Goal: Transaction & Acquisition: Book appointment/travel/reservation

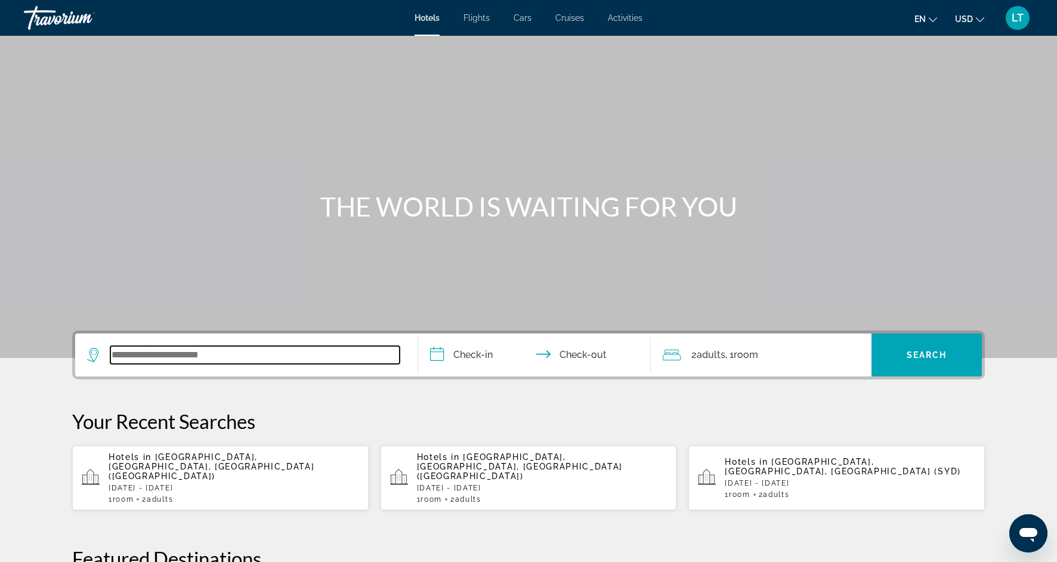
click at [269, 362] on input "Search widget" at bounding box center [254, 355] width 289 height 18
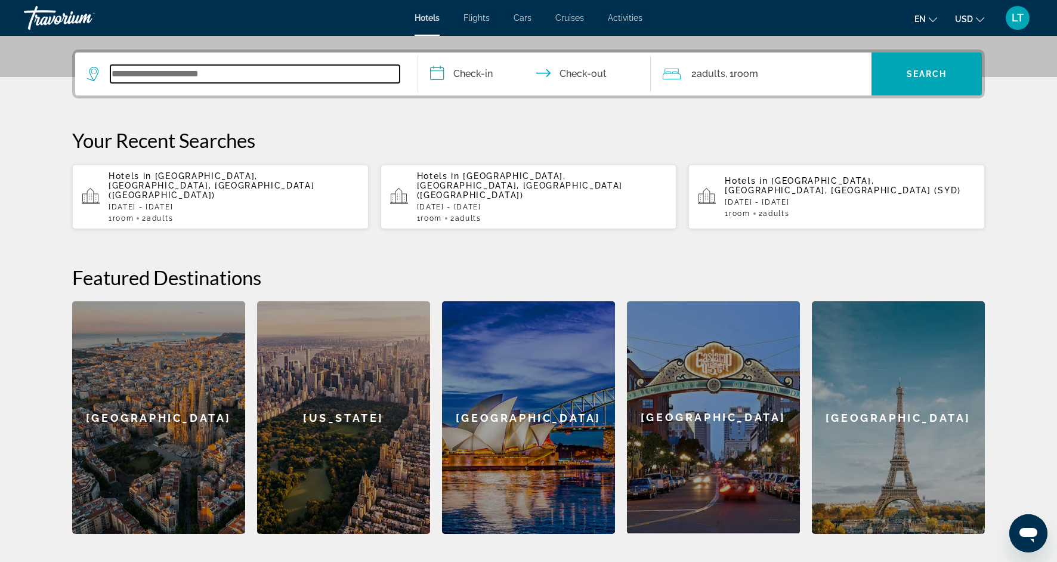
scroll to position [292, 0]
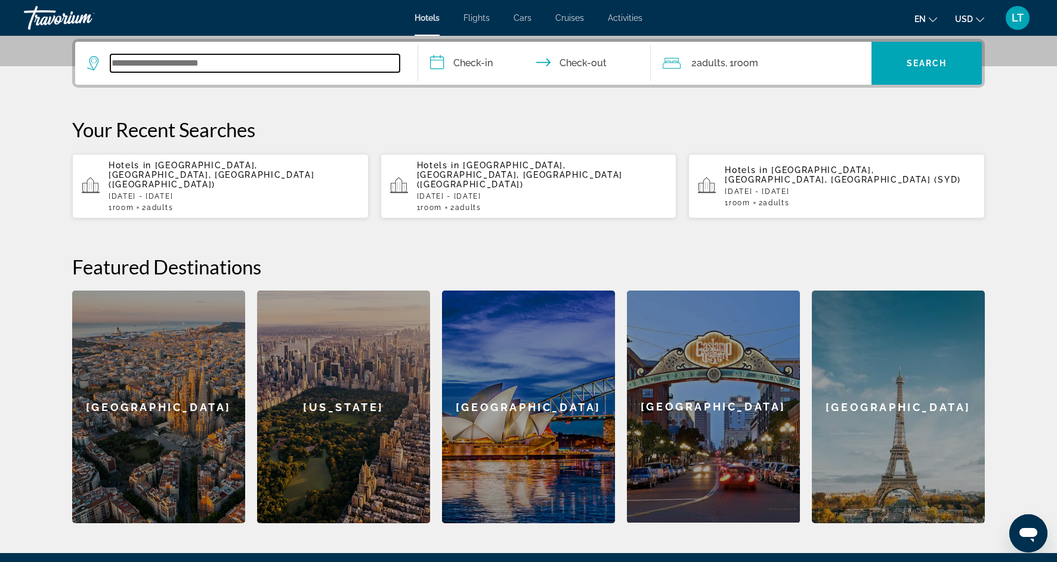
type input "*"
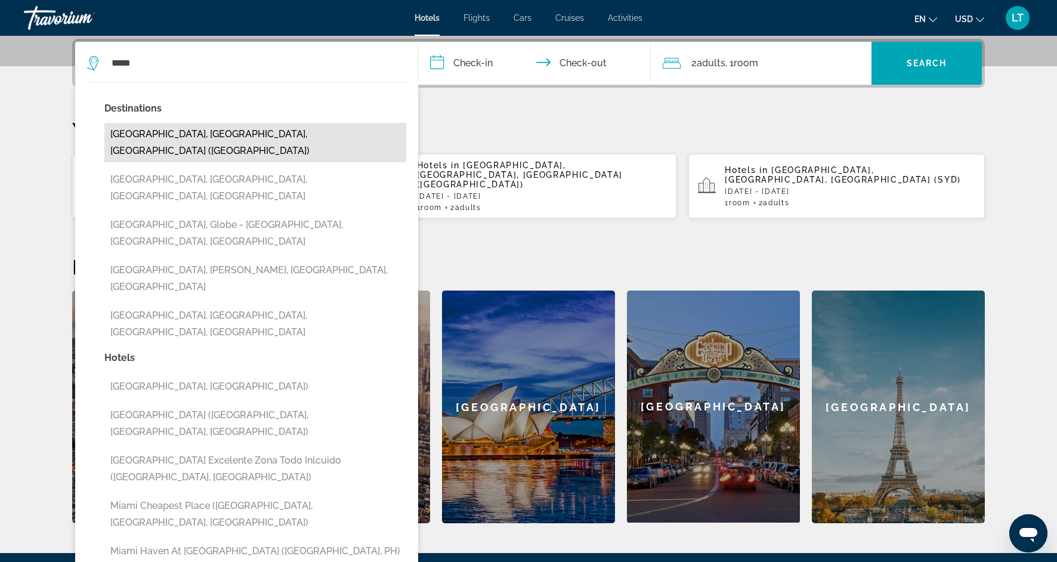
click at [218, 137] on button "[GEOGRAPHIC_DATA], [GEOGRAPHIC_DATA], [GEOGRAPHIC_DATA] ([GEOGRAPHIC_DATA])" at bounding box center [255, 142] width 302 height 39
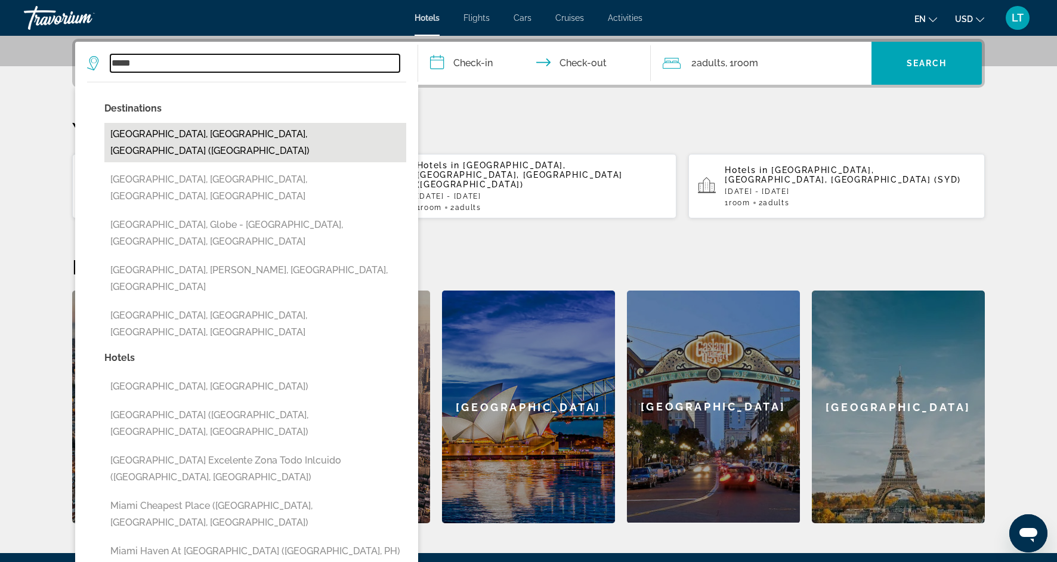
type input "**********"
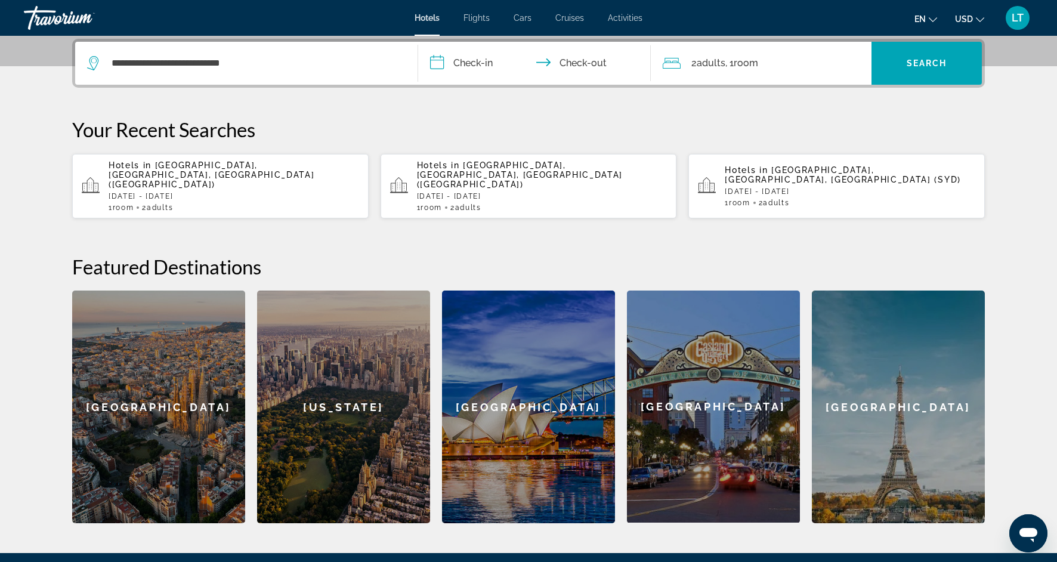
click at [478, 60] on input "**********" at bounding box center [536, 65] width 237 height 47
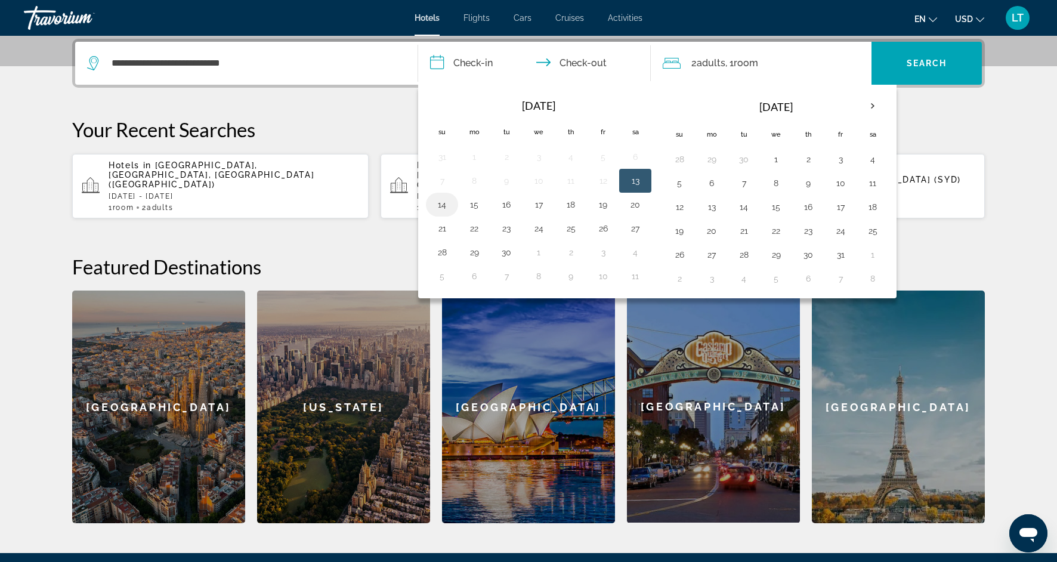
click at [445, 203] on button "14" at bounding box center [442, 204] width 19 height 17
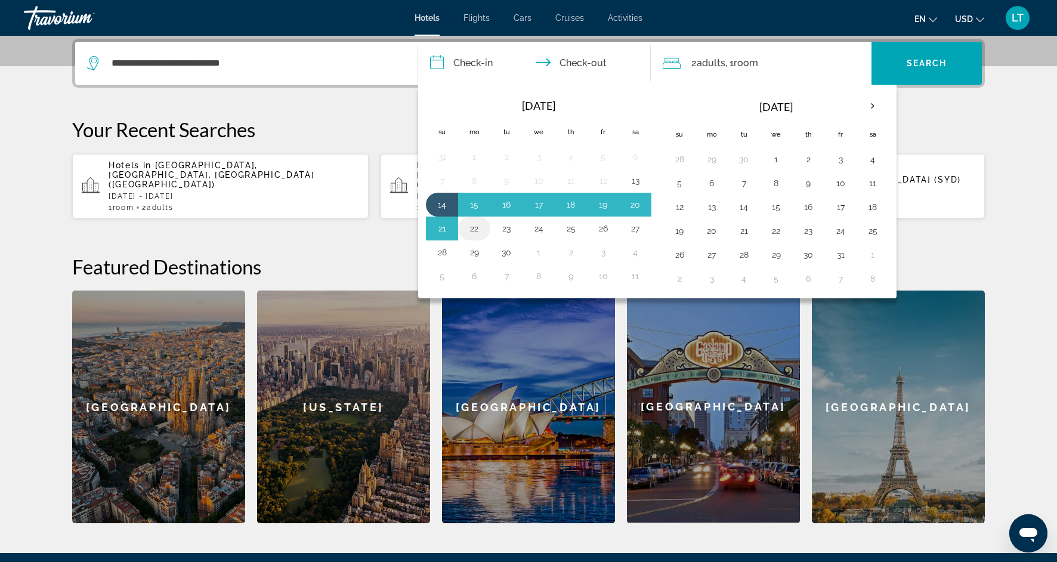
click at [477, 232] on button "22" at bounding box center [474, 228] width 19 height 17
type input "**********"
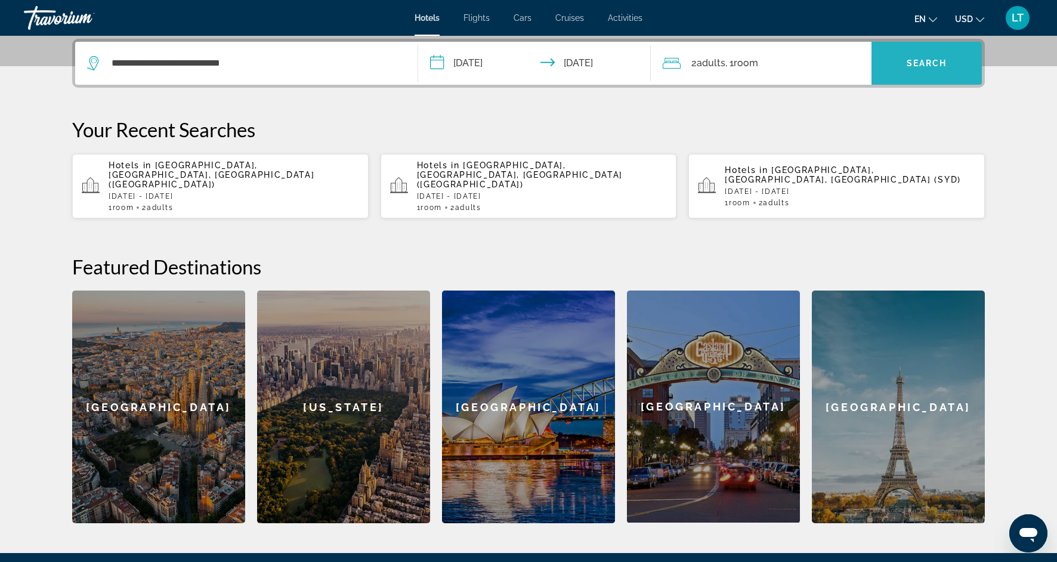
click at [915, 61] on span "Search" at bounding box center [927, 63] width 41 height 10
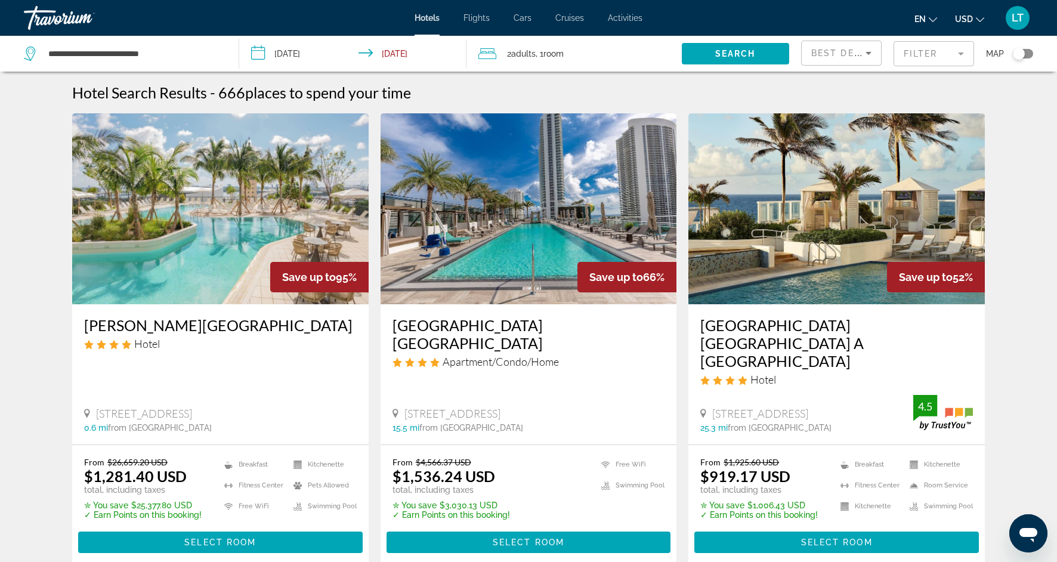
click at [315, 212] on img "Main content" at bounding box center [220, 208] width 297 height 191
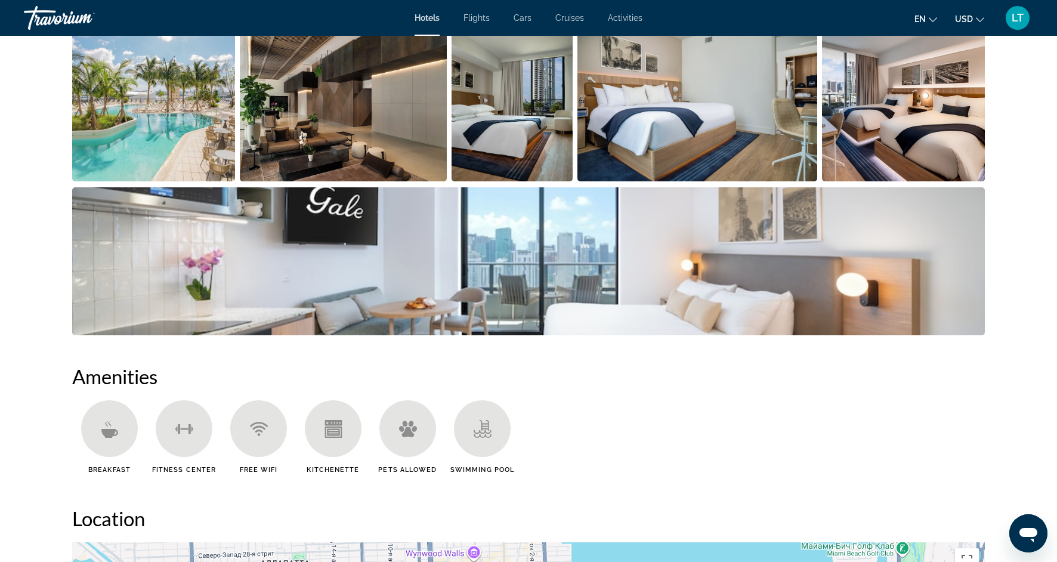
scroll to position [627, 0]
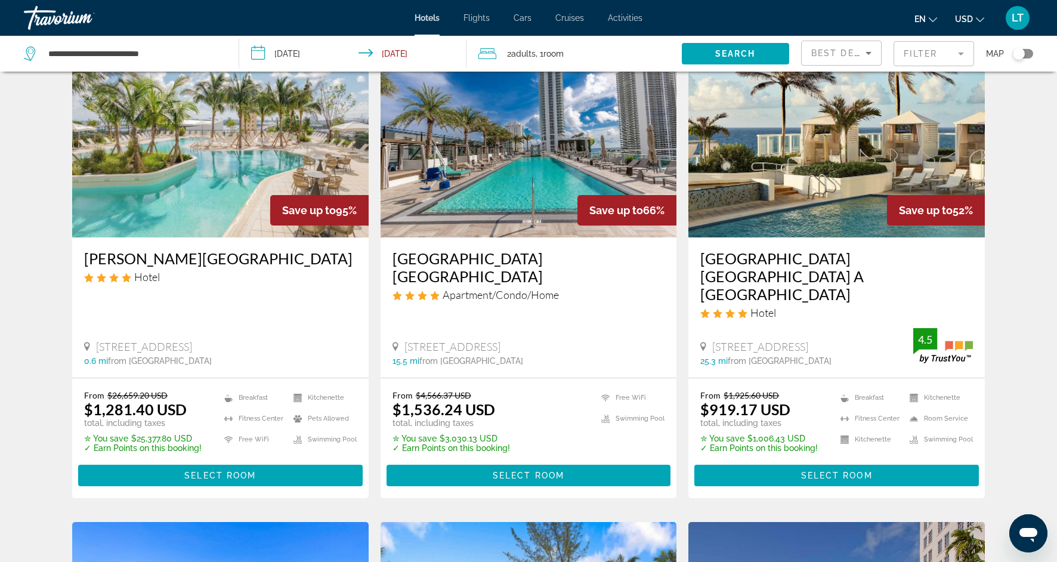
scroll to position [68, 0]
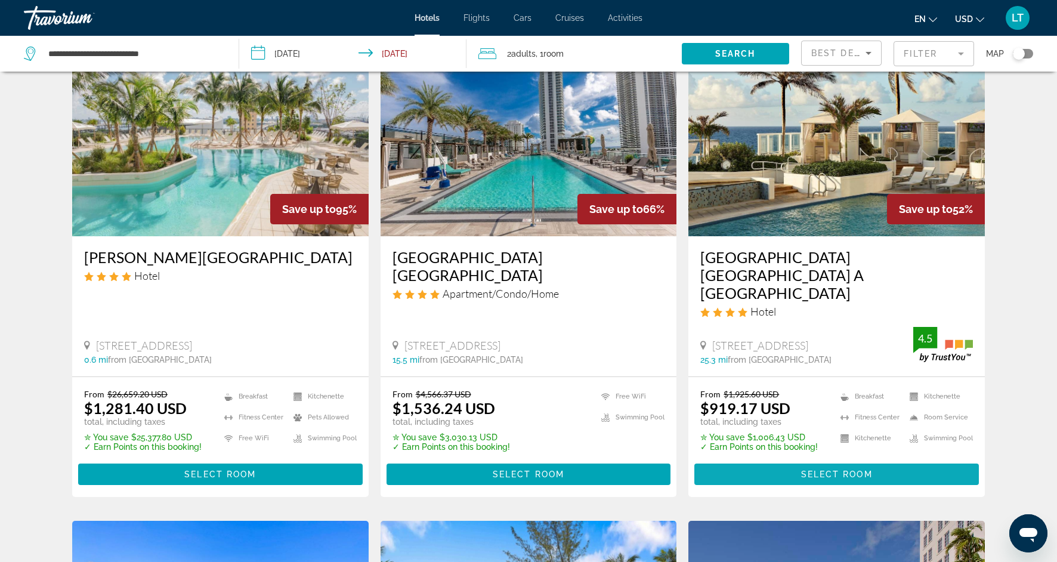
click at [801, 470] on span "Select Room" at bounding box center [837, 475] width 72 height 10
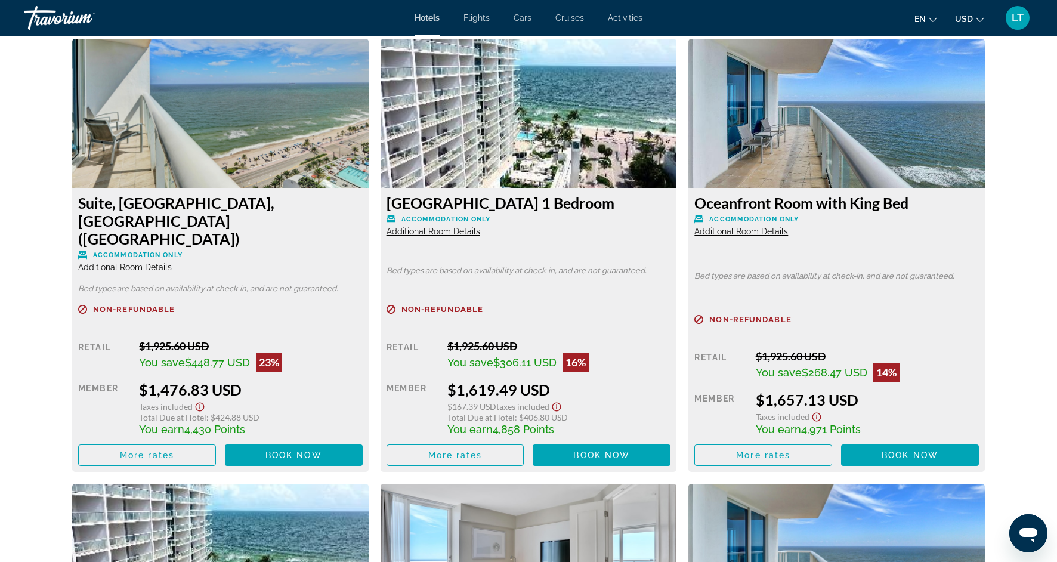
scroll to position [6290, 0]
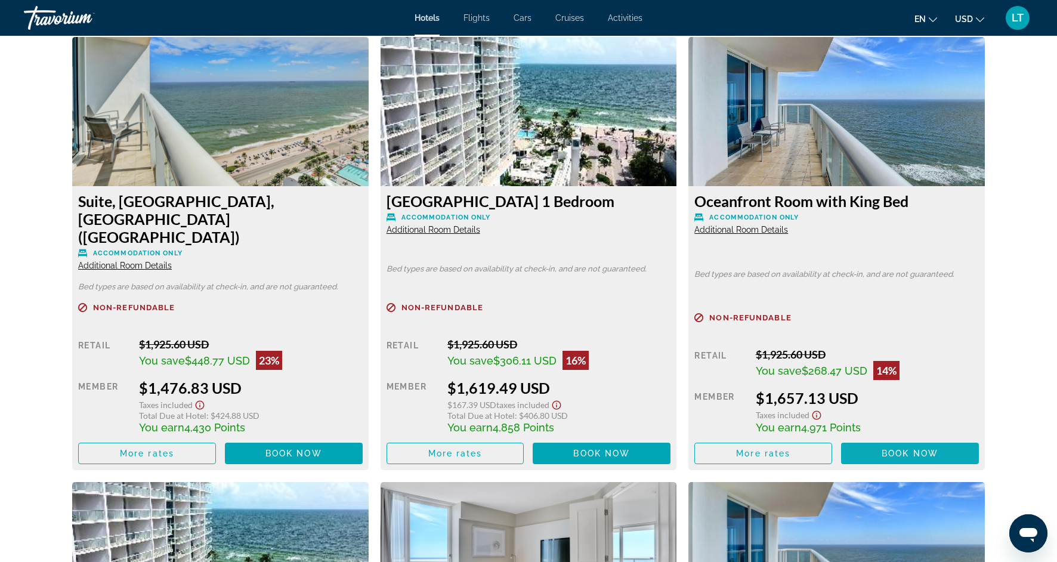
click at [896, 449] on span "Book now" at bounding box center [910, 454] width 57 height 10
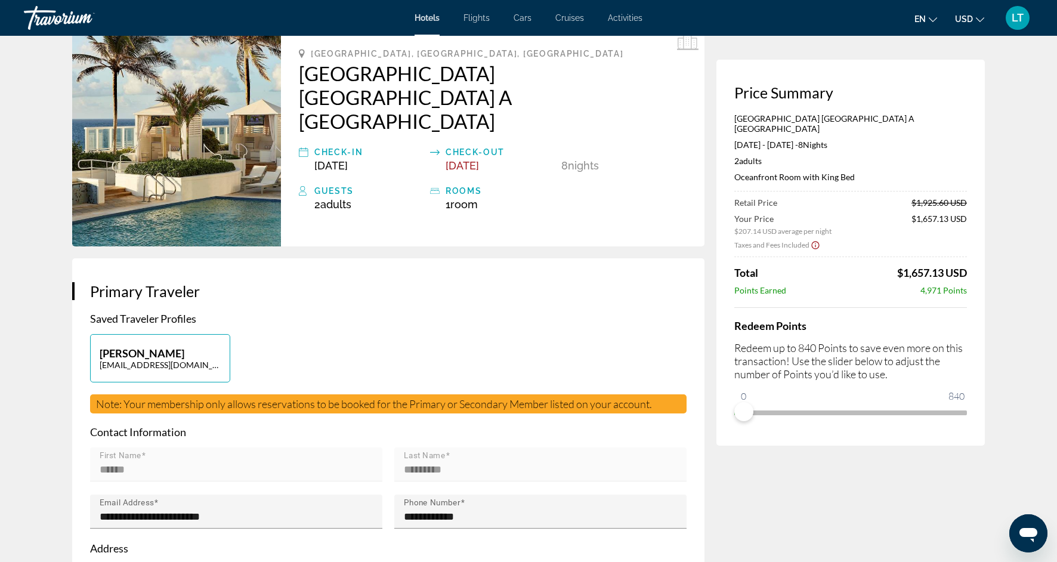
scroll to position [51, 0]
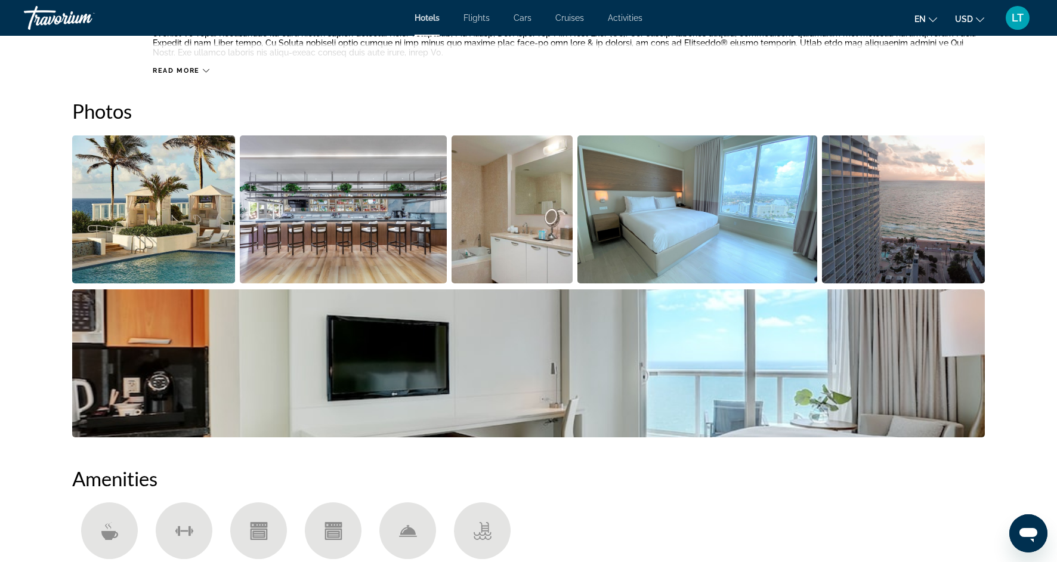
scroll to position [533, 0]
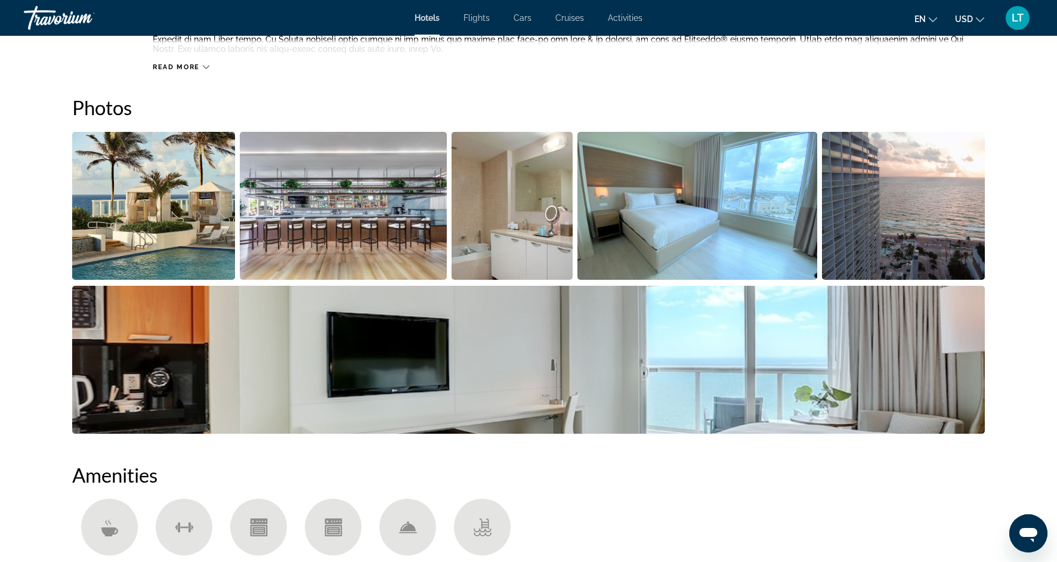
click at [142, 199] on img "Open full-screen image slider" at bounding box center [153, 206] width 163 height 148
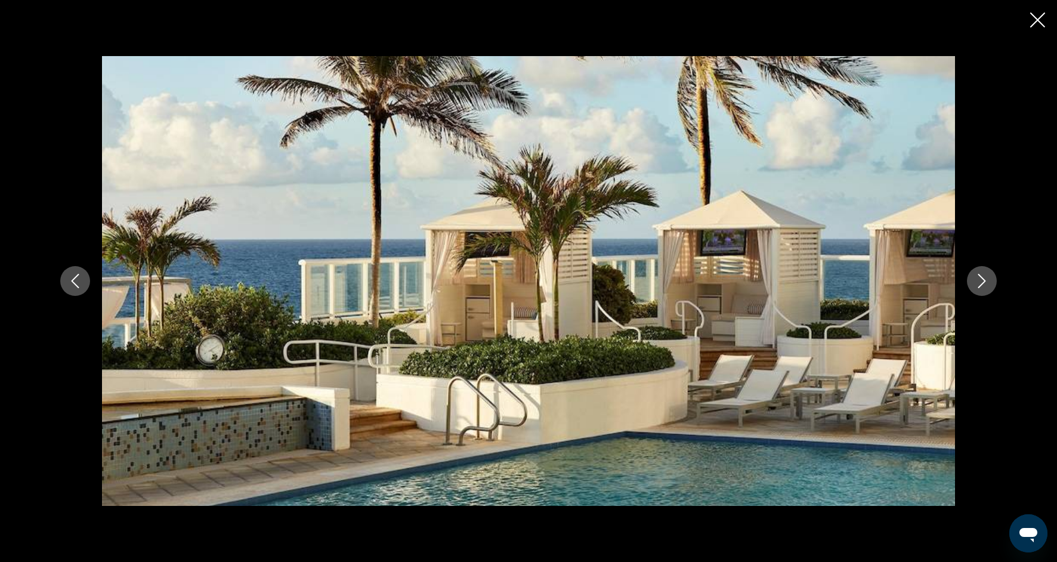
click at [980, 285] on icon "Next image" at bounding box center [983, 281] width 8 height 14
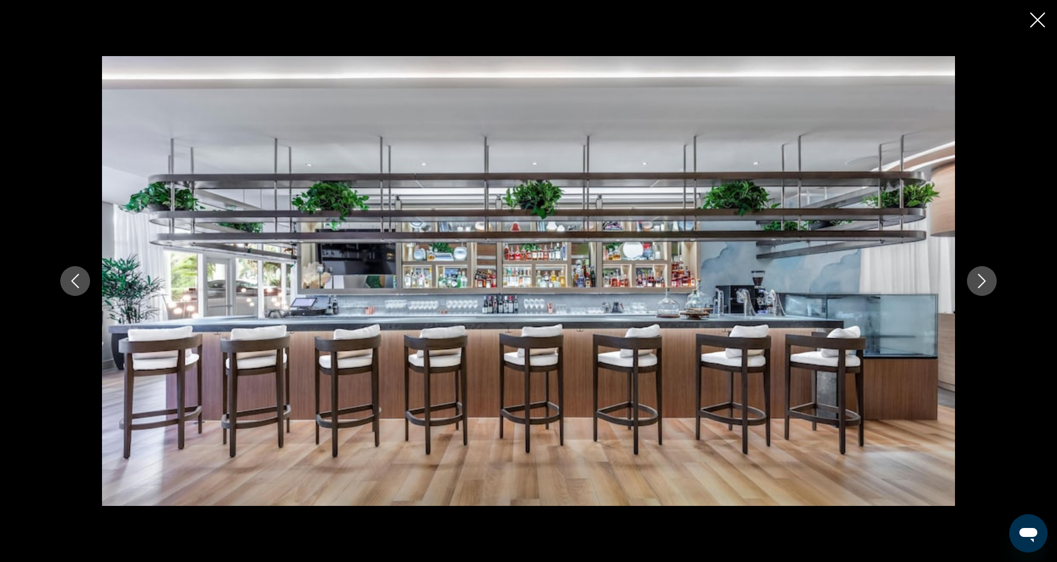
click at [980, 286] on icon "Next image" at bounding box center [983, 281] width 8 height 14
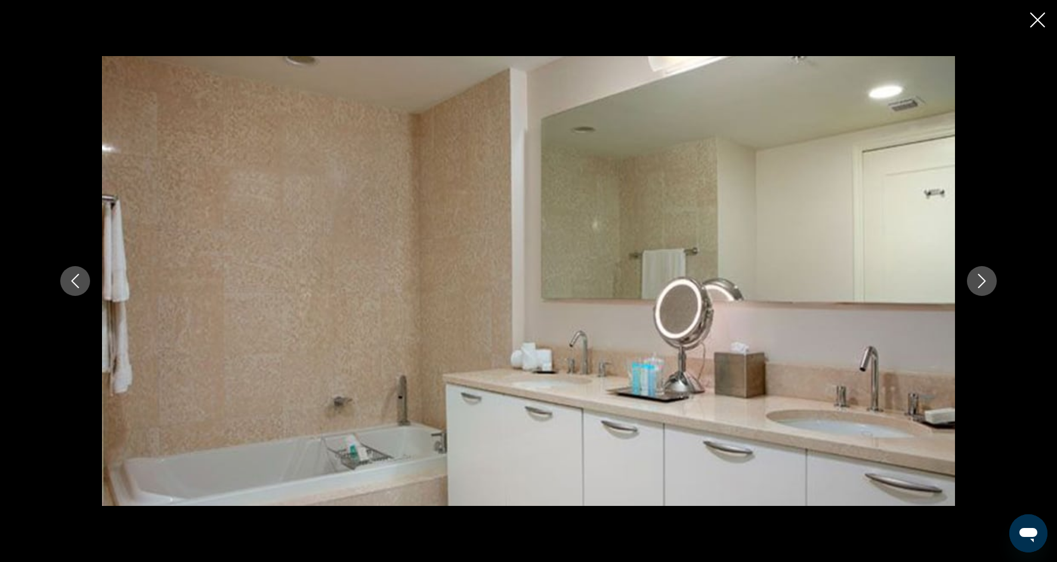
click at [980, 287] on icon "Next image" at bounding box center [982, 281] width 14 height 14
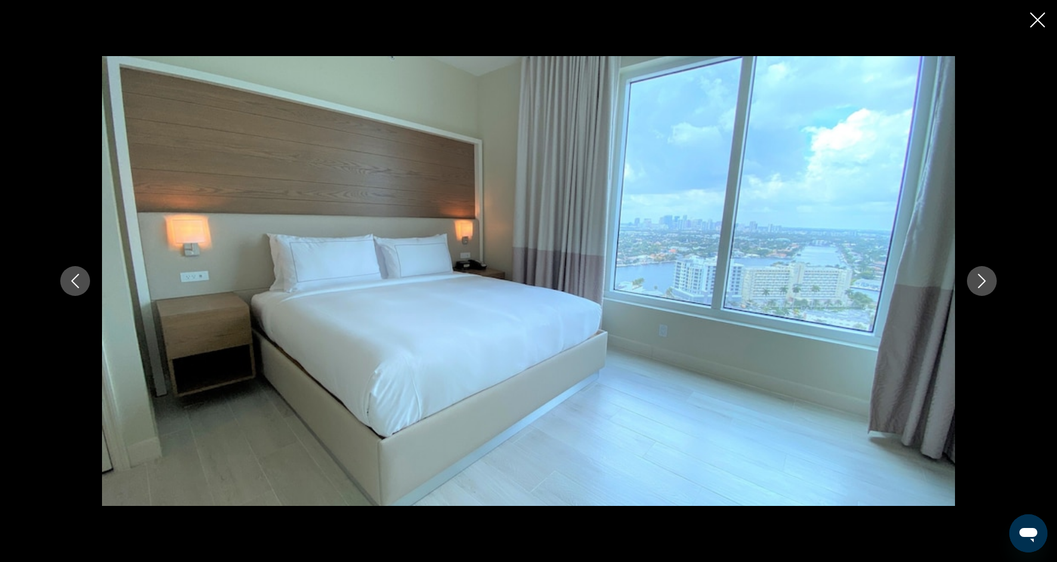
click at [980, 288] on icon "Next image" at bounding box center [982, 281] width 14 height 14
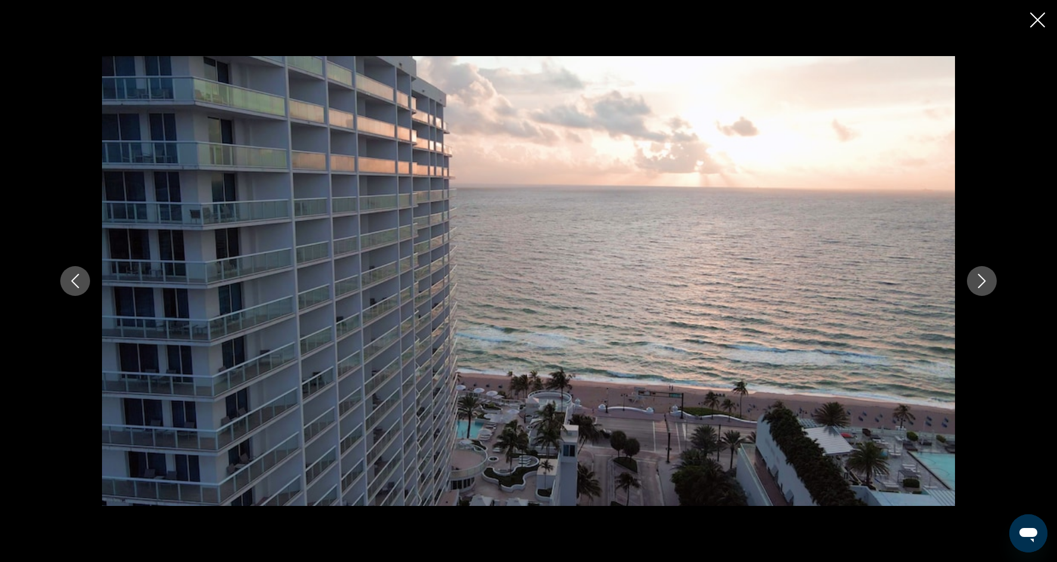
click at [977, 289] on button "Next image" at bounding box center [982, 281] width 30 height 30
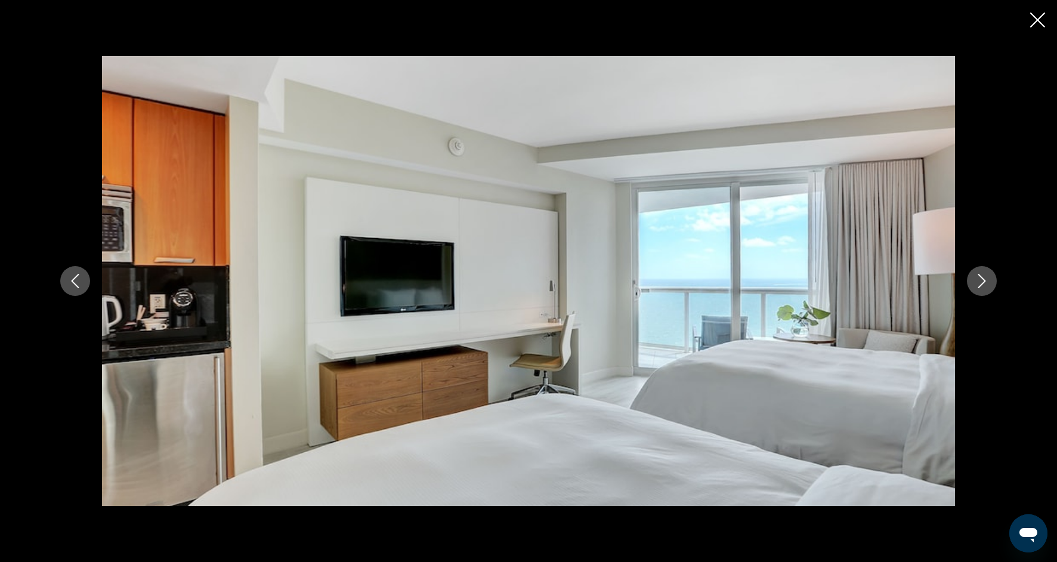
click at [977, 289] on button "Next image" at bounding box center [982, 281] width 30 height 30
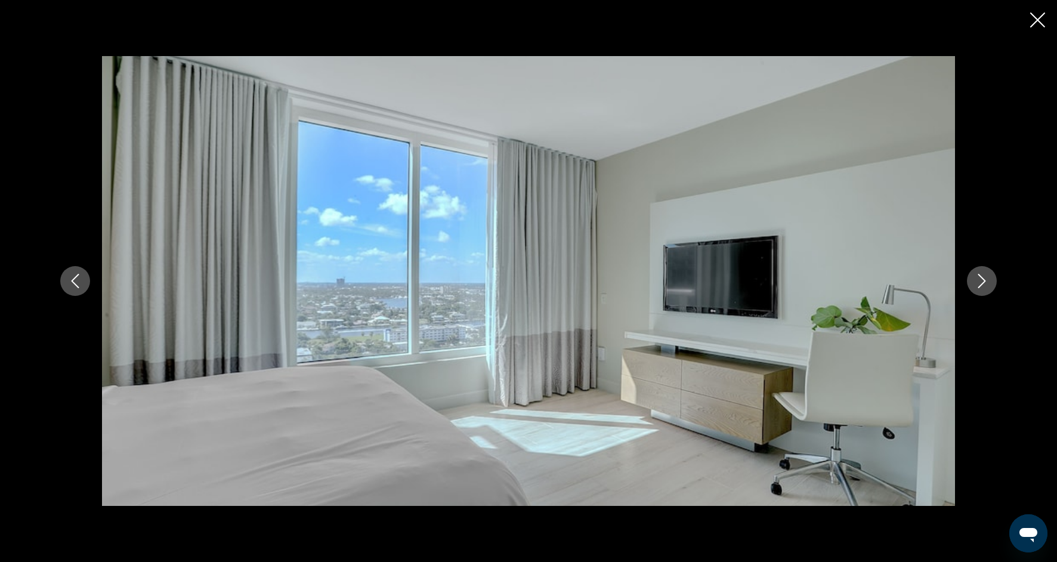
click at [977, 289] on button "Next image" at bounding box center [982, 281] width 30 height 30
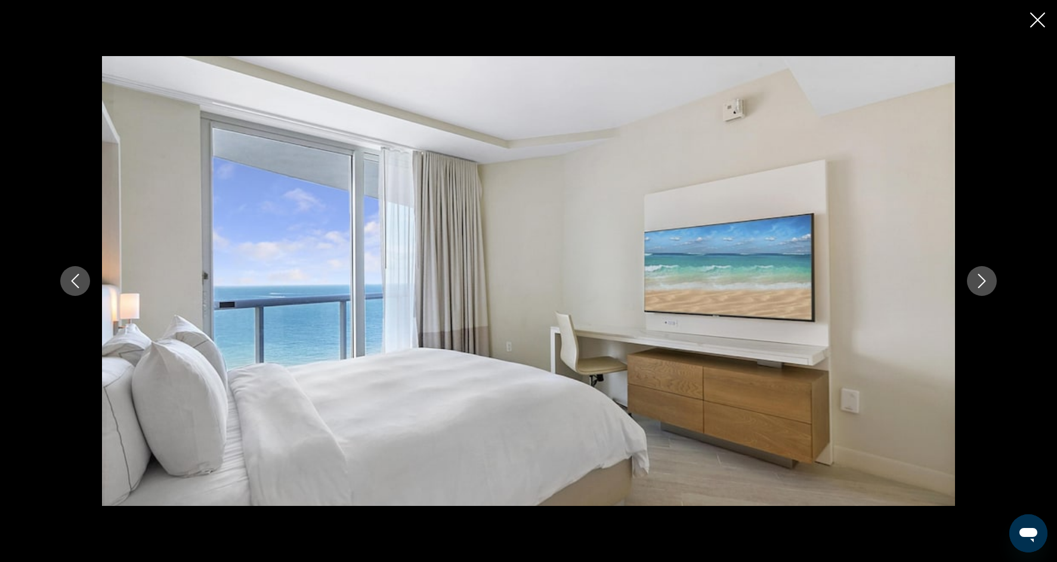
click at [977, 290] on button "Next image" at bounding box center [982, 281] width 30 height 30
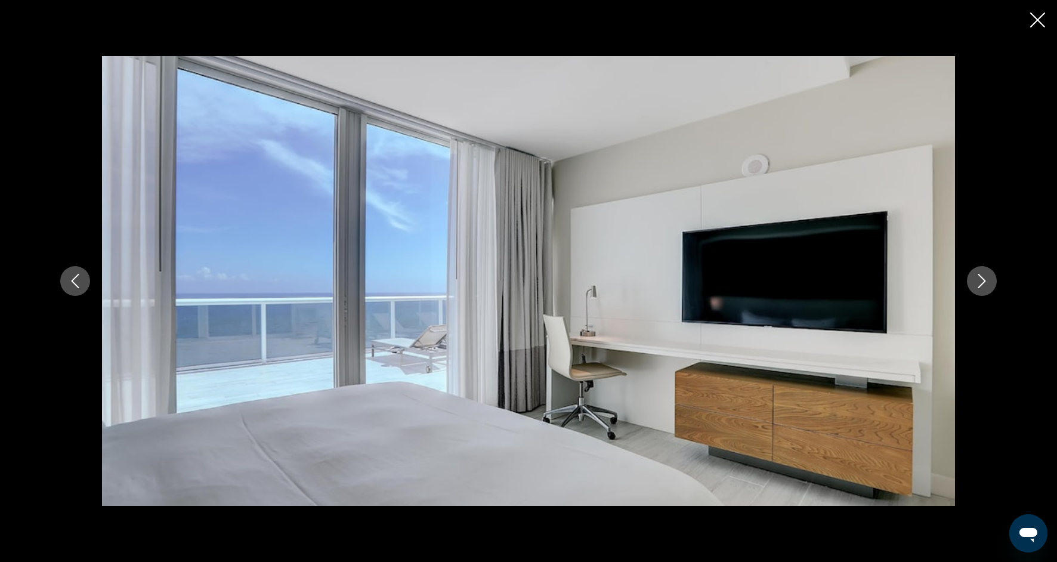
click at [977, 291] on button "Next image" at bounding box center [982, 281] width 30 height 30
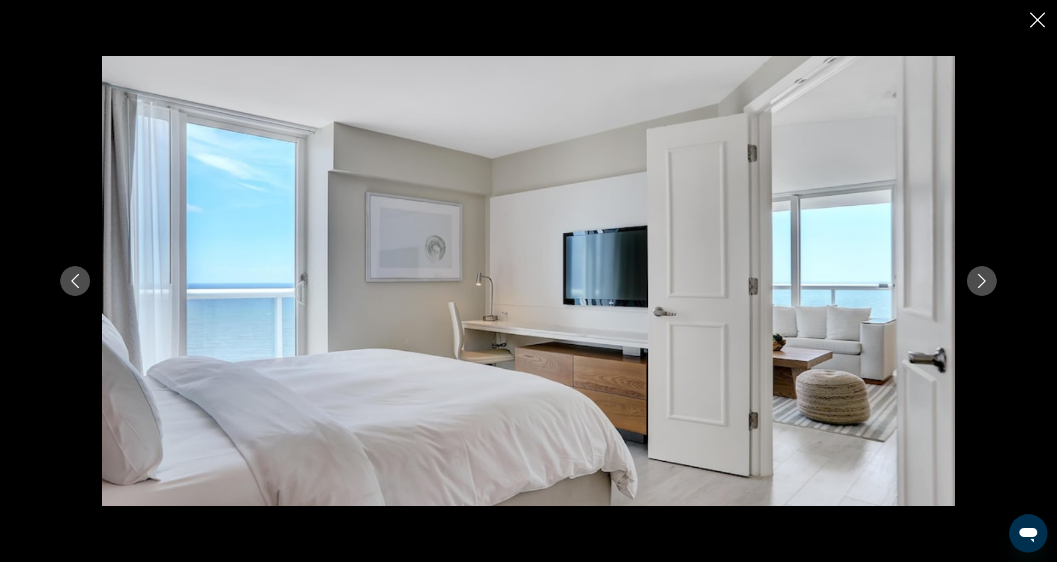
click at [977, 290] on button "Next image" at bounding box center [982, 281] width 30 height 30
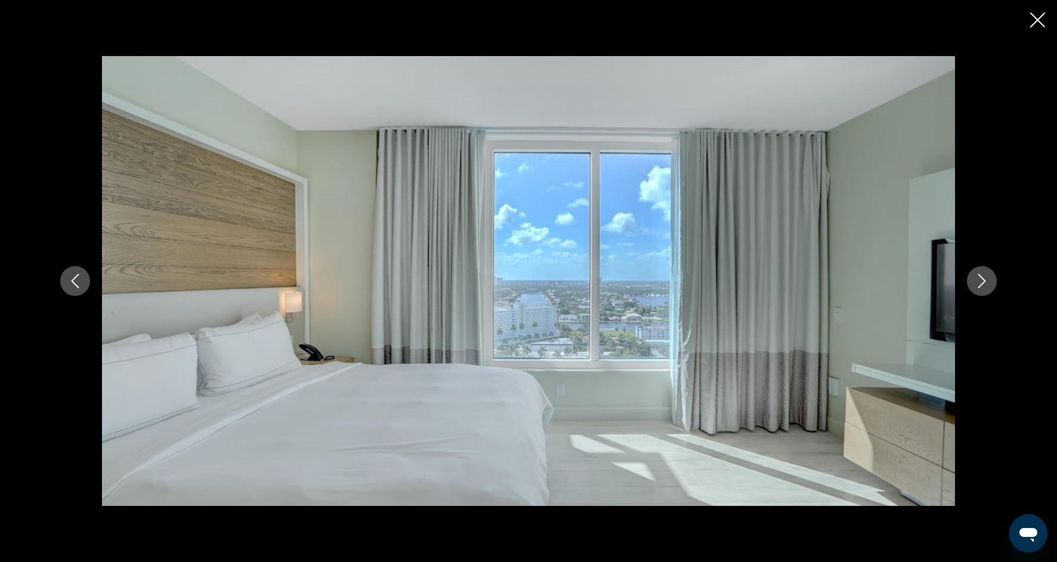
click at [977, 290] on button "Next image" at bounding box center [982, 281] width 30 height 30
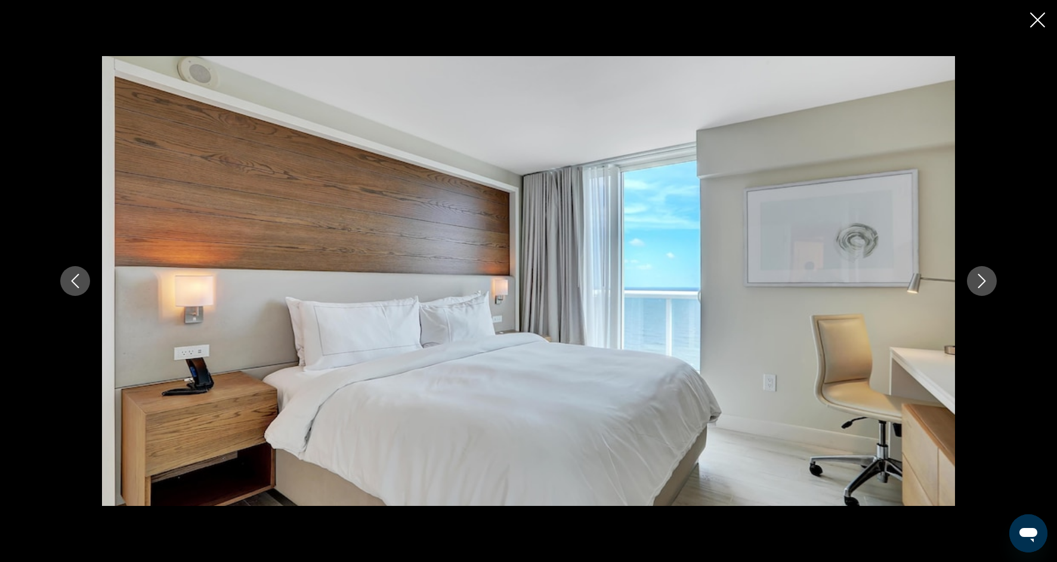
click at [1036, 25] on icon "Close slideshow" at bounding box center [1037, 20] width 15 height 15
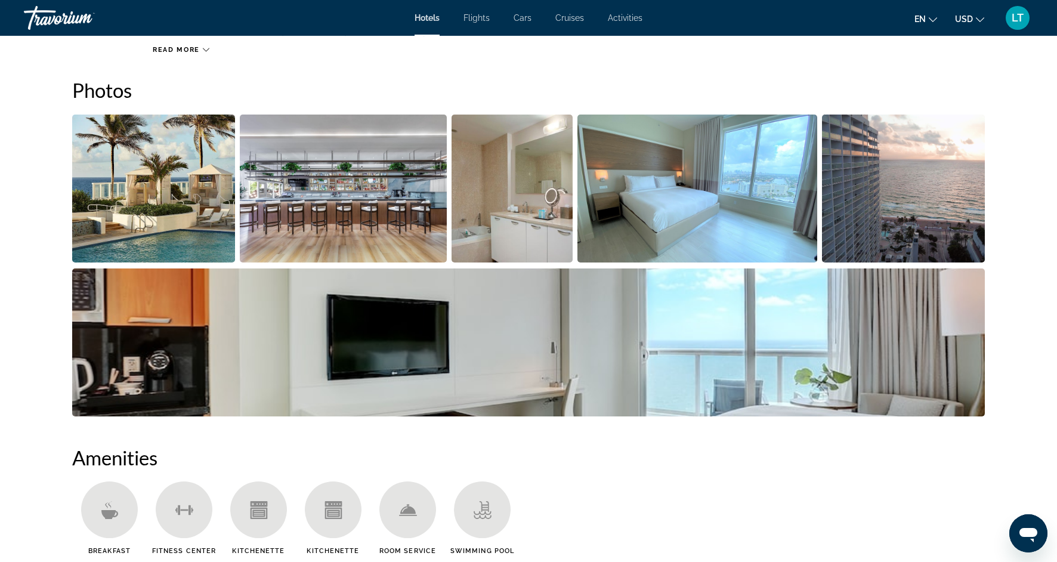
scroll to position [553, 0]
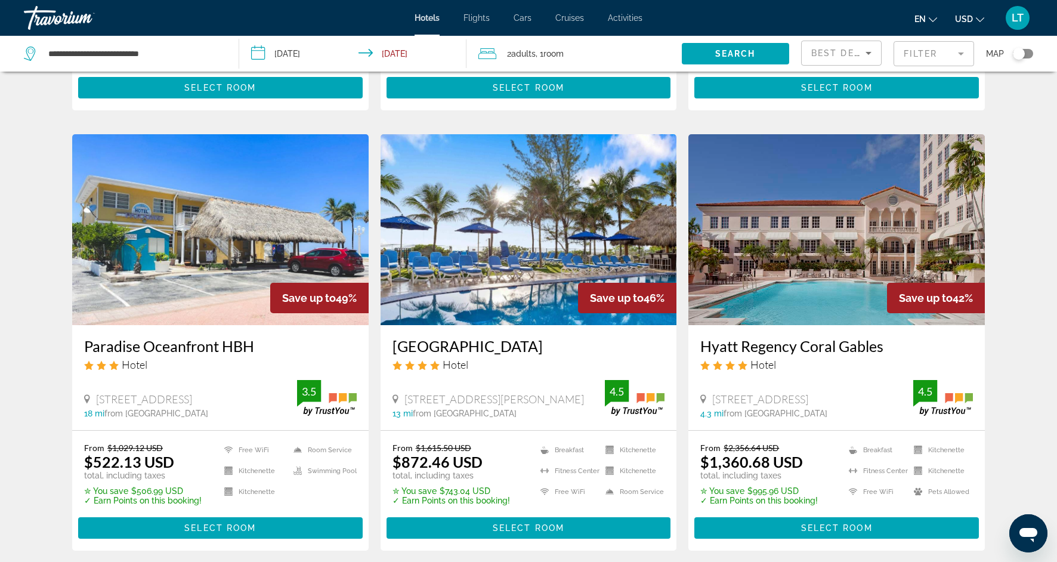
scroll to position [462, 0]
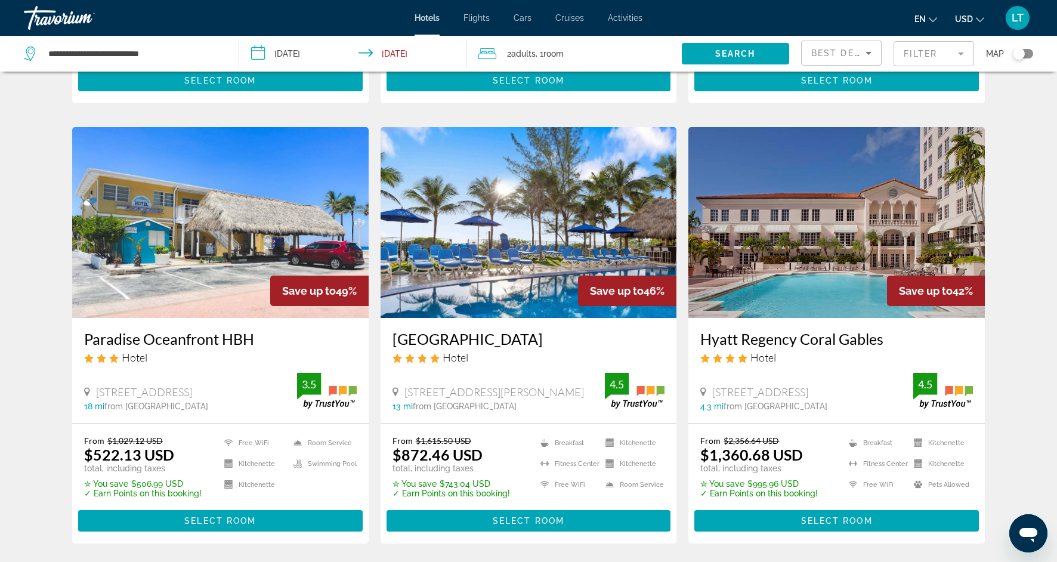
click at [528, 248] on img "Main content" at bounding box center [529, 222] width 297 height 191
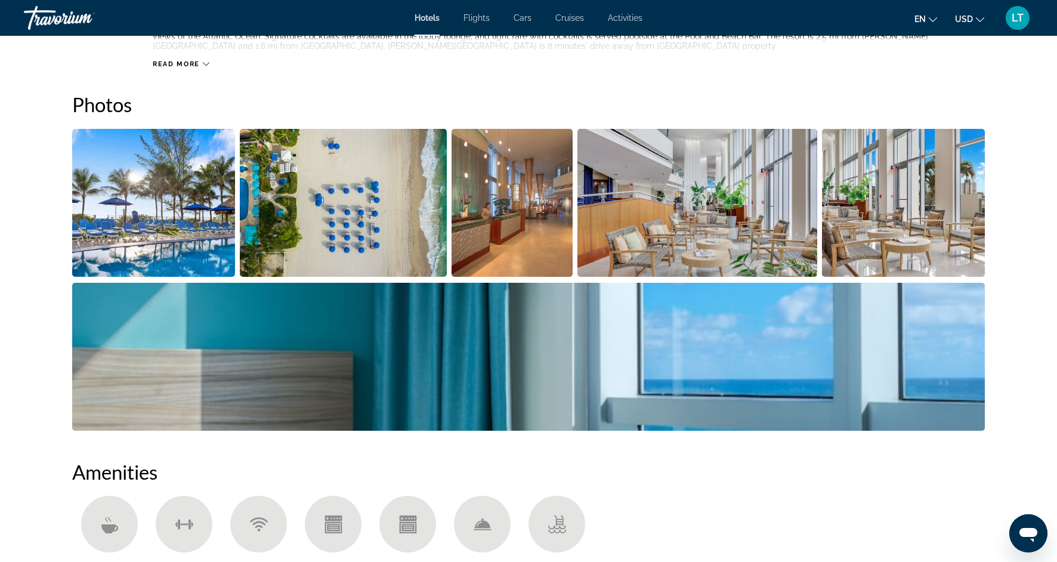
scroll to position [538, 0]
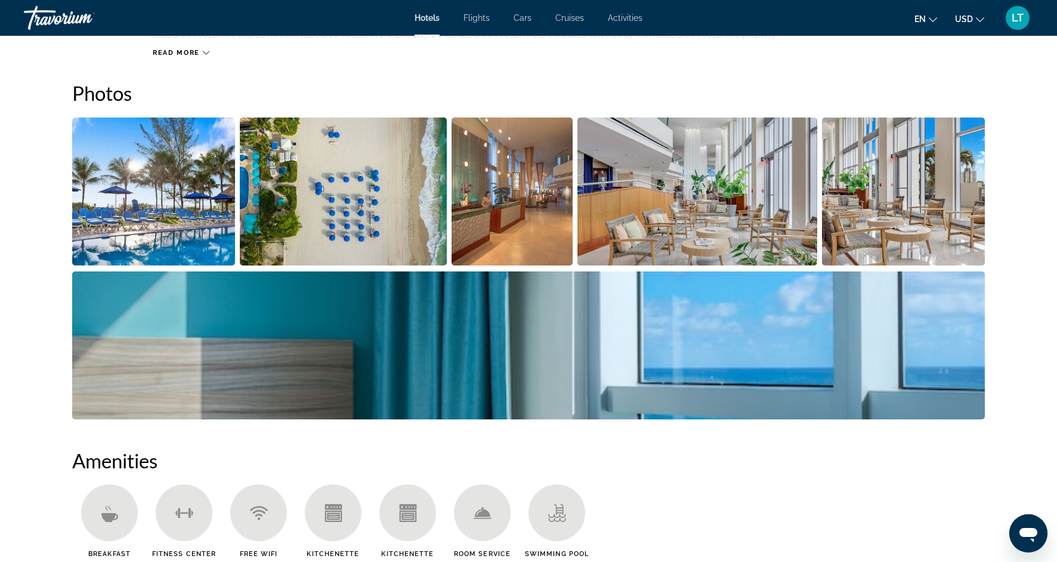
click at [431, 335] on img "Open full-screen image slider" at bounding box center [528, 345] width 913 height 148
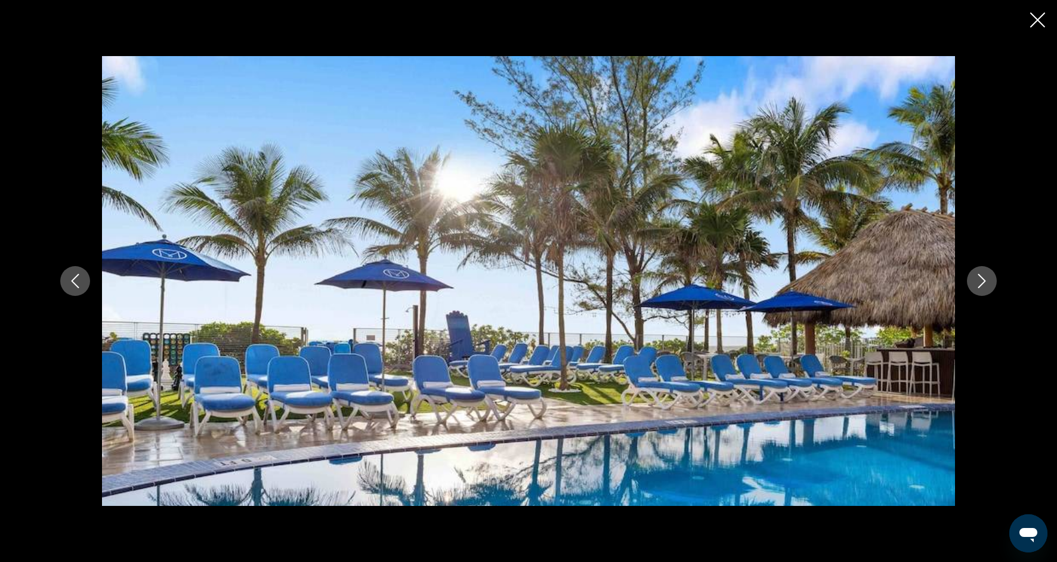
click at [979, 294] on button "Next image" at bounding box center [982, 281] width 30 height 30
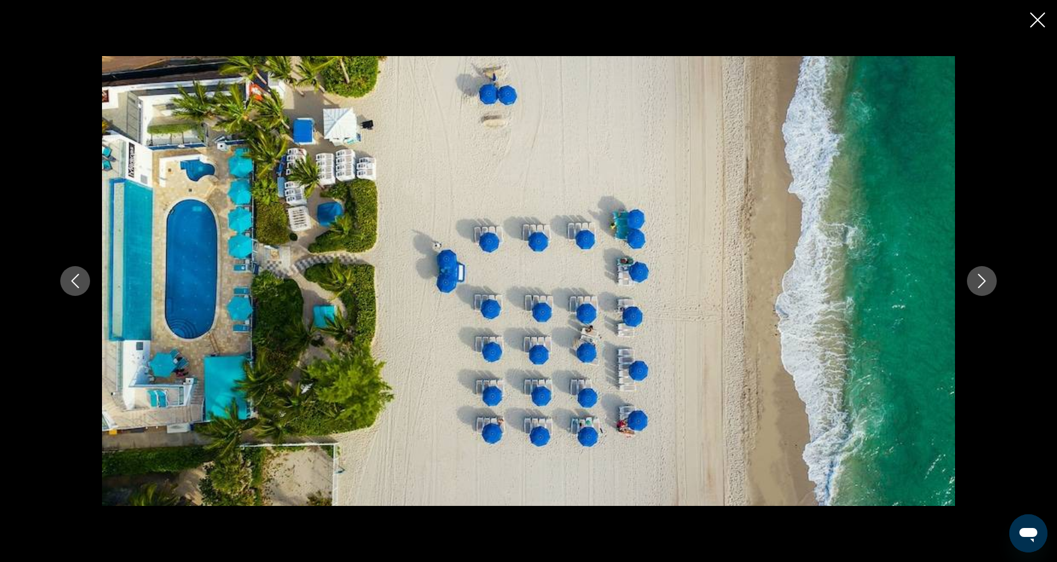
click at [979, 294] on button "Next image" at bounding box center [982, 281] width 30 height 30
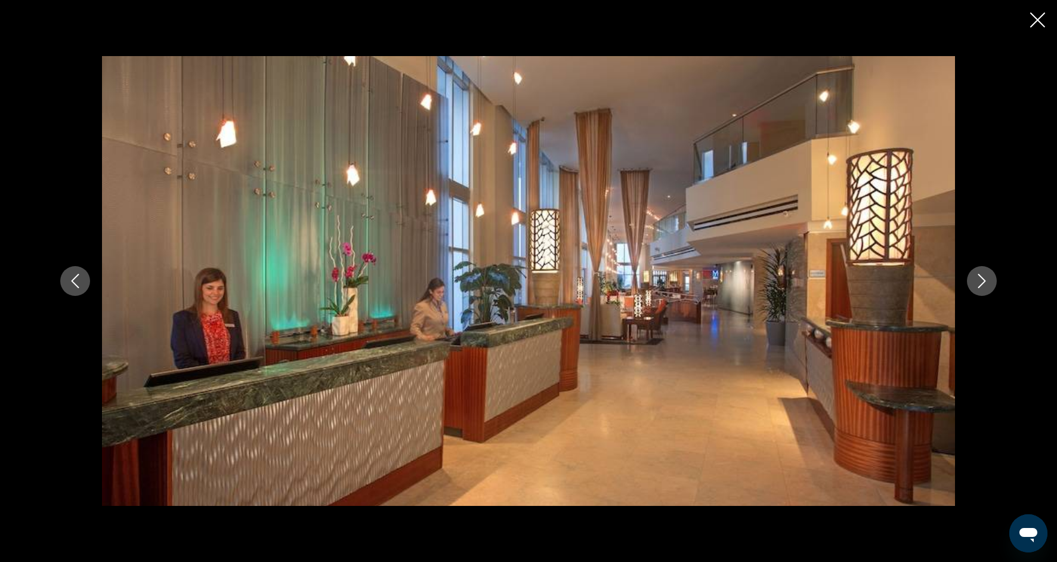
click at [979, 294] on button "Next image" at bounding box center [982, 281] width 30 height 30
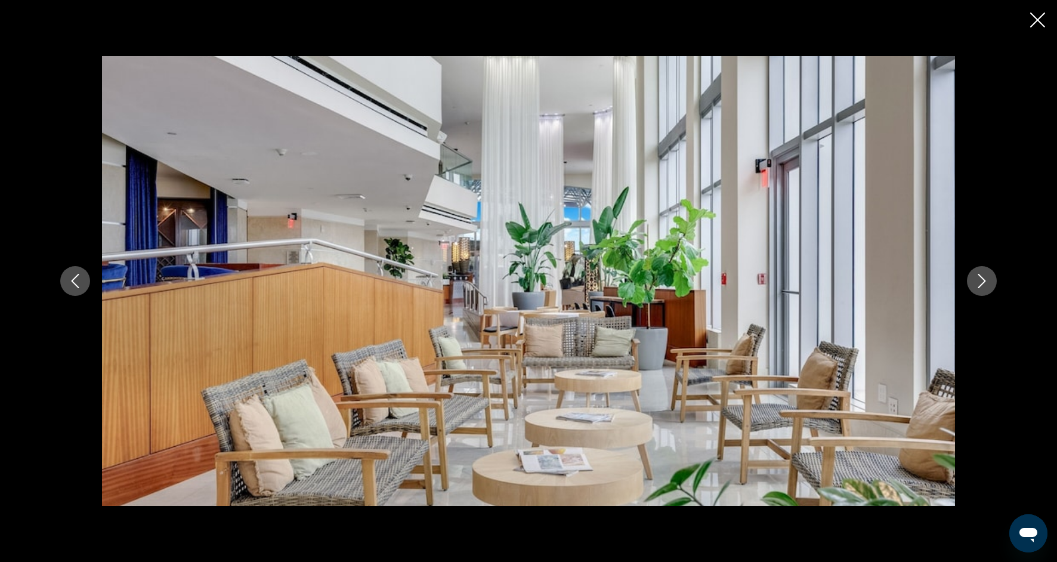
click at [979, 294] on button "Next image" at bounding box center [982, 281] width 30 height 30
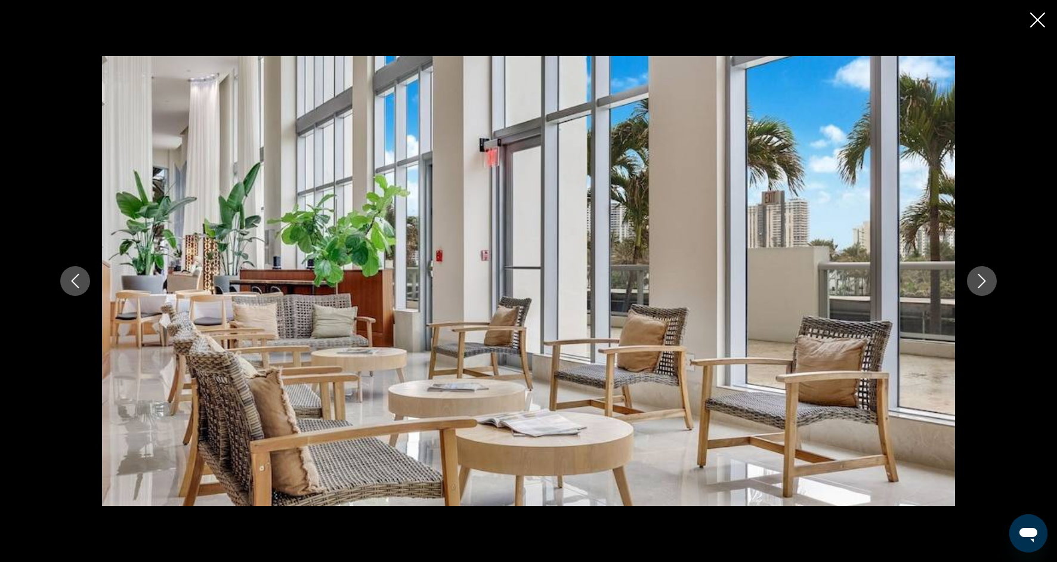
click at [979, 291] on button "Next image" at bounding box center [982, 281] width 30 height 30
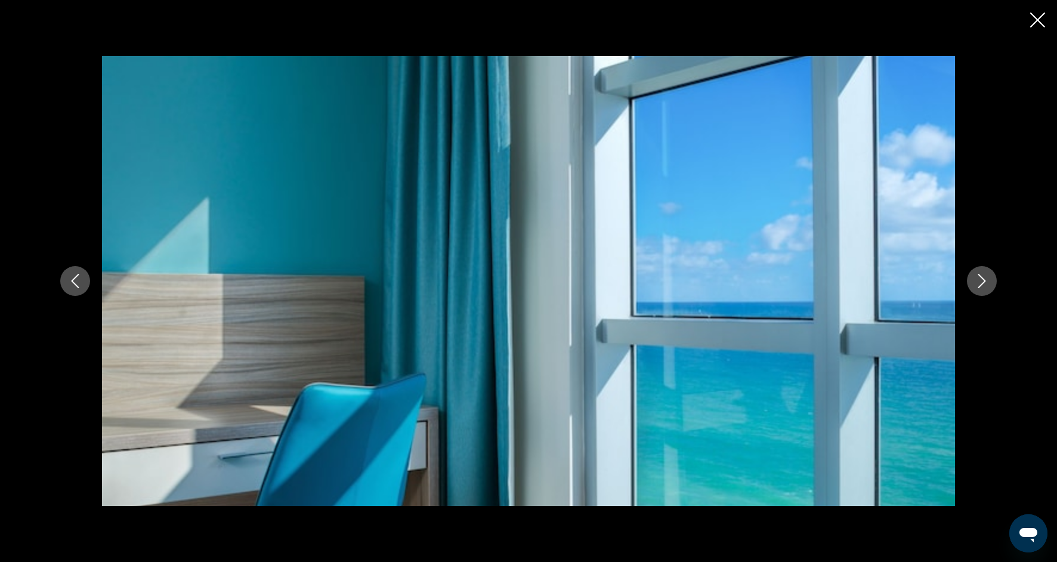
click at [979, 291] on button "Next image" at bounding box center [982, 281] width 30 height 30
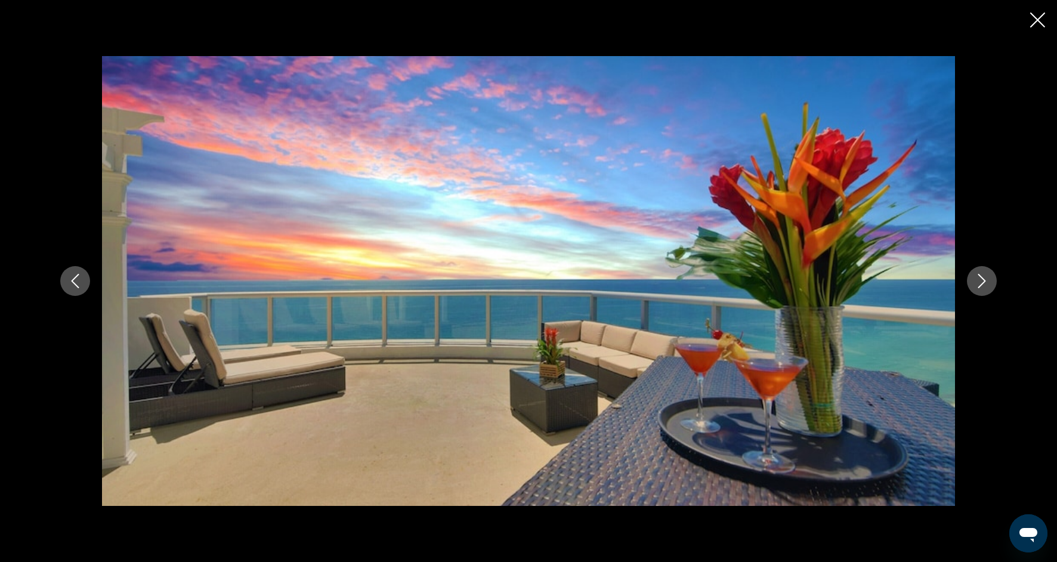
click at [979, 291] on button "Next image" at bounding box center [982, 281] width 30 height 30
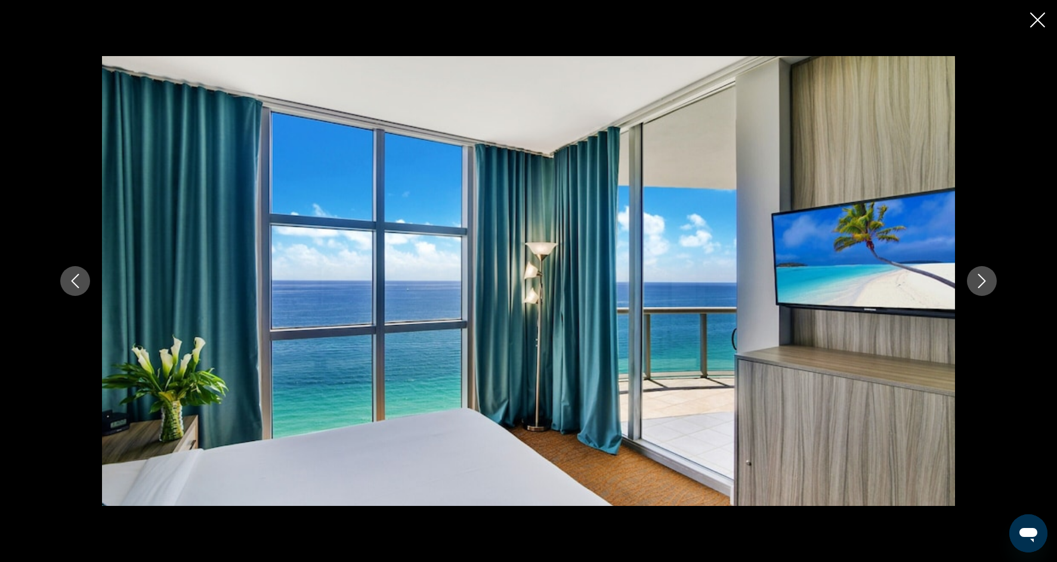
click at [979, 294] on button "Next image" at bounding box center [982, 281] width 30 height 30
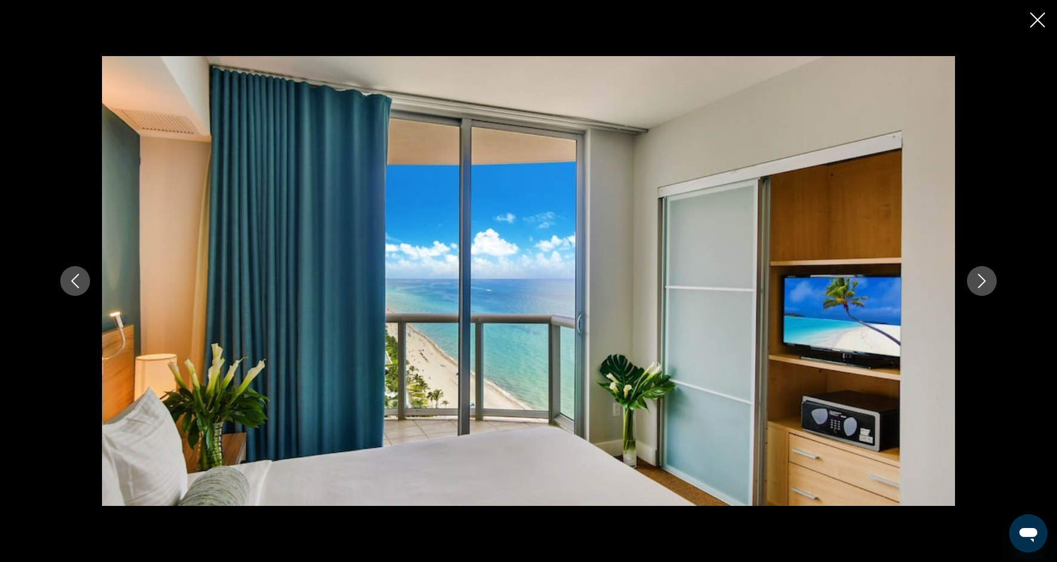
click at [980, 296] on div "prev next" at bounding box center [528, 281] width 961 height 450
click at [980, 297] on div "prev next" at bounding box center [528, 281] width 961 height 450
click at [983, 281] on icon "Next image" at bounding box center [982, 281] width 14 height 14
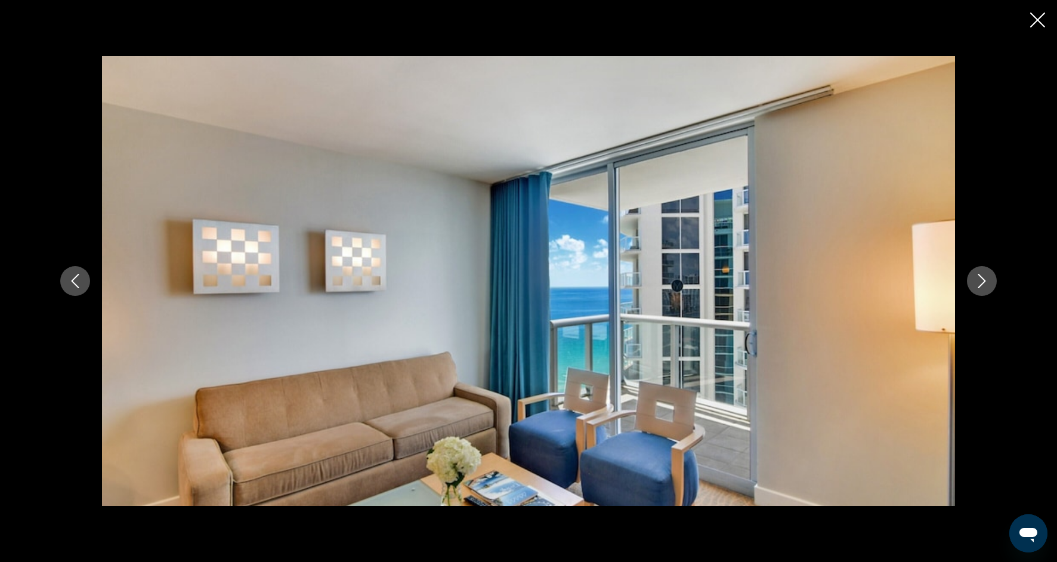
click at [983, 283] on icon "Next image" at bounding box center [983, 281] width 8 height 14
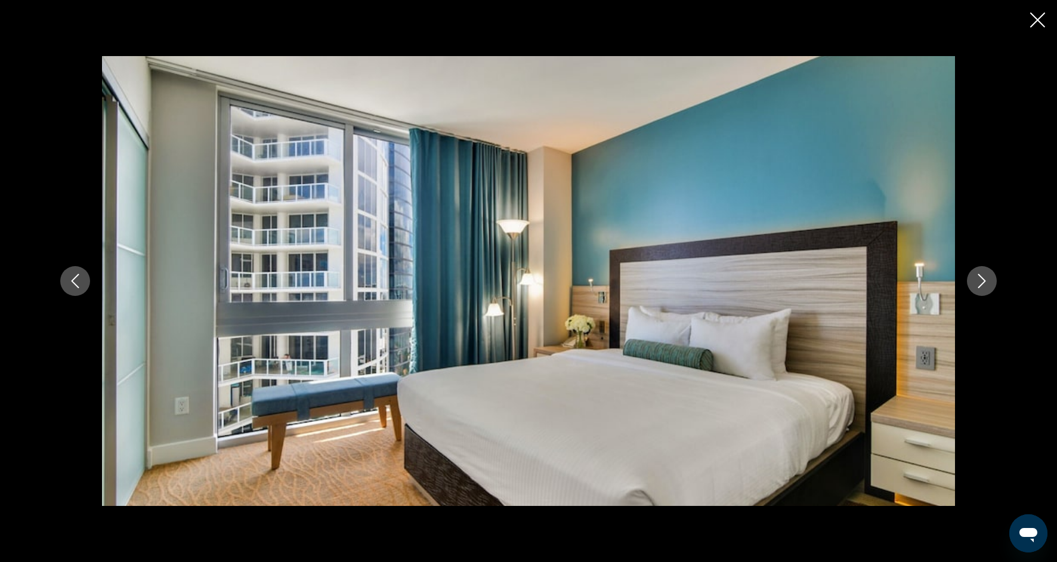
click at [983, 284] on icon "Next image" at bounding box center [982, 281] width 14 height 14
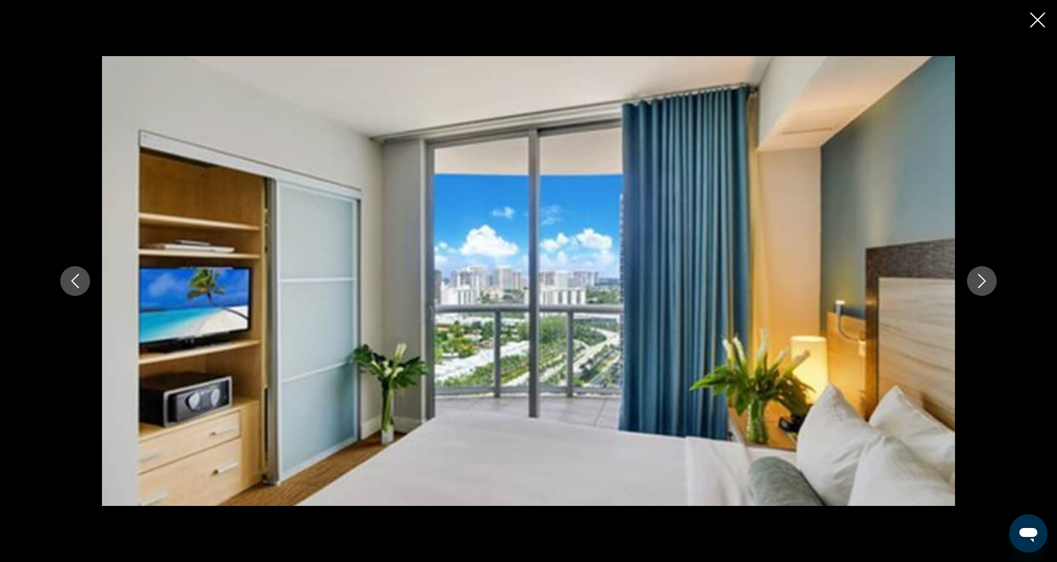
click at [983, 286] on icon "Next image" at bounding box center [982, 281] width 14 height 14
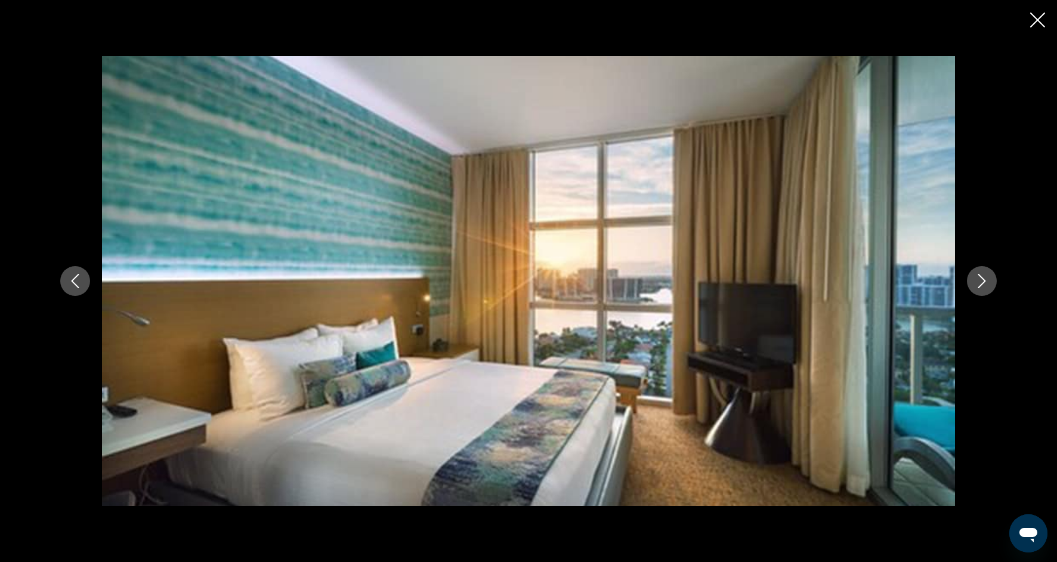
click at [983, 287] on icon "Next image" at bounding box center [982, 281] width 14 height 14
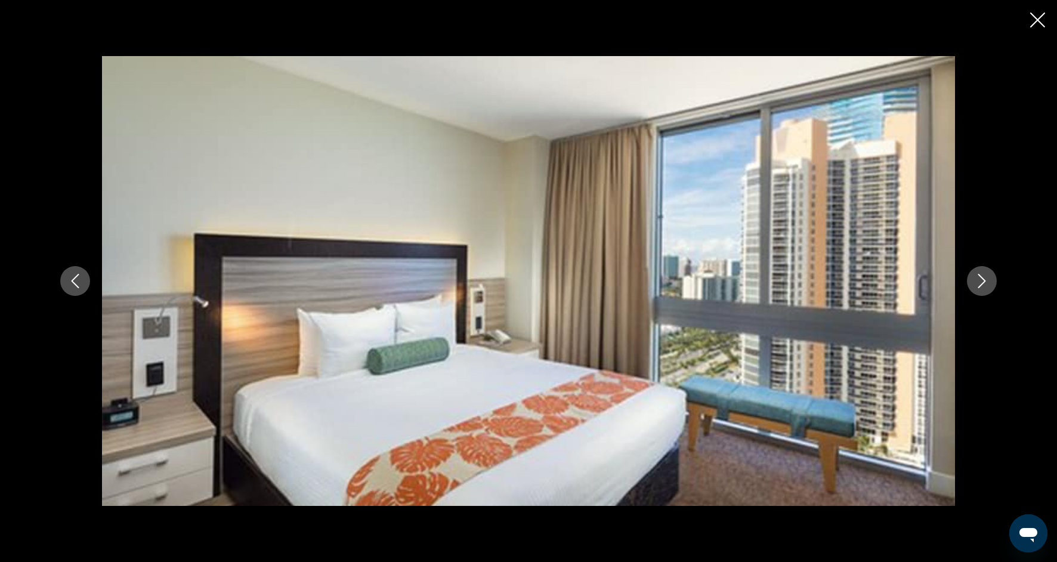
click at [983, 288] on button "Next image" at bounding box center [982, 281] width 30 height 30
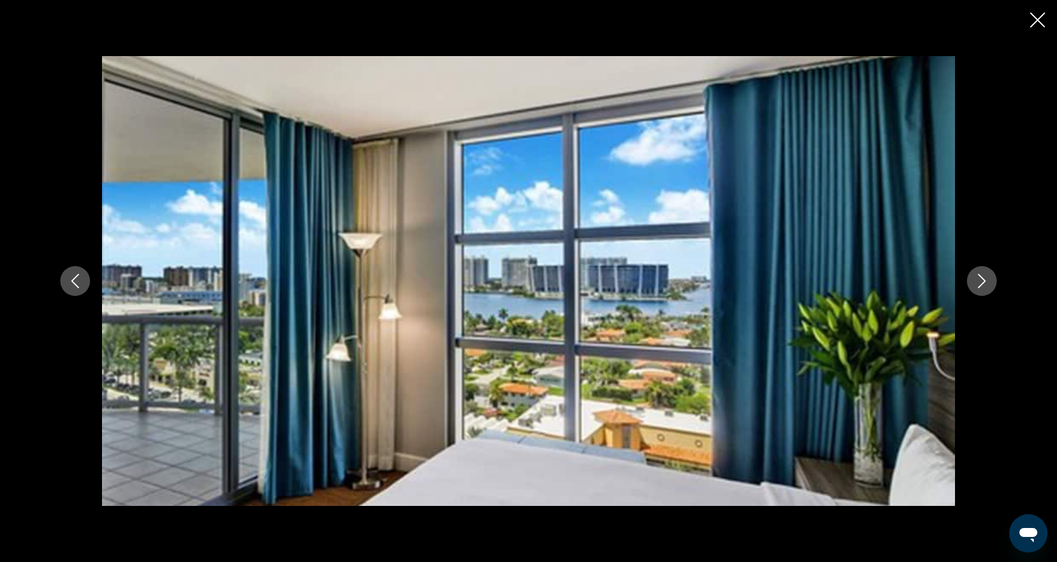
click at [983, 289] on button "Next image" at bounding box center [982, 281] width 30 height 30
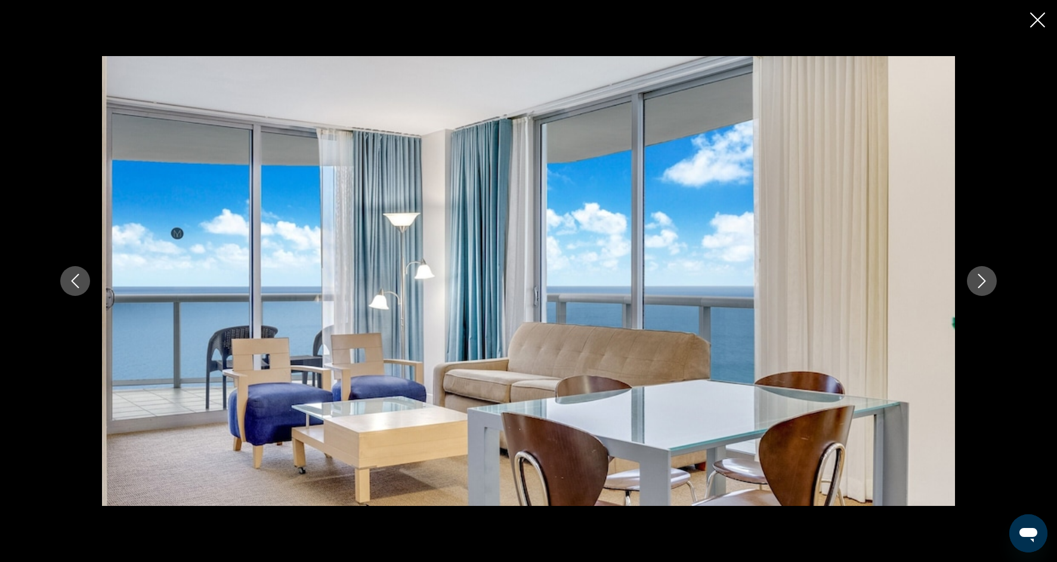
click at [983, 286] on icon "Next image" at bounding box center [982, 281] width 14 height 14
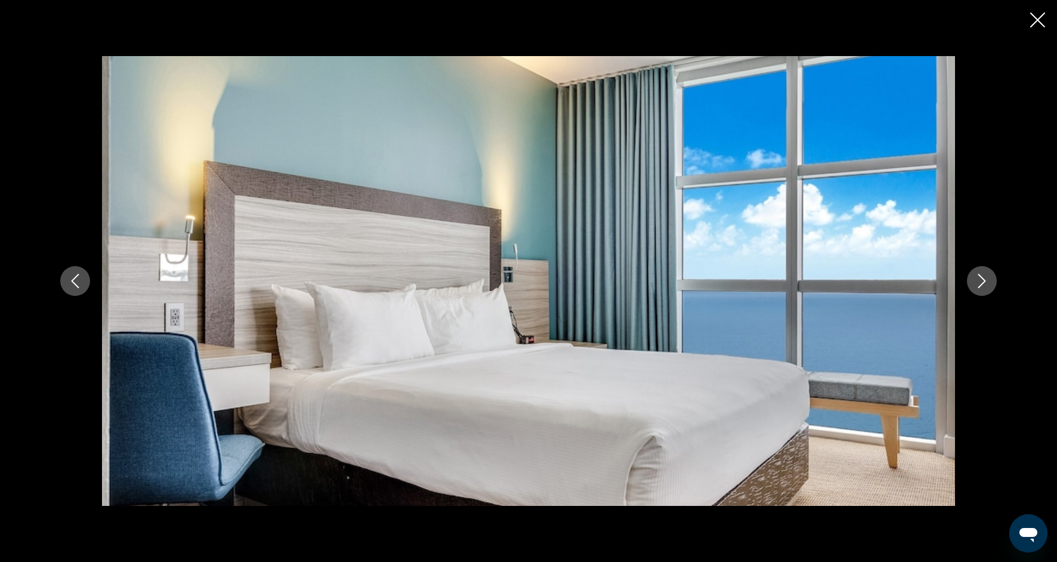
click at [1042, 18] on icon "Close slideshow" at bounding box center [1037, 20] width 15 height 15
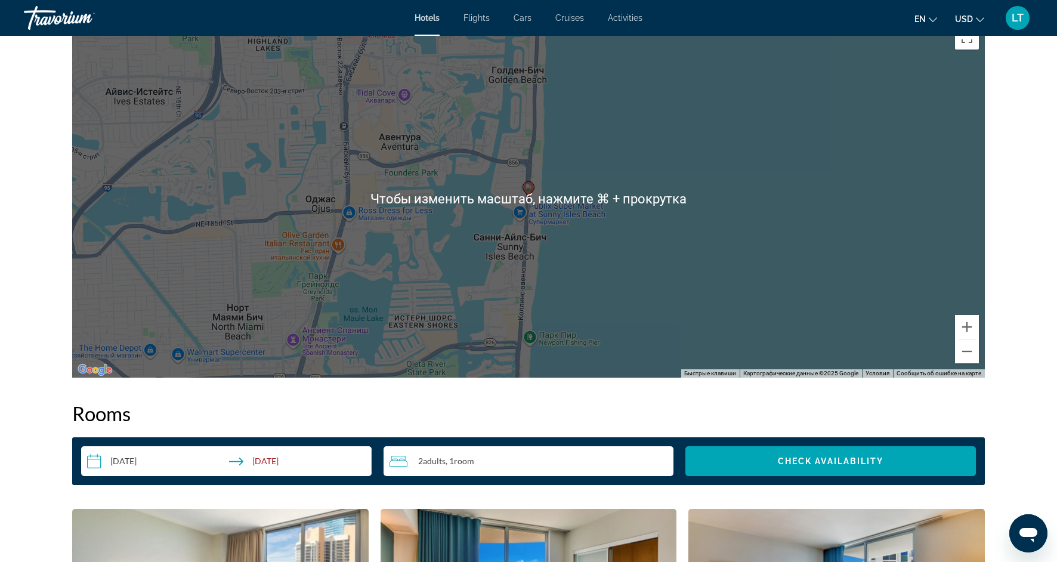
scroll to position [1146, 0]
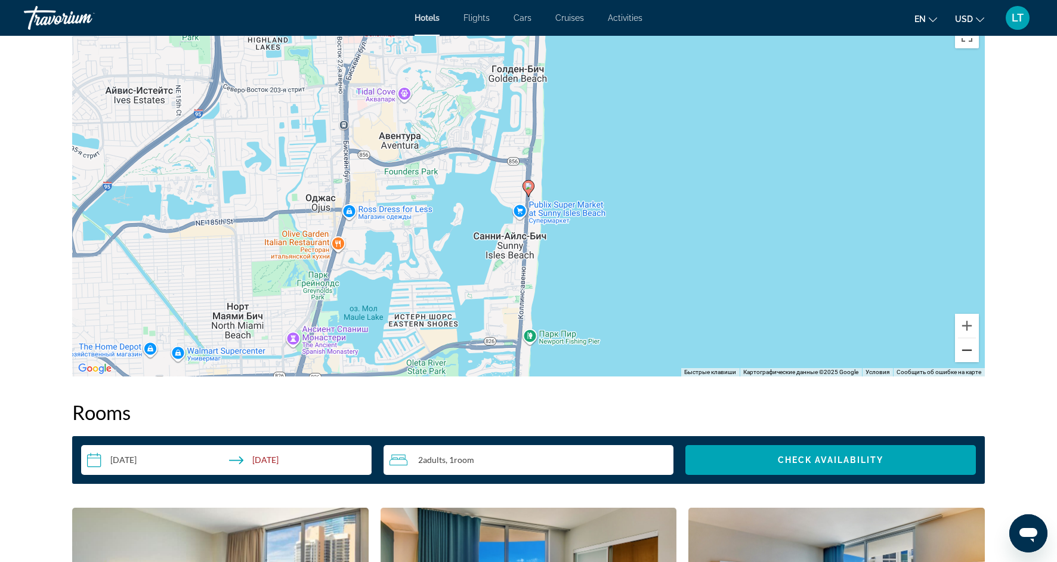
click at [970, 357] on button "Уменьшить" at bounding box center [967, 350] width 24 height 24
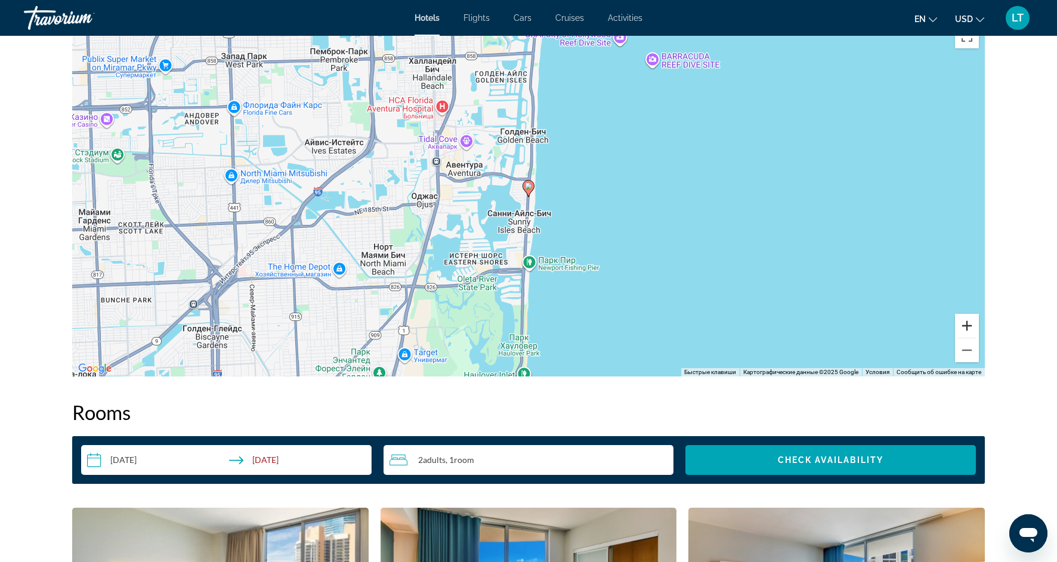
click at [969, 333] on button "Увеличить" at bounding box center [967, 326] width 24 height 24
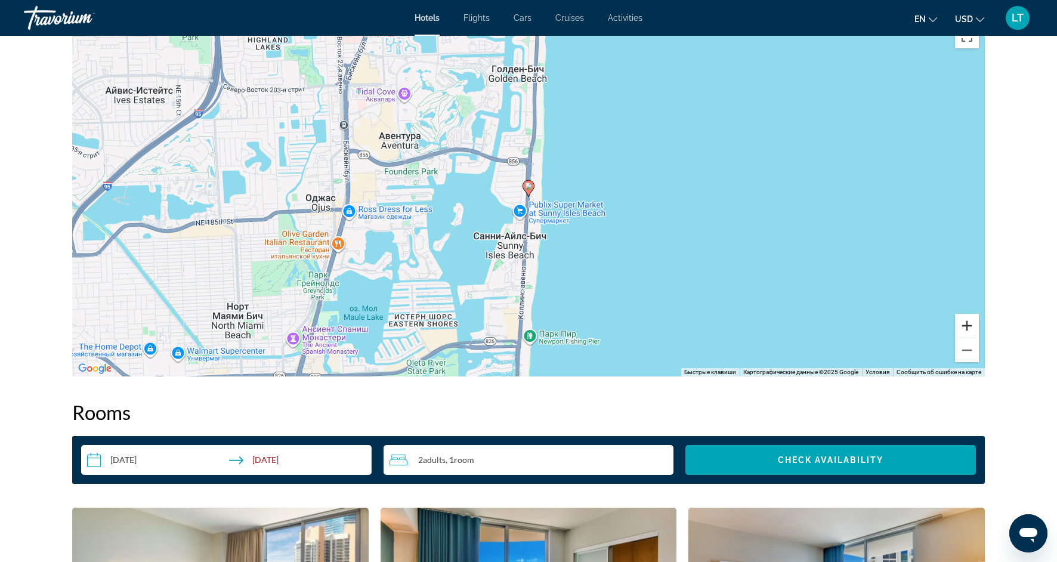
click at [969, 333] on button "Увеличить" at bounding box center [967, 326] width 24 height 24
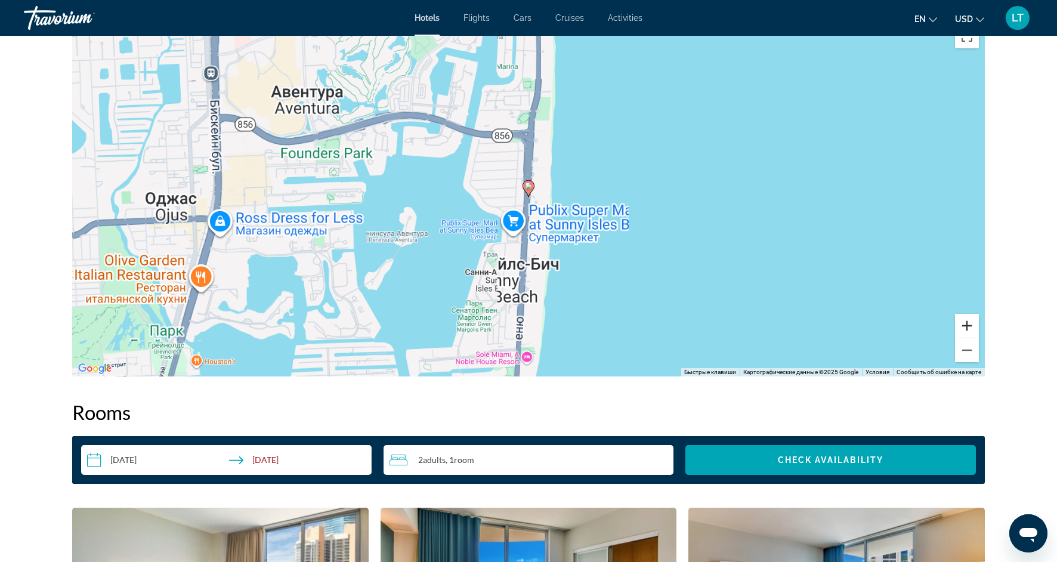
click at [969, 333] on button "Увеличить" at bounding box center [967, 326] width 24 height 24
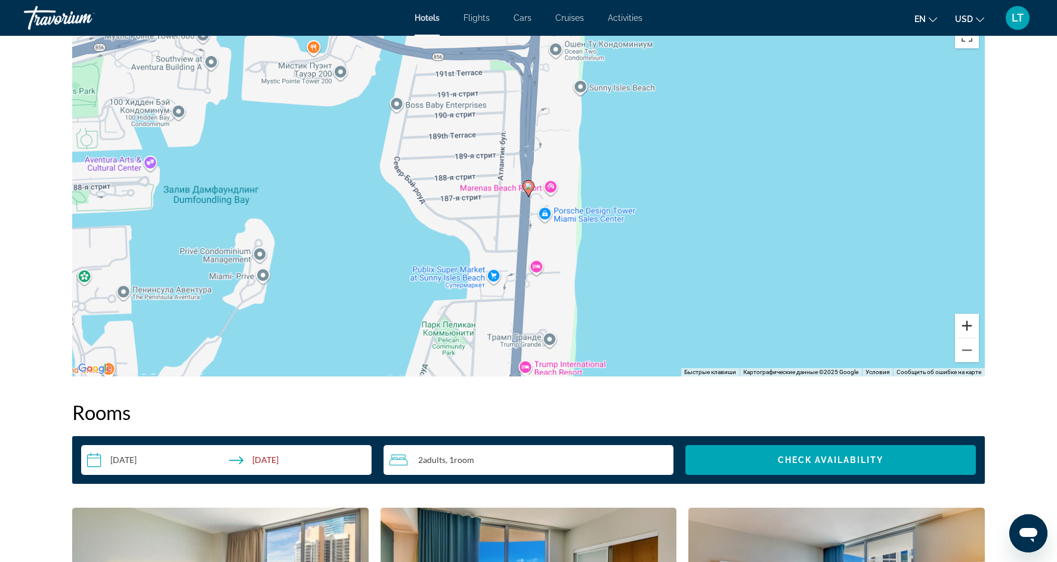
click at [969, 333] on button "Увеличить" at bounding box center [967, 326] width 24 height 24
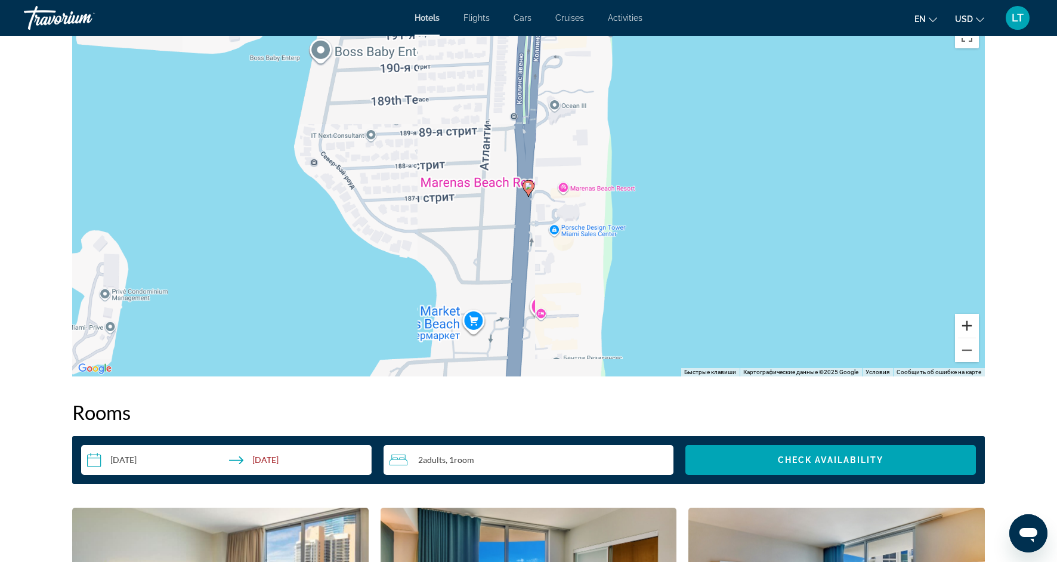
click at [969, 333] on button "Увеличить" at bounding box center [967, 326] width 24 height 24
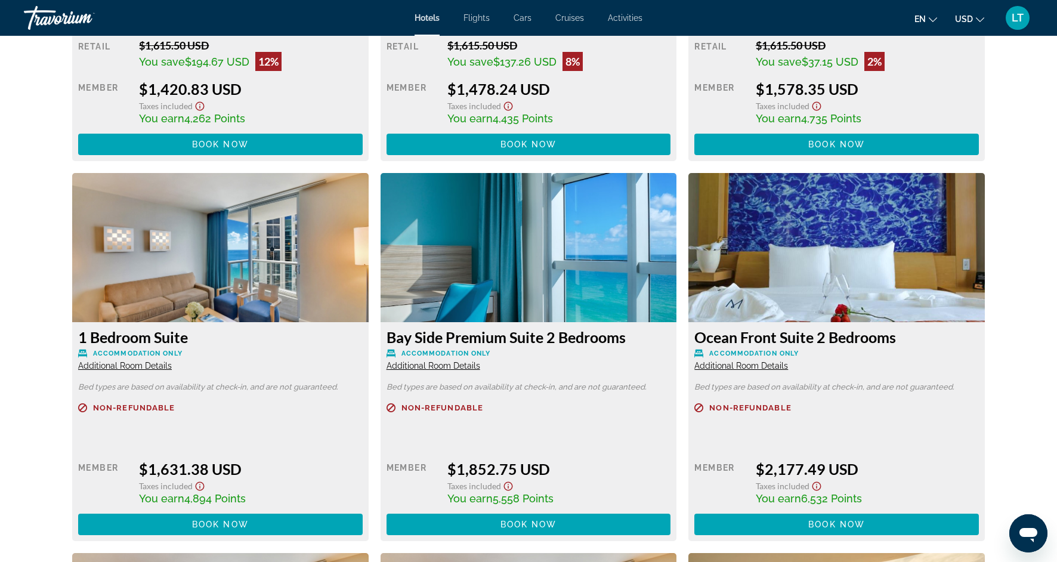
scroll to position [3096, 0]
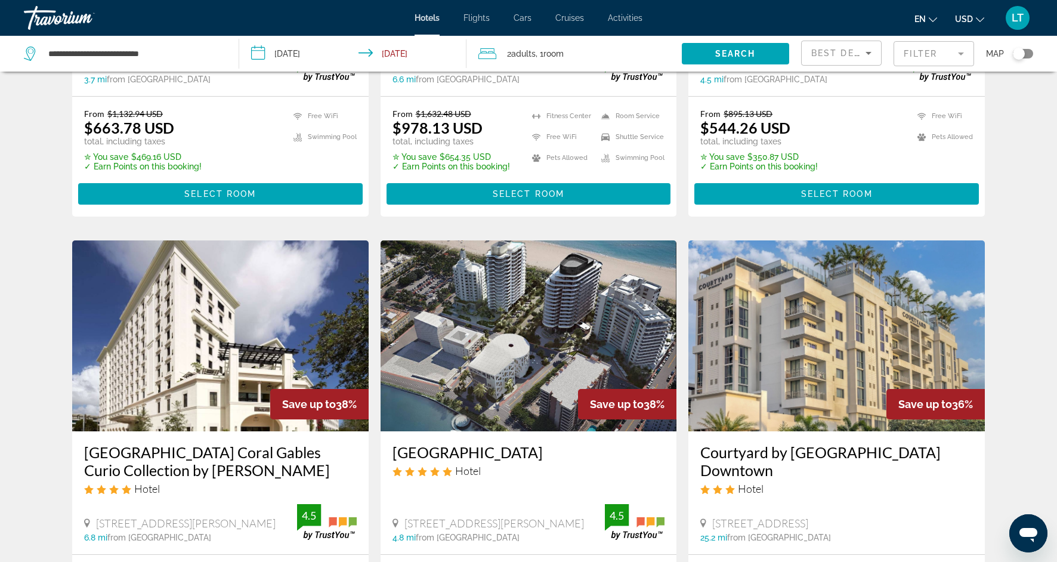
scroll to position [1230, 0]
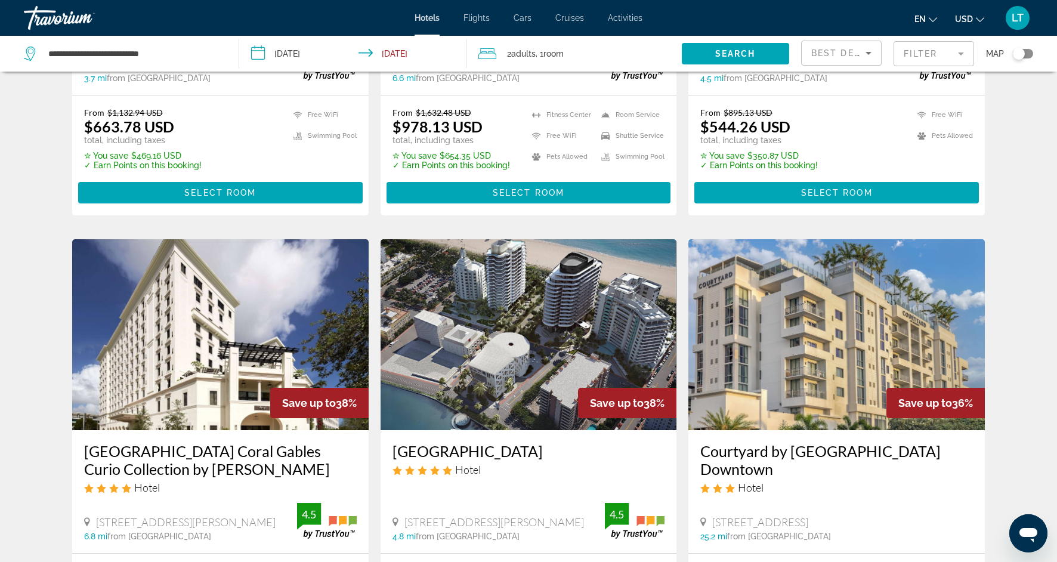
click at [961, 55] on mat-form-field "Filter" at bounding box center [934, 53] width 81 height 25
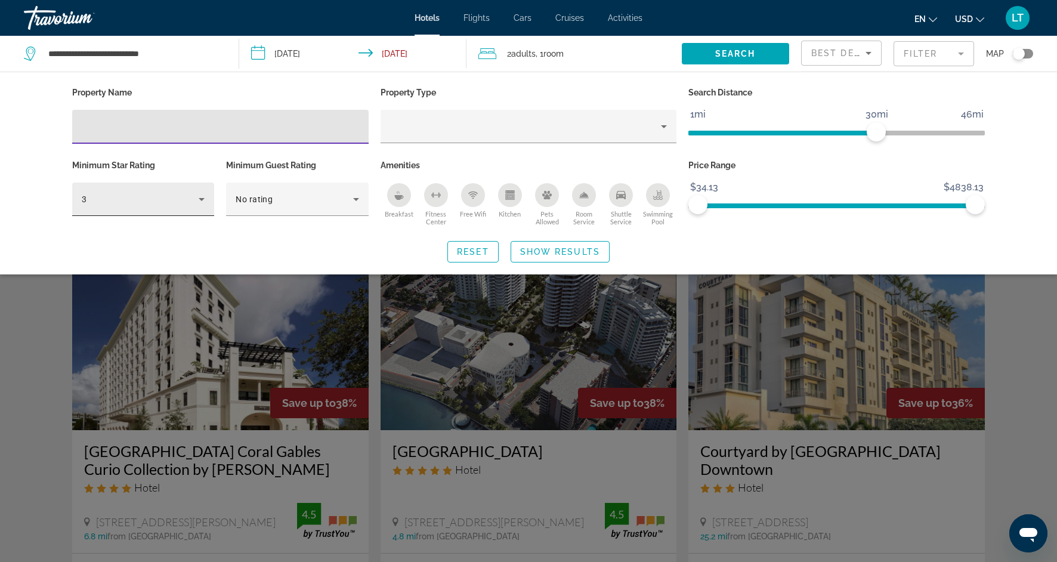
click at [205, 205] on icon "Hotel Filters" at bounding box center [202, 199] width 14 height 14
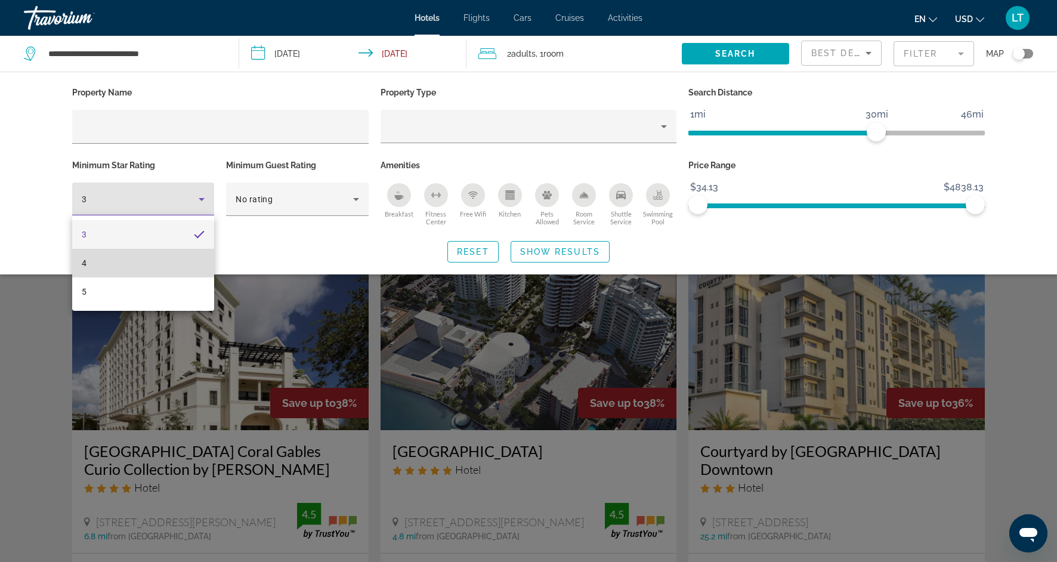
click at [175, 255] on mat-option "4" at bounding box center [143, 263] width 142 height 29
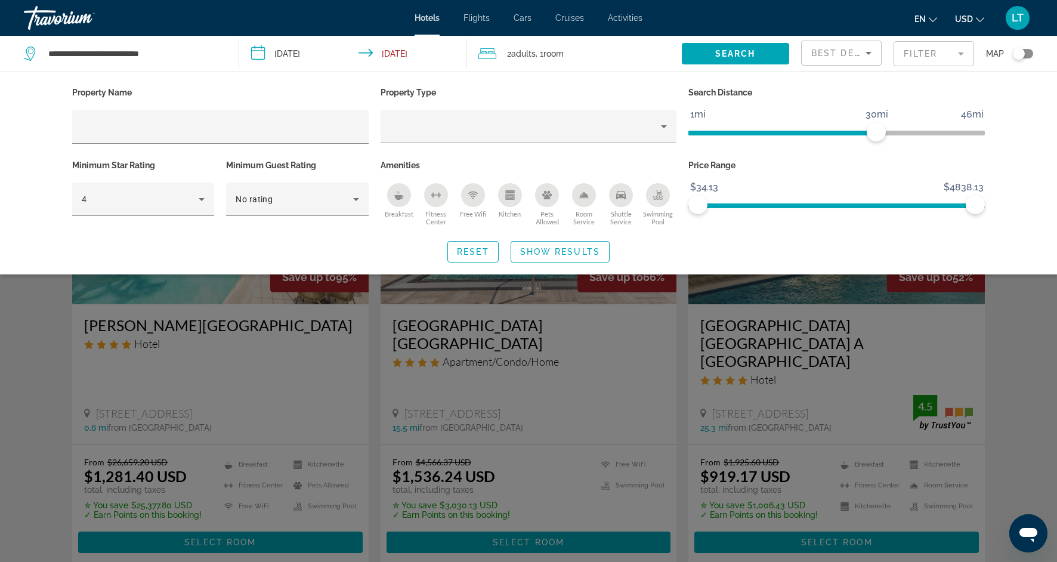
click at [516, 192] on div "Kitchen" at bounding box center [510, 195] width 24 height 24
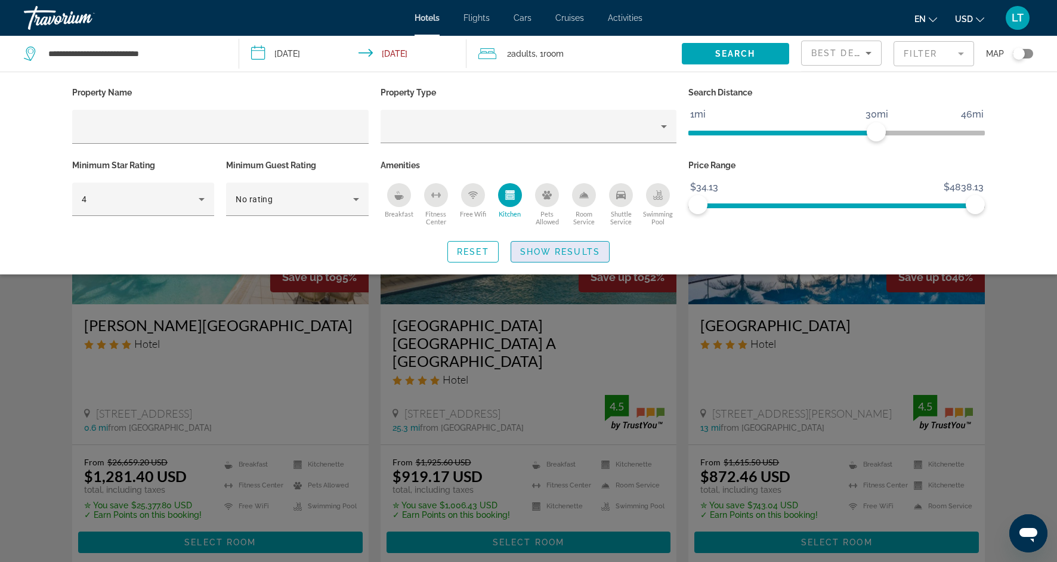
click at [559, 252] on span "Show Results" at bounding box center [560, 252] width 80 height 10
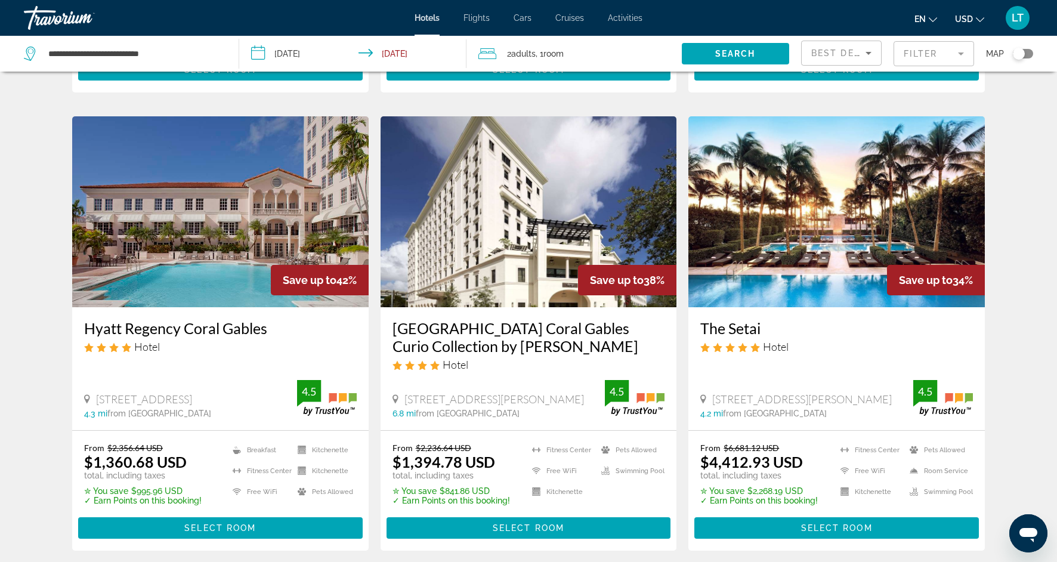
scroll to position [476, 0]
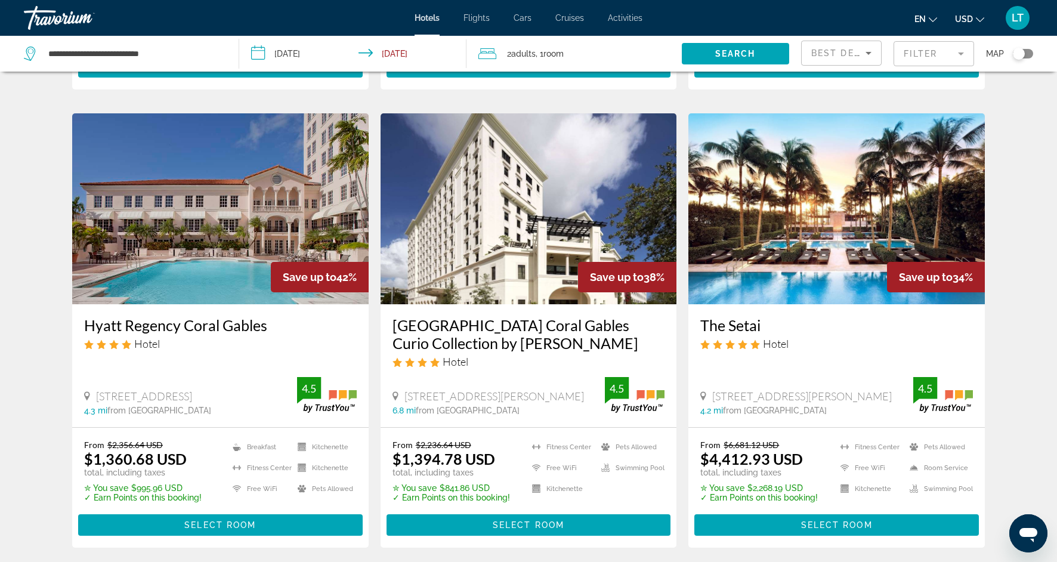
click at [236, 180] on img "Main content" at bounding box center [220, 208] width 297 height 191
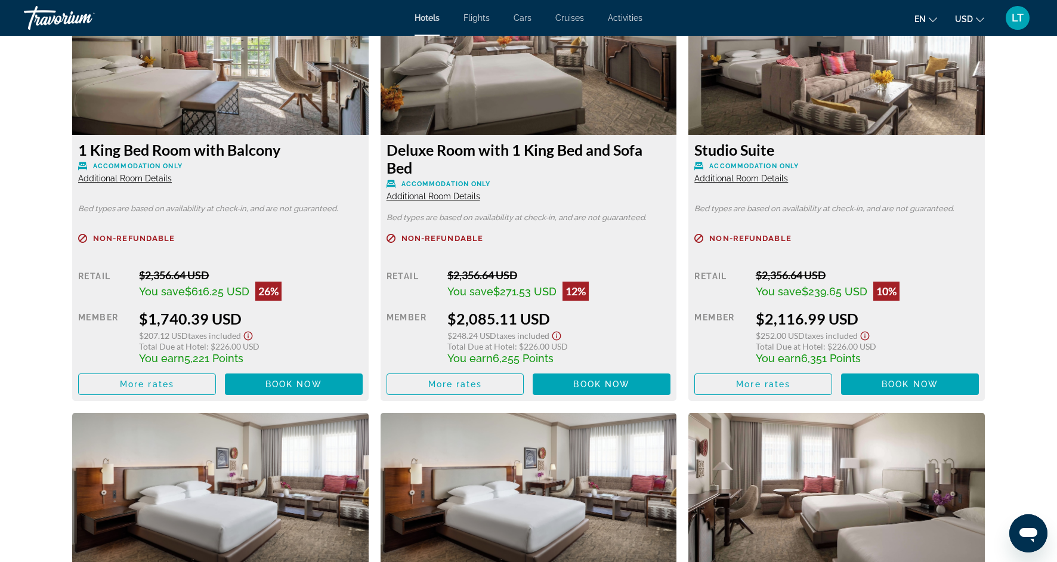
scroll to position [2081, 0]
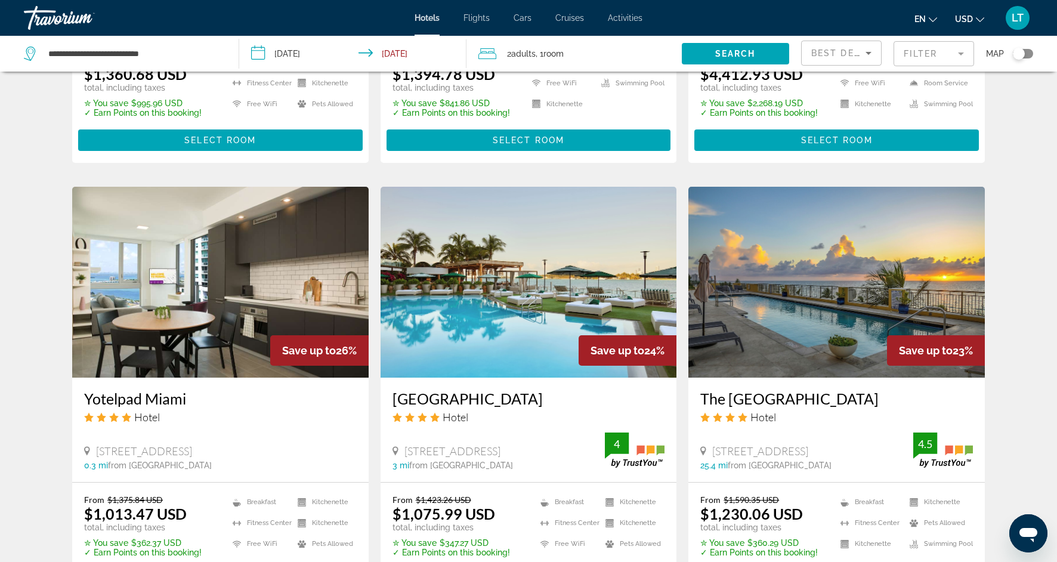
scroll to position [862, 0]
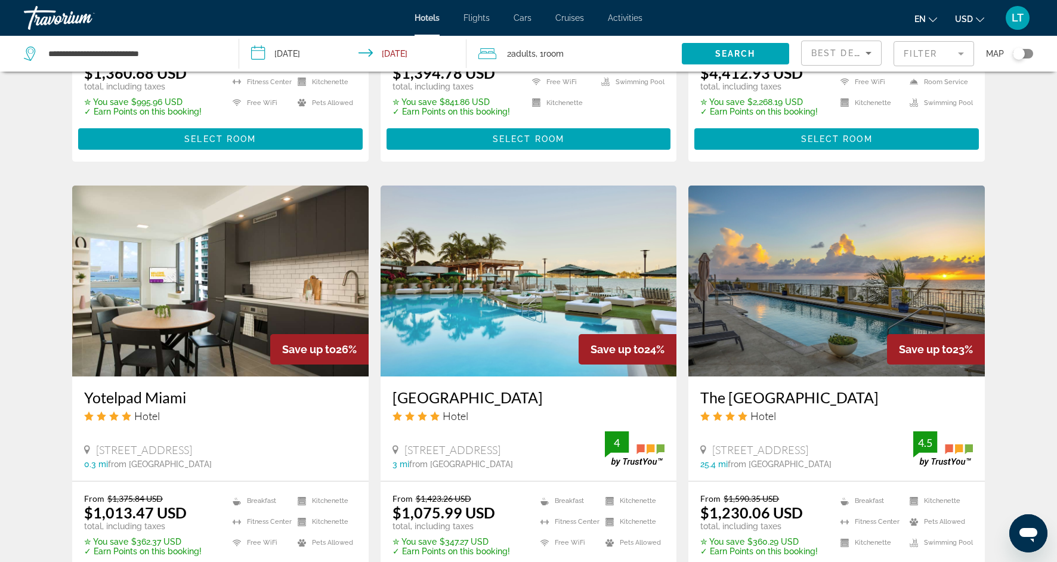
click at [236, 539] on icon "Main content" at bounding box center [237, 540] width 8 height 2
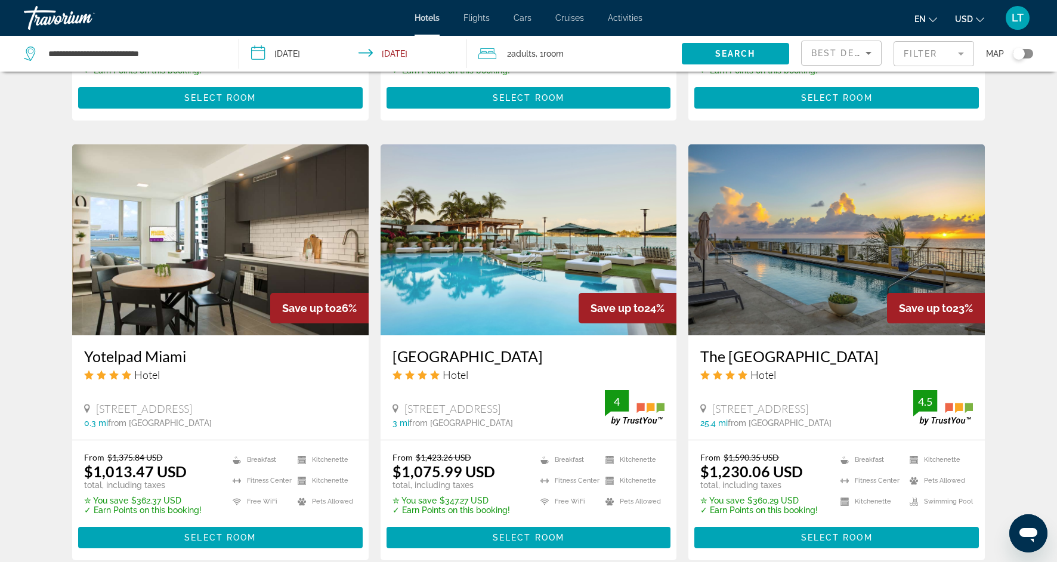
click at [772, 270] on img "Main content" at bounding box center [837, 239] width 297 height 191
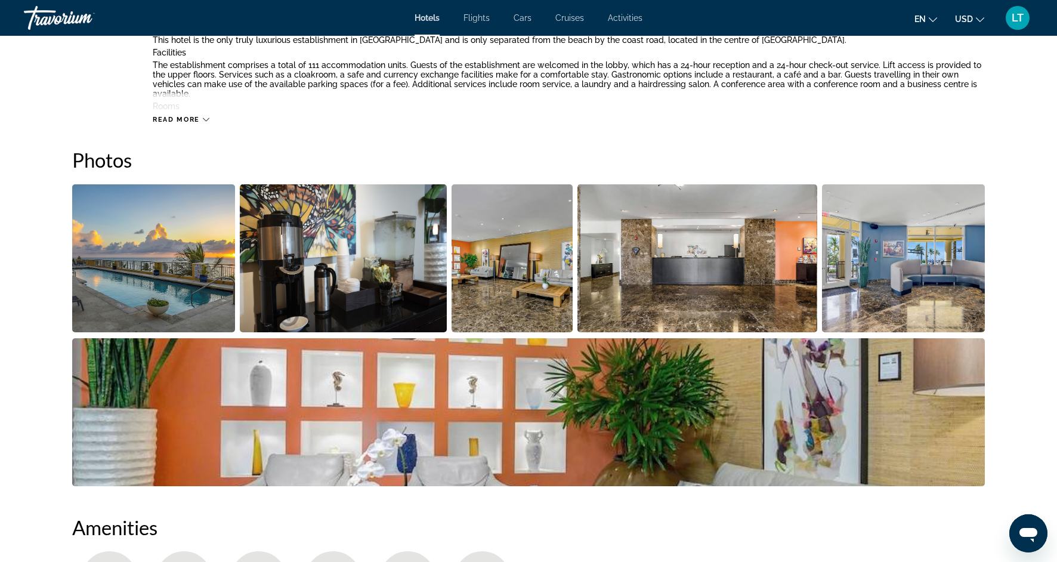
scroll to position [509, 0]
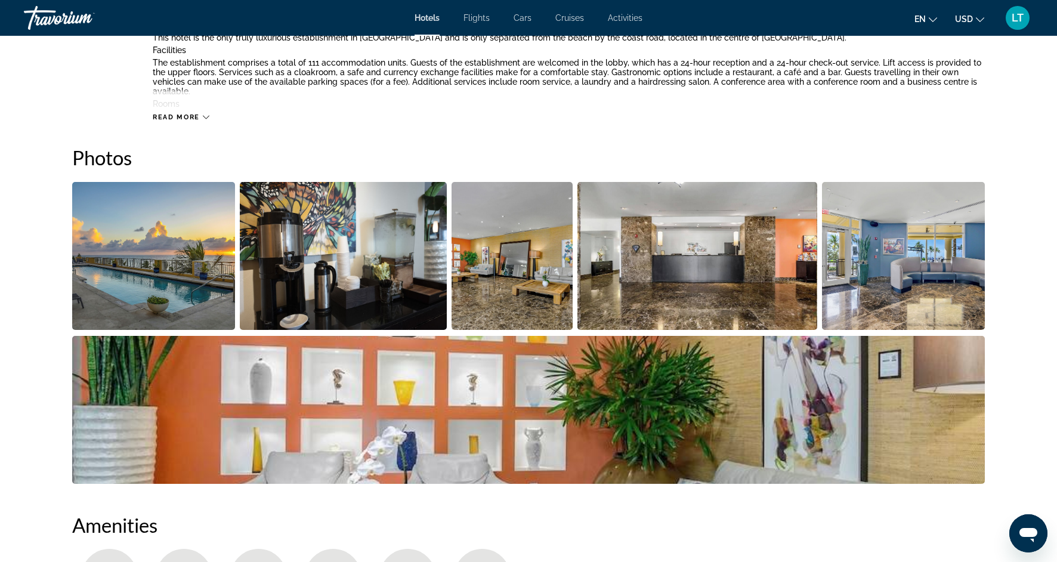
click at [405, 259] on img "Open full-screen image slider" at bounding box center [344, 256] width 208 height 148
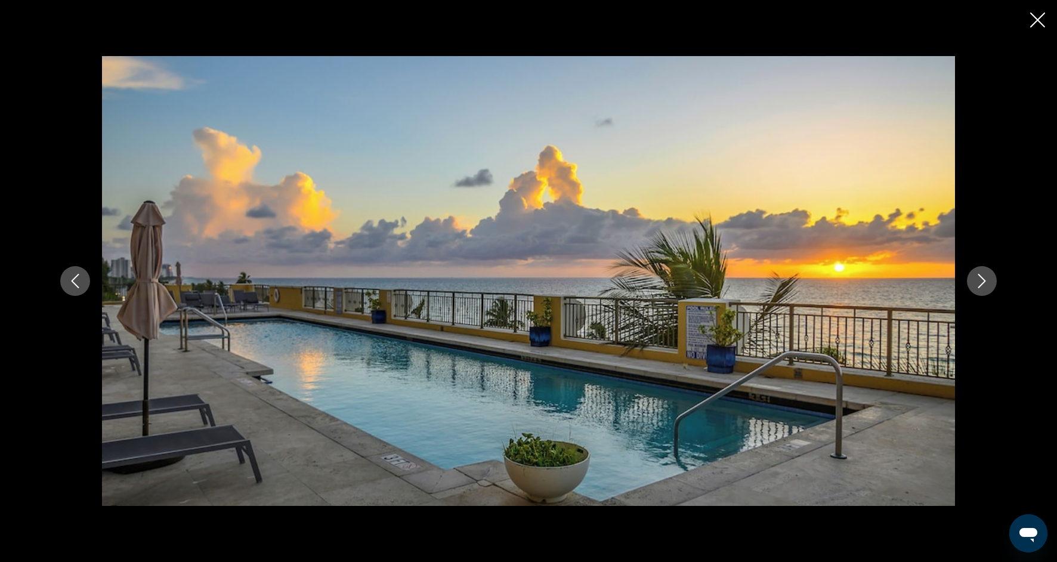
click at [977, 285] on icon "Next image" at bounding box center [982, 281] width 14 height 14
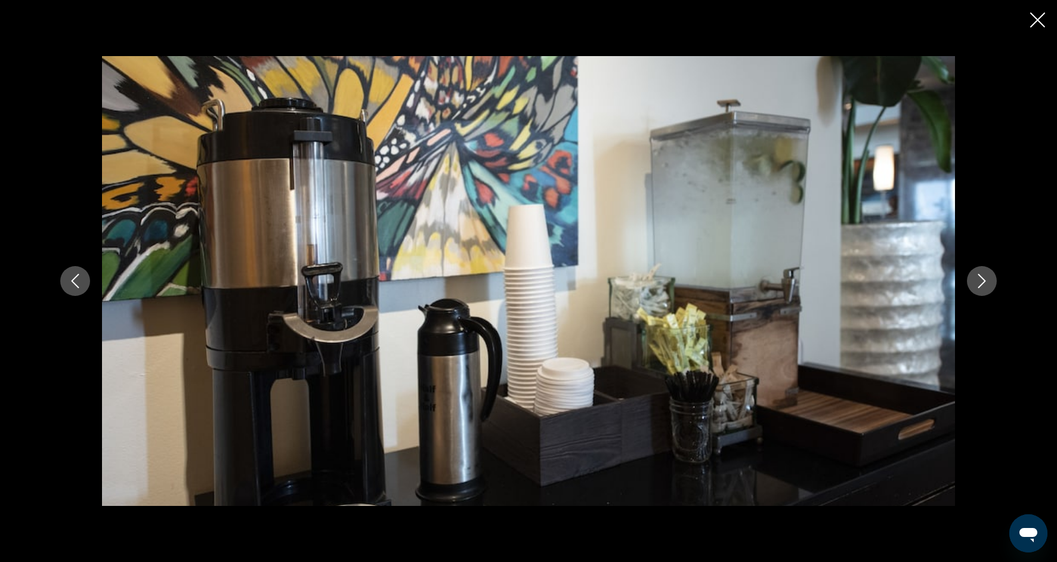
click at [977, 285] on icon "Next image" at bounding box center [982, 281] width 14 height 14
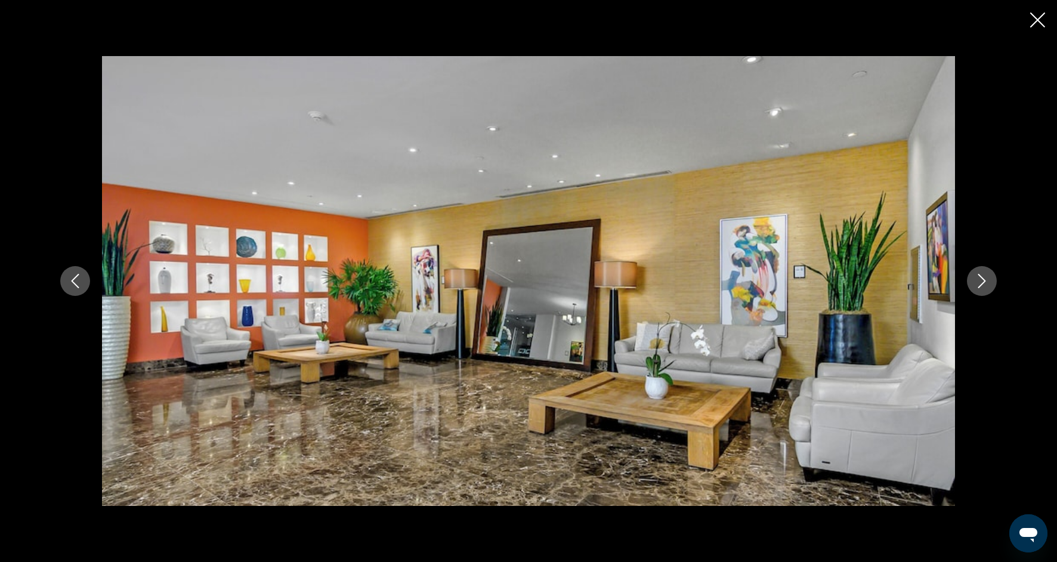
click at [977, 285] on icon "Next image" at bounding box center [982, 281] width 14 height 14
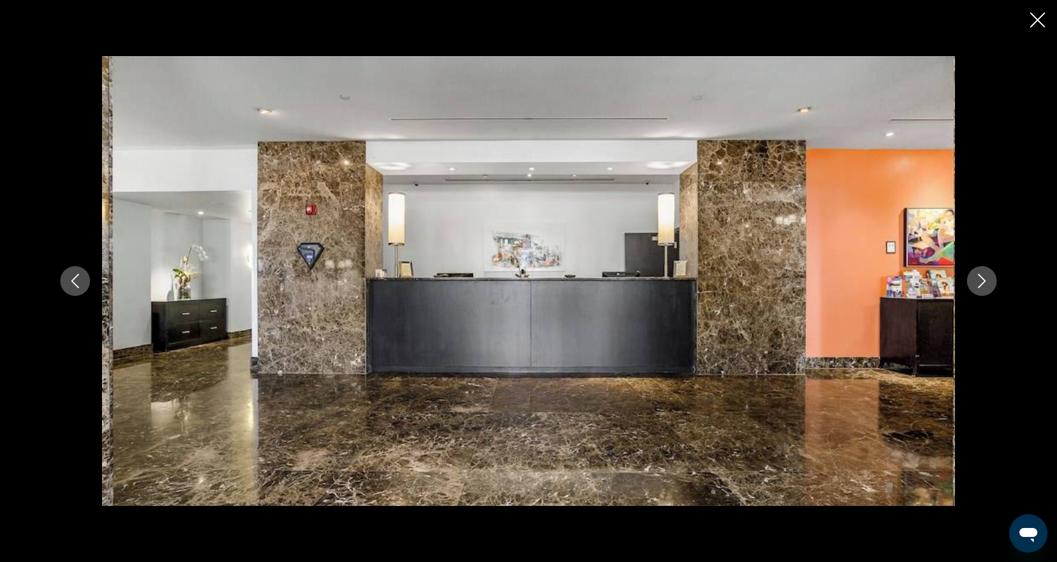
click at [977, 285] on icon "Next image" at bounding box center [982, 281] width 14 height 14
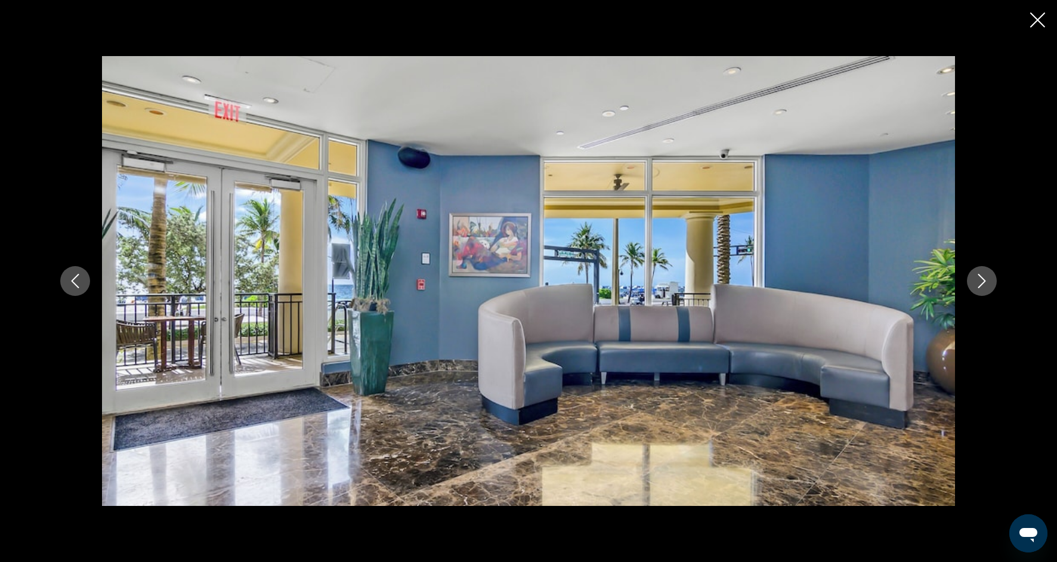
click at [977, 285] on icon "Next image" at bounding box center [982, 281] width 14 height 14
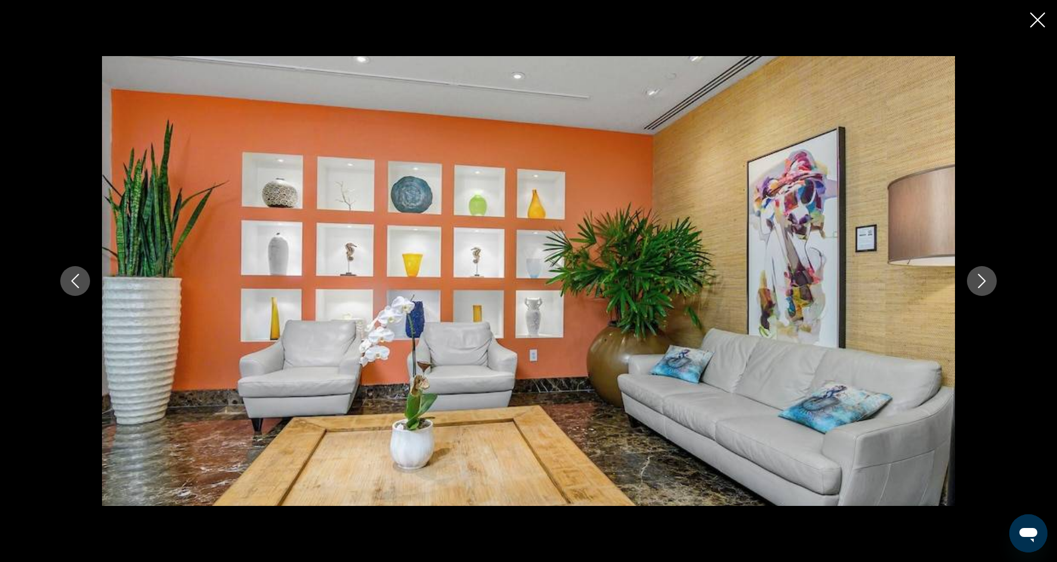
click at [977, 286] on icon "Next image" at bounding box center [982, 281] width 14 height 14
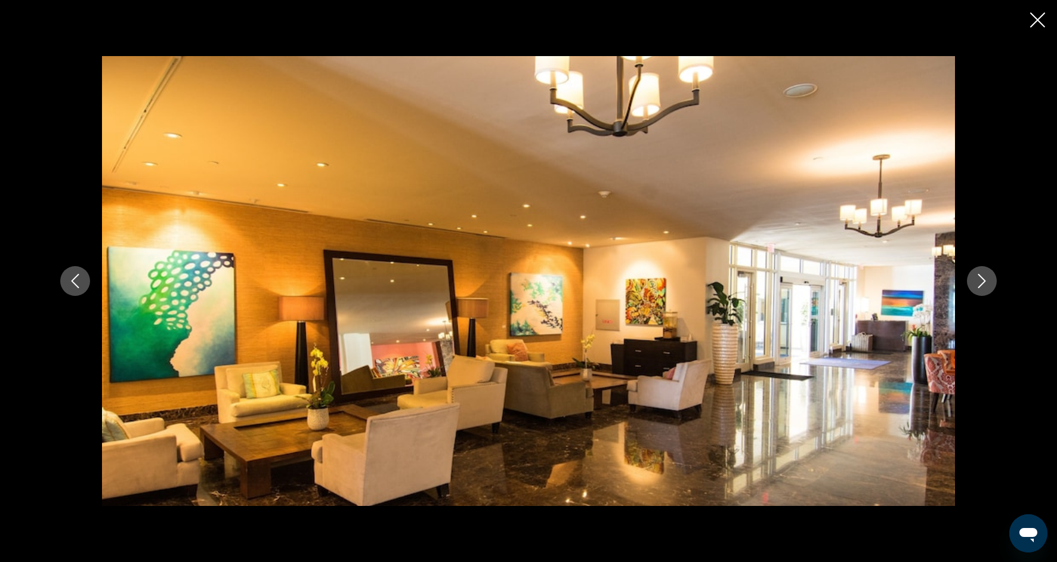
click at [977, 286] on icon "Next image" at bounding box center [982, 281] width 14 height 14
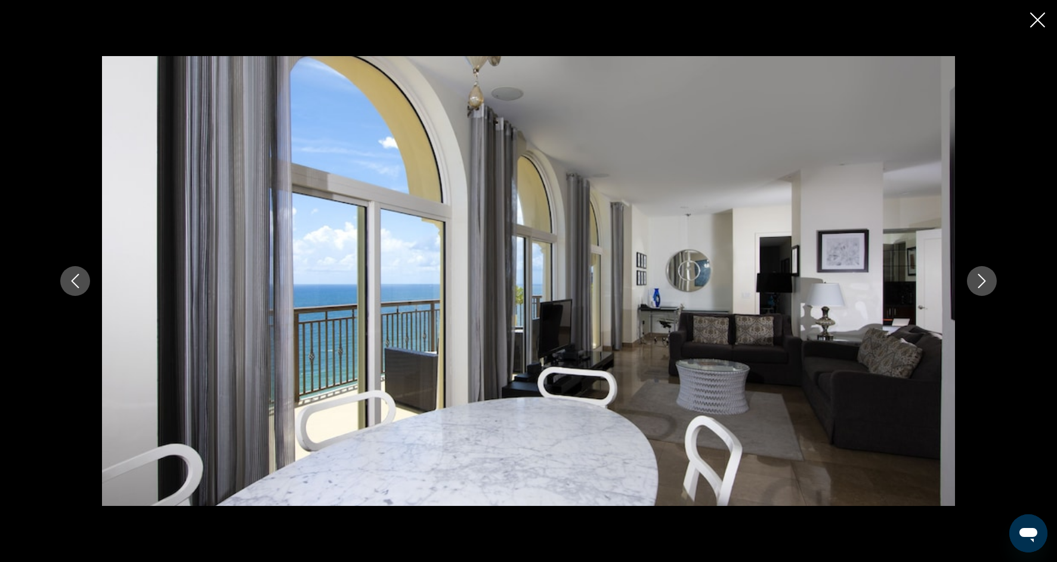
click at [977, 286] on icon "Next image" at bounding box center [982, 281] width 14 height 14
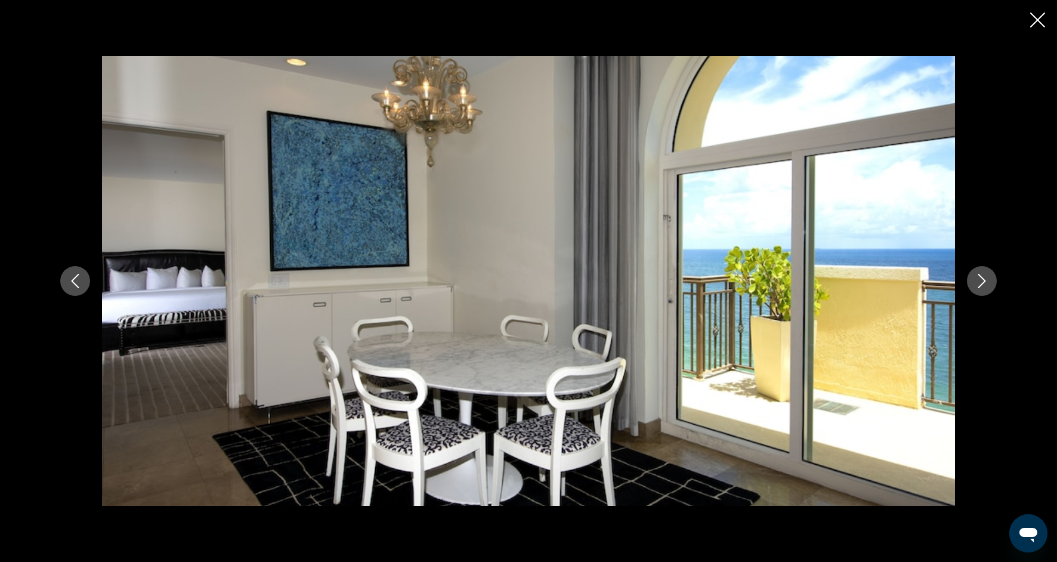
click at [977, 286] on icon "Next image" at bounding box center [982, 281] width 14 height 14
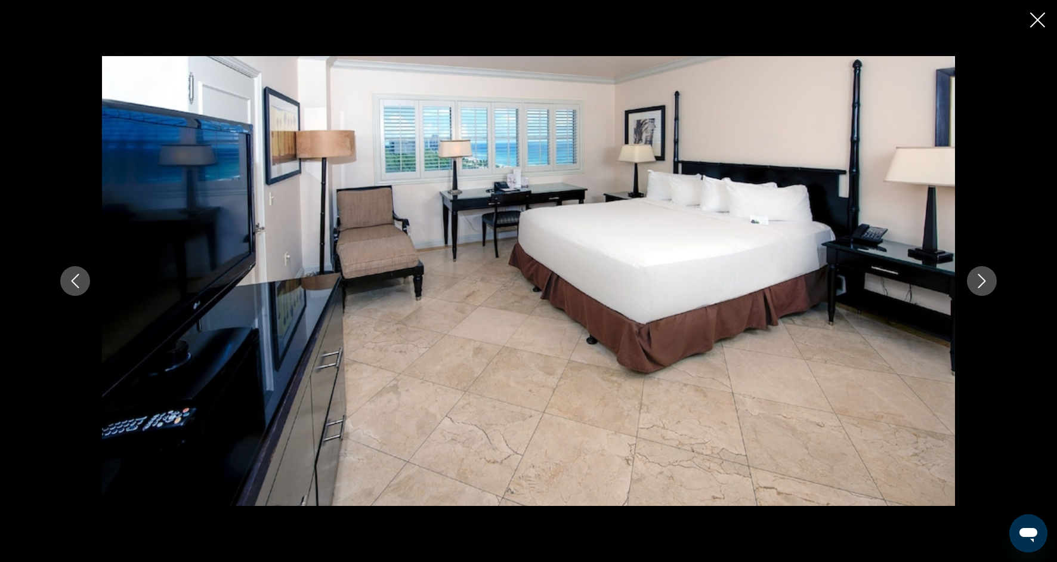
click at [977, 286] on icon "Next image" at bounding box center [982, 281] width 14 height 14
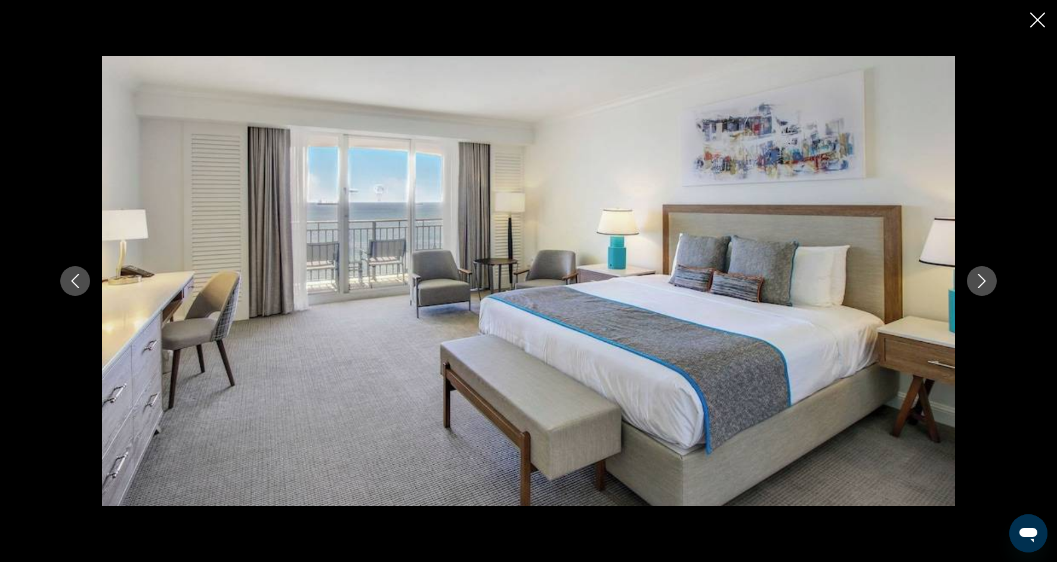
click at [978, 286] on icon "Next image" at bounding box center [982, 281] width 14 height 14
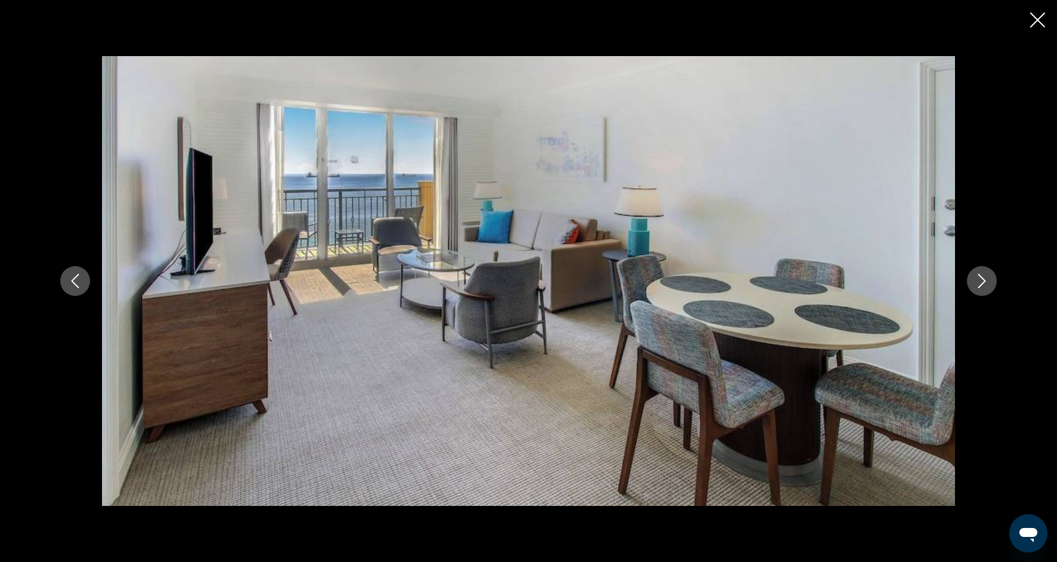
click at [978, 288] on button "Next image" at bounding box center [982, 281] width 30 height 30
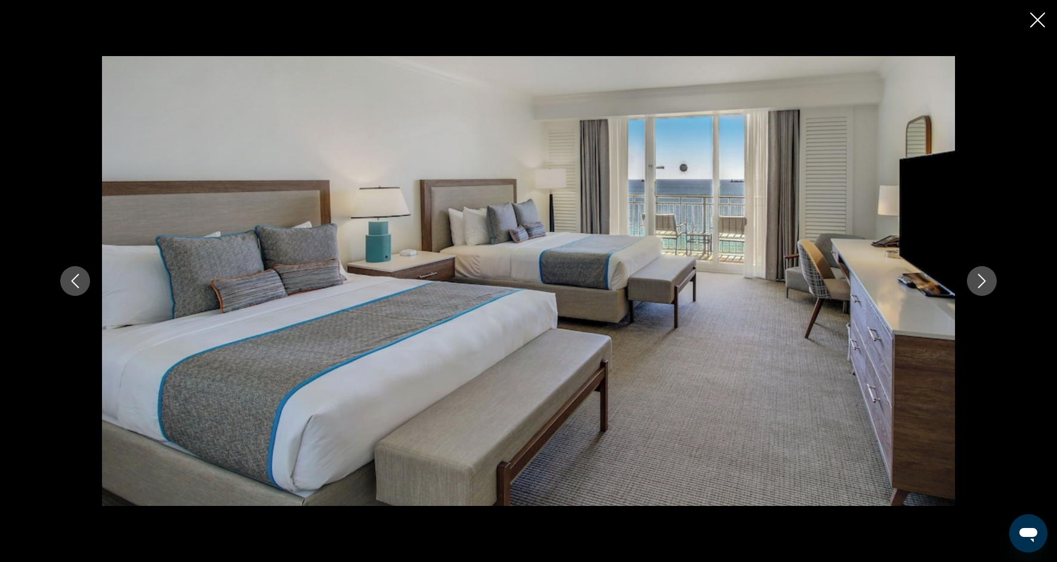
click at [978, 288] on button "Next image" at bounding box center [982, 281] width 30 height 30
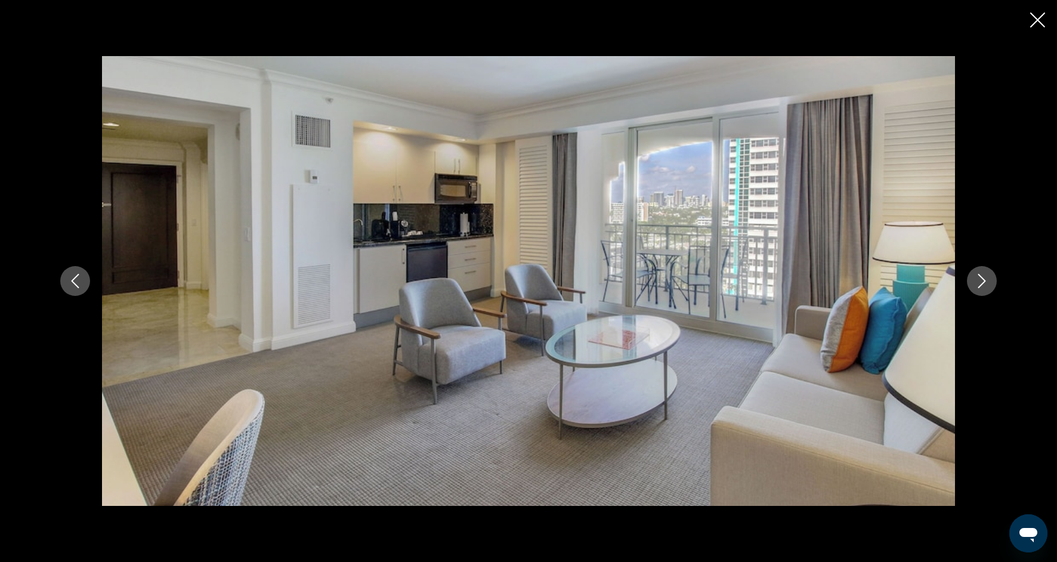
click at [978, 288] on button "Next image" at bounding box center [982, 281] width 30 height 30
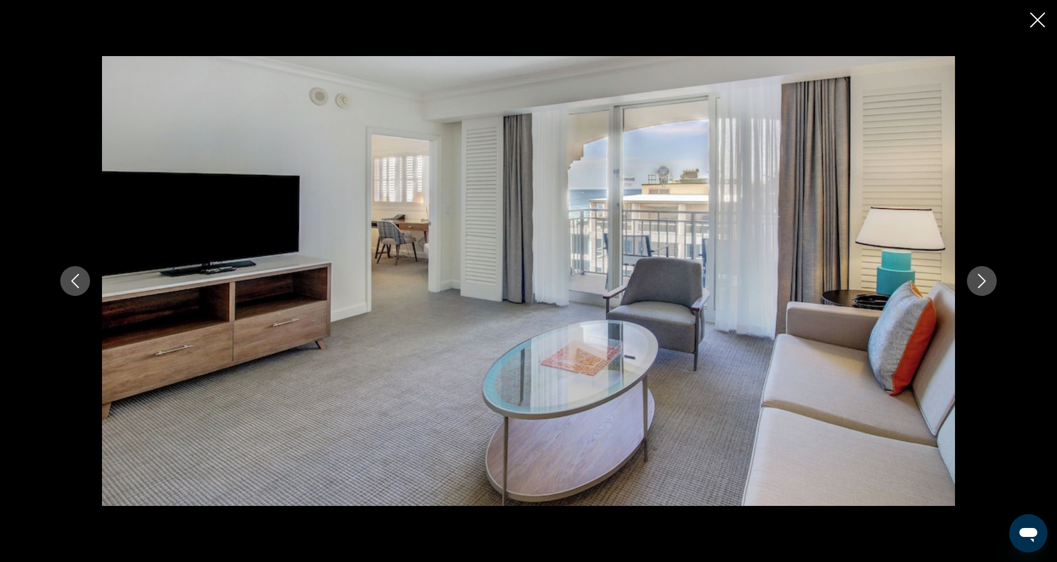
click at [980, 291] on button "Next image" at bounding box center [982, 281] width 30 height 30
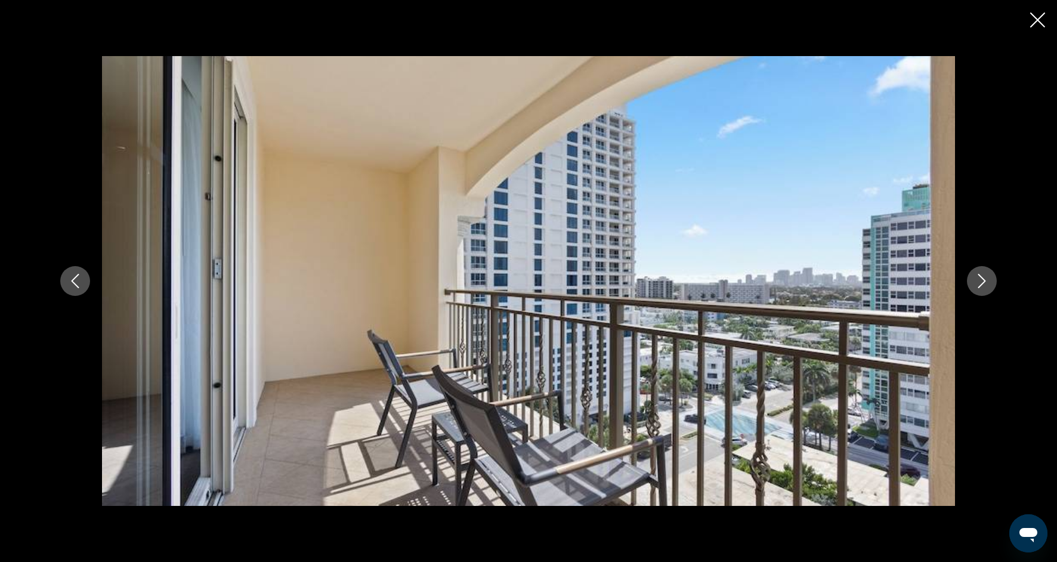
click at [980, 291] on button "Next image" at bounding box center [982, 281] width 30 height 30
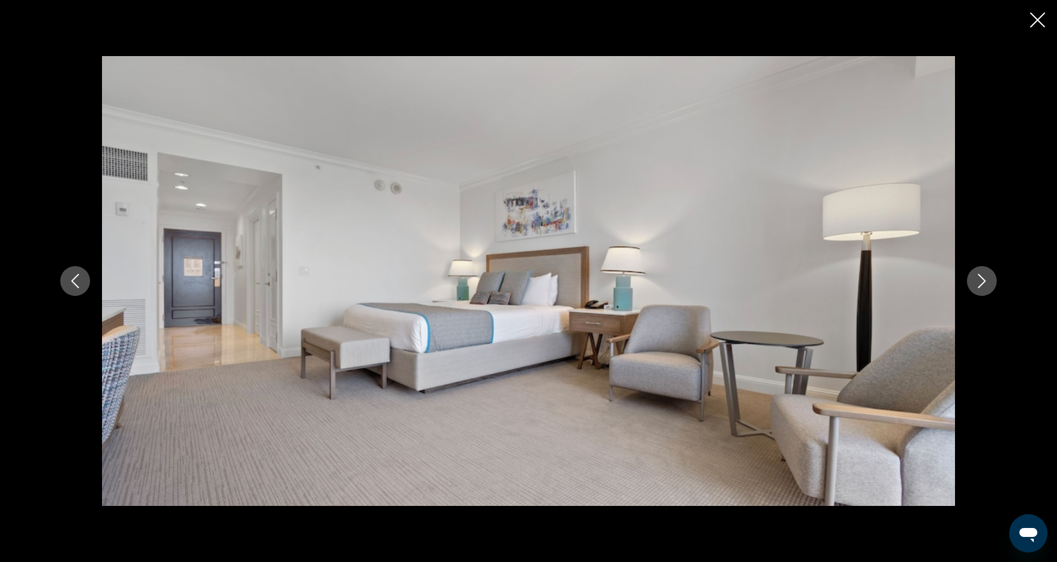
click at [980, 291] on button "Next image" at bounding box center [982, 281] width 30 height 30
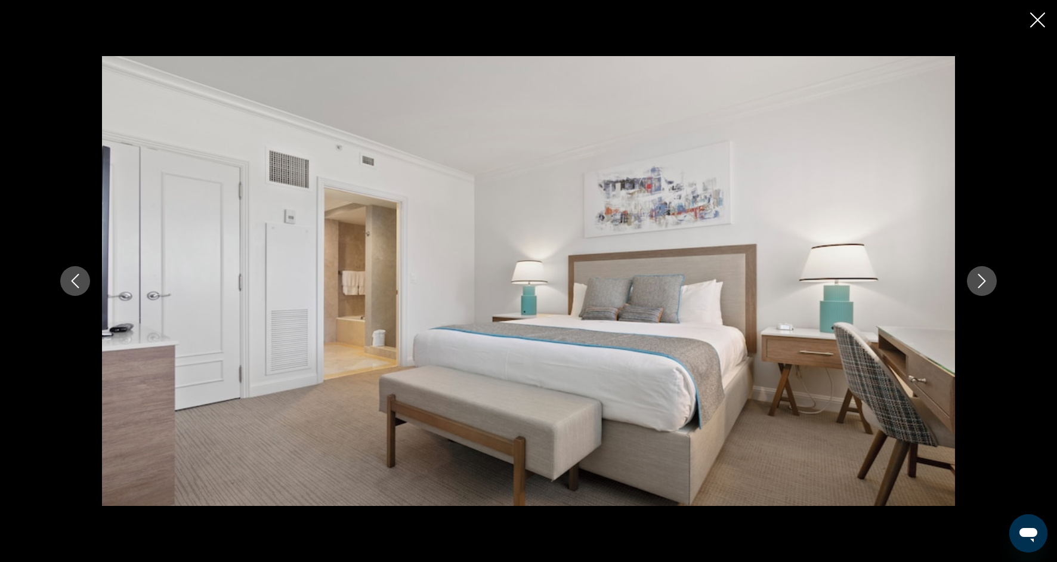
click at [980, 291] on button "Next image" at bounding box center [982, 281] width 30 height 30
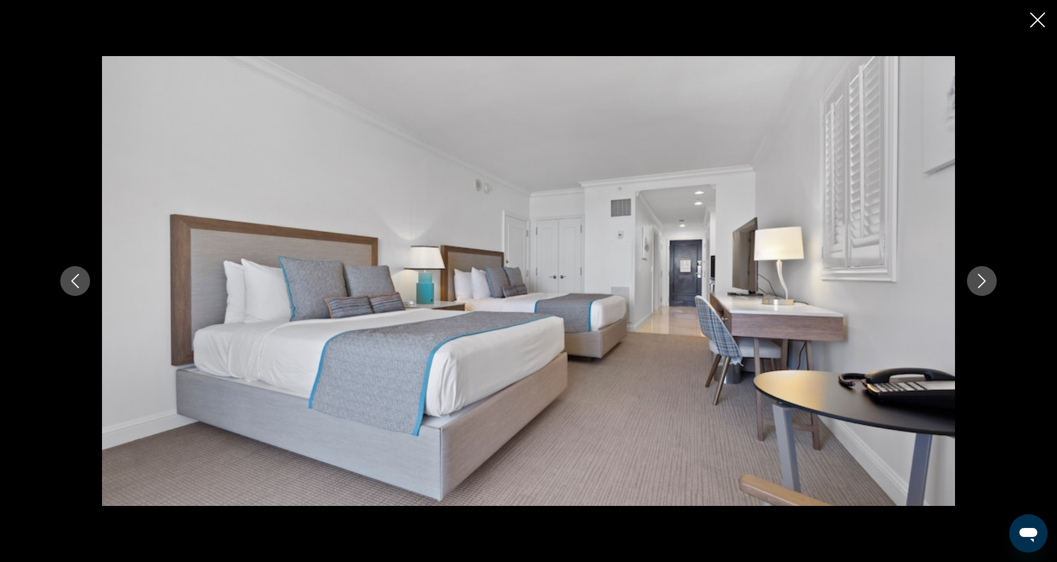
click at [980, 291] on button "Next image" at bounding box center [982, 281] width 30 height 30
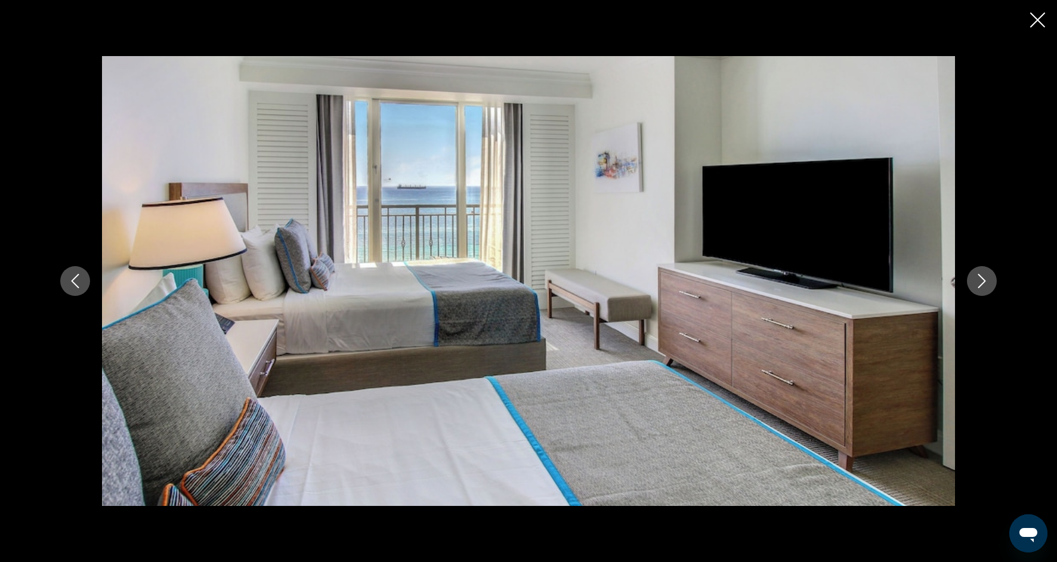
click at [980, 291] on button "Next image" at bounding box center [982, 281] width 30 height 30
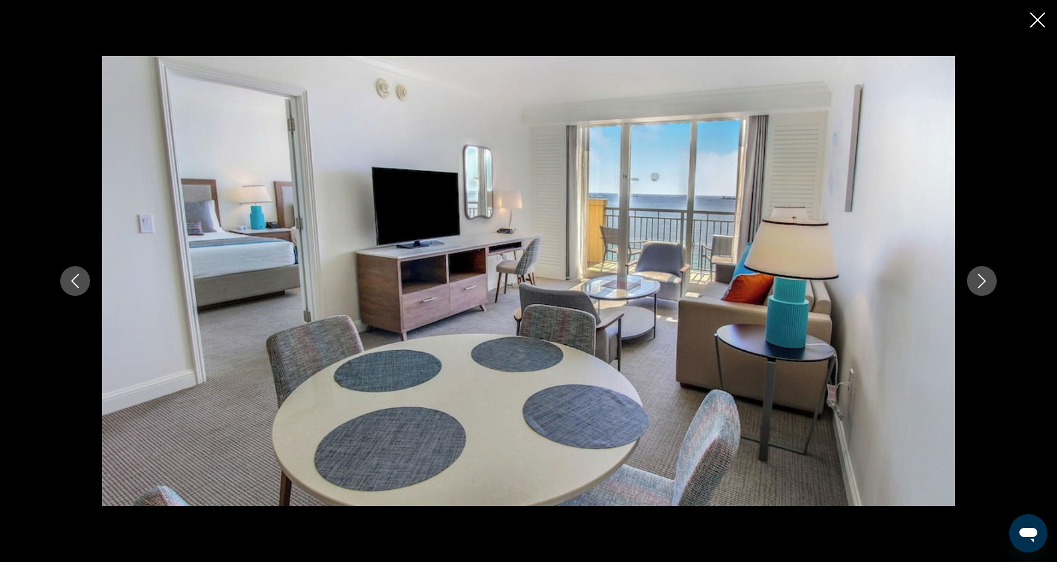
click at [1040, 14] on icon "Close slideshow" at bounding box center [1037, 20] width 15 height 15
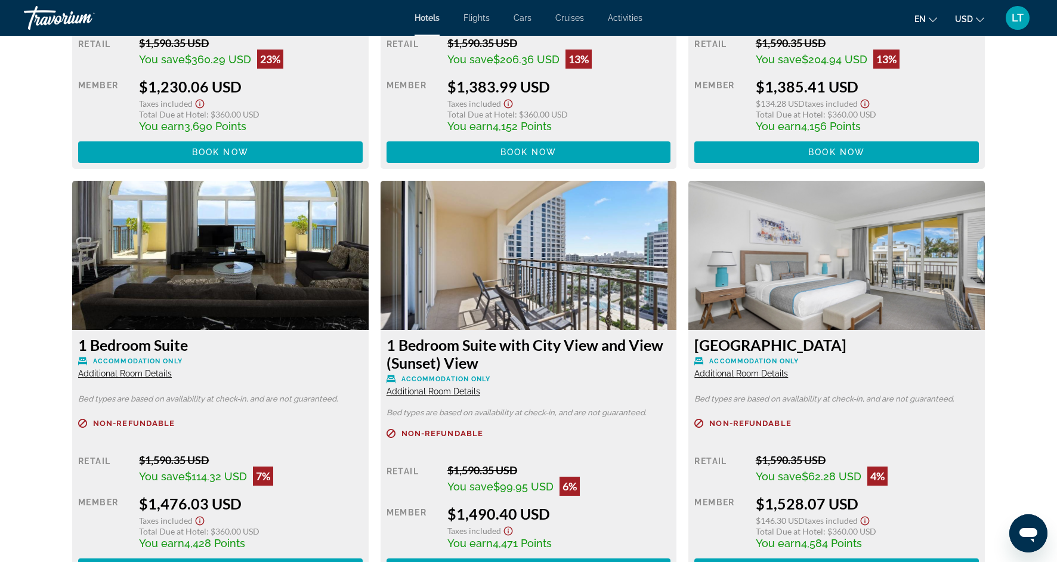
scroll to position [1920, 0]
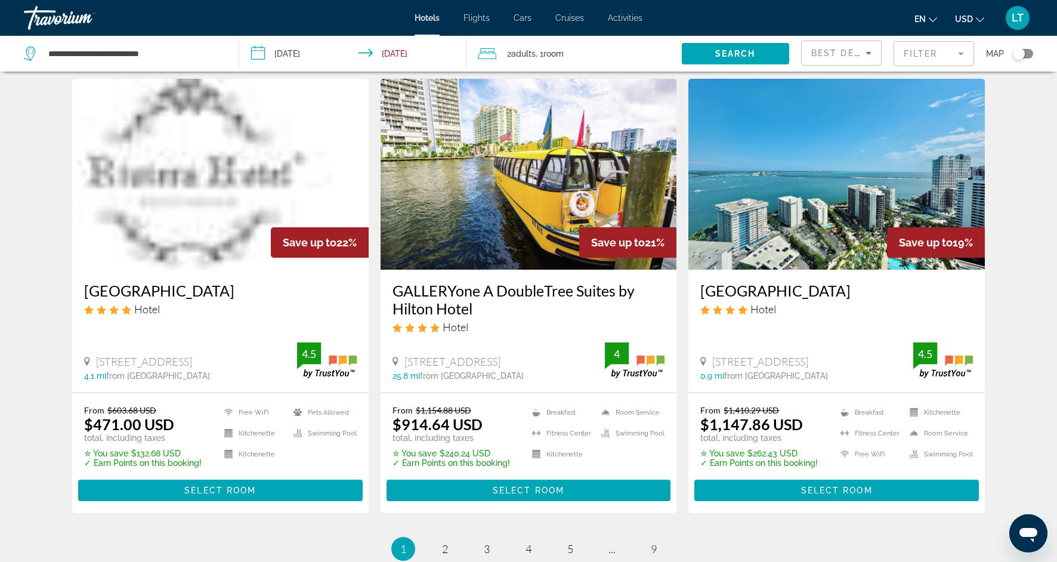
scroll to position [1412, 0]
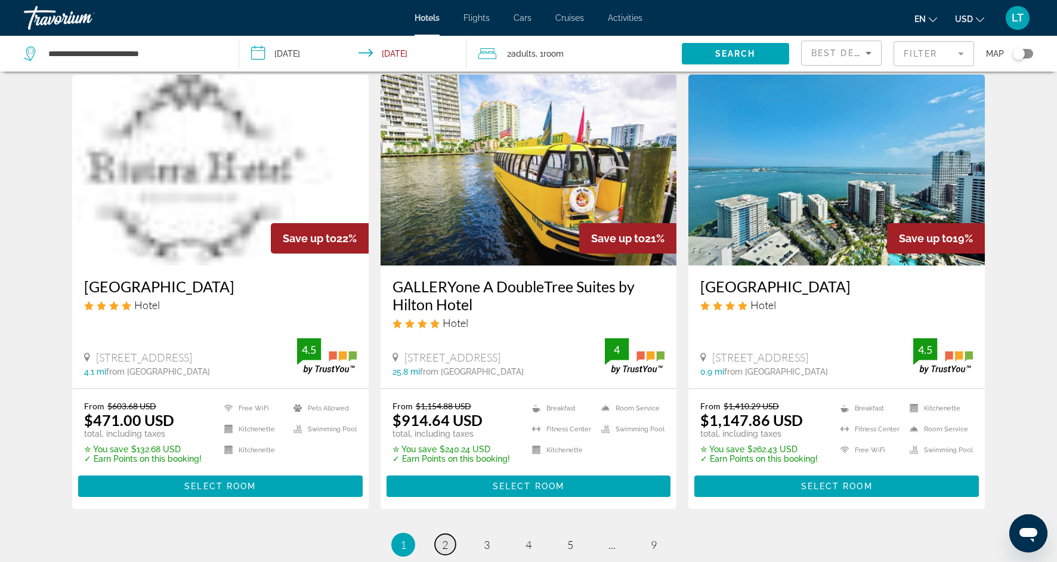
click at [443, 538] on span "2" at bounding box center [445, 544] width 6 height 13
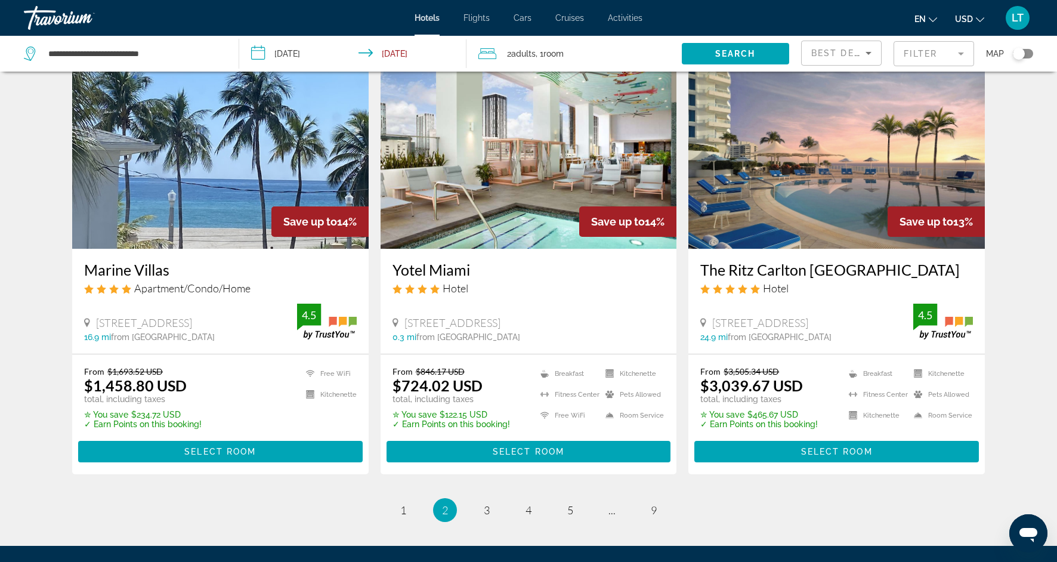
scroll to position [1395, 0]
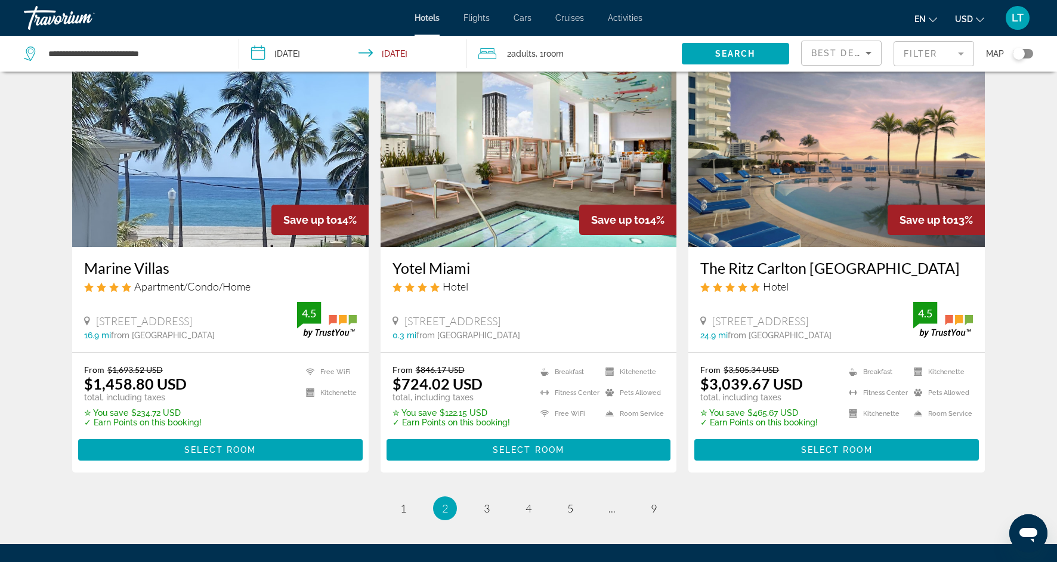
click at [271, 160] on img "Main content" at bounding box center [220, 151] width 297 height 191
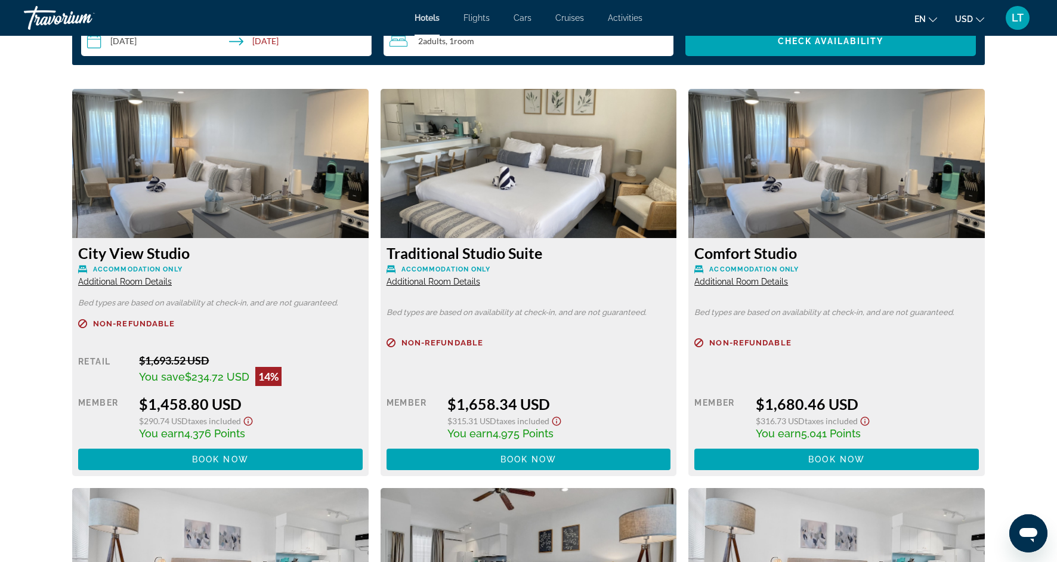
scroll to position [1623, 0]
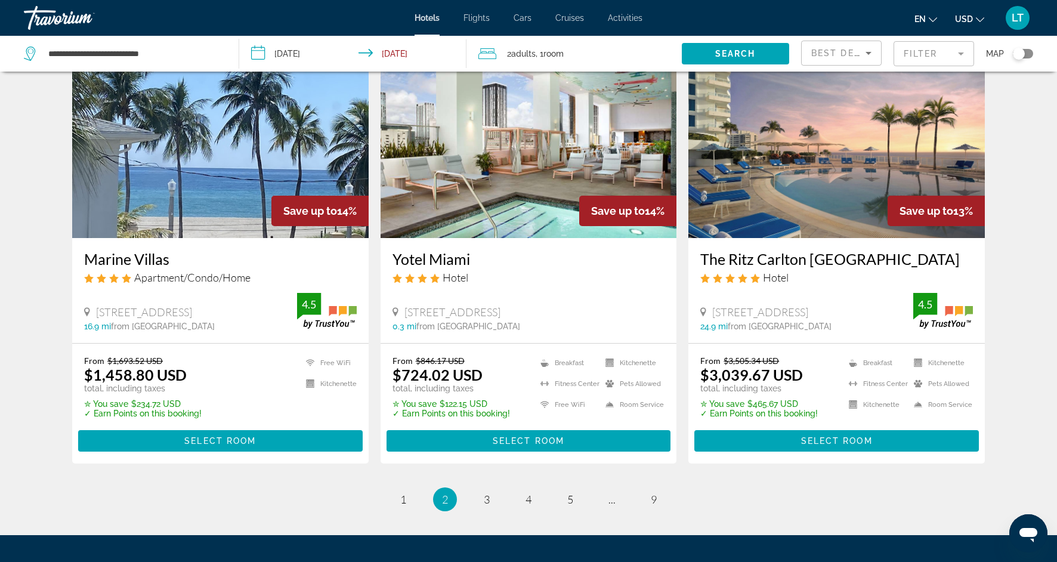
scroll to position [1405, 0]
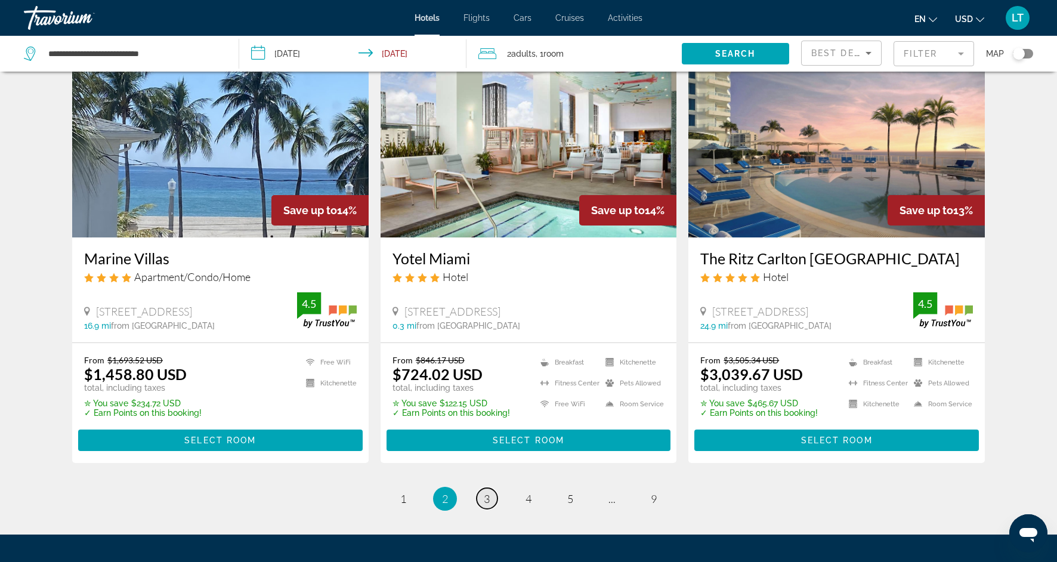
click at [484, 501] on span "3" at bounding box center [487, 498] width 6 height 13
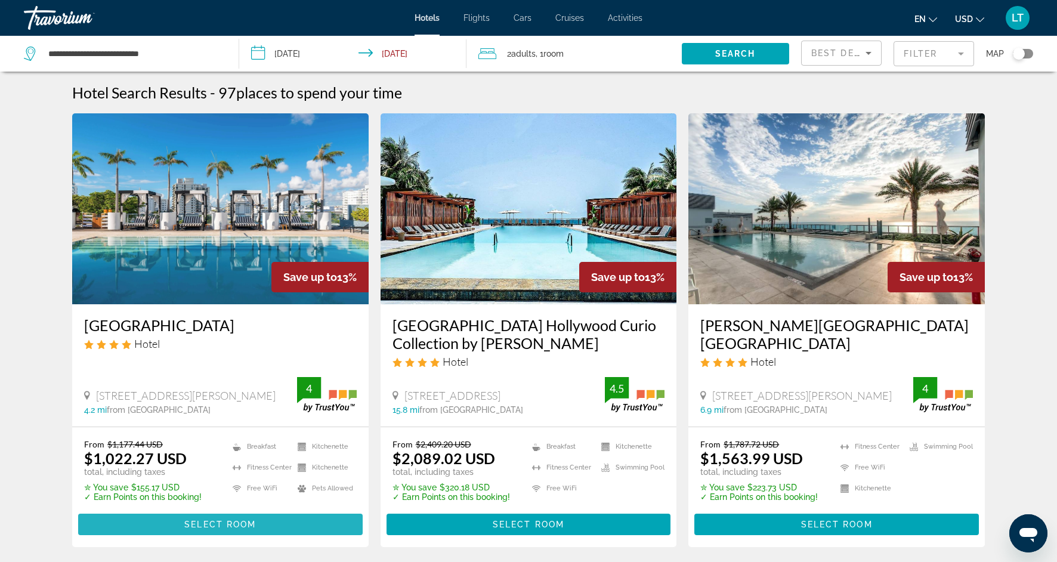
click at [296, 514] on span "Main content" at bounding box center [220, 524] width 285 height 29
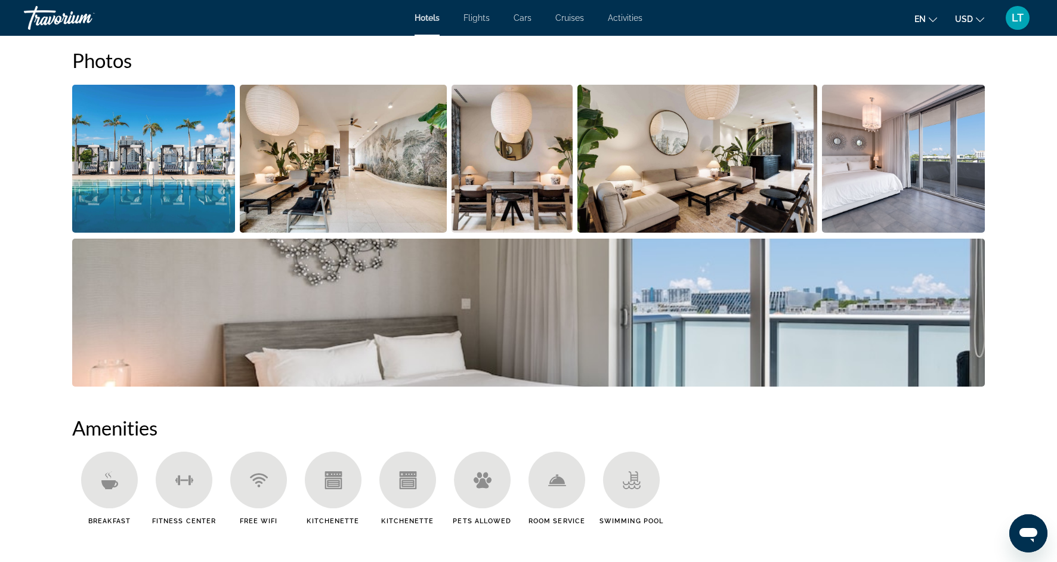
scroll to position [605, 0]
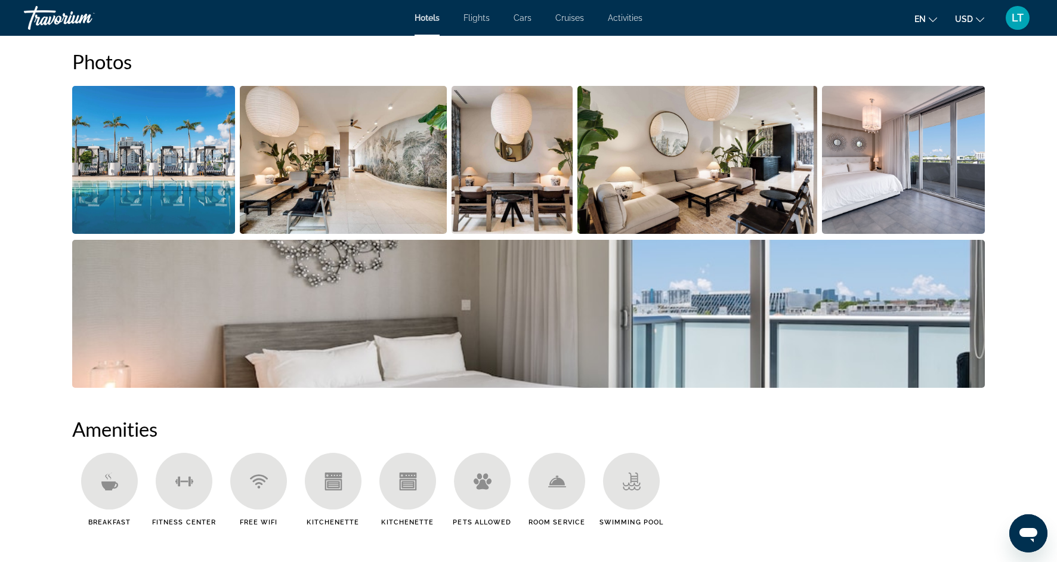
click at [206, 164] on img "Open full-screen image slider" at bounding box center [153, 160] width 163 height 148
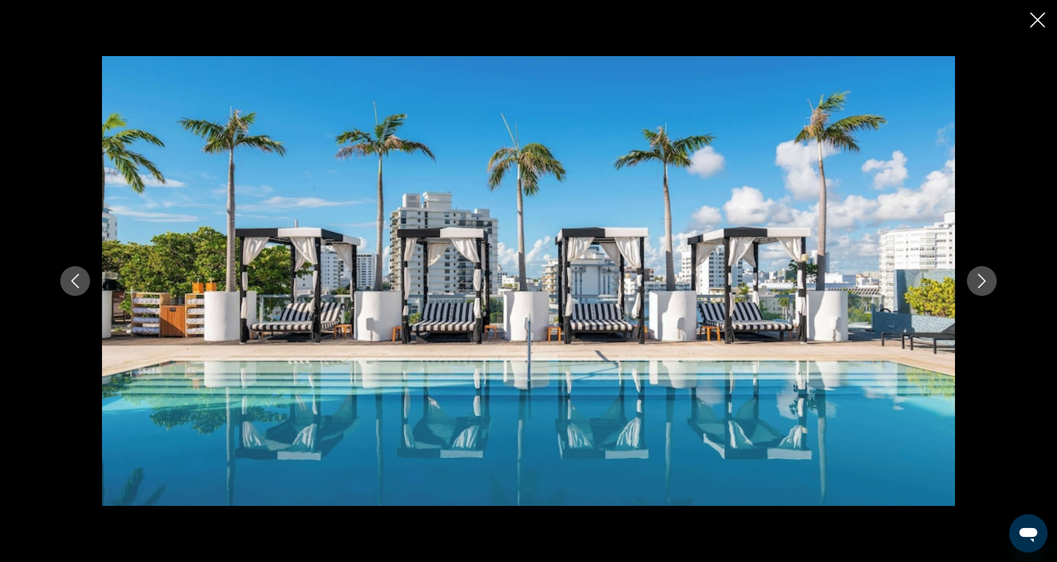
click at [981, 271] on button "Next image" at bounding box center [982, 281] width 30 height 30
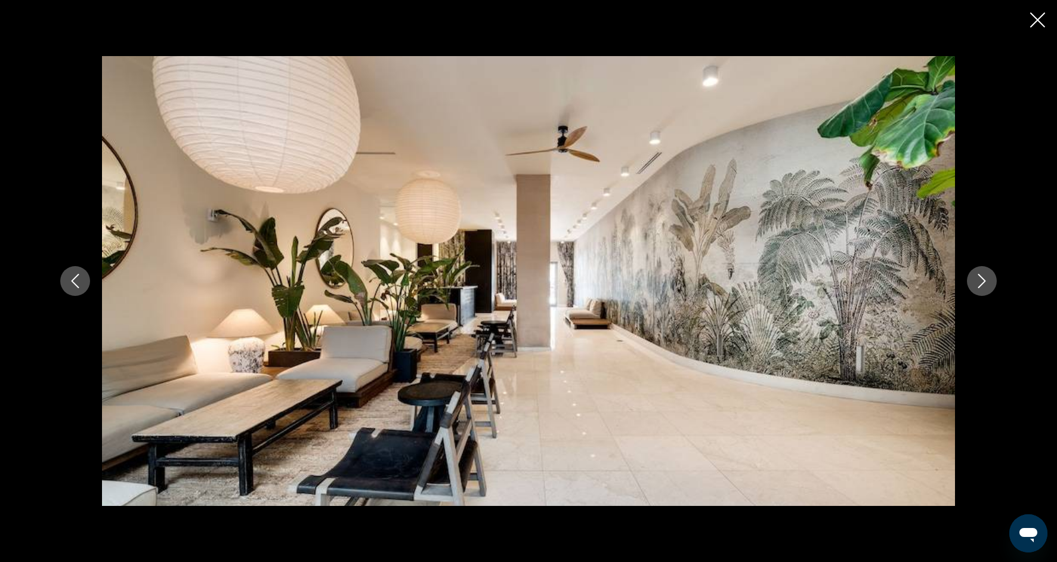
click at [984, 289] on button "Next image" at bounding box center [982, 281] width 30 height 30
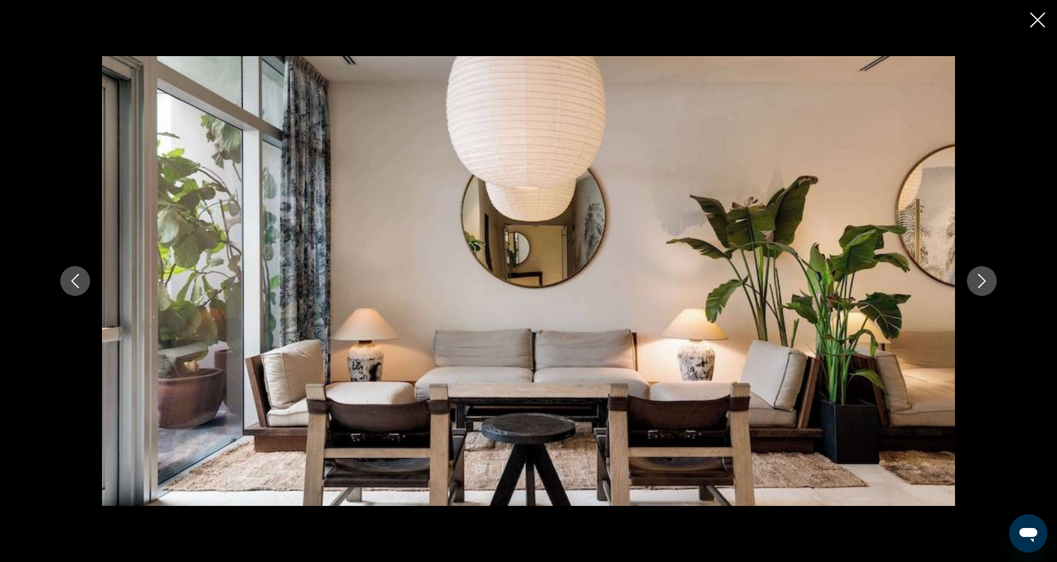
click at [984, 289] on button "Next image" at bounding box center [982, 281] width 30 height 30
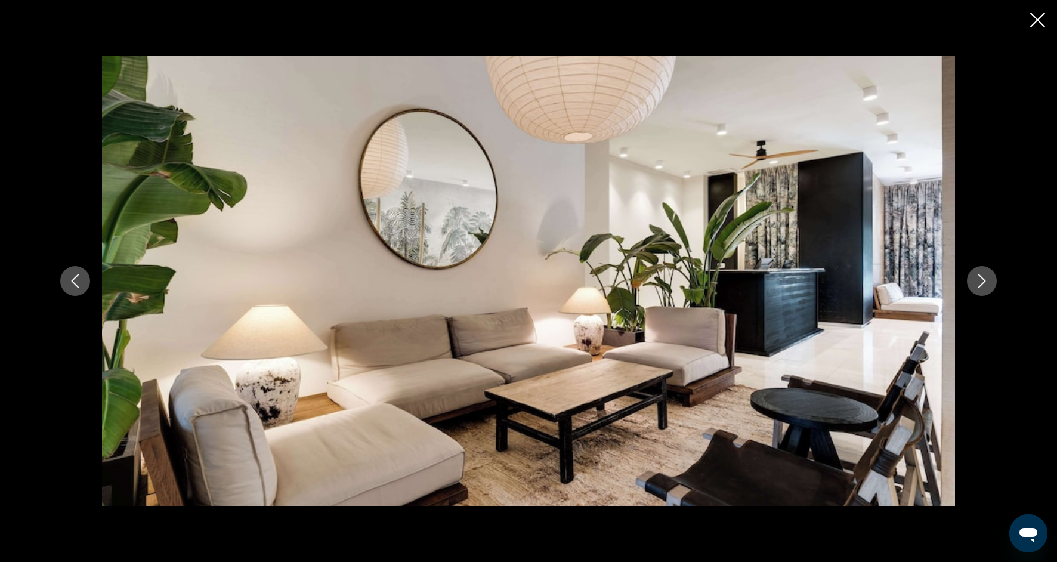
click at [984, 289] on button "Next image" at bounding box center [982, 281] width 30 height 30
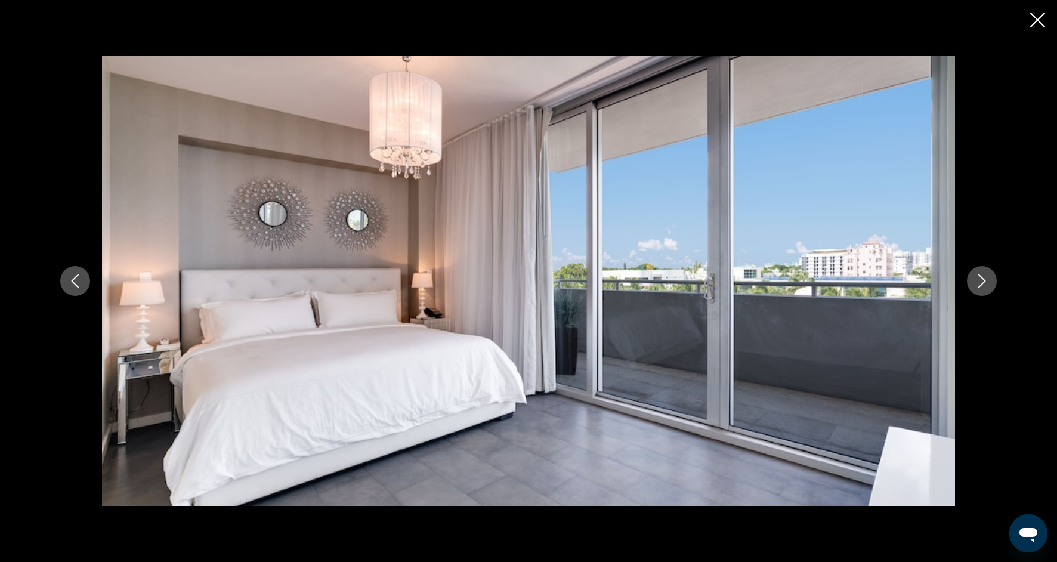
click at [984, 286] on icon "Next image" at bounding box center [982, 281] width 14 height 14
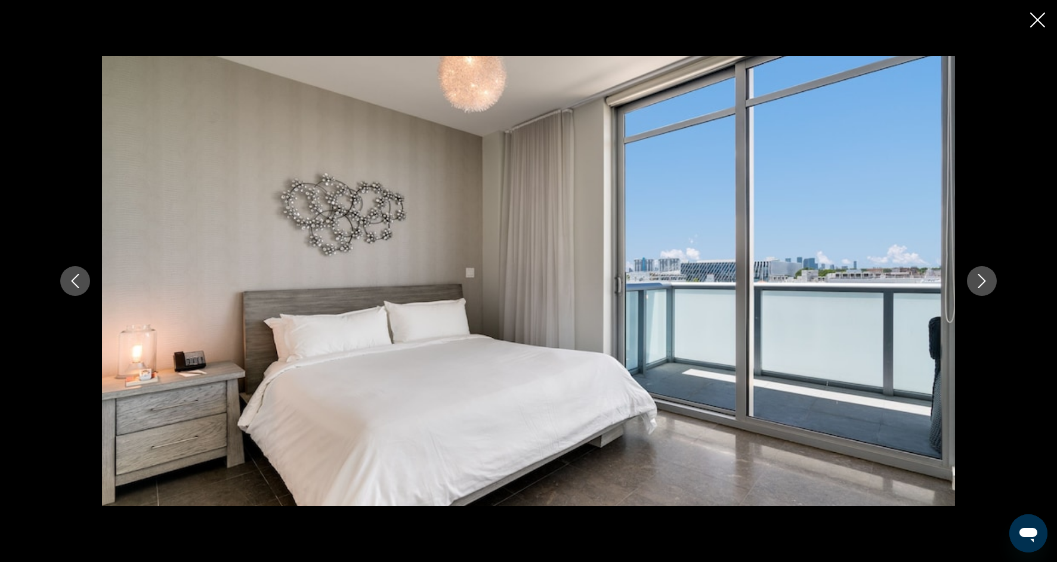
click at [984, 287] on icon "Next image" at bounding box center [982, 281] width 14 height 14
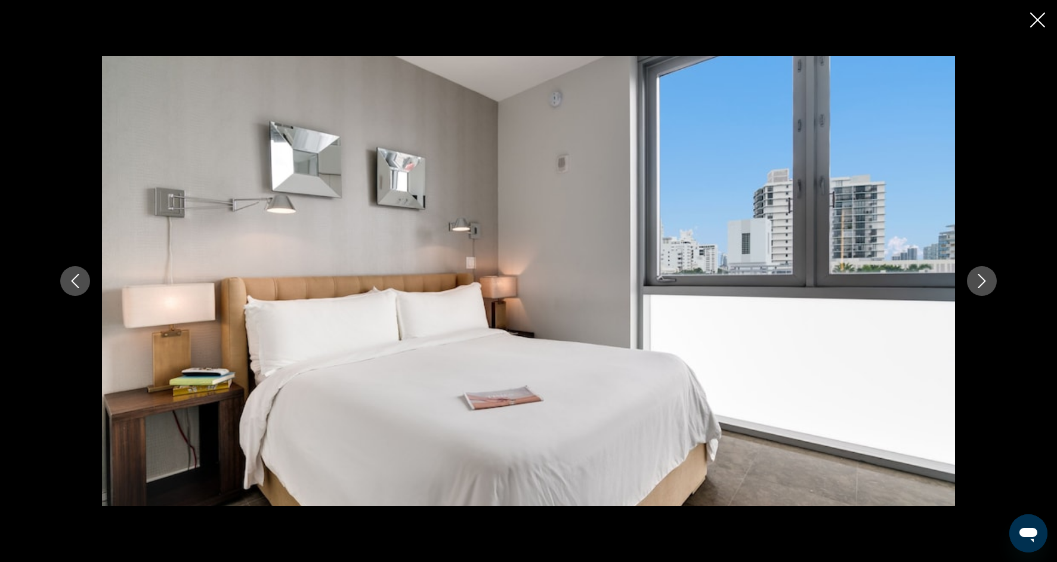
click at [984, 288] on icon "Next image" at bounding box center [982, 281] width 14 height 14
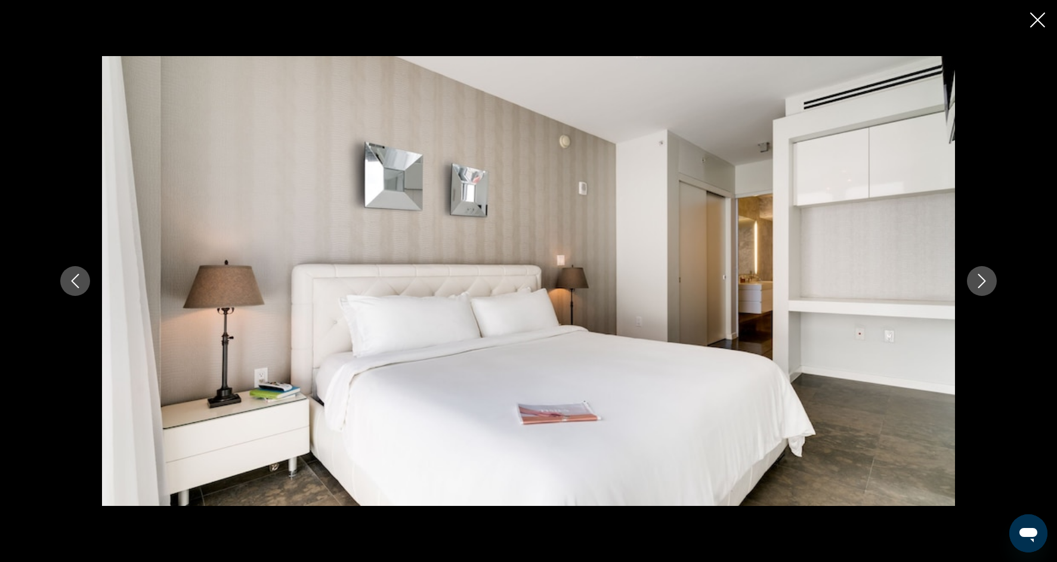
click at [984, 289] on button "Next image" at bounding box center [982, 281] width 30 height 30
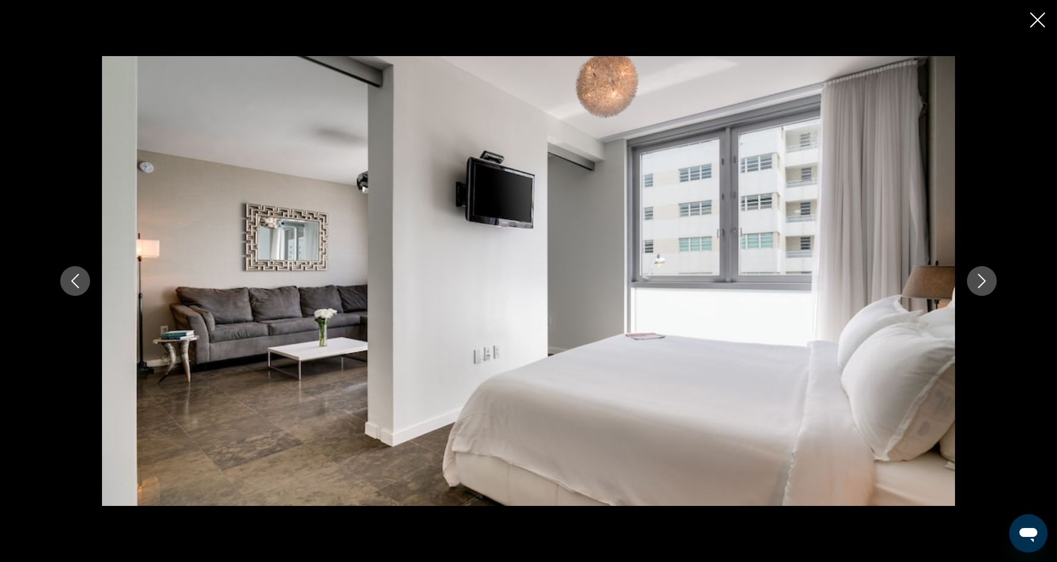
click at [984, 290] on button "Next image" at bounding box center [982, 281] width 30 height 30
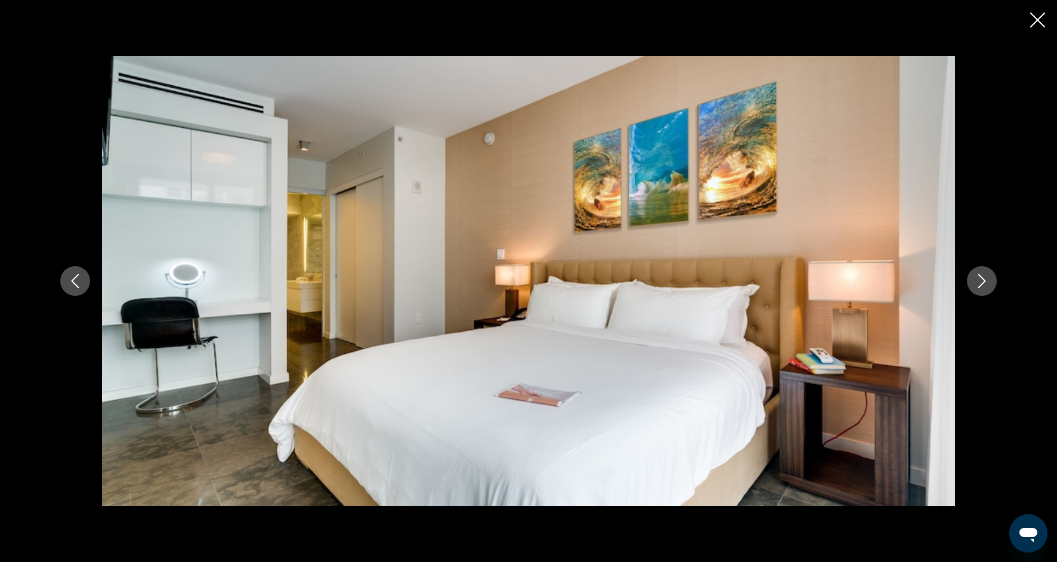
click at [984, 291] on button "Next image" at bounding box center [982, 281] width 30 height 30
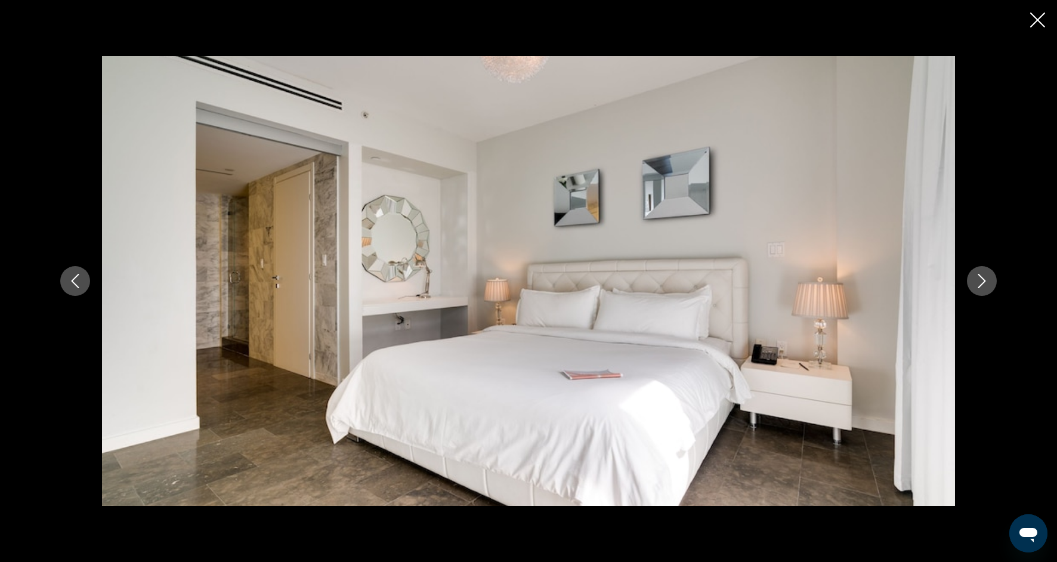
click at [984, 291] on button "Next image" at bounding box center [982, 281] width 30 height 30
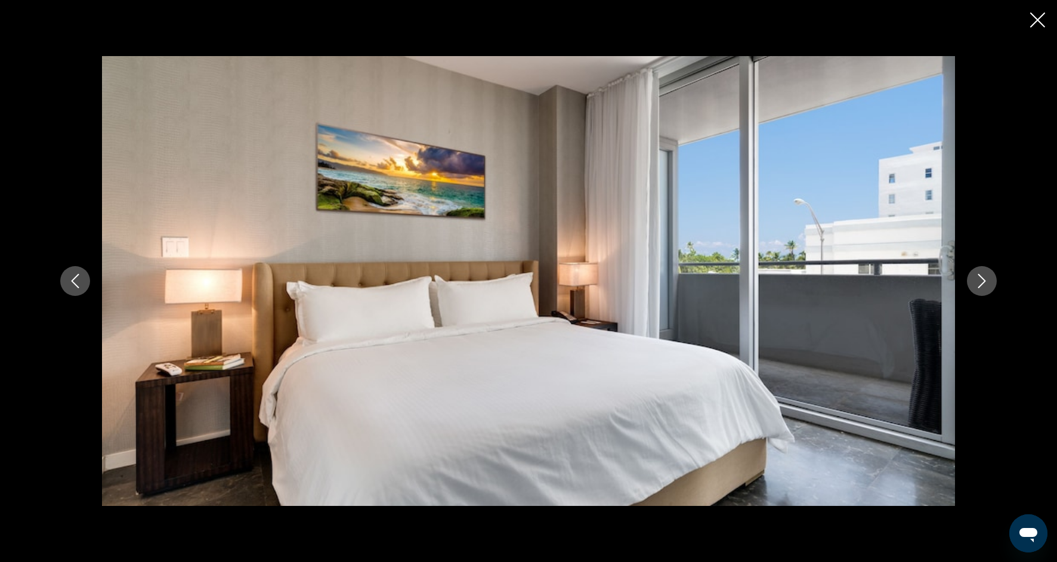
click at [984, 292] on button "Next image" at bounding box center [982, 281] width 30 height 30
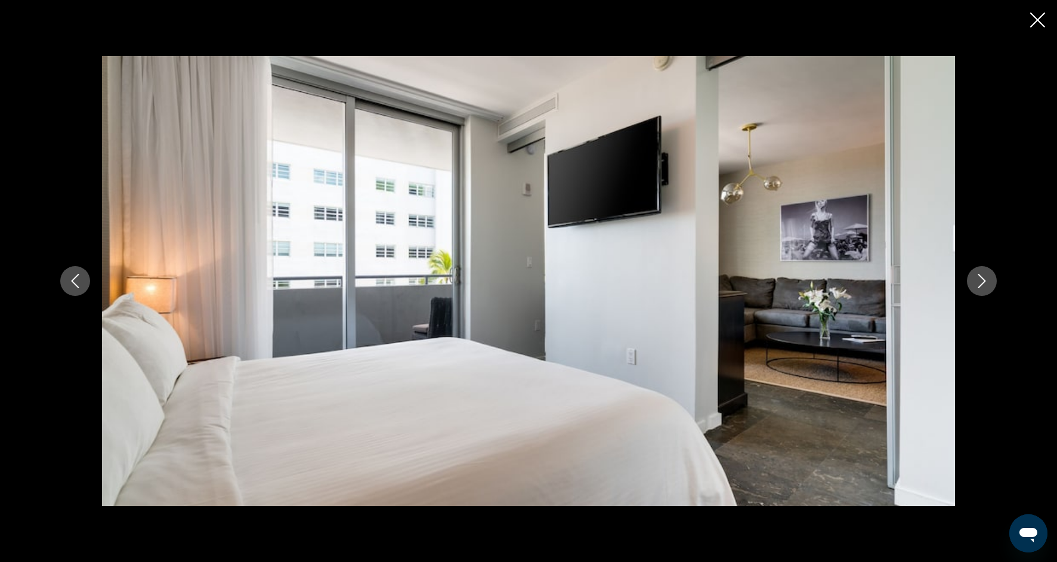
click at [984, 292] on button "Next image" at bounding box center [982, 281] width 30 height 30
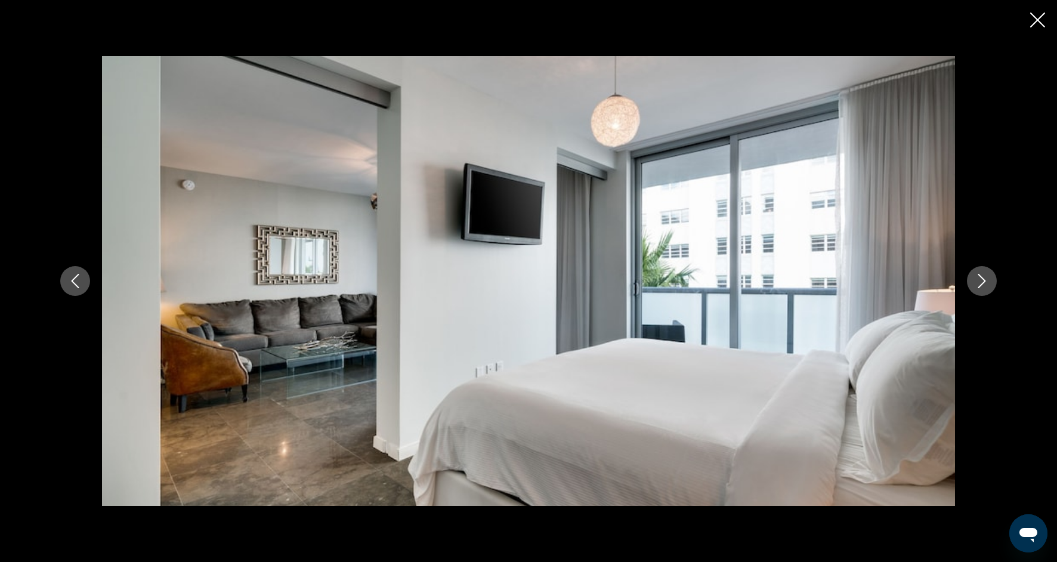
click at [984, 293] on button "Next image" at bounding box center [982, 281] width 30 height 30
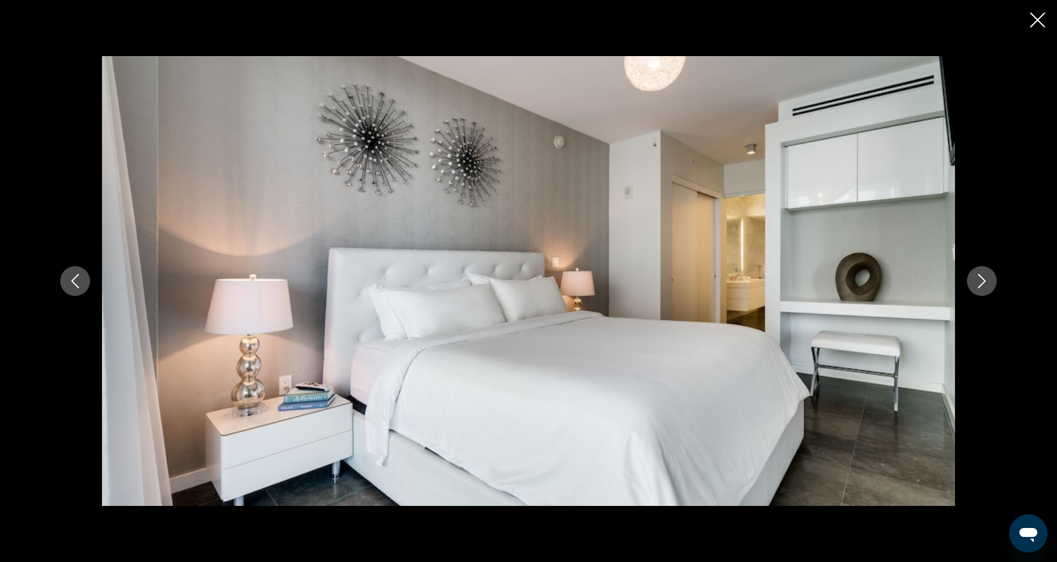
click at [984, 294] on button "Next image" at bounding box center [982, 281] width 30 height 30
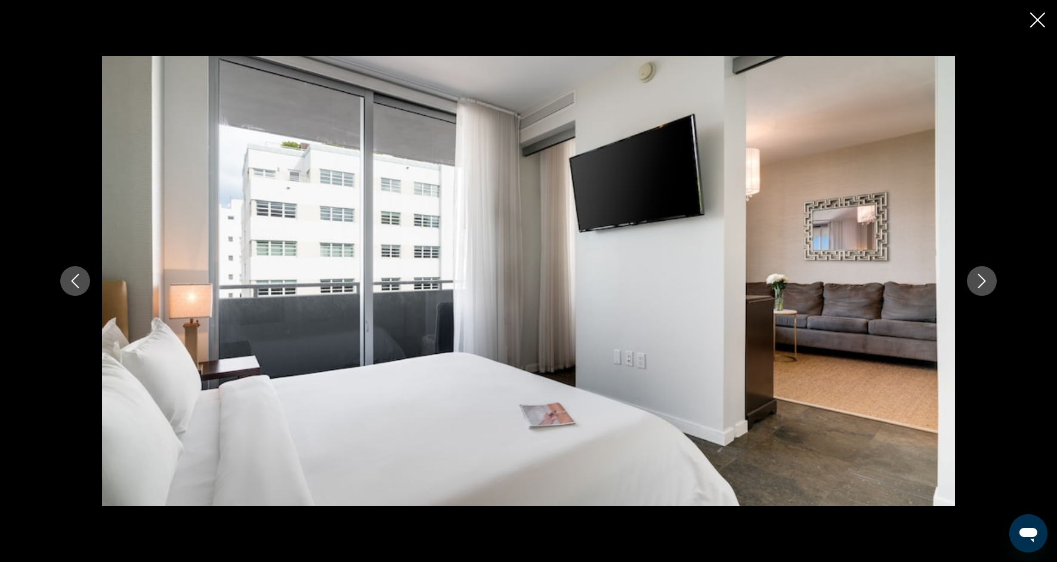
click at [984, 294] on button "Next image" at bounding box center [982, 281] width 30 height 30
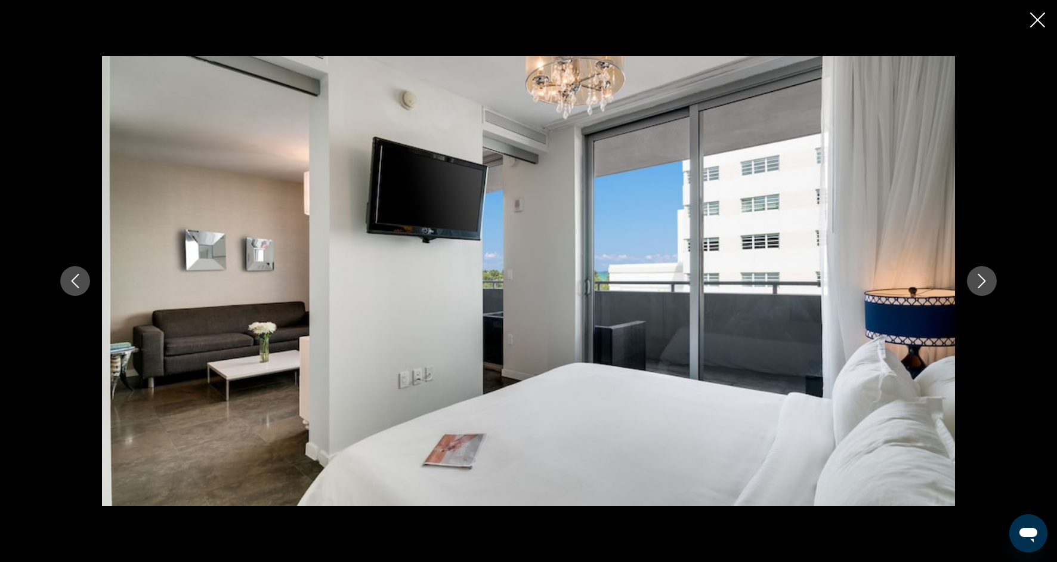
click at [984, 294] on button "Next image" at bounding box center [982, 281] width 30 height 30
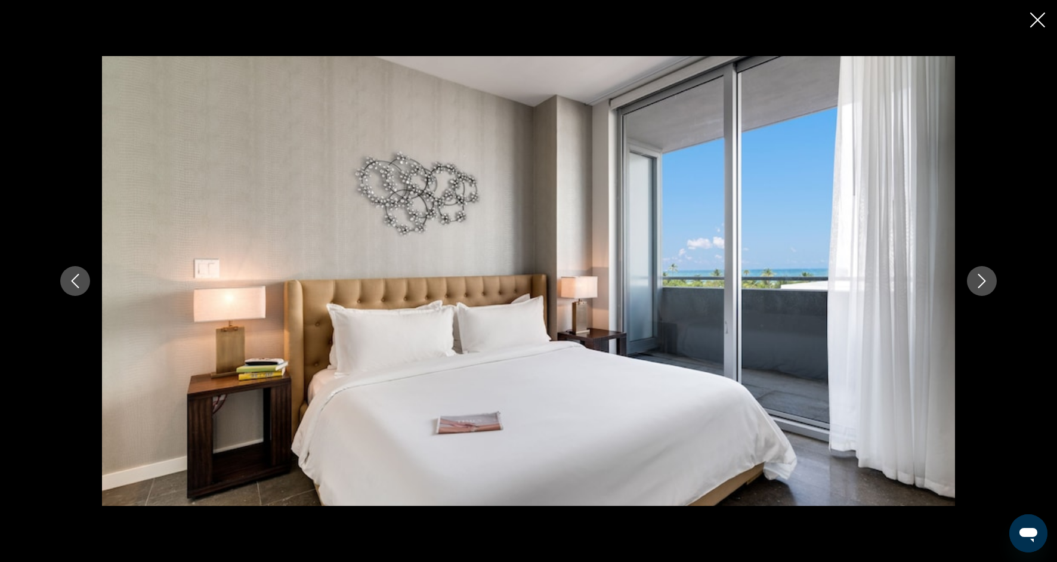
click at [1033, 19] on icon "Close slideshow" at bounding box center [1037, 20] width 15 height 15
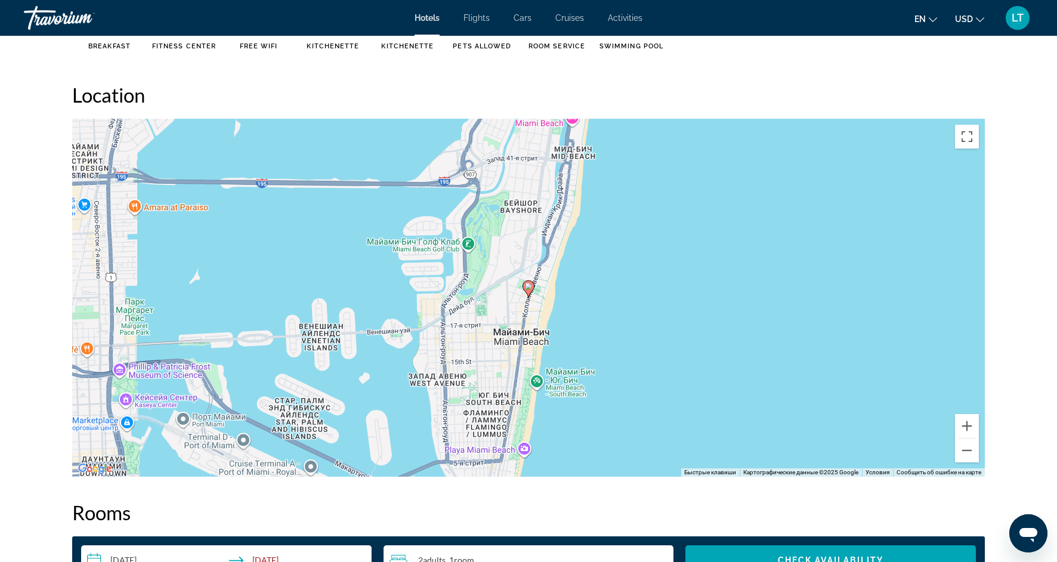
scroll to position [1083, 0]
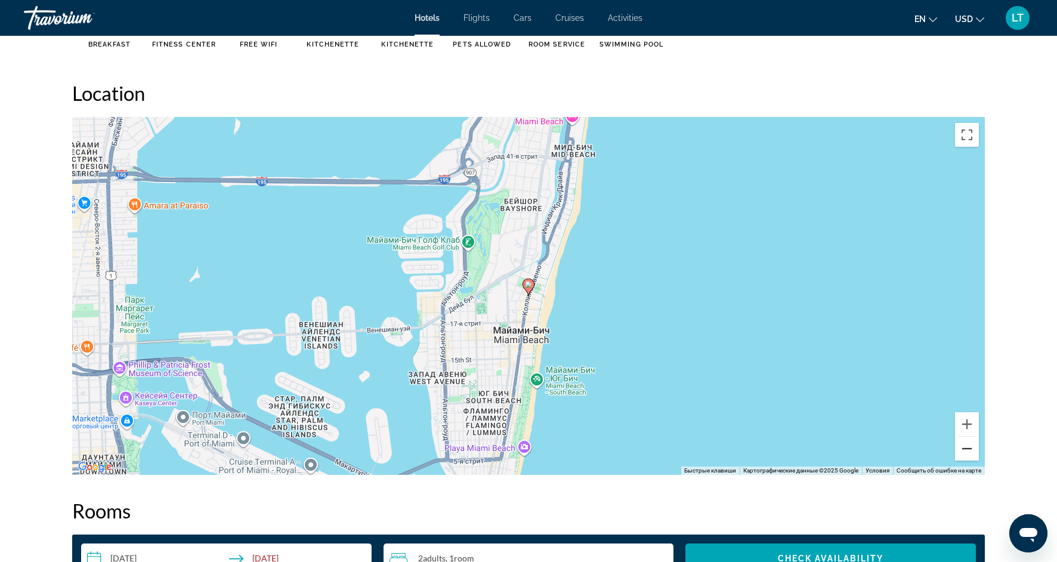
click at [969, 449] on button "Уменьшить" at bounding box center [967, 449] width 24 height 24
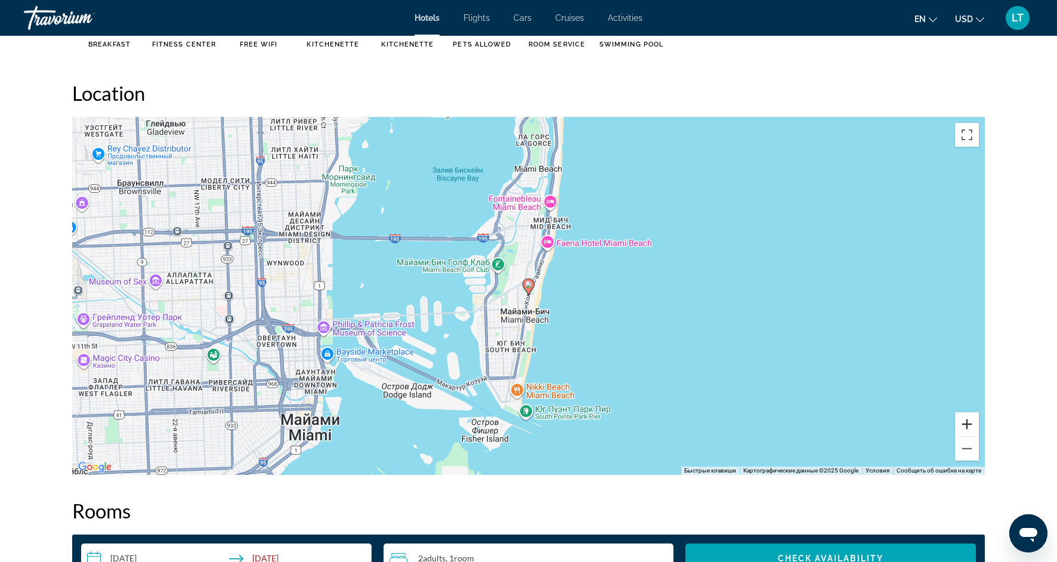
click at [971, 425] on button "Увеличить" at bounding box center [967, 424] width 24 height 24
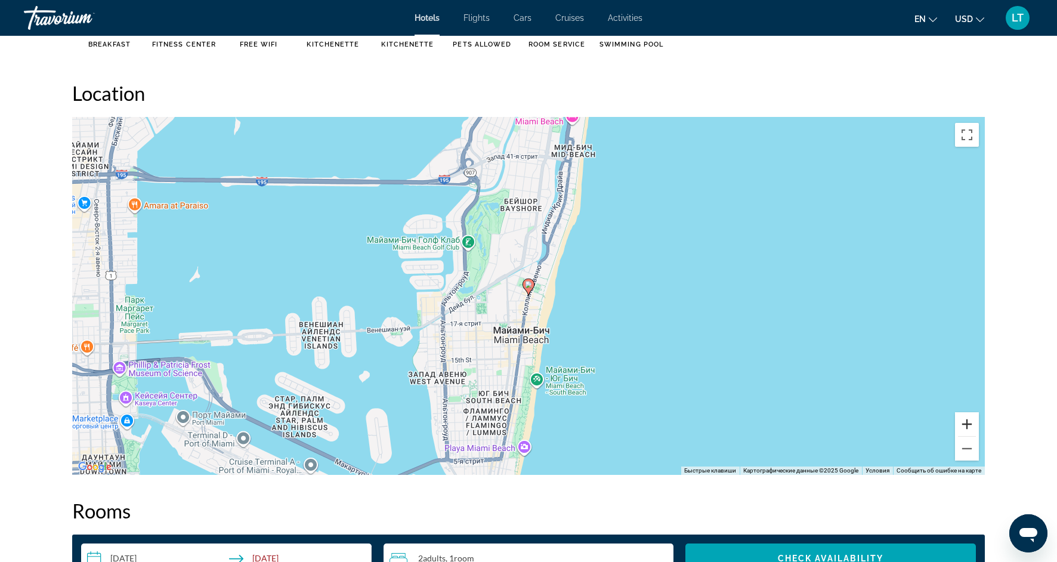
click at [971, 425] on button "Увеличить" at bounding box center [967, 424] width 24 height 24
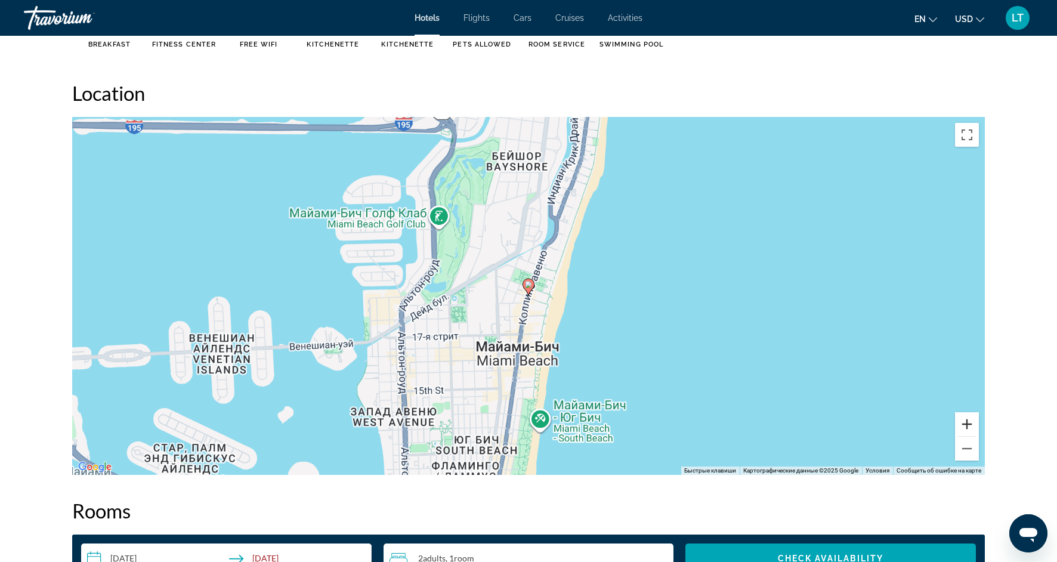
click at [971, 425] on button "Увеличить" at bounding box center [967, 424] width 24 height 24
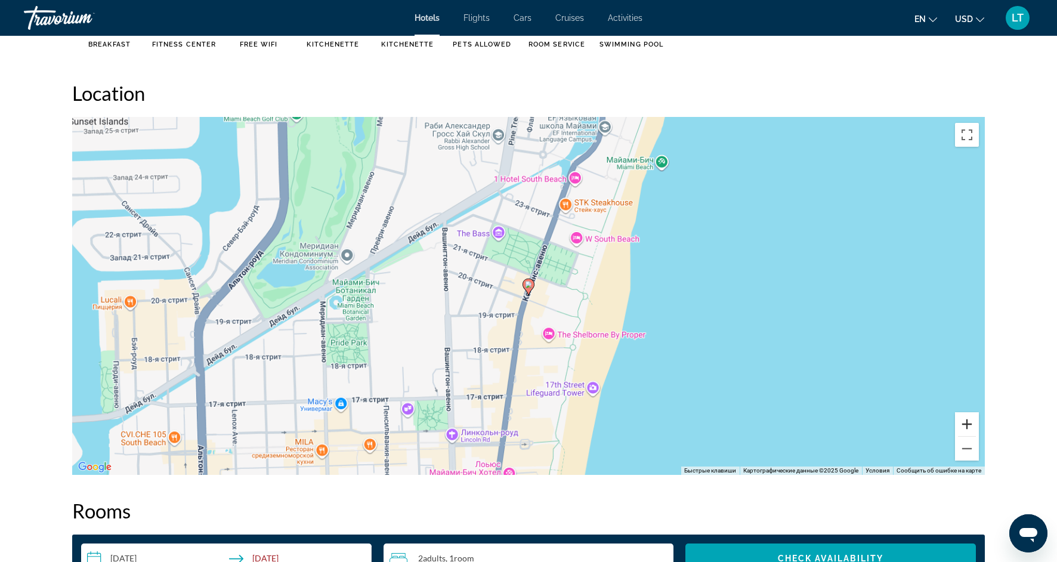
click at [971, 425] on button "Увеличить" at bounding box center [967, 424] width 24 height 24
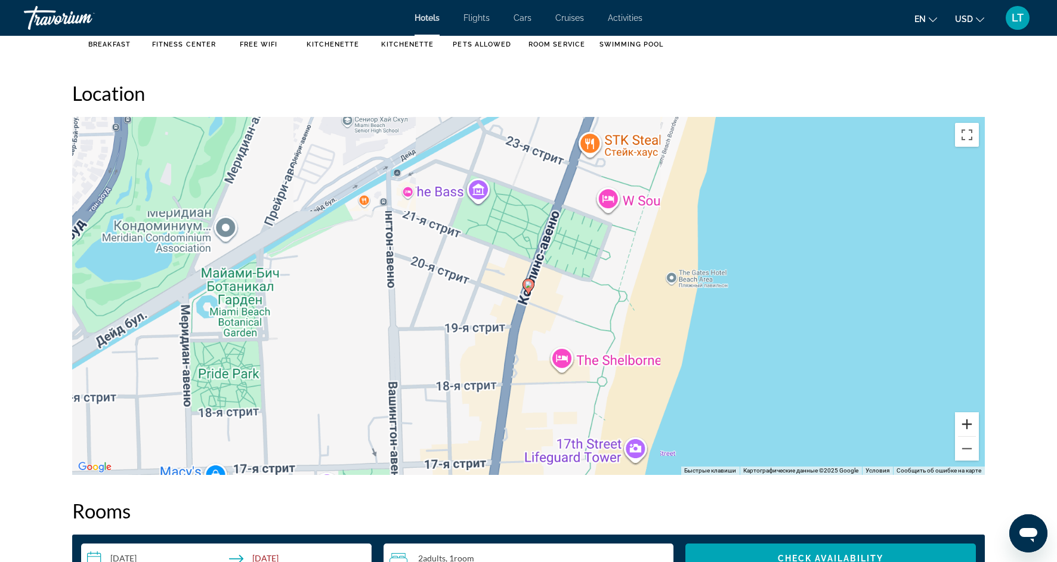
click at [971, 425] on button "Увеличить" at bounding box center [967, 424] width 24 height 24
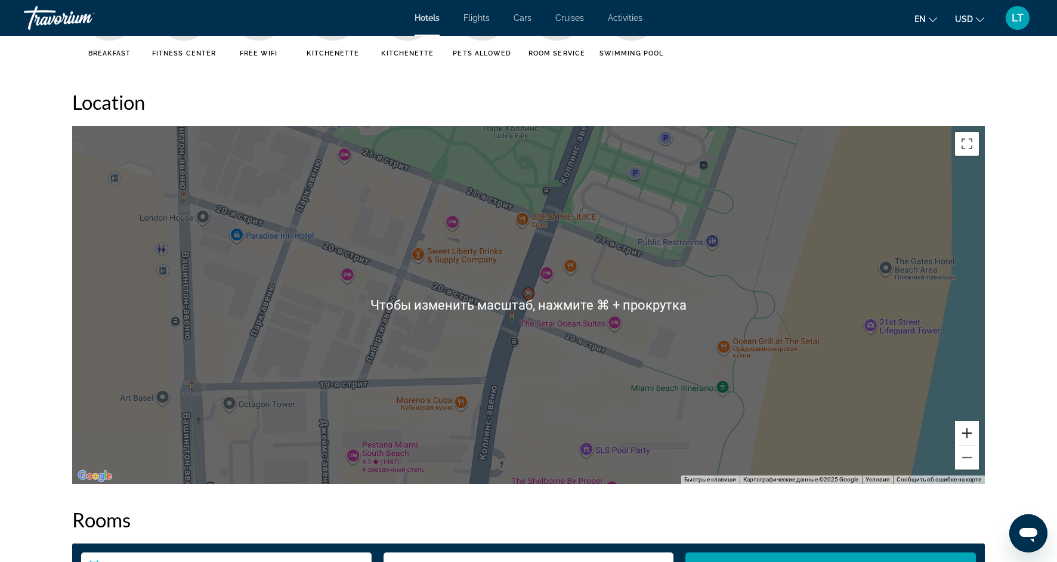
scroll to position [1075, 0]
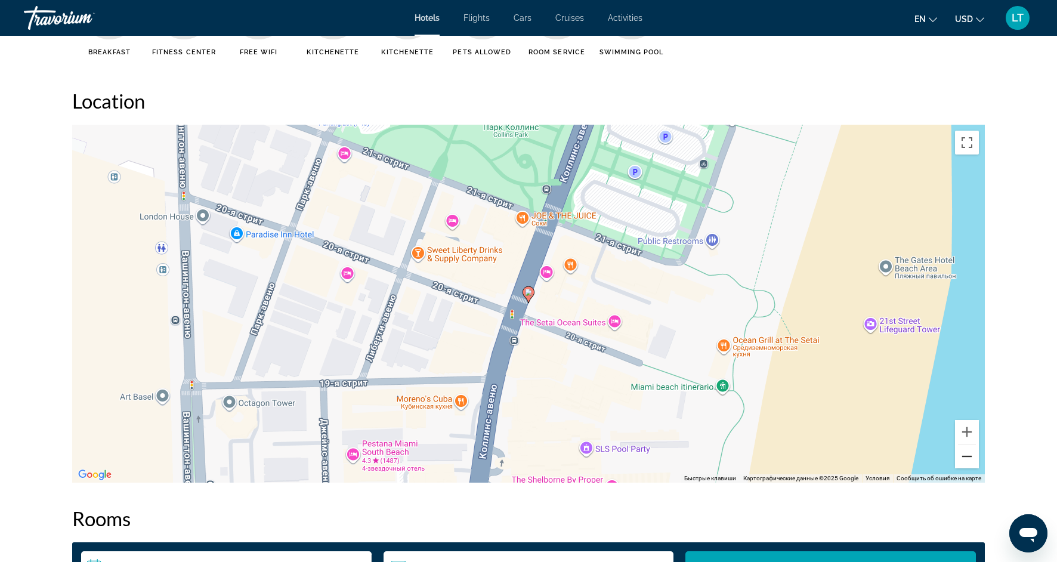
click at [971, 457] on button "Уменьшить" at bounding box center [967, 457] width 24 height 24
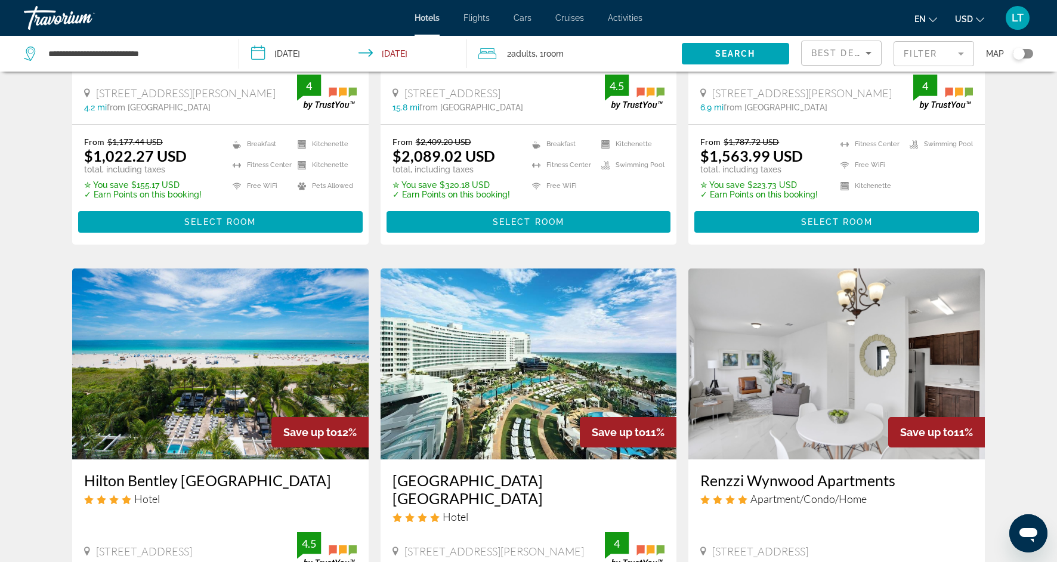
scroll to position [308, 0]
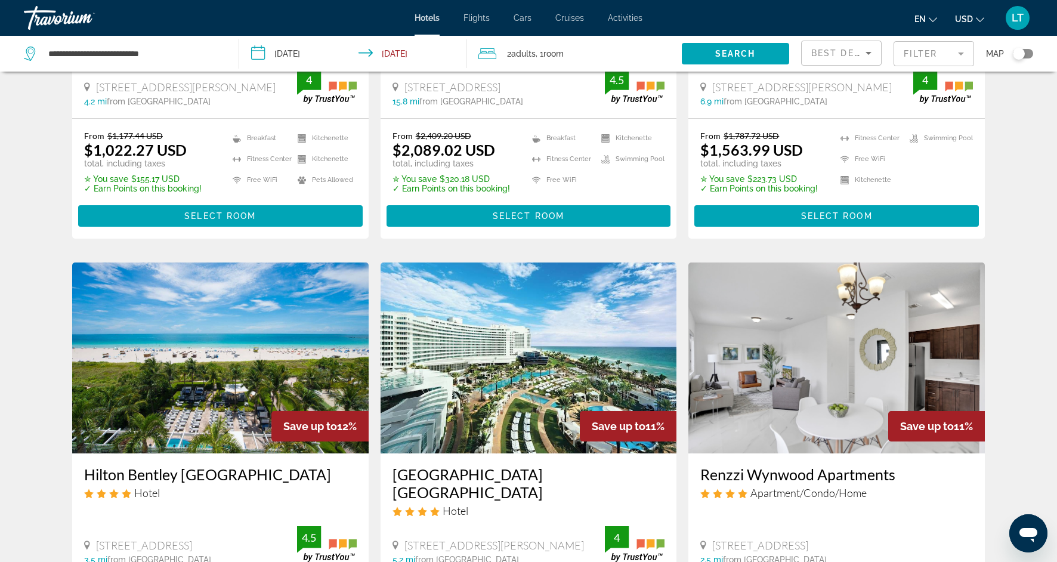
click at [160, 389] on img "Main content" at bounding box center [220, 358] width 297 height 191
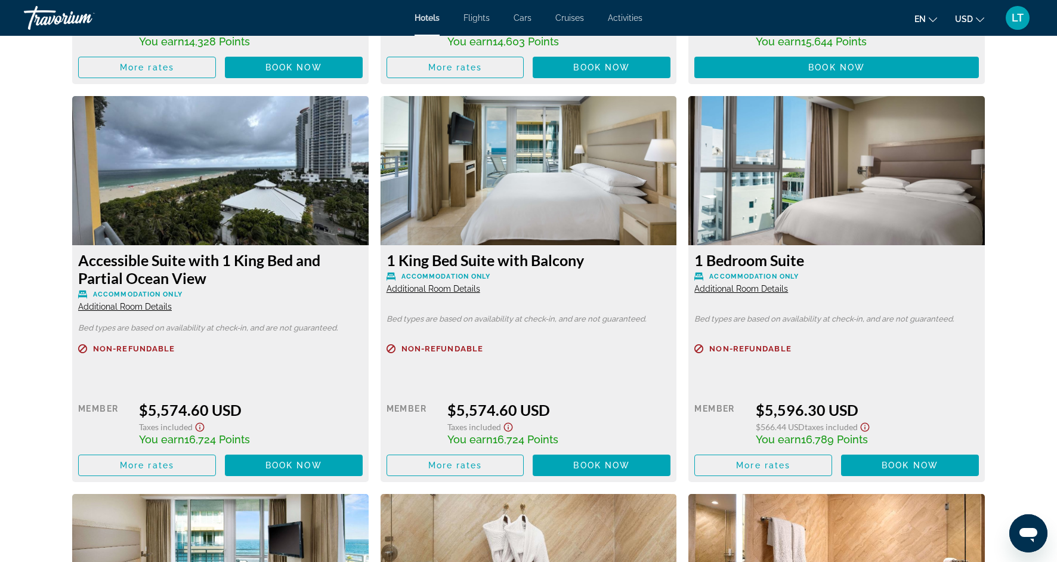
scroll to position [4460, 0]
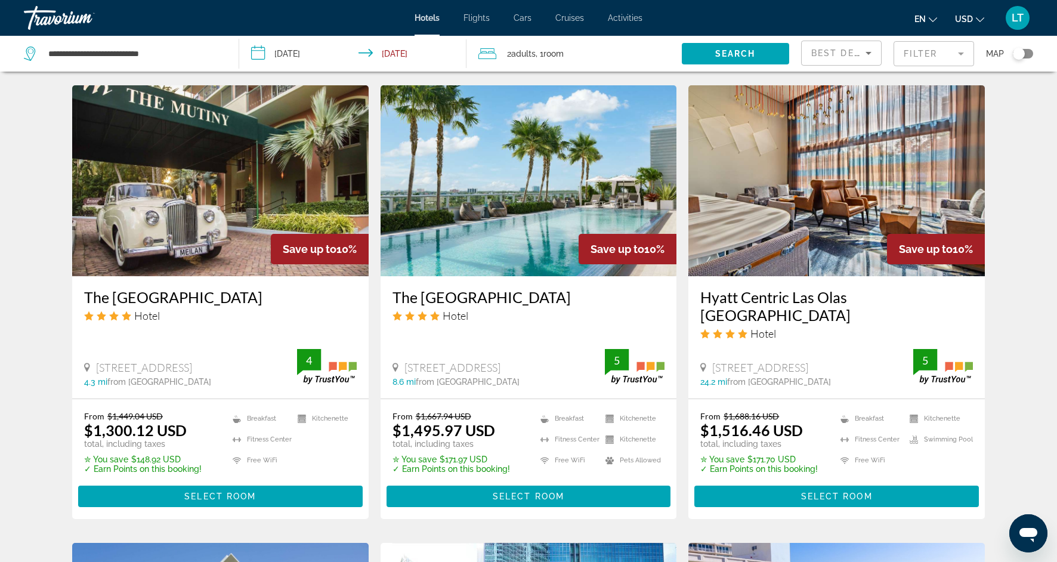
scroll to position [947, 0]
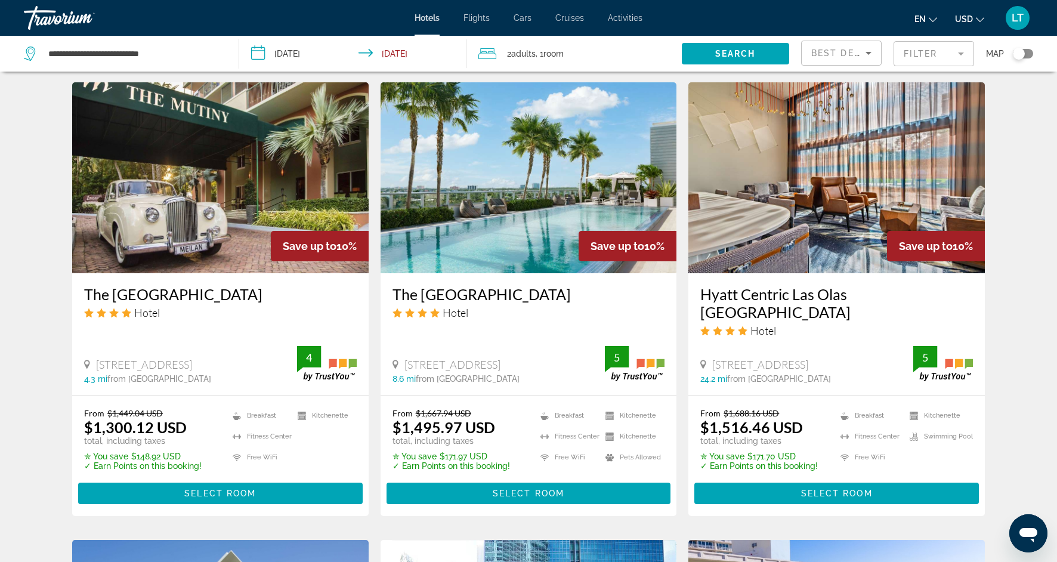
click at [751, 173] on img "Main content" at bounding box center [837, 177] width 297 height 191
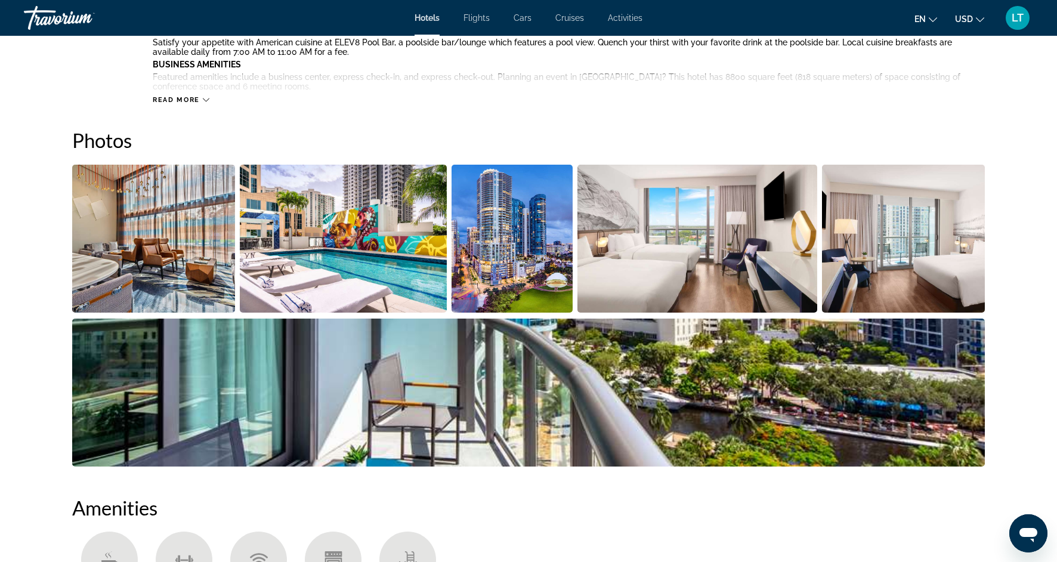
scroll to position [527, 0]
click at [203, 218] on img "Open full-screen image slider" at bounding box center [153, 238] width 163 height 148
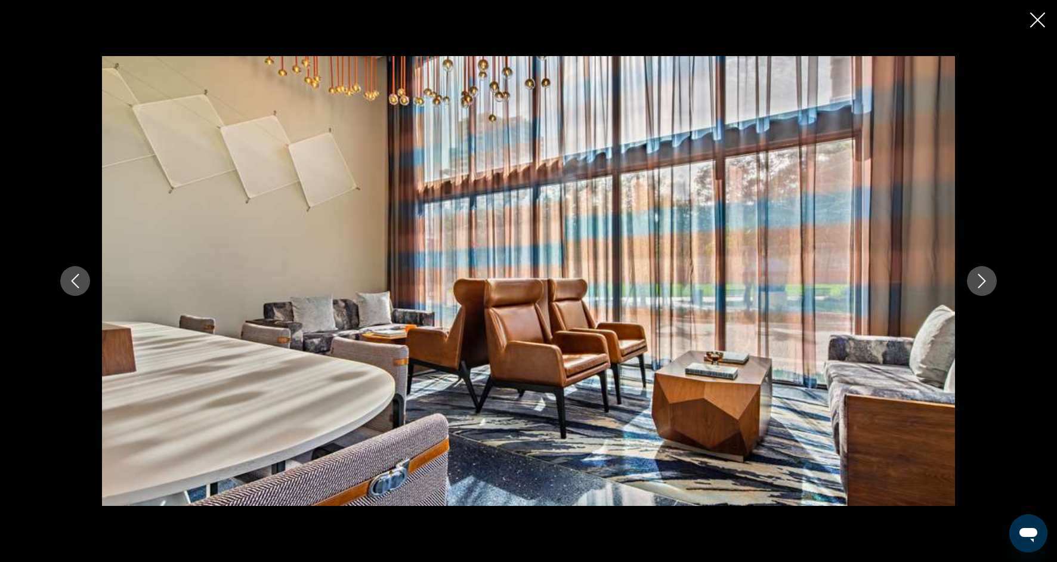
click at [991, 286] on button "Next image" at bounding box center [982, 281] width 30 height 30
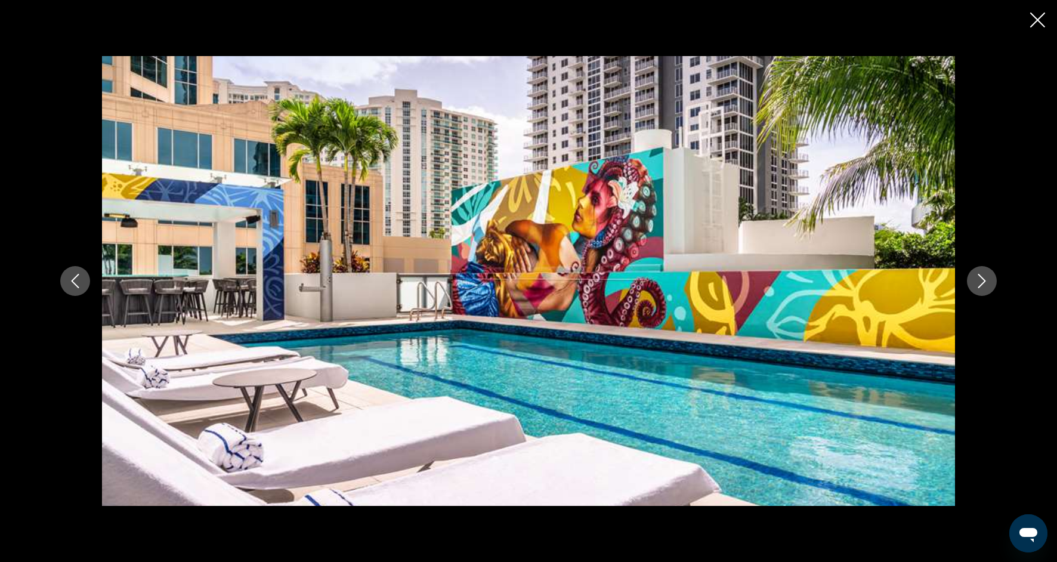
click at [992, 286] on button "Next image" at bounding box center [982, 281] width 30 height 30
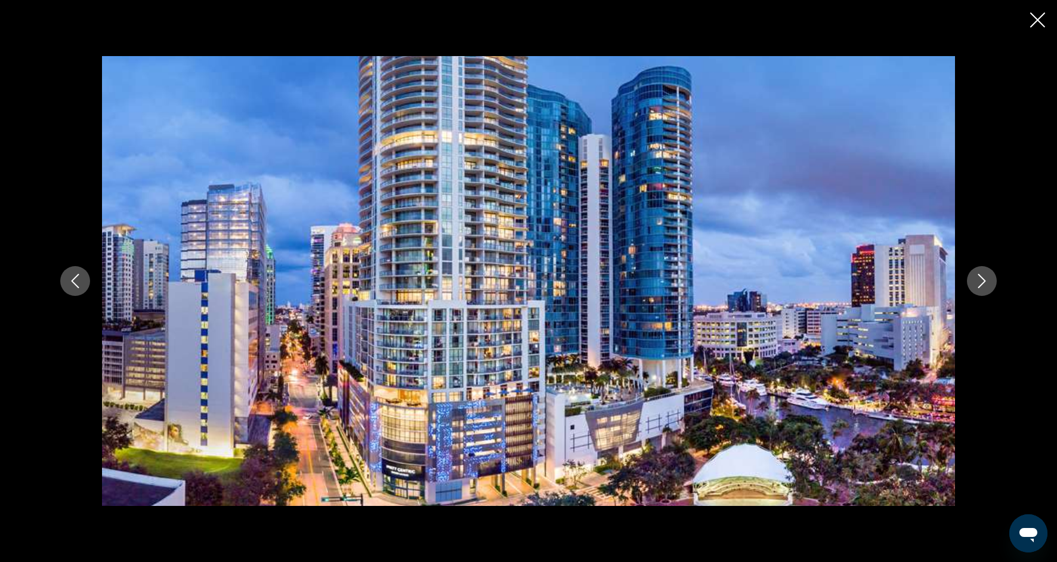
click at [992, 287] on button "Next image" at bounding box center [982, 281] width 30 height 30
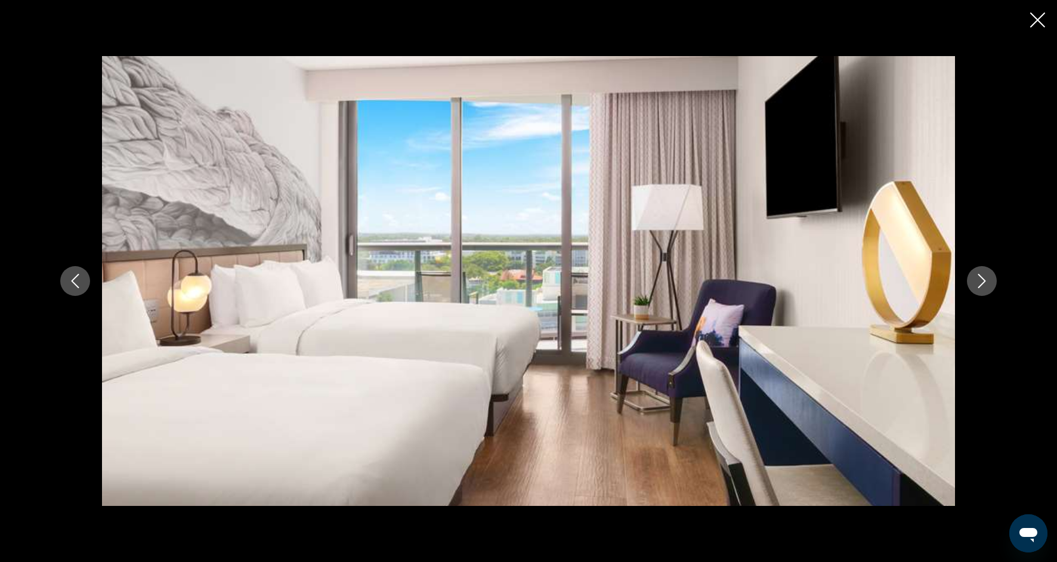
click at [992, 287] on button "Next image" at bounding box center [982, 281] width 30 height 30
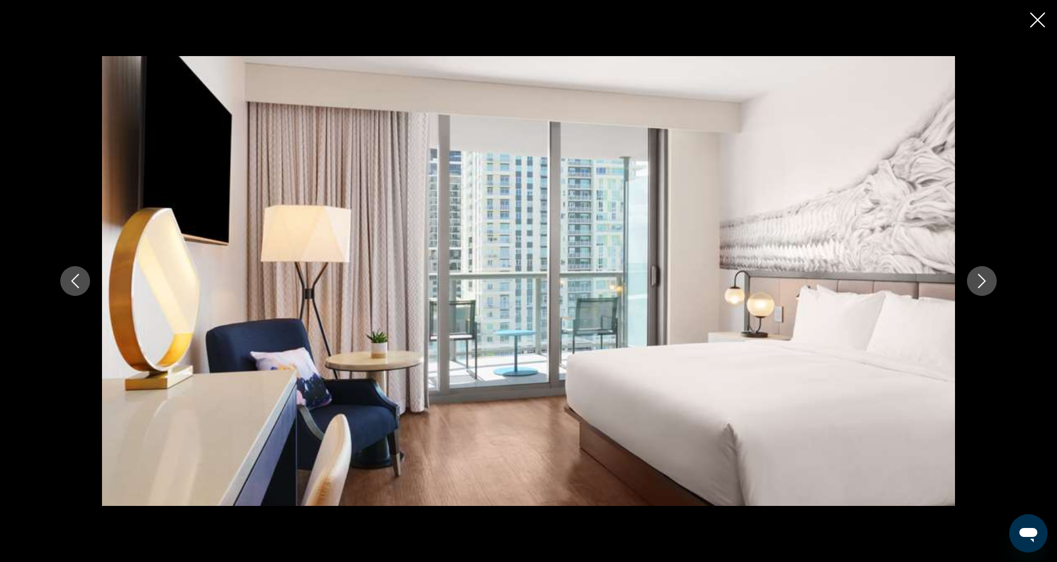
click at [992, 288] on button "Next image" at bounding box center [982, 281] width 30 height 30
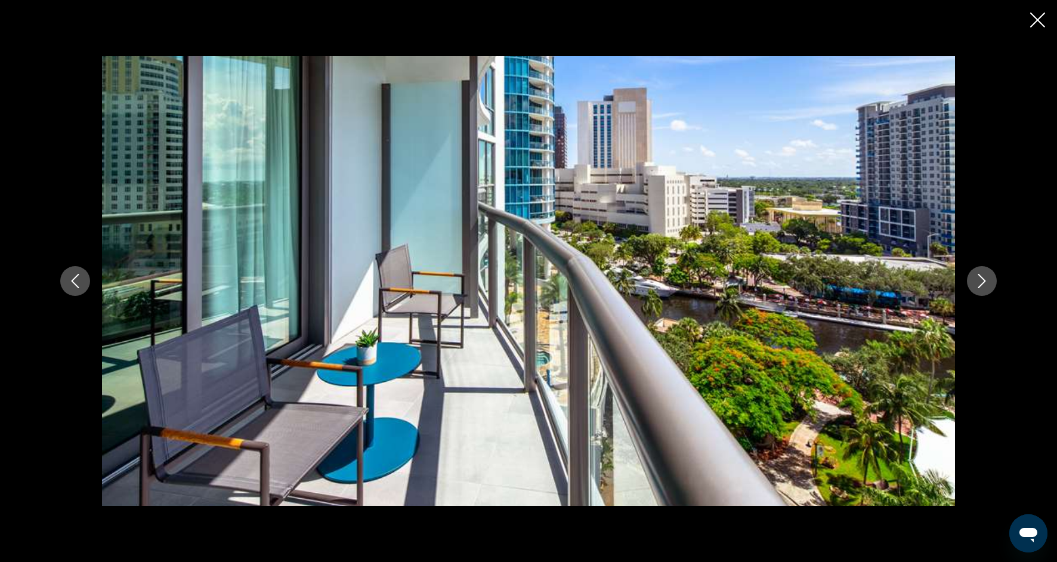
click at [992, 288] on button "Next image" at bounding box center [982, 281] width 30 height 30
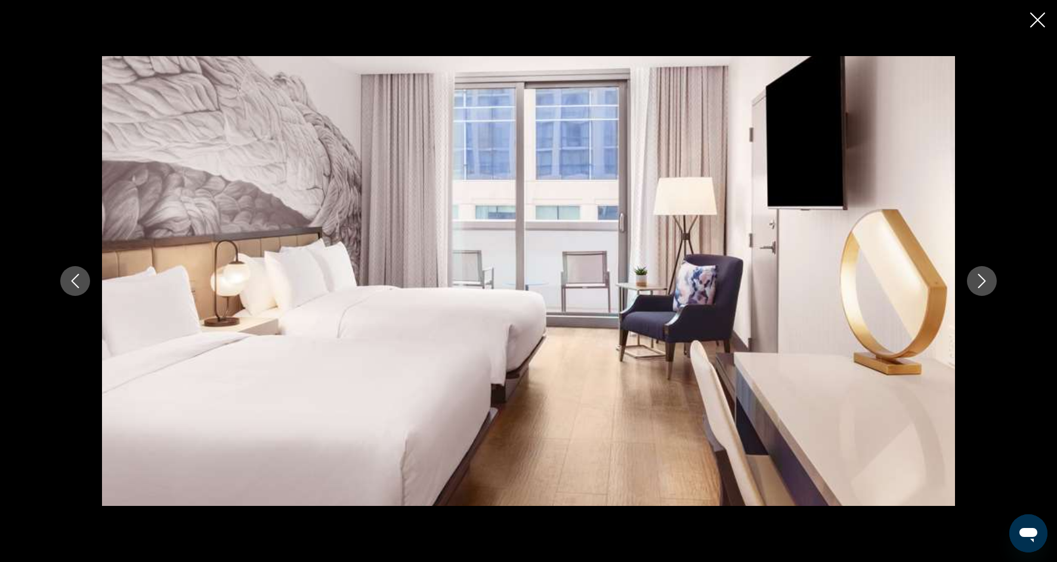
click at [993, 290] on button "Next image" at bounding box center [982, 281] width 30 height 30
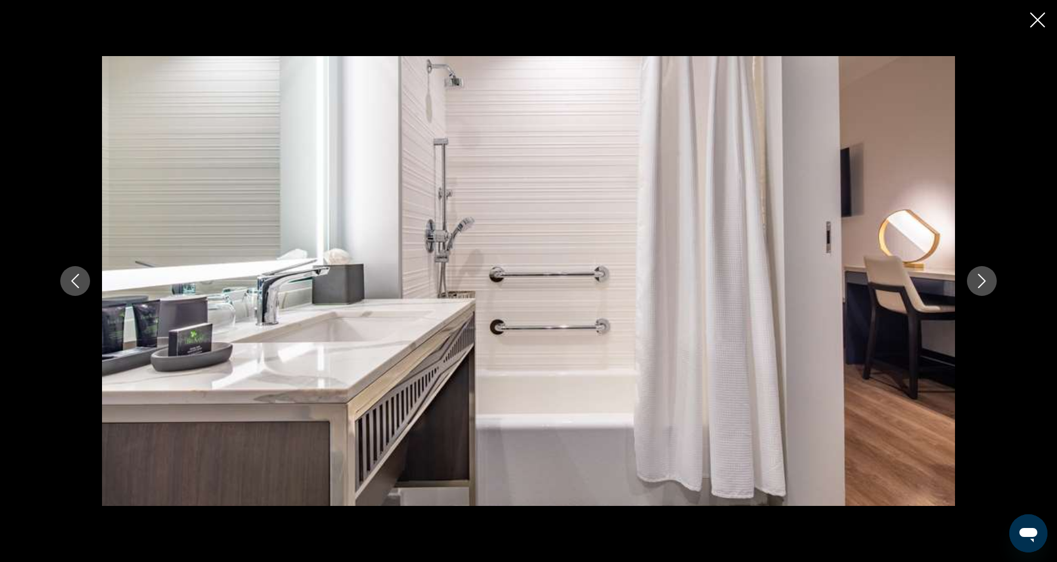
click at [993, 291] on button "Next image" at bounding box center [982, 281] width 30 height 30
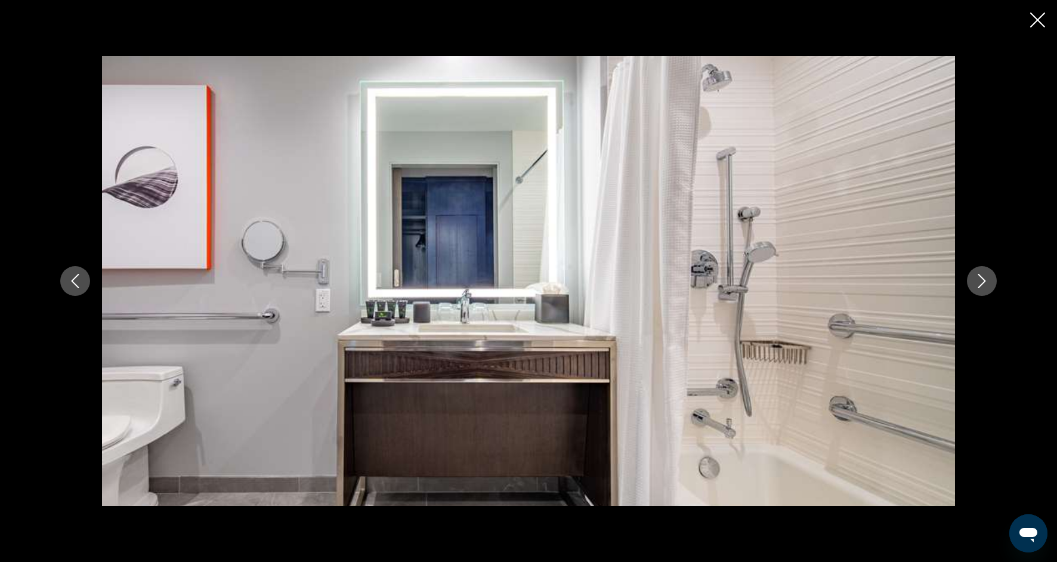
click at [993, 291] on div "prev next" at bounding box center [528, 281] width 961 height 450
click at [981, 274] on icon "Next image" at bounding box center [982, 281] width 14 height 14
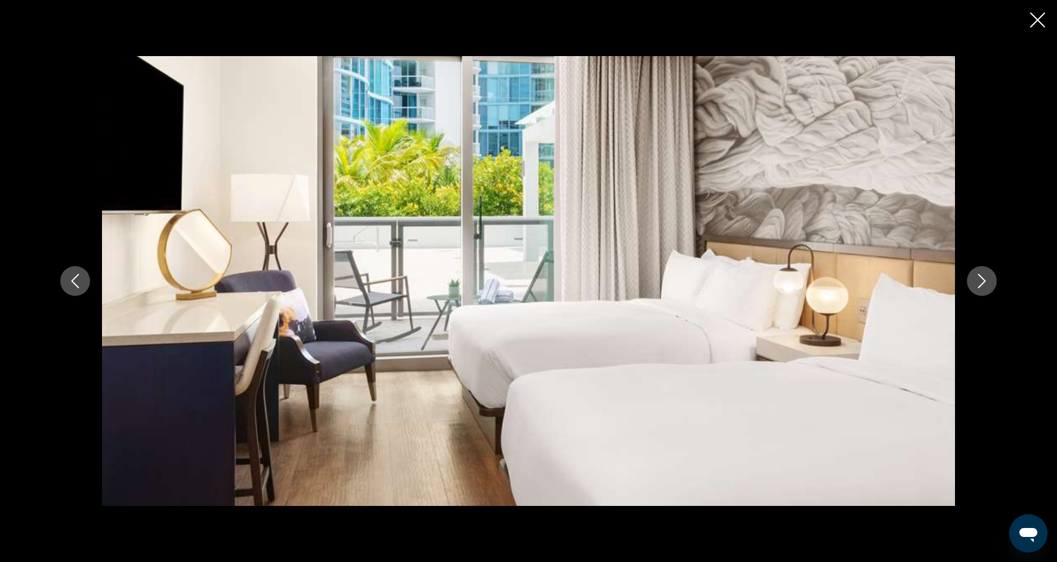
click at [982, 276] on icon "Next image" at bounding box center [982, 281] width 14 height 14
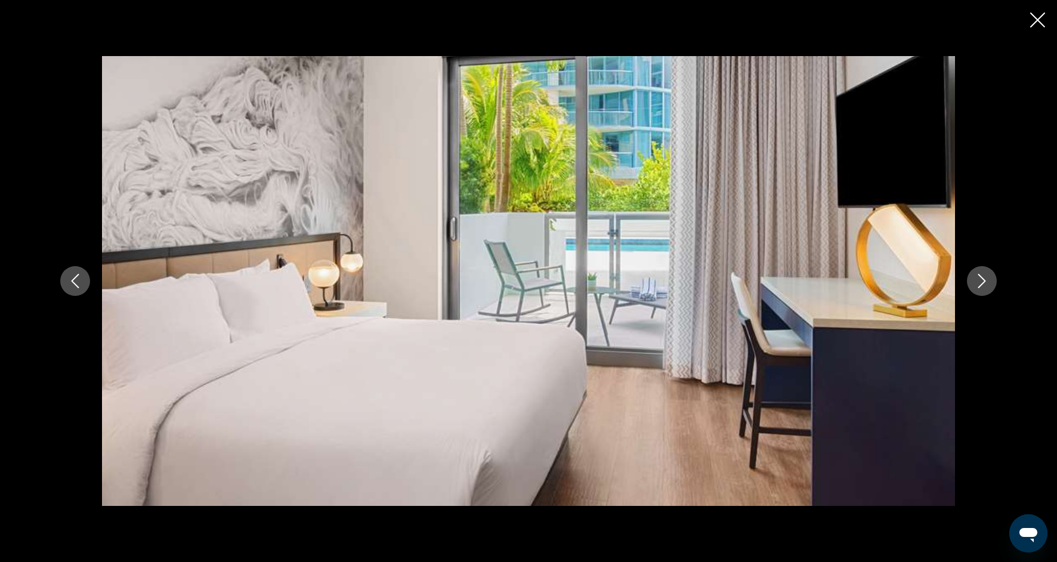
click at [982, 276] on icon "Next image" at bounding box center [982, 281] width 14 height 14
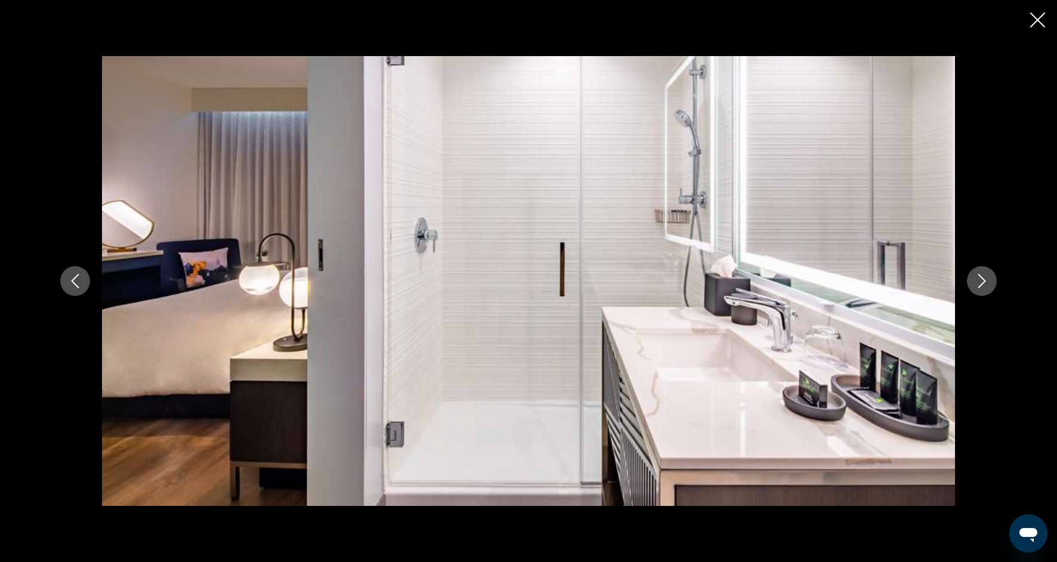
click at [983, 277] on icon "Next image" at bounding box center [982, 281] width 14 height 14
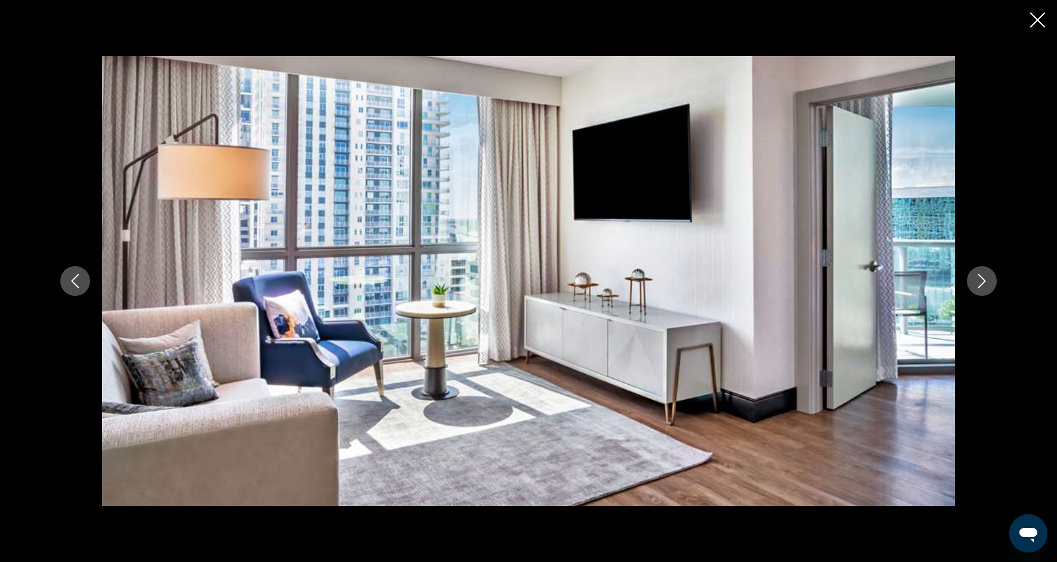
click at [984, 280] on icon "Next image" at bounding box center [983, 281] width 8 height 14
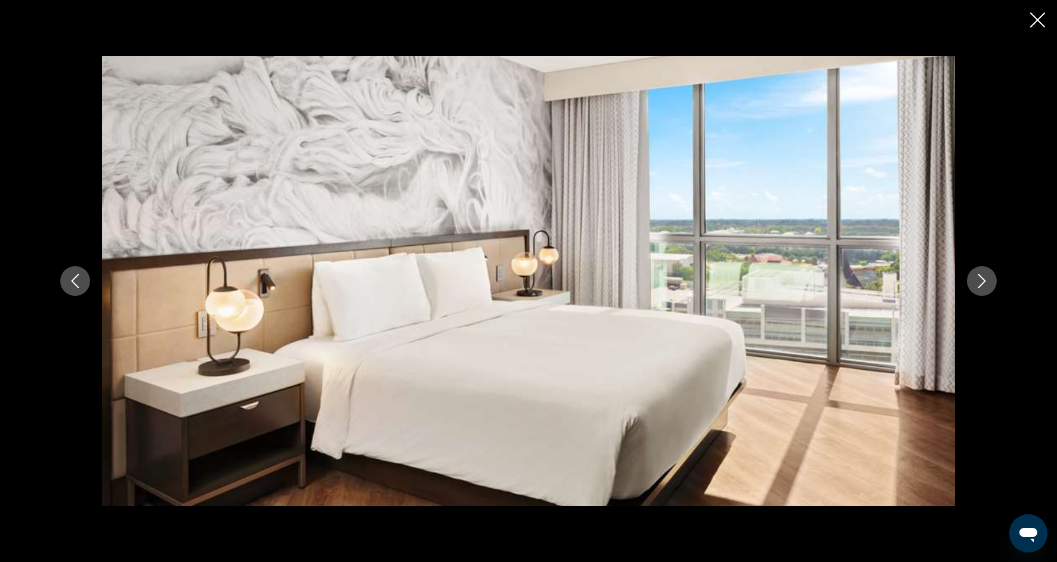
click at [985, 281] on icon "Next image" at bounding box center [983, 281] width 8 height 14
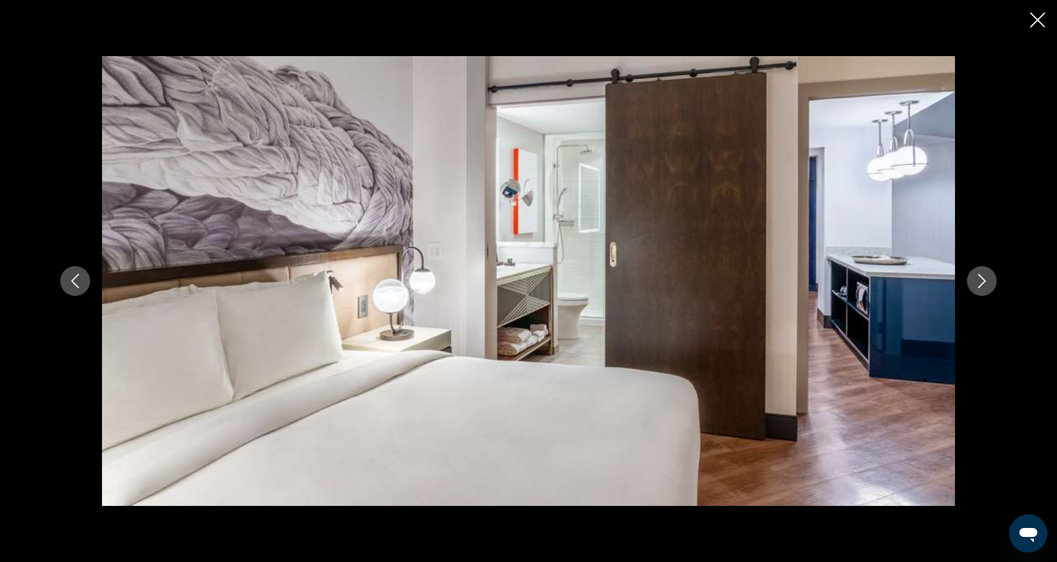
click at [986, 283] on icon "Next image" at bounding box center [982, 281] width 14 height 14
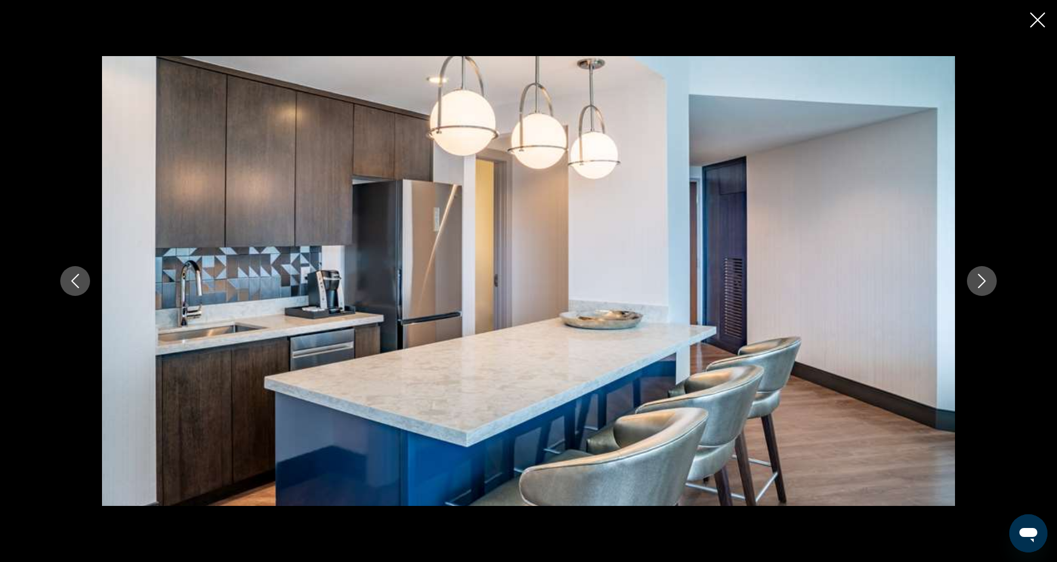
click at [1032, 21] on icon "Close slideshow" at bounding box center [1037, 20] width 15 height 15
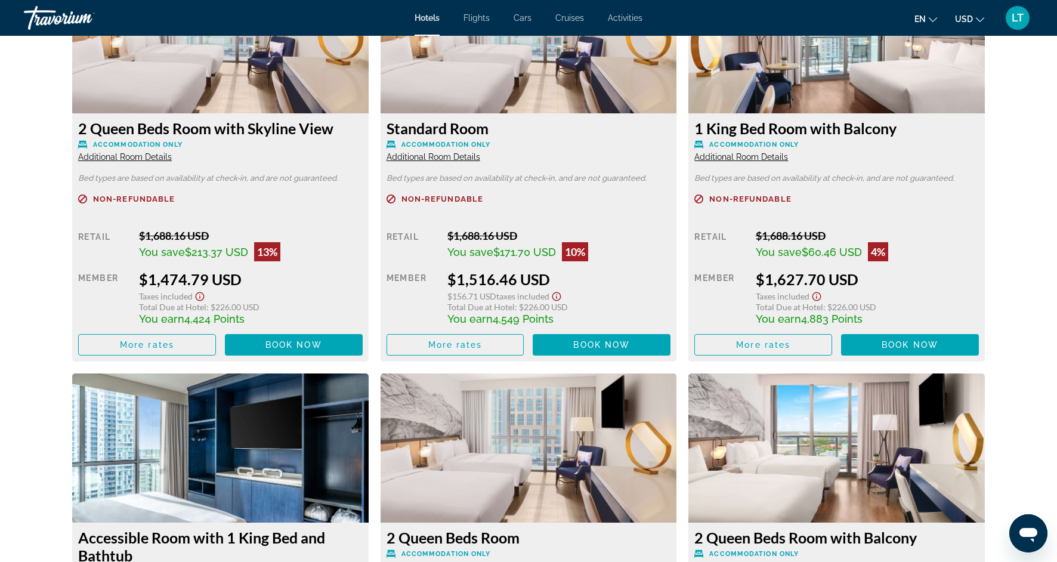
scroll to position [1723, 0]
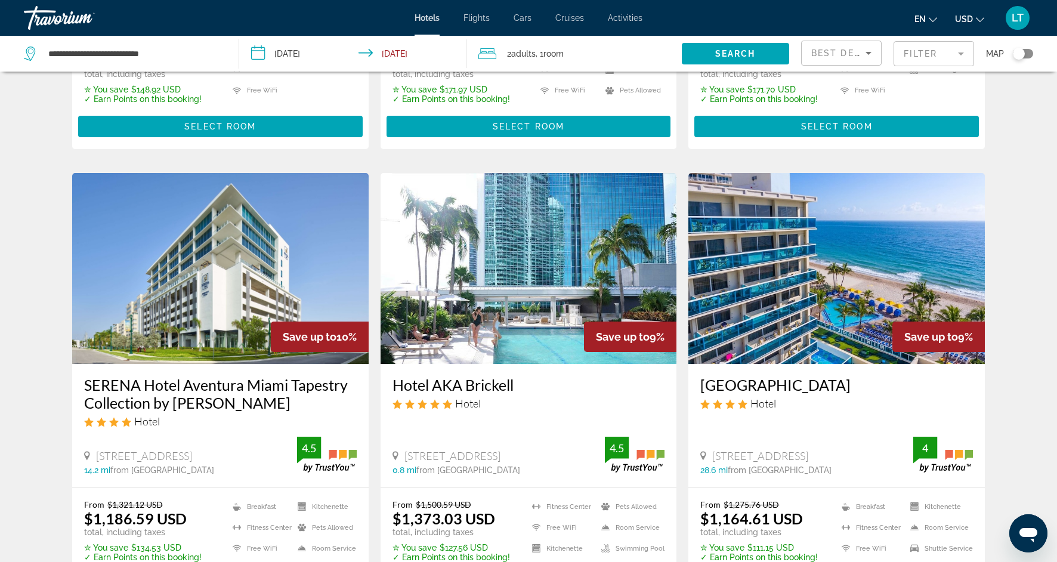
scroll to position [1321, 0]
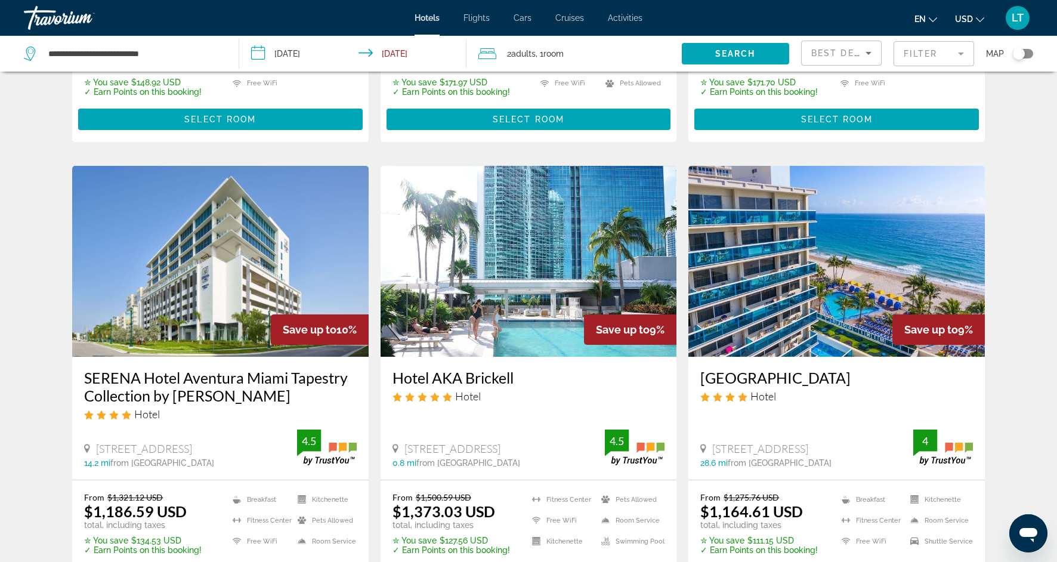
click at [193, 229] on img "Main content" at bounding box center [220, 261] width 297 height 191
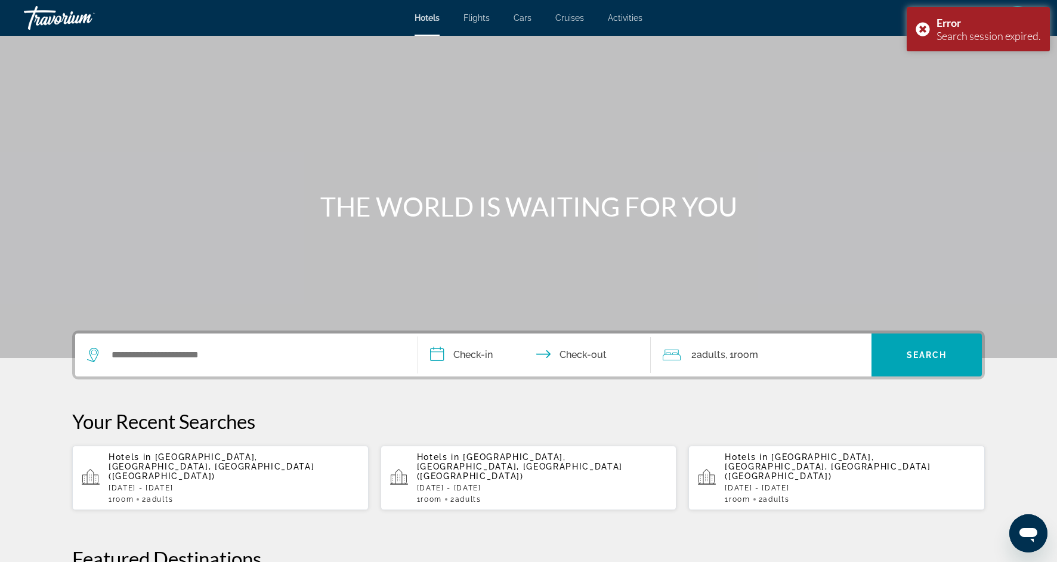
click at [159, 342] on div "Search widget" at bounding box center [246, 355] width 319 height 43
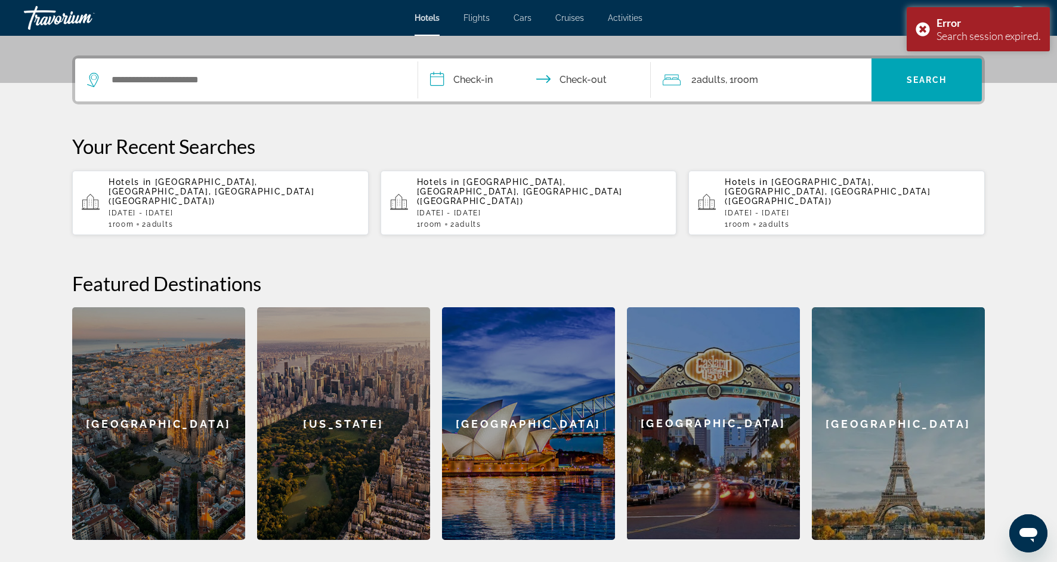
scroll to position [292, 0]
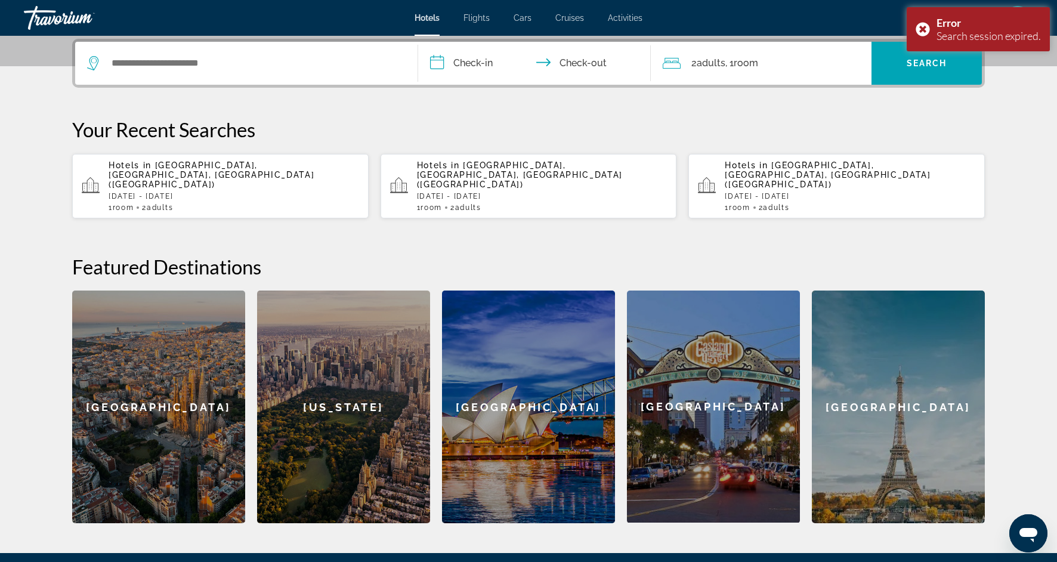
click at [180, 181] on div "Hotels in [GEOGRAPHIC_DATA], [GEOGRAPHIC_DATA], [GEOGRAPHIC_DATA] ([GEOGRAPHIC_…" at bounding box center [234, 186] width 251 height 51
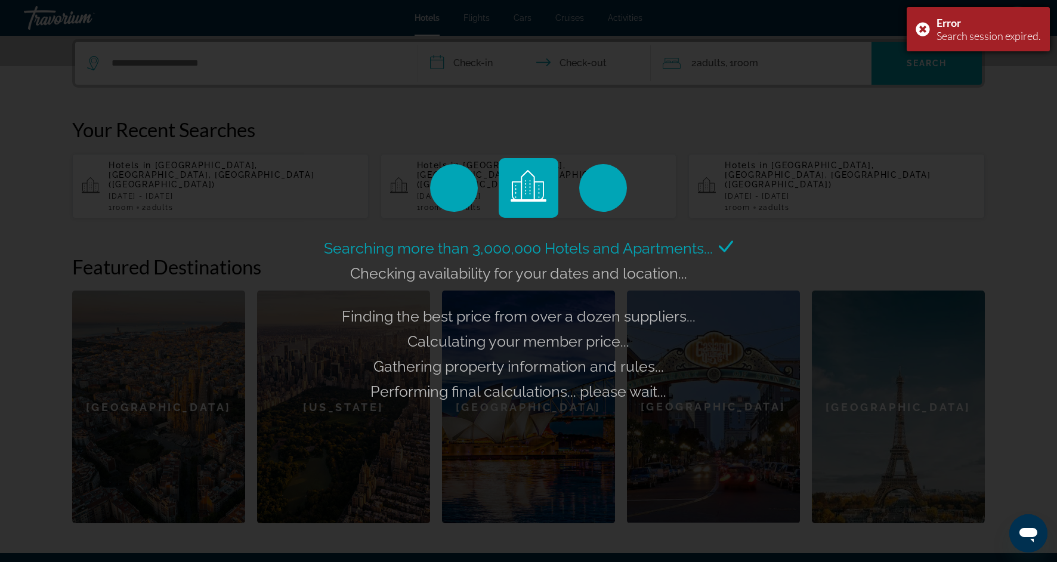
click at [925, 28] on div "Error Search session expired." at bounding box center [978, 29] width 143 height 44
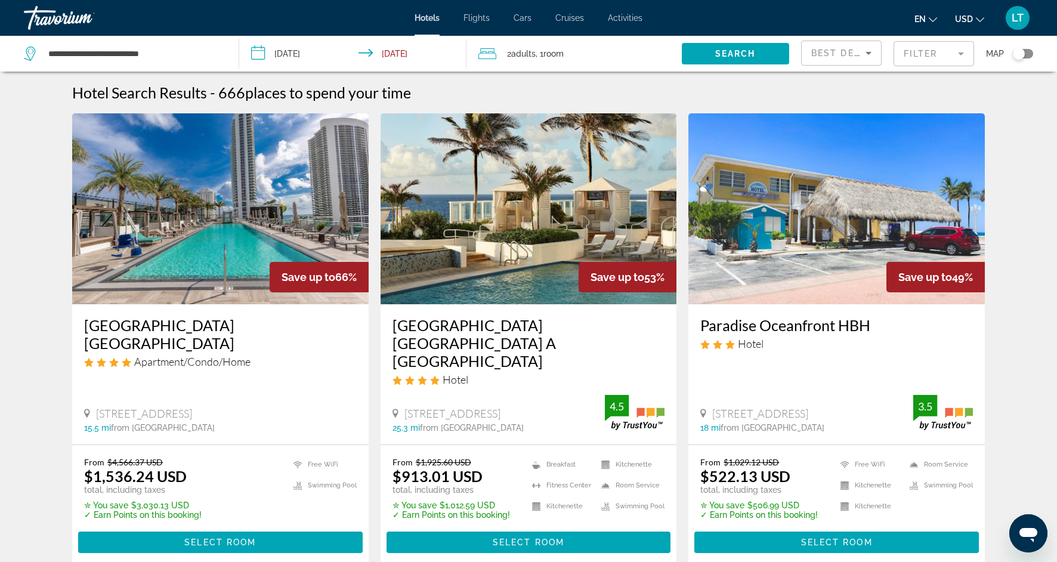
click at [963, 54] on mat-form-field "Filter" at bounding box center [934, 53] width 81 height 25
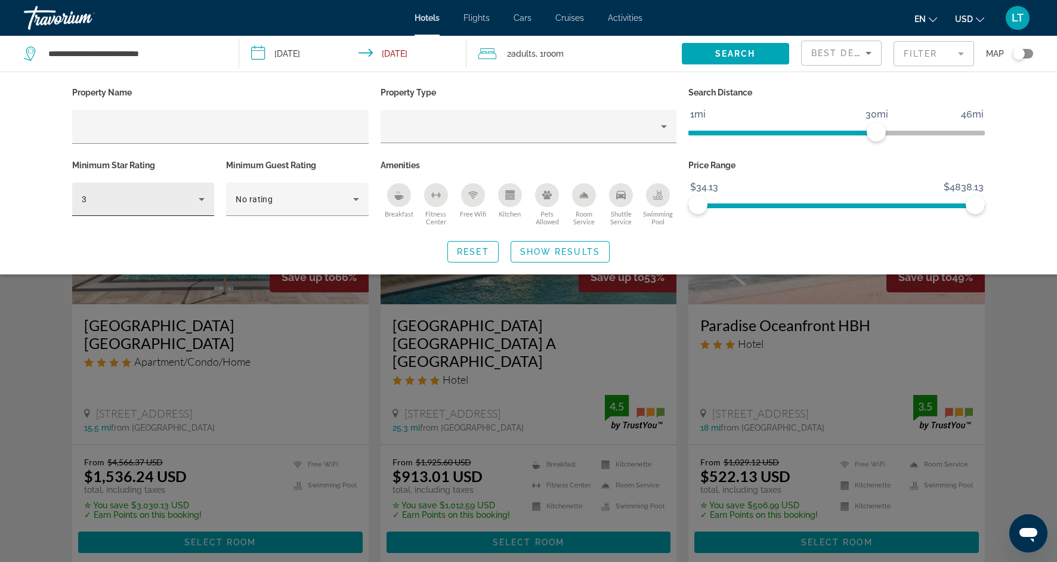
click at [204, 206] on div "3" at bounding box center [143, 199] width 123 height 33
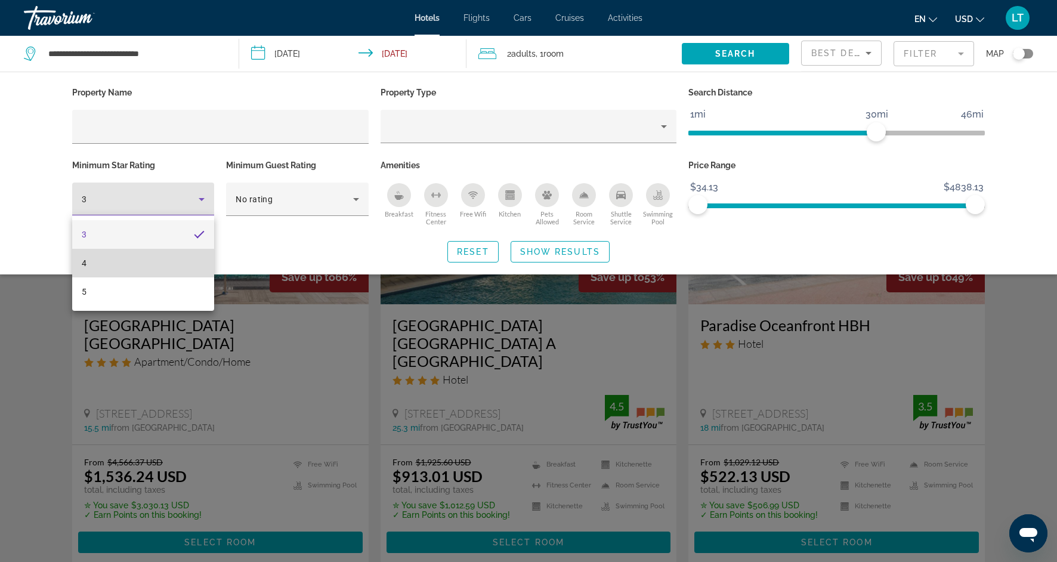
click at [168, 257] on mat-option "4" at bounding box center [143, 263] width 142 height 29
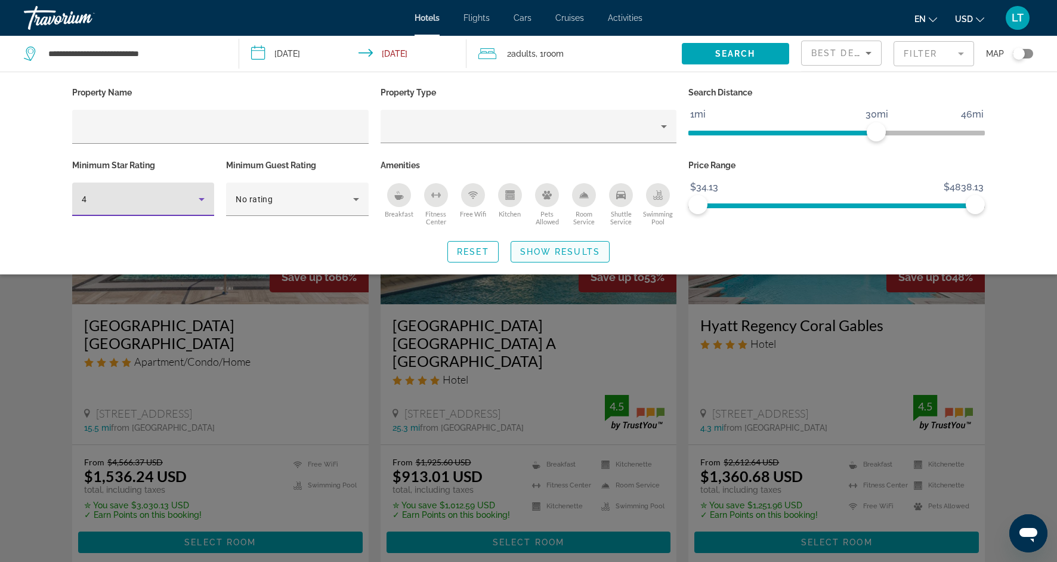
click at [534, 254] on span "Show Results" at bounding box center [560, 252] width 80 height 10
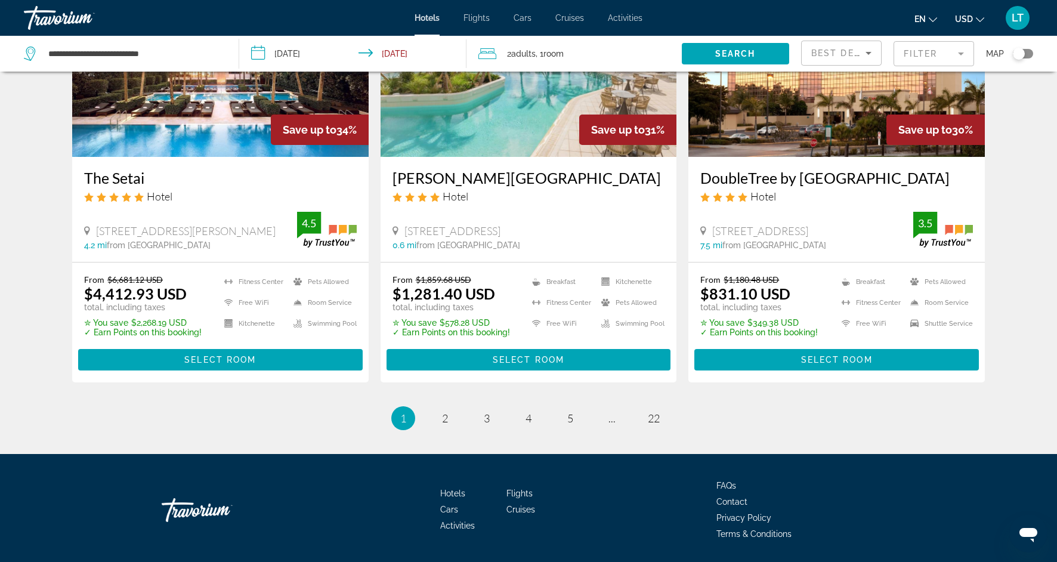
scroll to position [1560, 0]
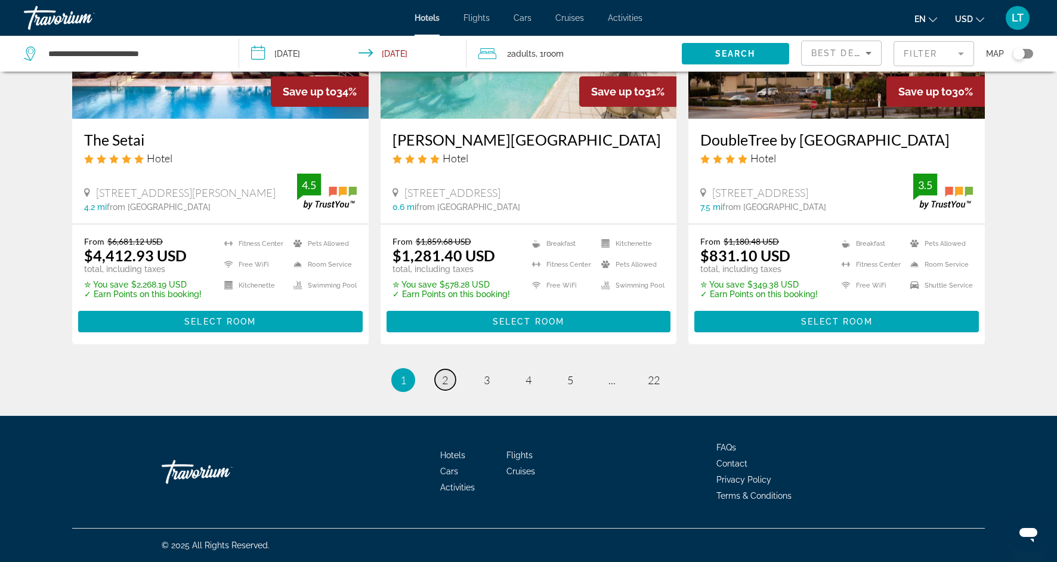
click at [444, 382] on span "2" at bounding box center [445, 380] width 6 height 13
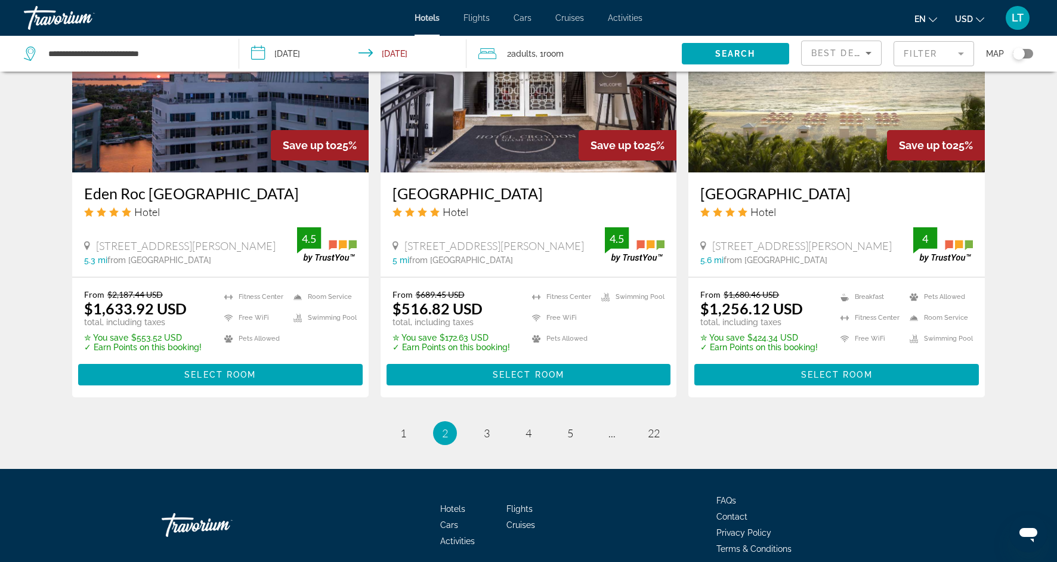
scroll to position [1514, 0]
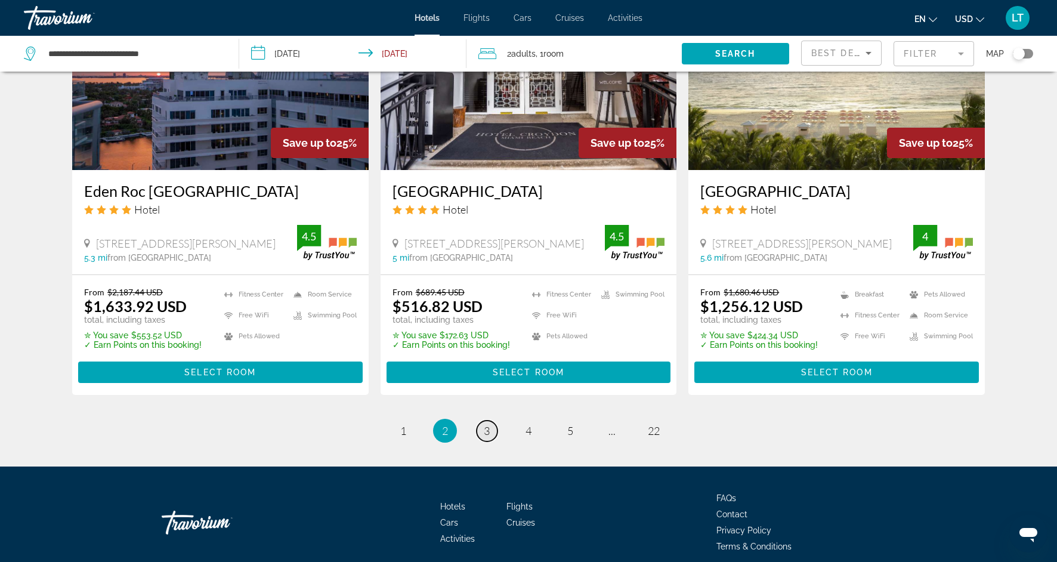
click at [490, 424] on span "3" at bounding box center [487, 430] width 6 height 13
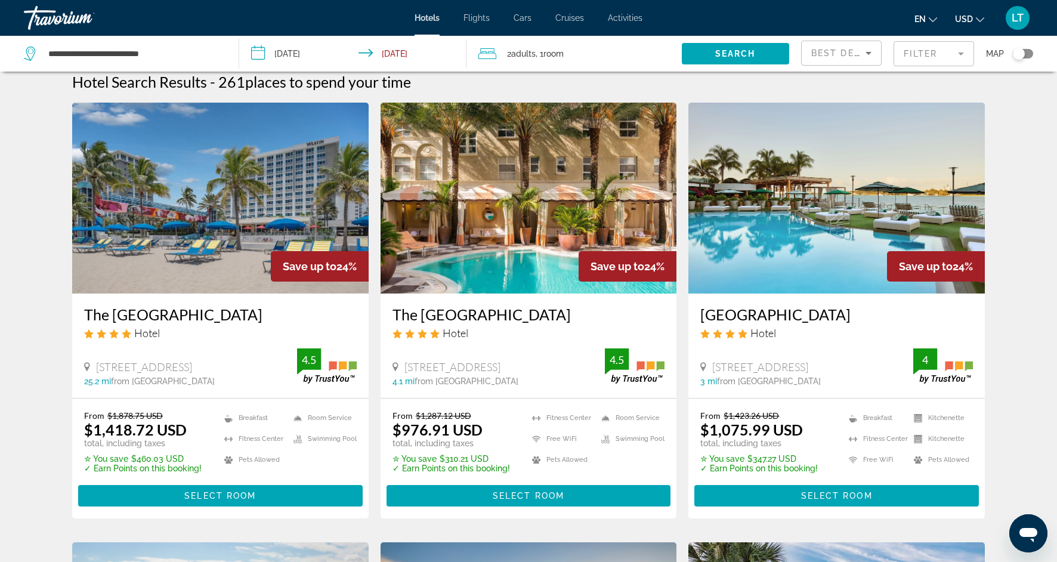
scroll to position [10, 0]
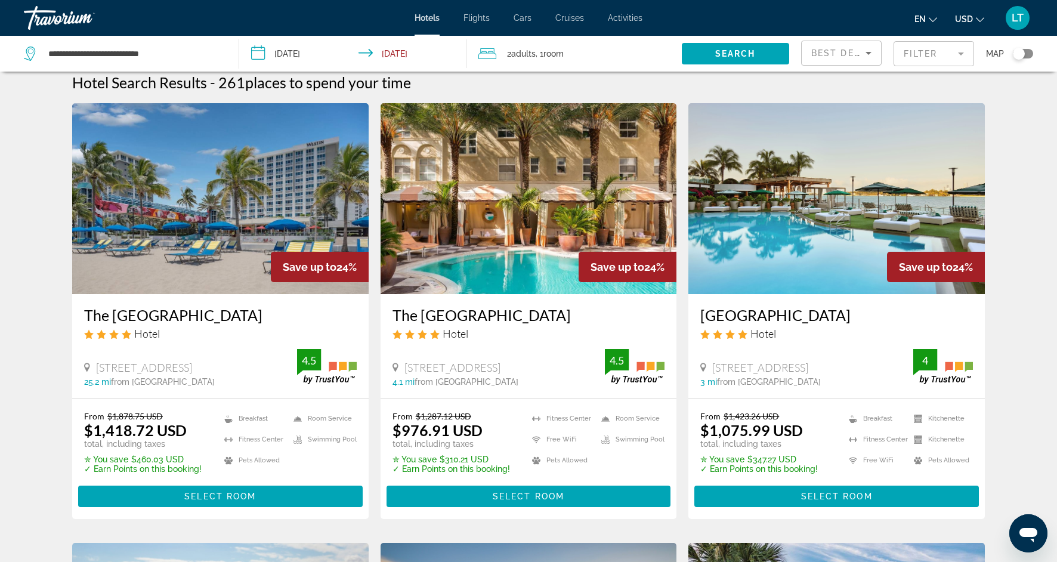
click at [225, 226] on img "Main content" at bounding box center [220, 198] width 297 height 191
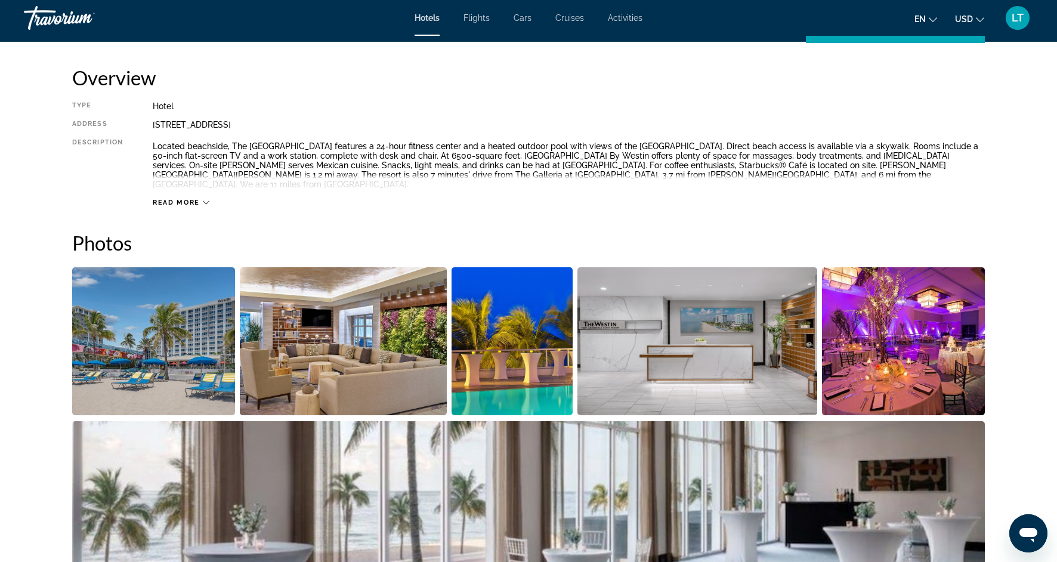
scroll to position [391, 0]
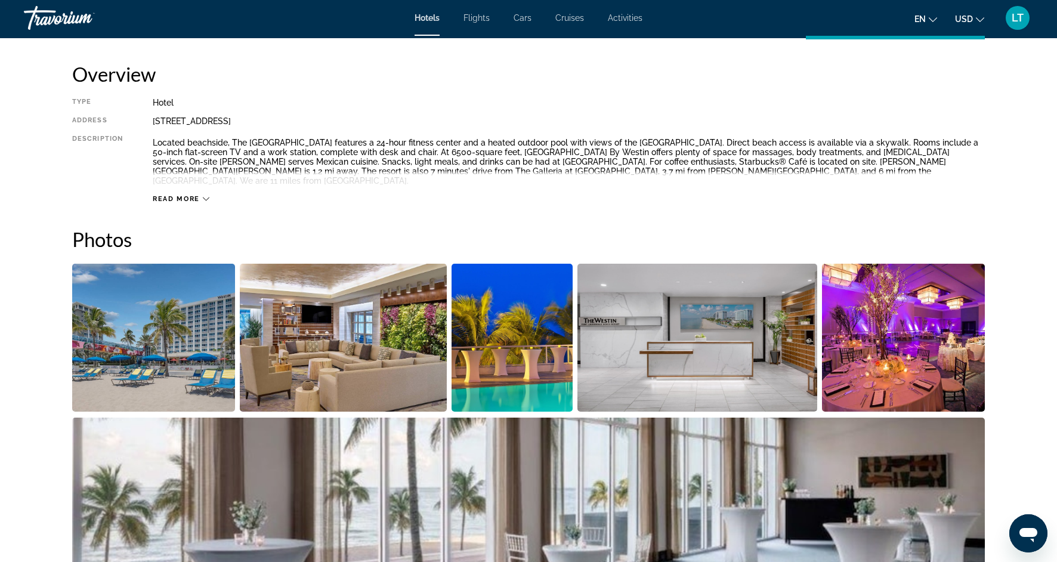
click at [215, 350] on img "Open full-screen image slider" at bounding box center [153, 338] width 163 height 148
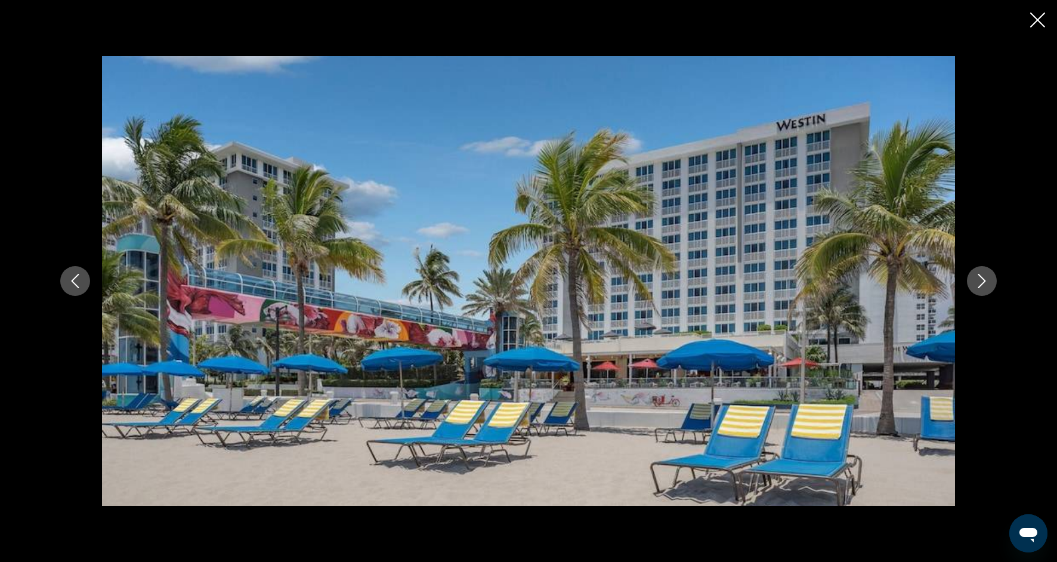
click at [988, 283] on icon "Next image" at bounding box center [982, 281] width 14 height 14
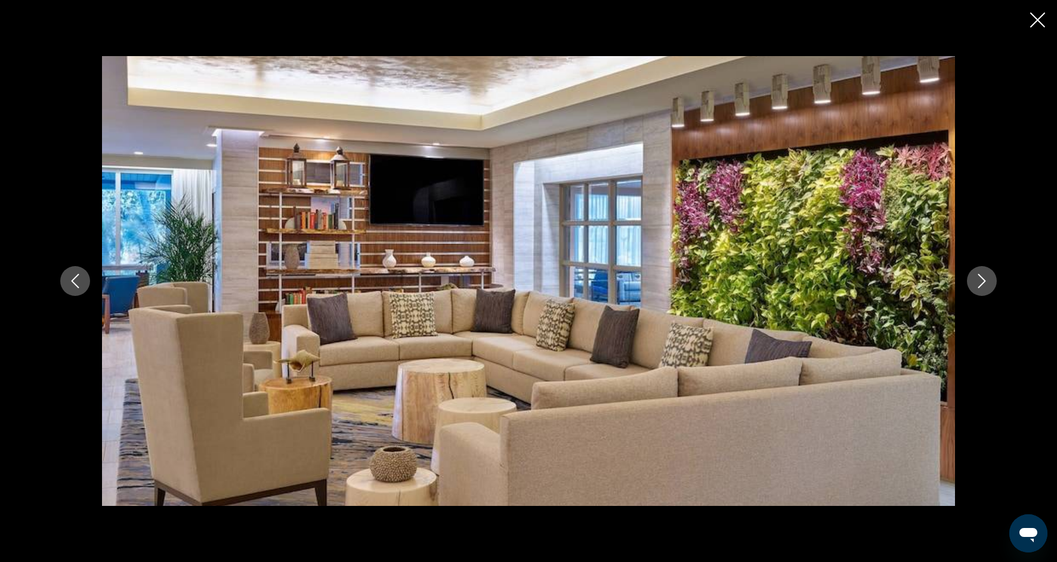
click at [989, 285] on icon "Next image" at bounding box center [982, 281] width 14 height 14
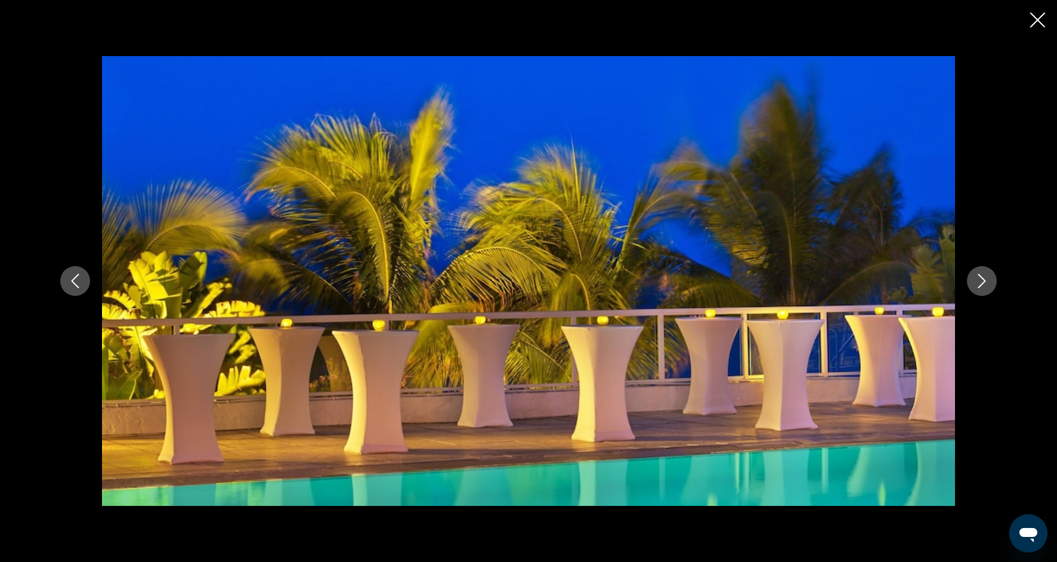
click at [989, 285] on icon "Next image" at bounding box center [982, 281] width 14 height 14
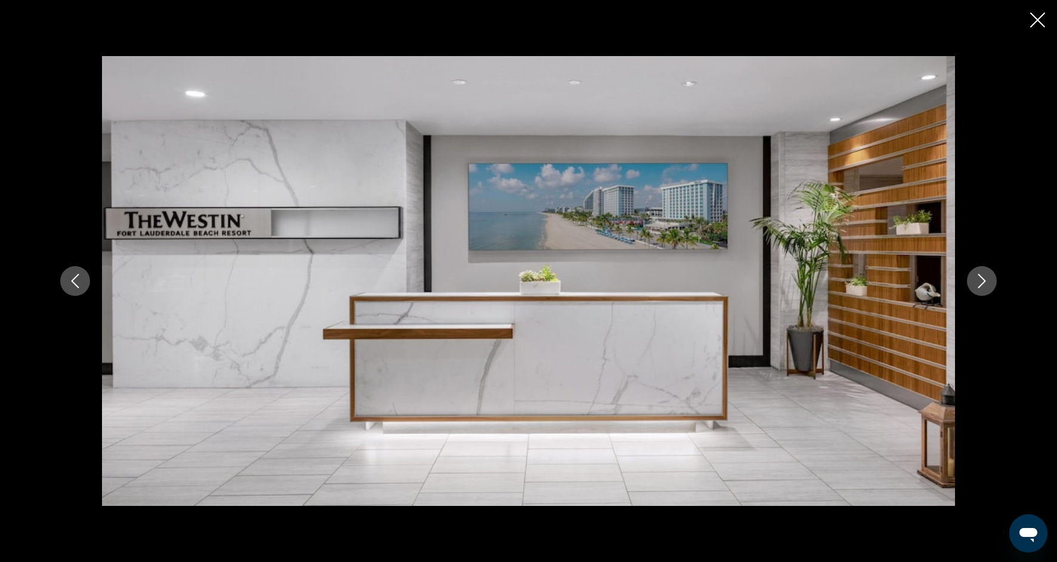
click at [989, 285] on icon "Next image" at bounding box center [982, 281] width 14 height 14
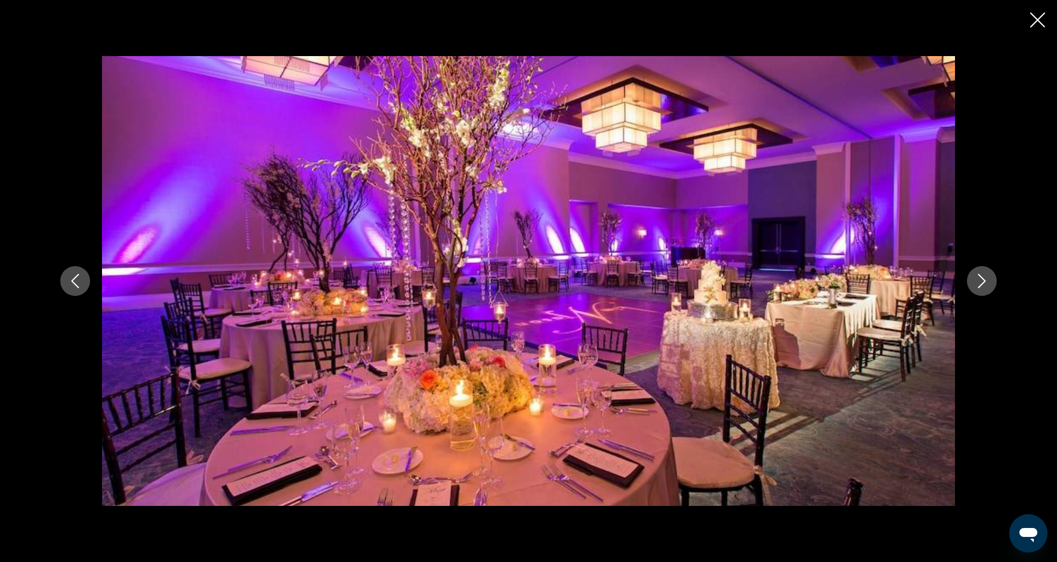
click at [986, 283] on icon "Next image" at bounding box center [982, 281] width 14 height 14
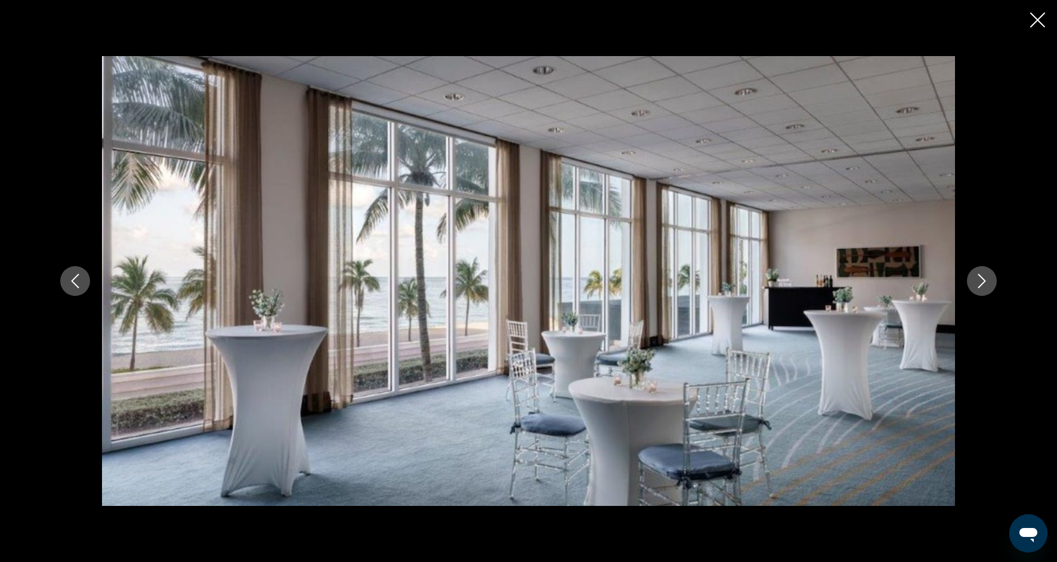
click at [986, 283] on icon "Next image" at bounding box center [982, 281] width 14 height 14
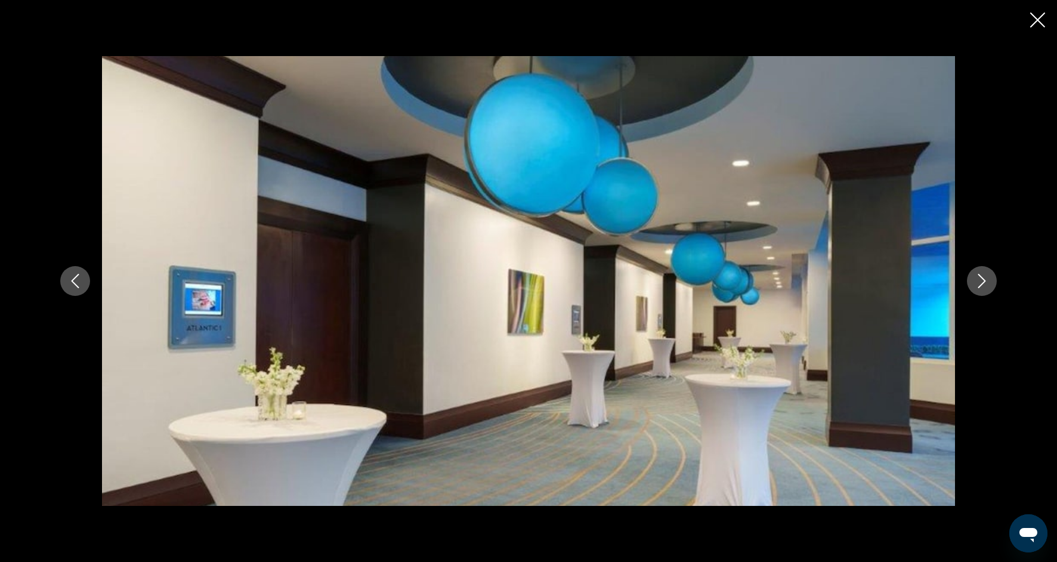
click at [986, 283] on icon "Next image" at bounding box center [982, 281] width 14 height 14
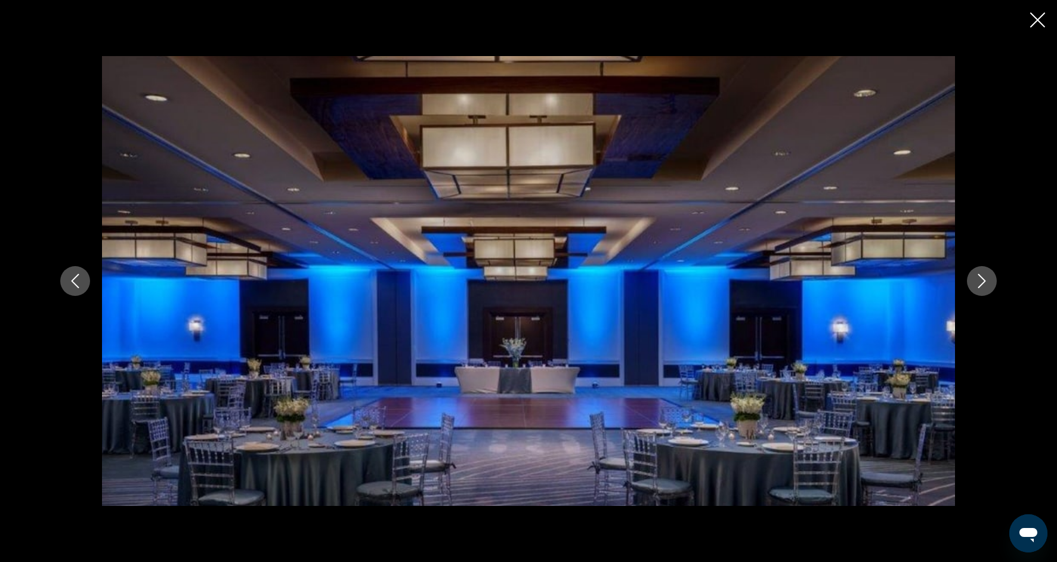
click at [985, 278] on icon "Next image" at bounding box center [982, 281] width 14 height 14
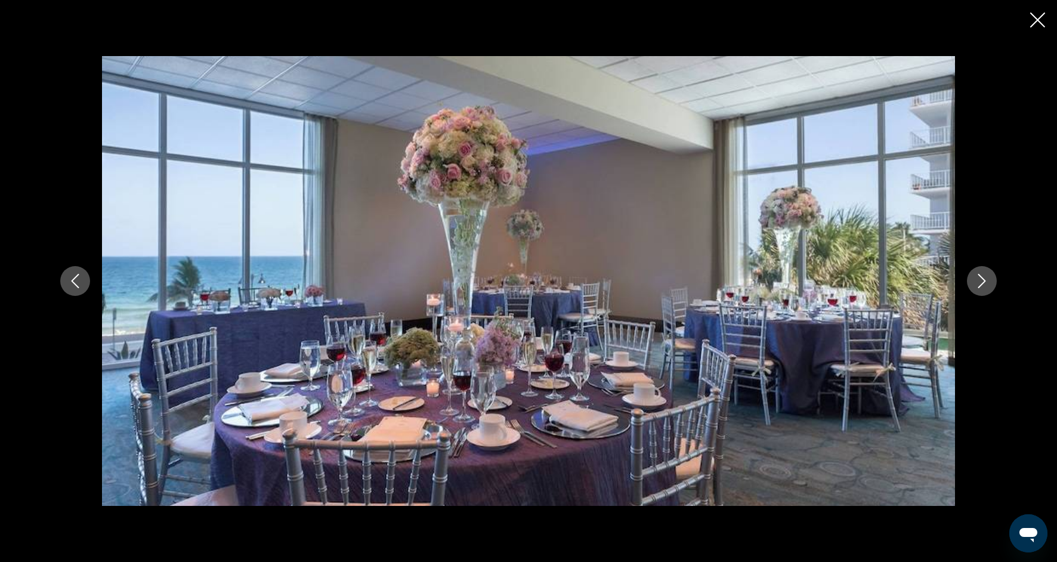
click at [985, 278] on icon "Next image" at bounding box center [982, 281] width 14 height 14
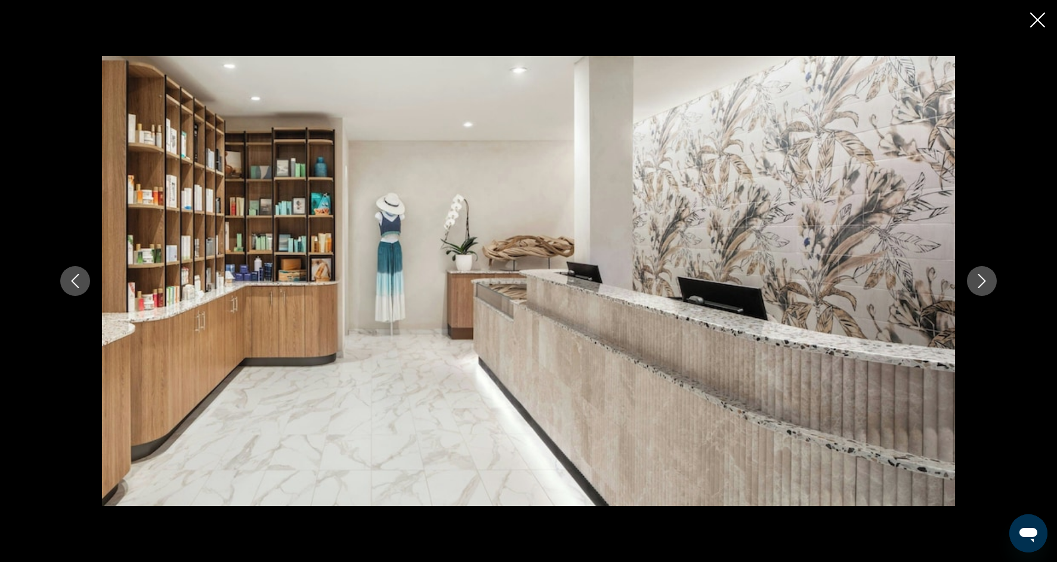
click at [985, 277] on icon "Next image" at bounding box center [982, 281] width 14 height 14
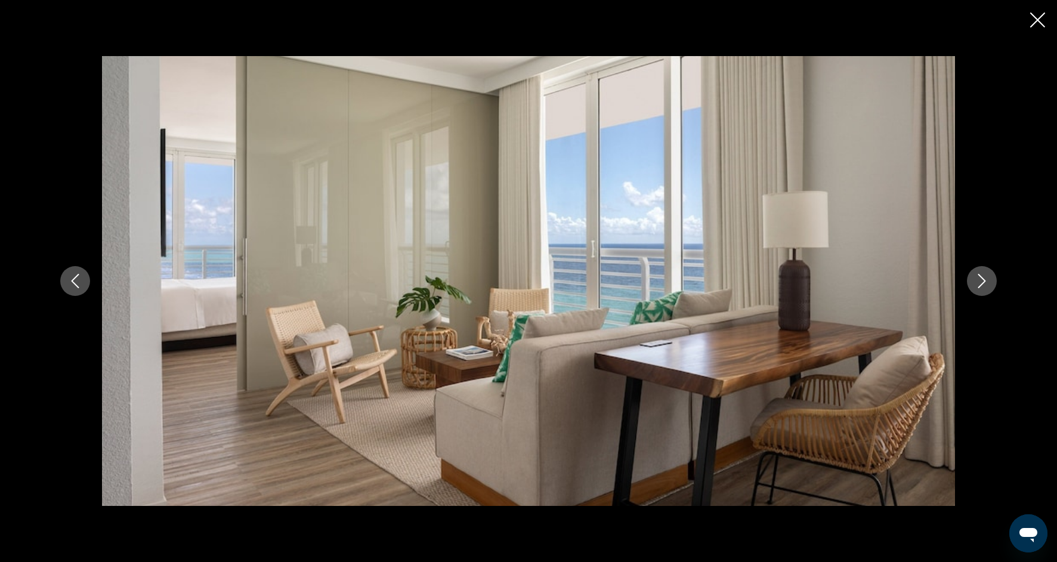
click at [985, 279] on icon "Next image" at bounding box center [982, 281] width 14 height 14
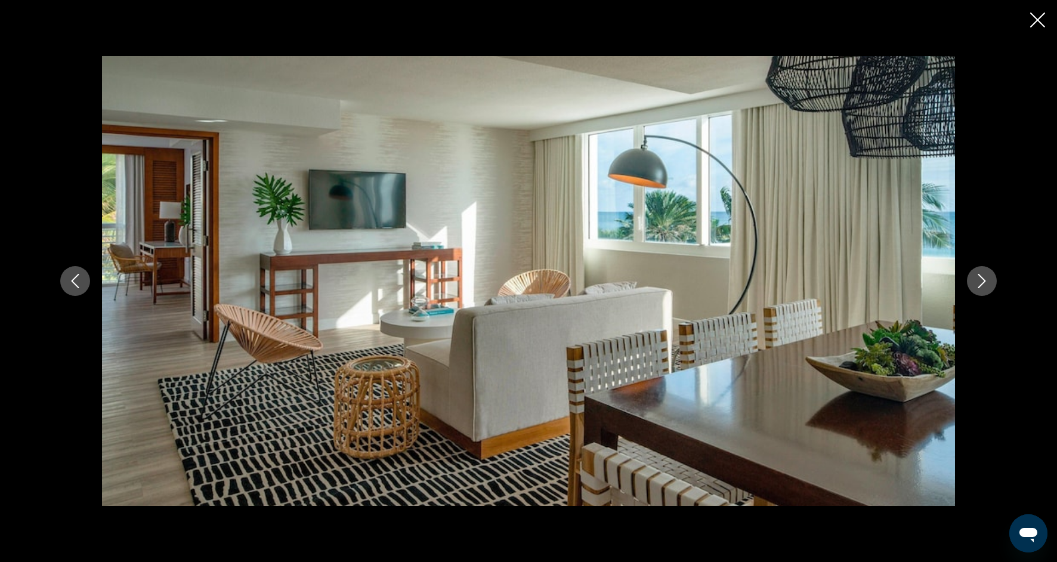
click at [987, 282] on icon "Next image" at bounding box center [982, 281] width 14 height 14
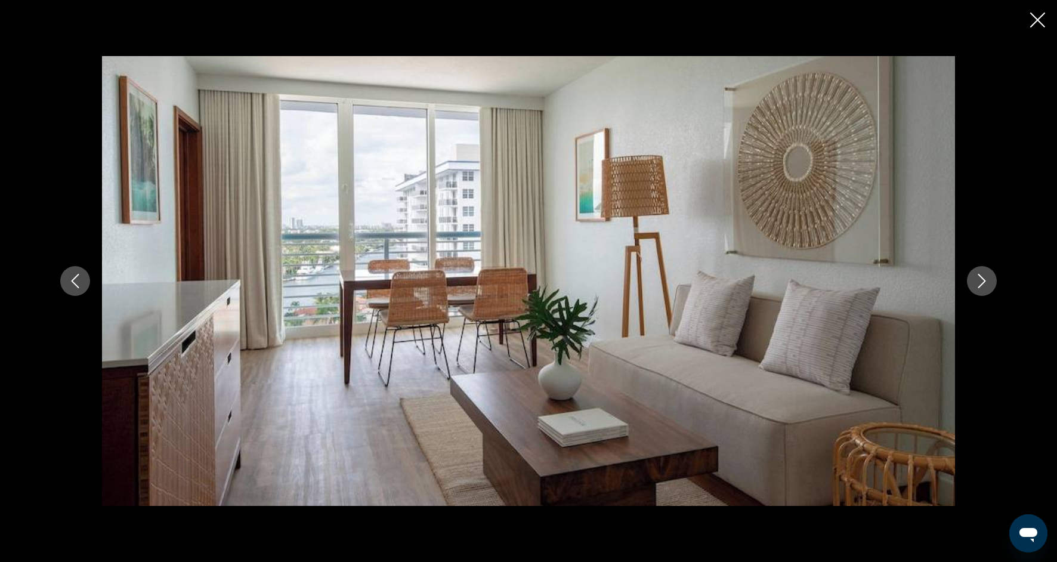
click at [988, 283] on icon "Next image" at bounding box center [982, 281] width 14 height 14
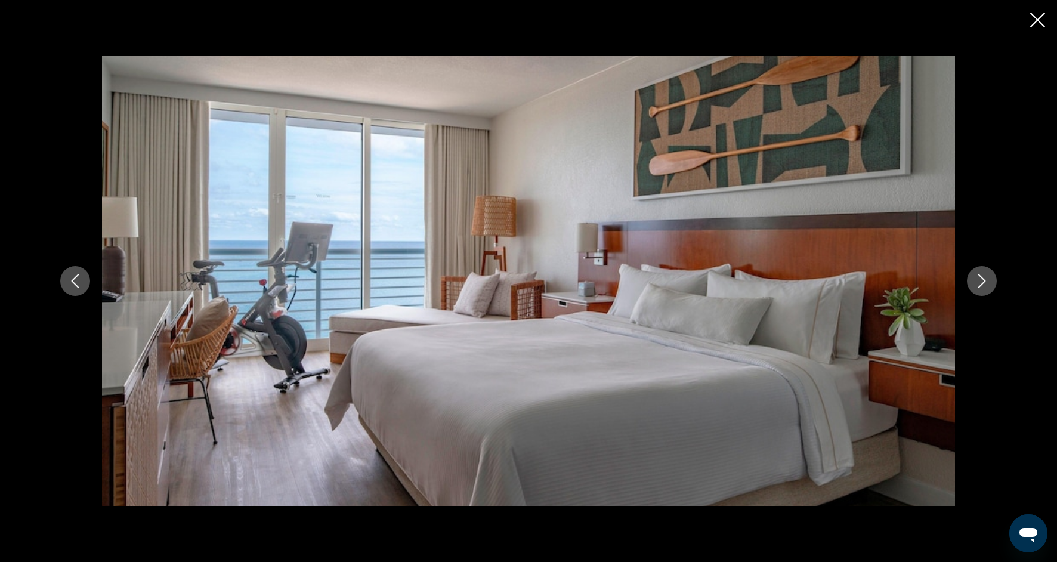
click at [988, 285] on icon "Next image" at bounding box center [982, 281] width 14 height 14
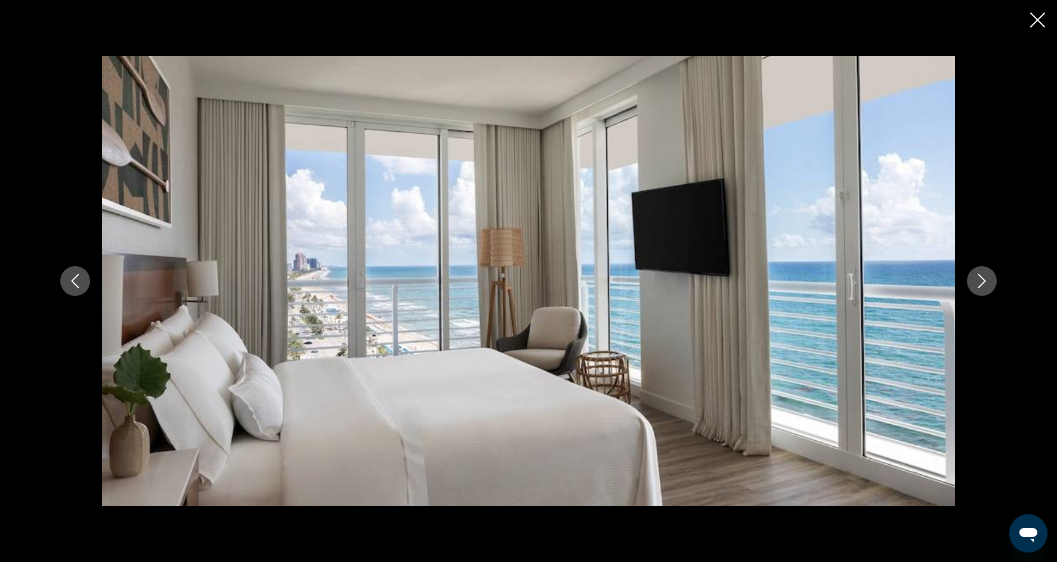
click at [991, 288] on button "Next image" at bounding box center [982, 281] width 30 height 30
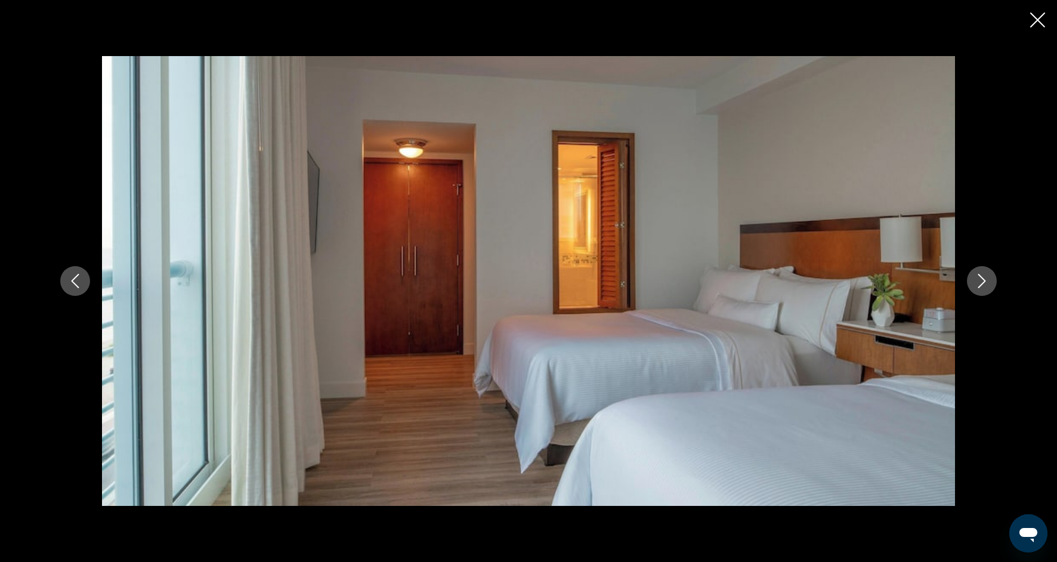
click at [992, 290] on button "Next image" at bounding box center [982, 281] width 30 height 30
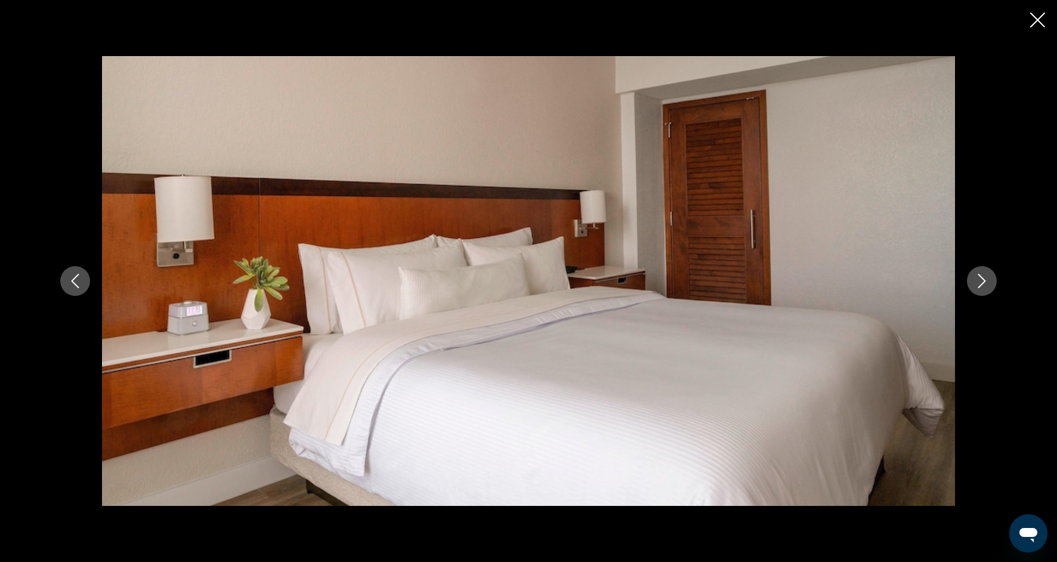
click at [996, 295] on div "prev next" at bounding box center [528, 281] width 961 height 450
click at [996, 296] on div "prev next" at bounding box center [528, 281] width 961 height 450
click at [988, 270] on button "Next image" at bounding box center [982, 281] width 30 height 30
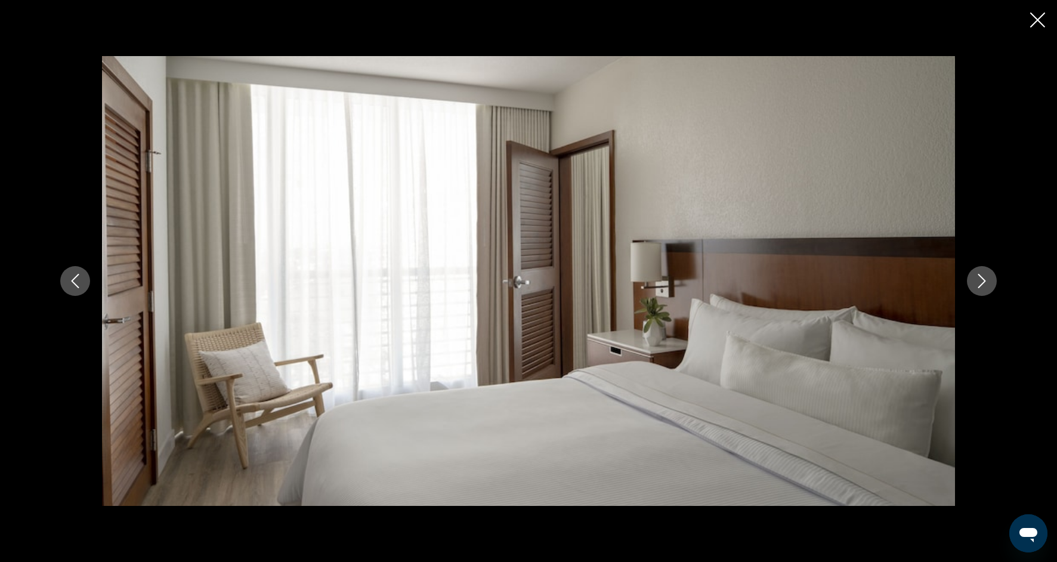
click at [986, 274] on icon "Next image" at bounding box center [982, 281] width 14 height 14
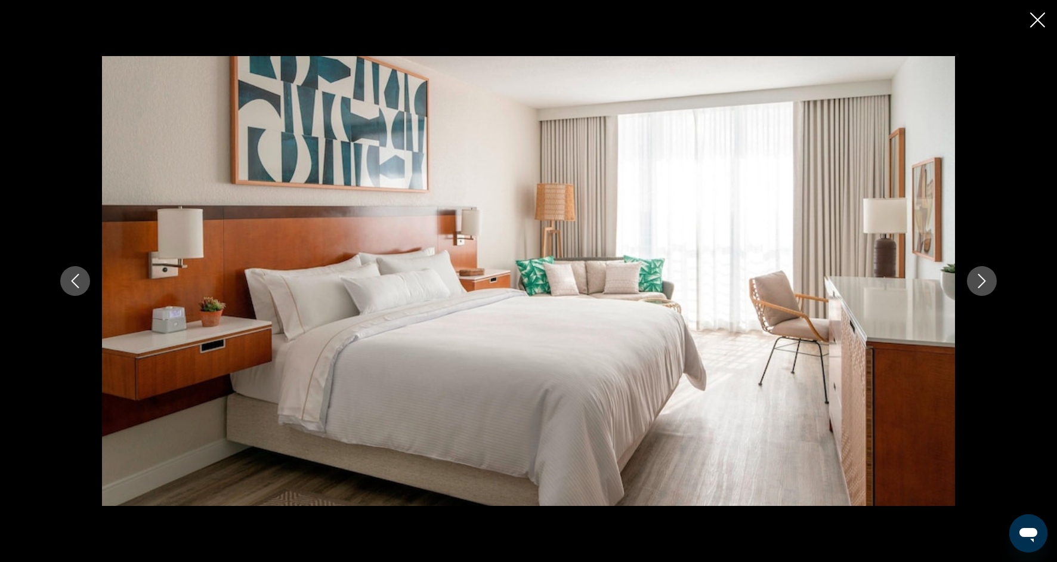
click at [986, 274] on icon "Next image" at bounding box center [982, 281] width 14 height 14
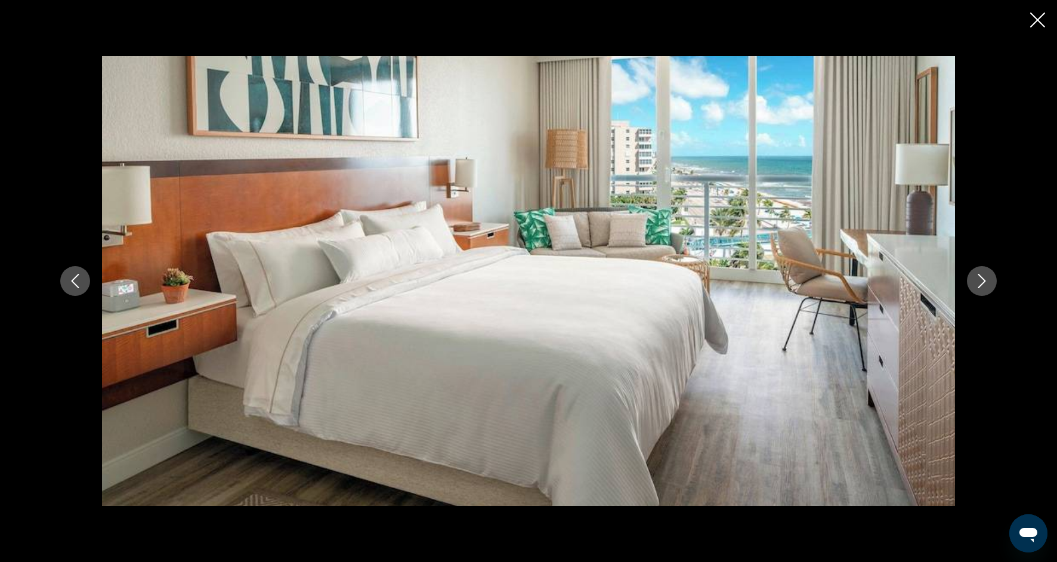
click at [986, 277] on icon "Next image" at bounding box center [982, 281] width 14 height 14
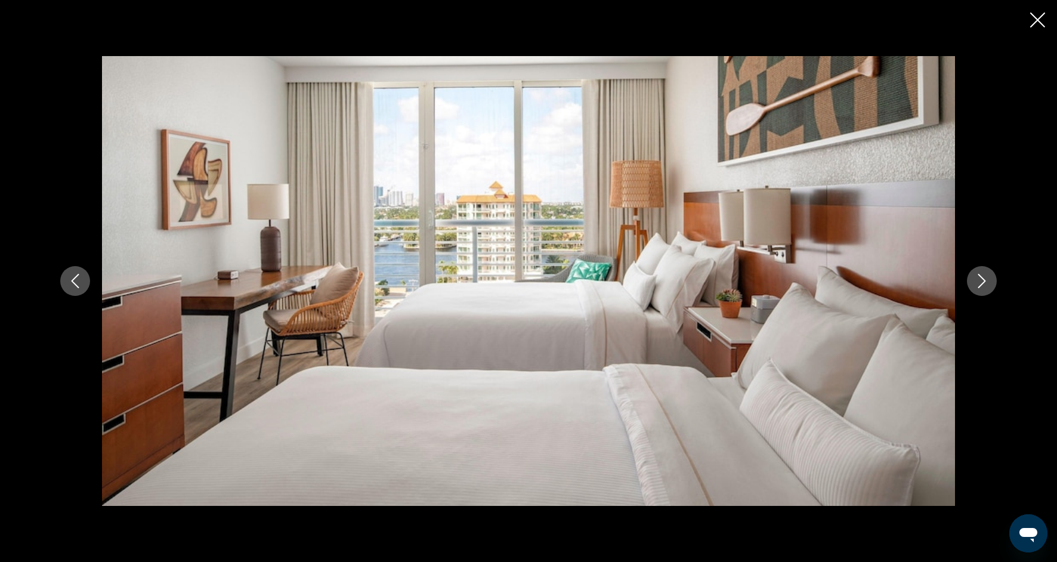
click at [986, 279] on icon "Next image" at bounding box center [982, 281] width 14 height 14
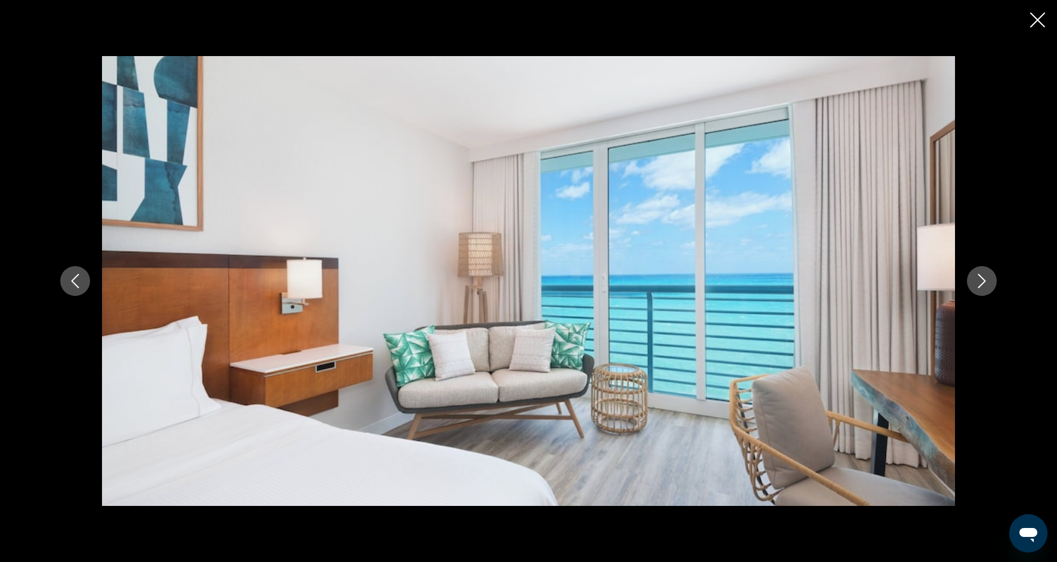
click at [986, 282] on icon "Next image" at bounding box center [982, 281] width 14 height 14
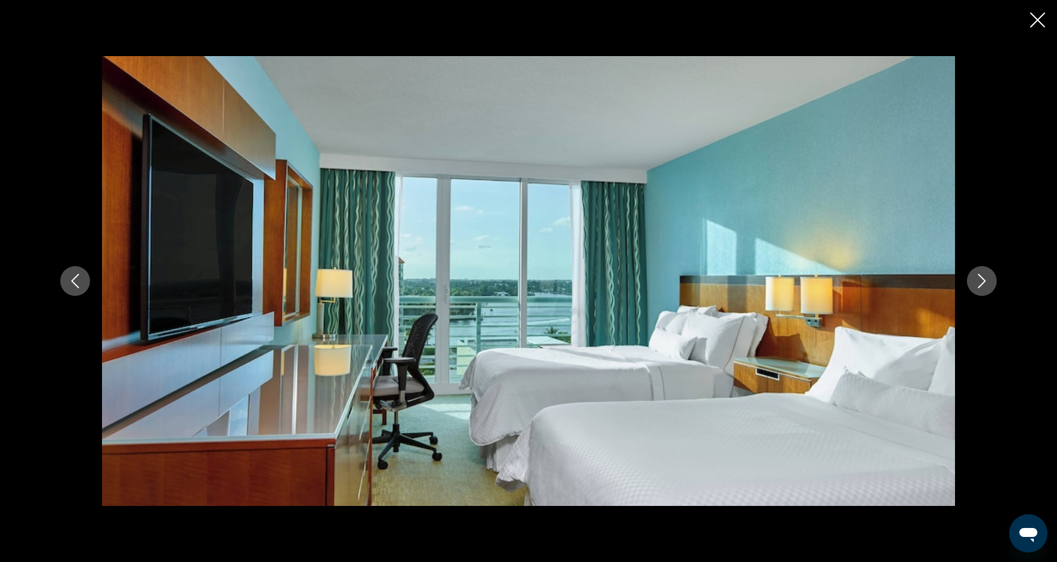
click at [986, 282] on icon "Next image" at bounding box center [982, 281] width 14 height 14
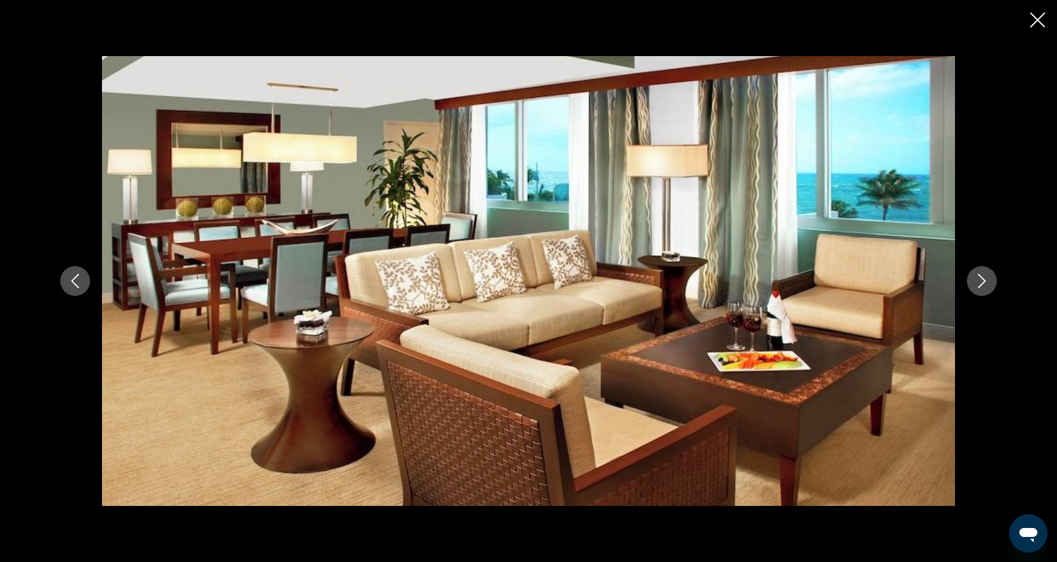
click at [986, 283] on icon "Next image" at bounding box center [982, 281] width 14 height 14
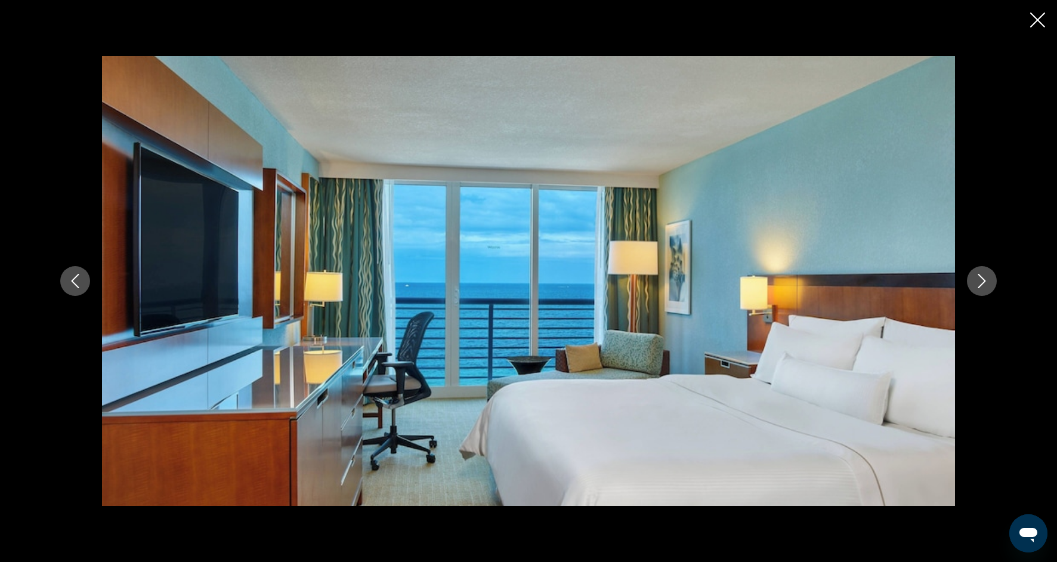
click at [1036, 16] on icon "Close slideshow" at bounding box center [1037, 20] width 15 height 15
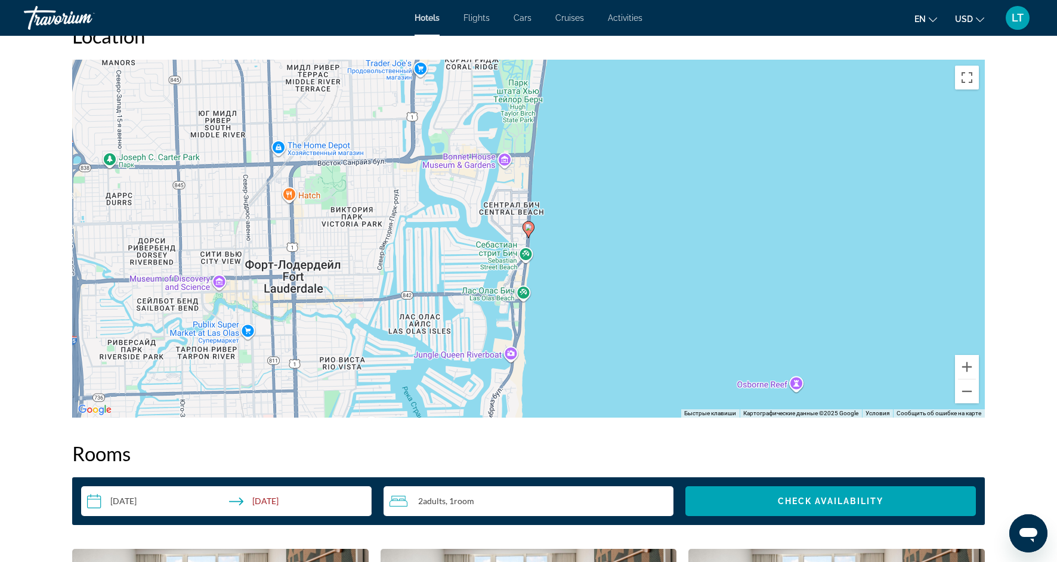
scroll to position [1091, 0]
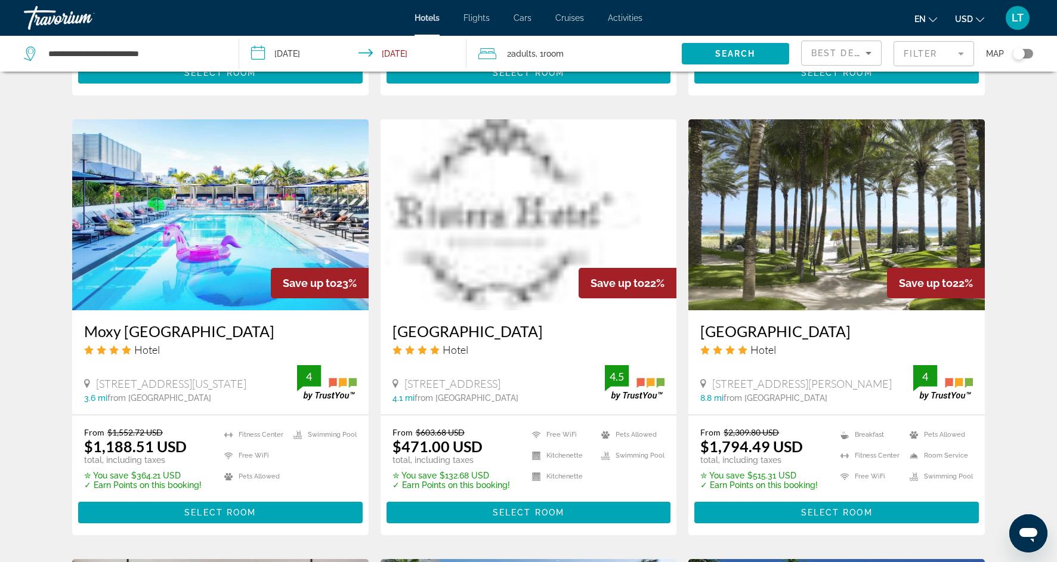
scroll to position [893, 0]
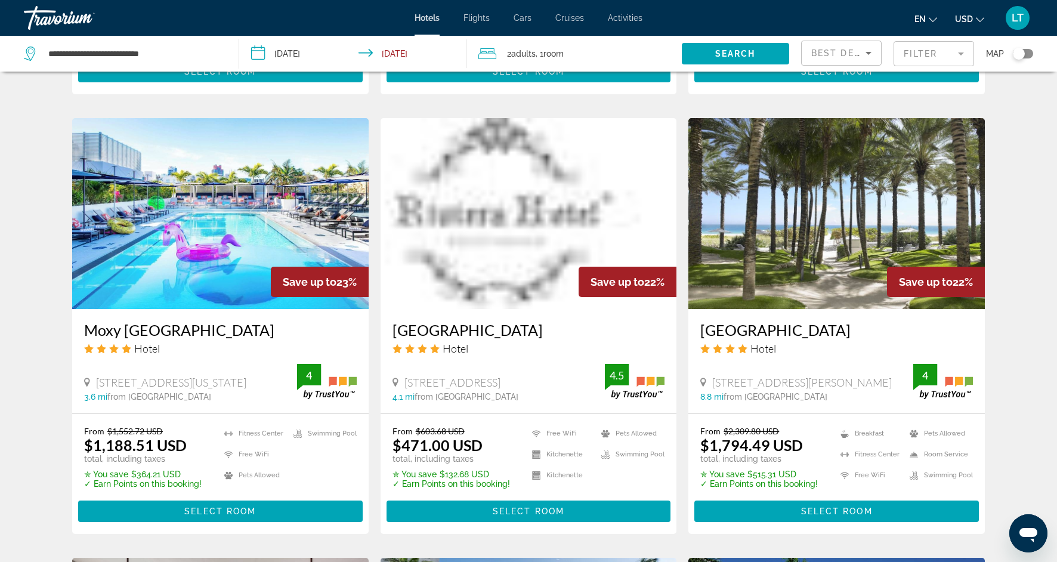
click at [797, 290] on img "Main content" at bounding box center [837, 213] width 297 height 191
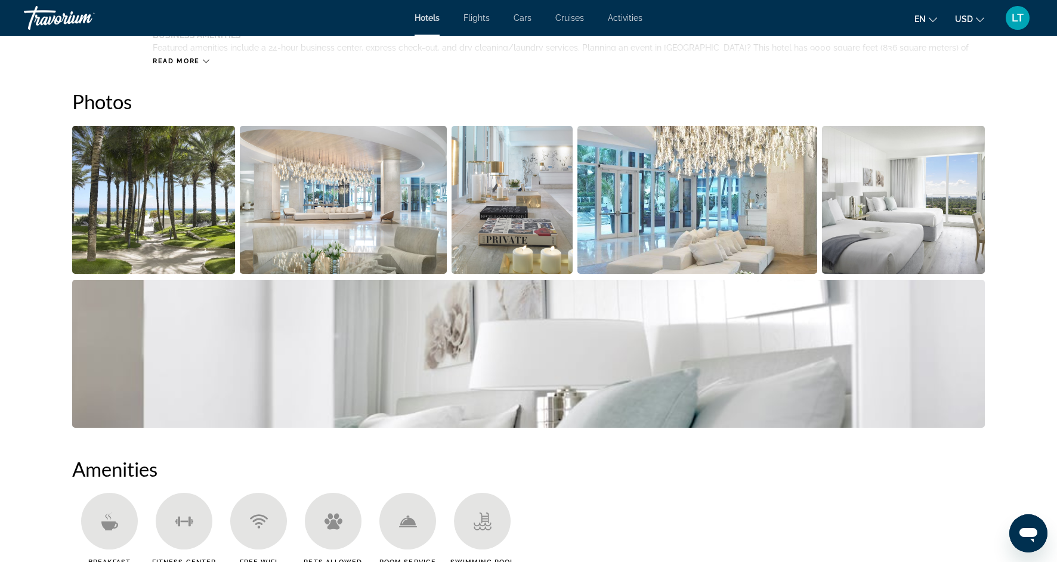
scroll to position [567, 0]
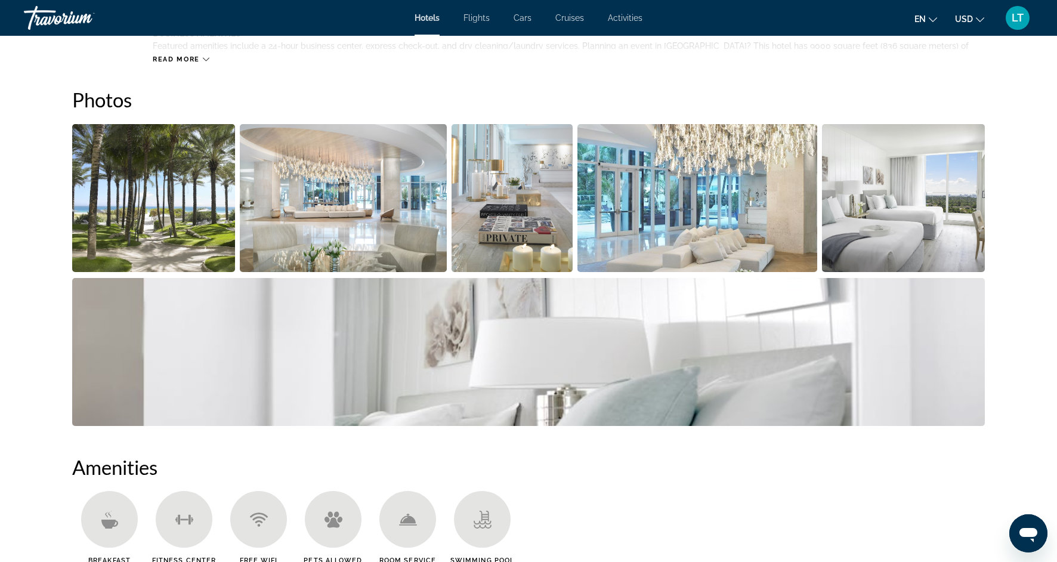
click at [568, 381] on img "Open full-screen image slider" at bounding box center [528, 352] width 913 height 148
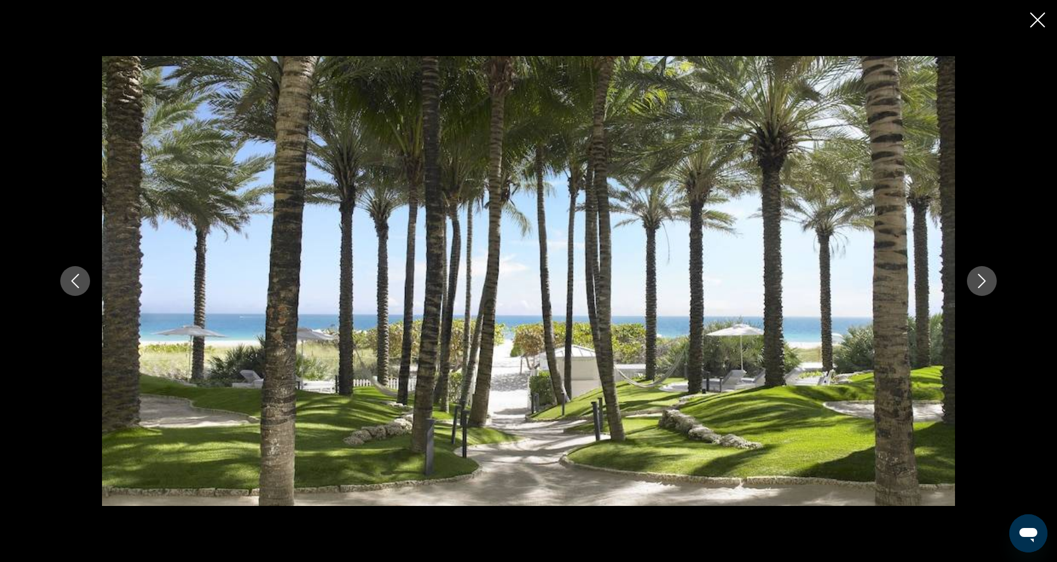
click at [975, 289] on button "Next image" at bounding box center [982, 281] width 30 height 30
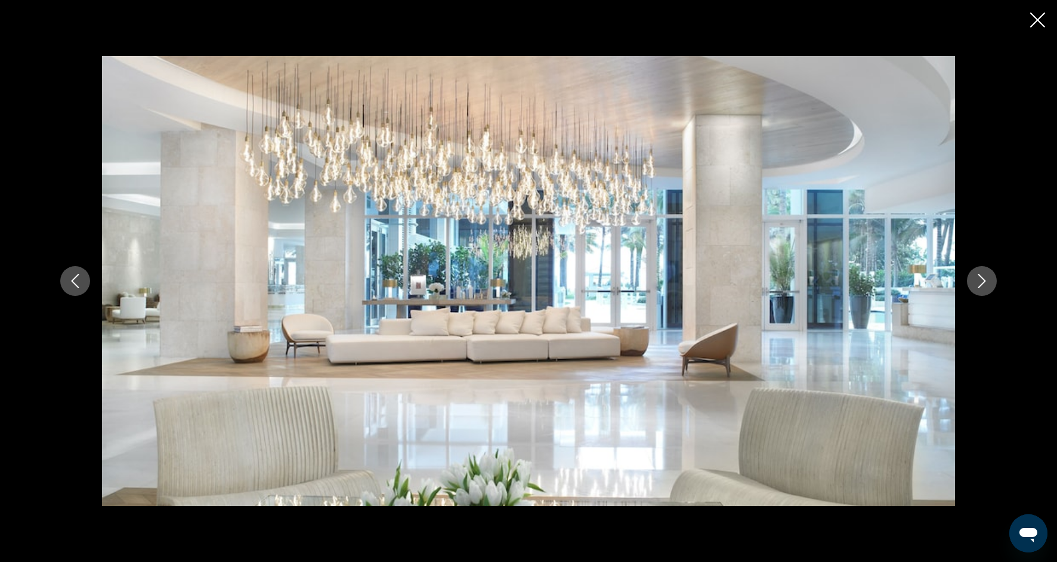
click at [975, 289] on button "Next image" at bounding box center [982, 281] width 30 height 30
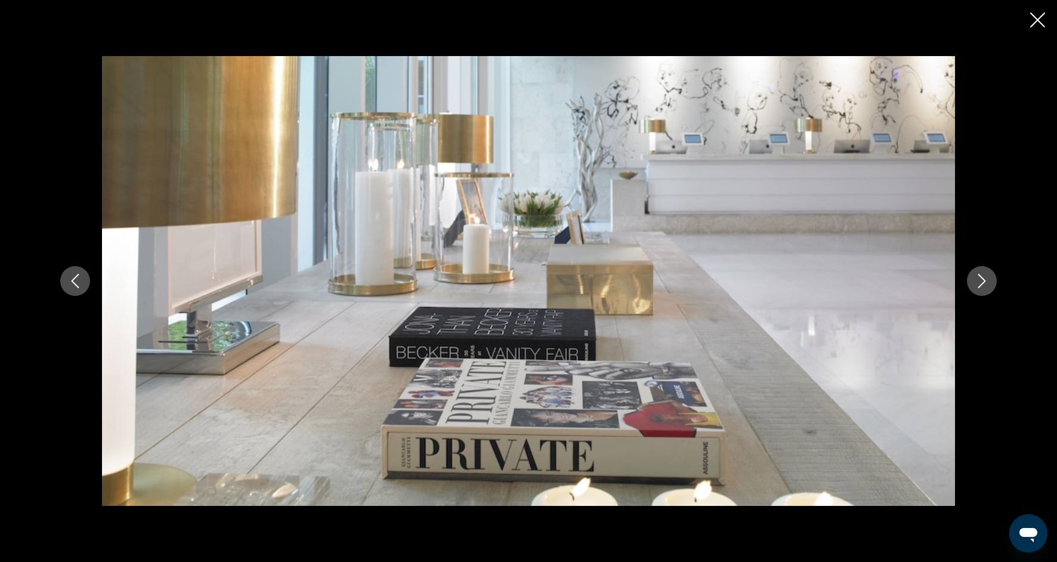
click at [975, 290] on button "Next image" at bounding box center [982, 281] width 30 height 30
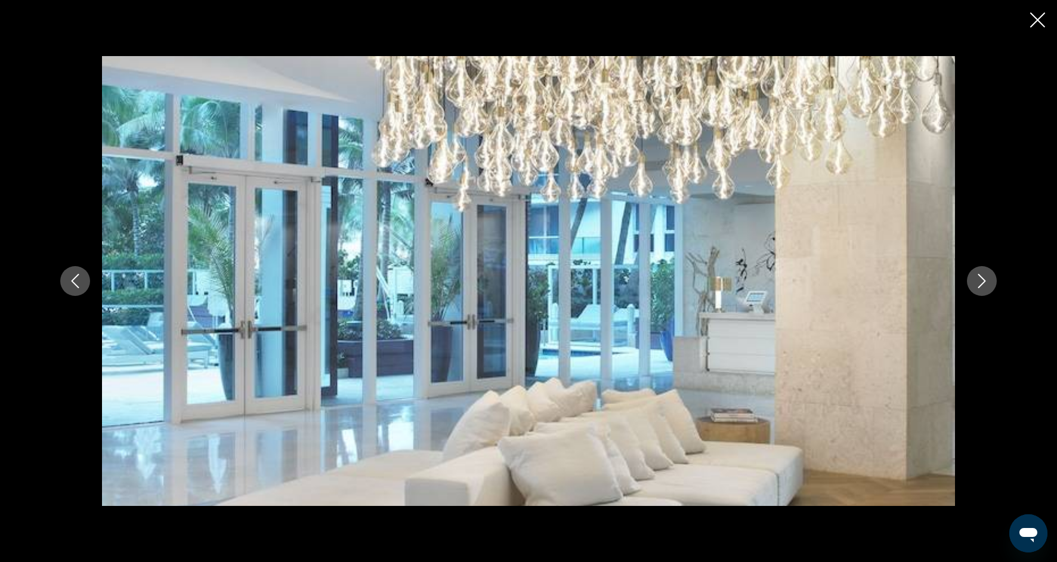
click at [975, 288] on button "Next image" at bounding box center [982, 281] width 30 height 30
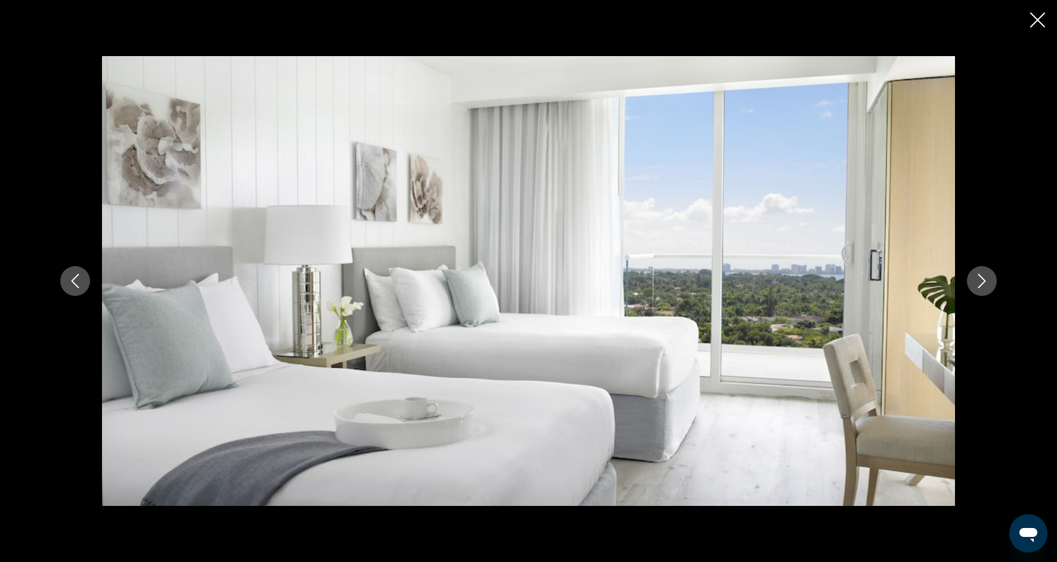
click at [975, 289] on button "Next image" at bounding box center [982, 281] width 30 height 30
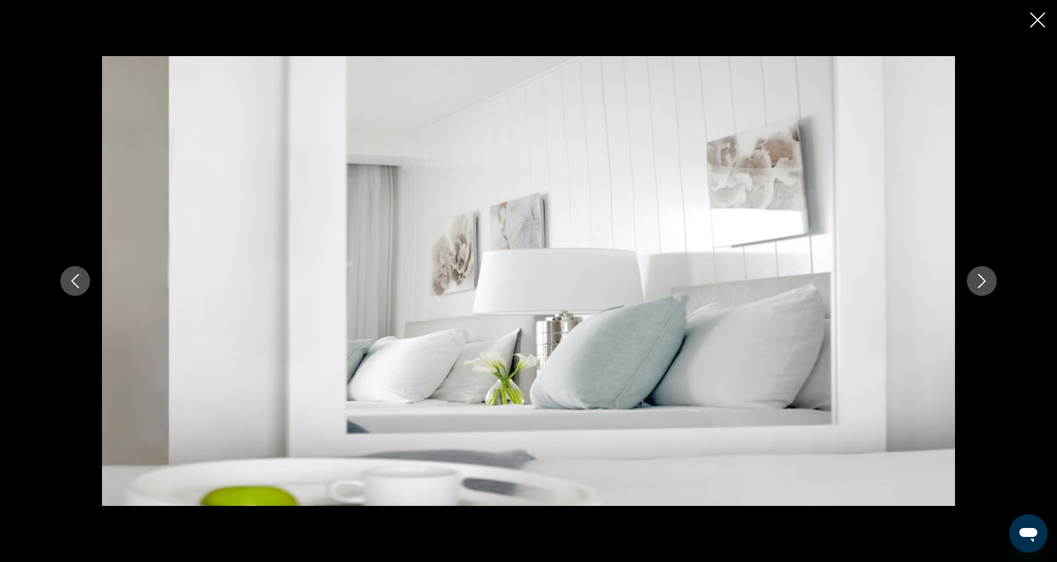
click at [976, 289] on button "Next image" at bounding box center [982, 281] width 30 height 30
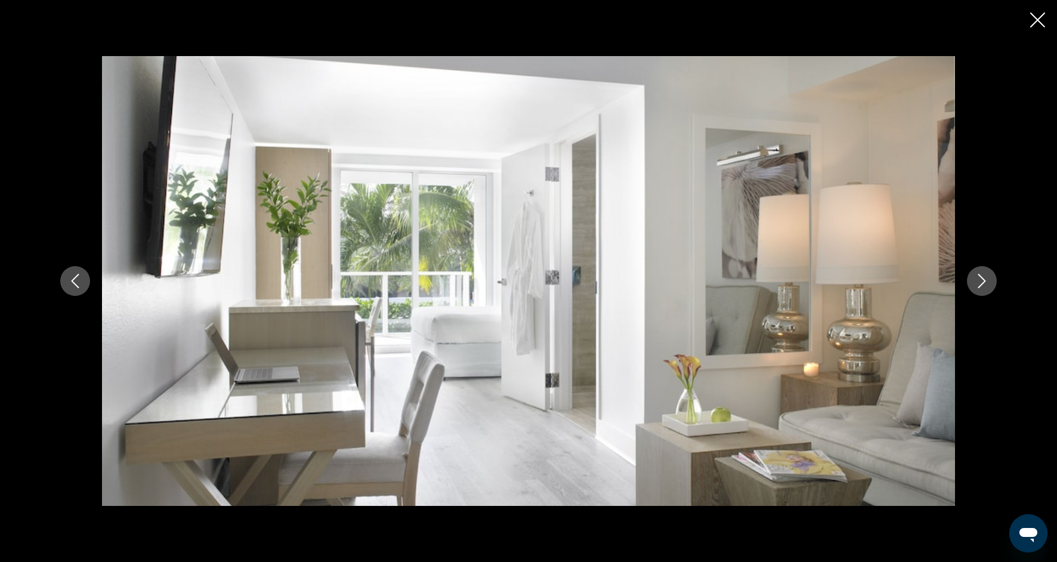
click at [976, 291] on button "Next image" at bounding box center [982, 281] width 30 height 30
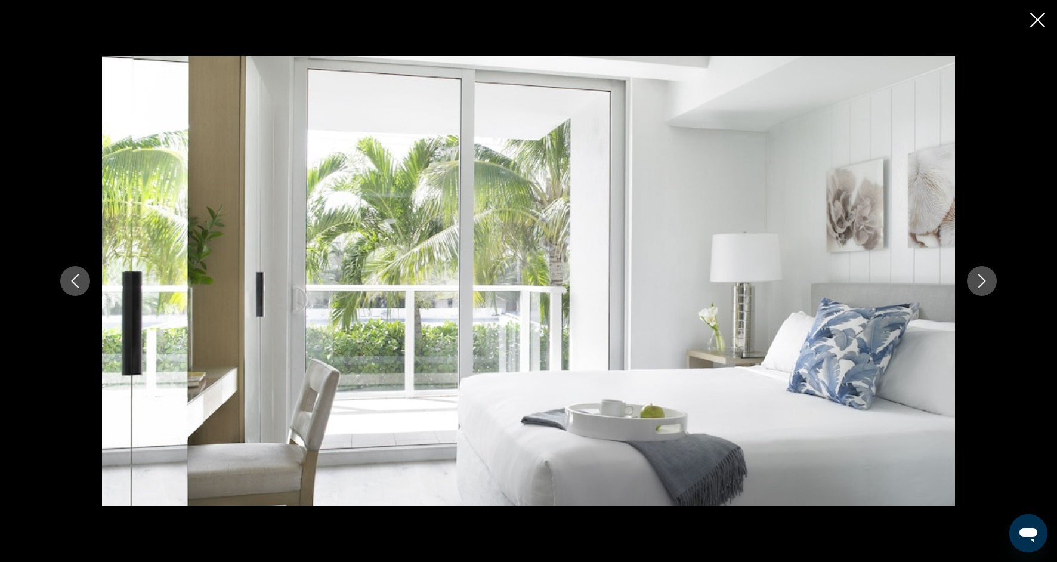
click at [977, 292] on button "Next image" at bounding box center [982, 281] width 30 height 30
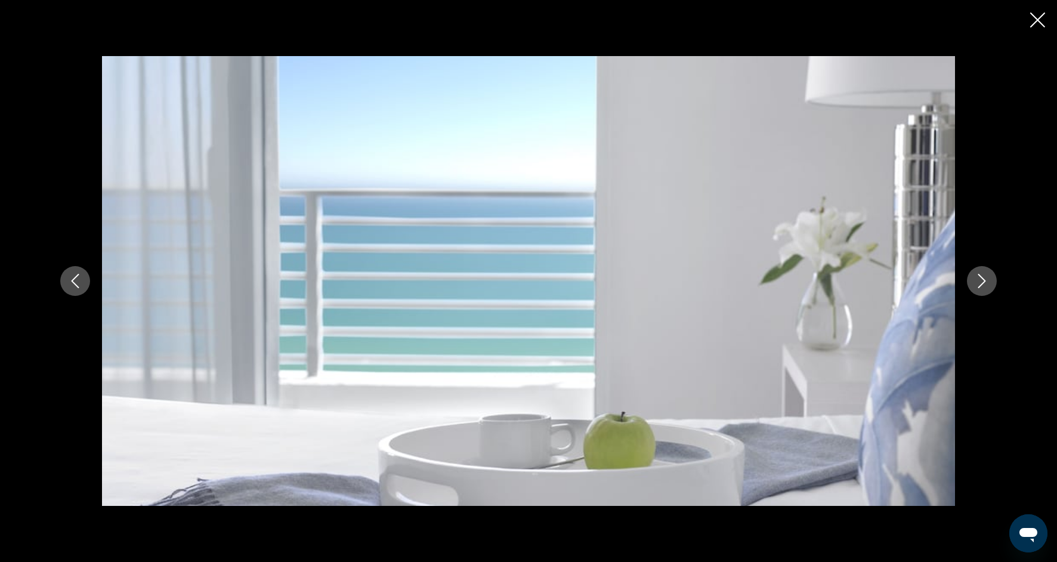
click at [977, 293] on button "Next image" at bounding box center [982, 281] width 30 height 30
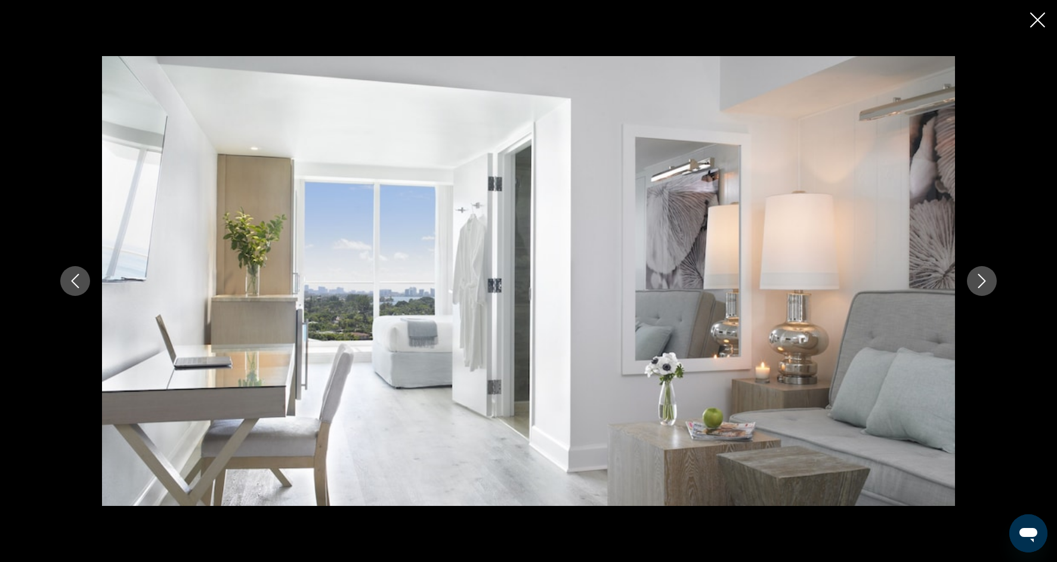
click at [977, 294] on button "Next image" at bounding box center [982, 281] width 30 height 30
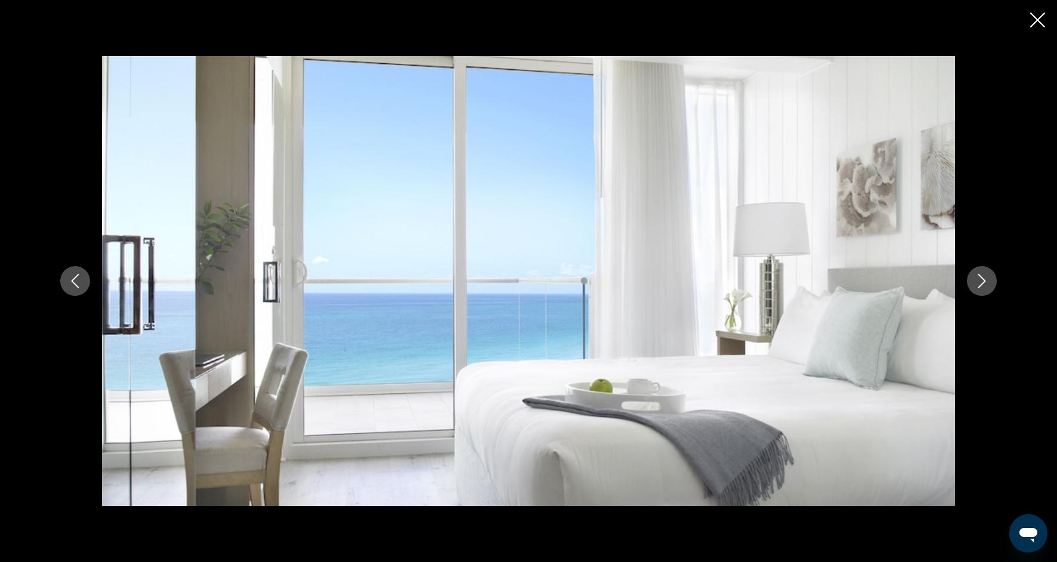
click at [1037, 18] on icon "Close slideshow" at bounding box center [1037, 20] width 15 height 15
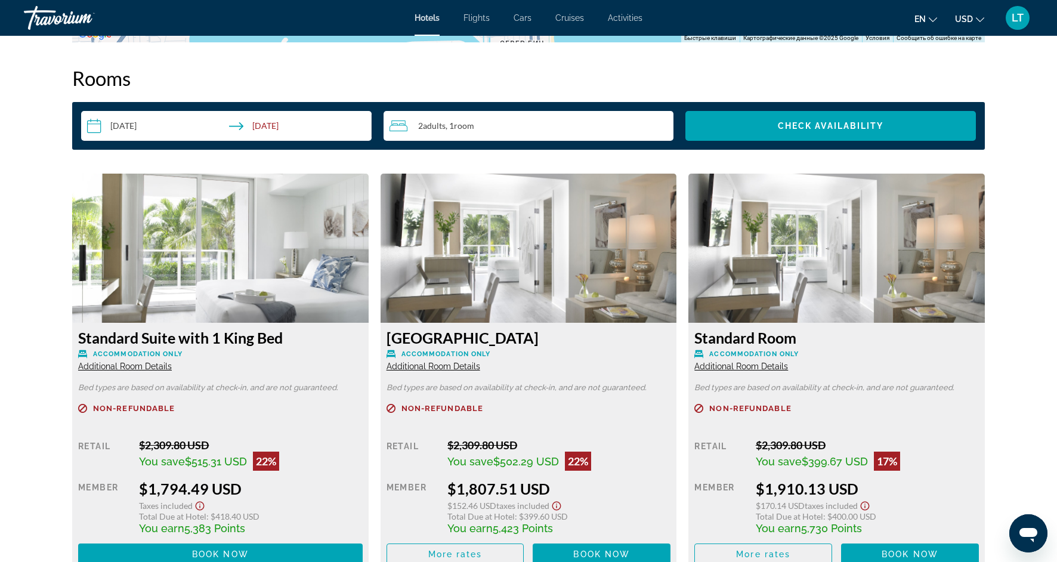
scroll to position [1516, 0]
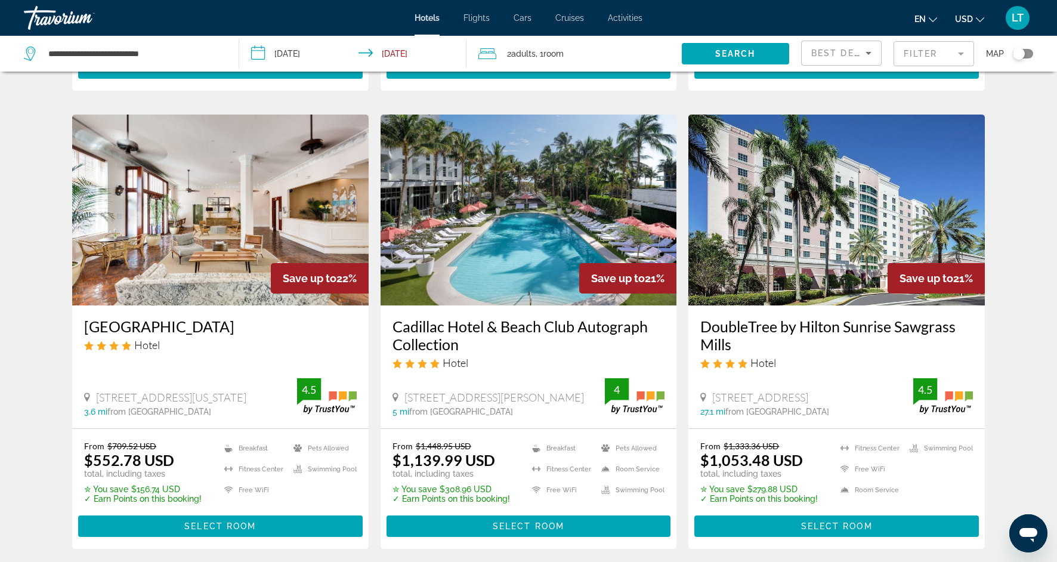
scroll to position [1338, 0]
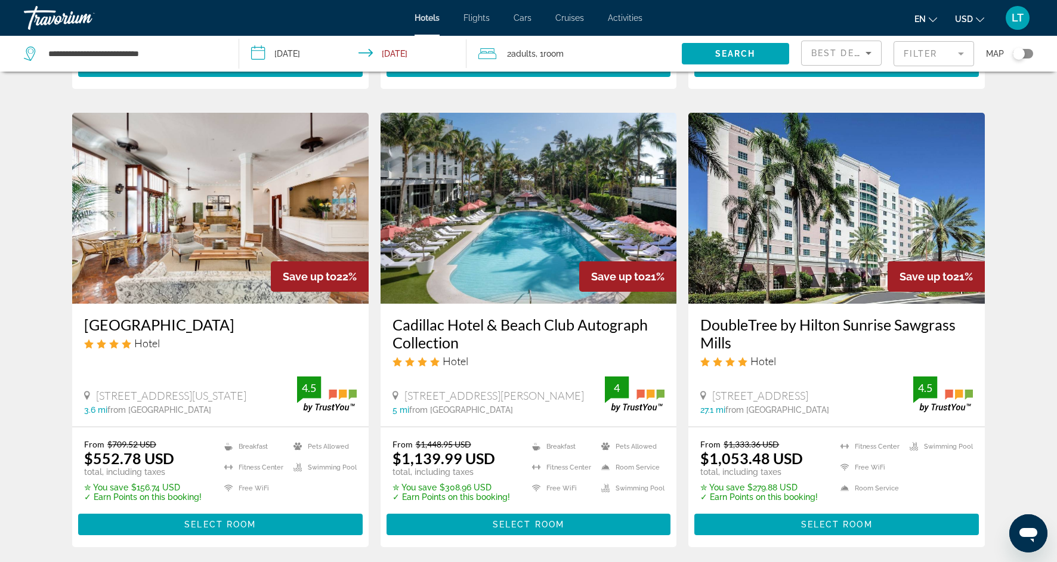
click at [517, 189] on img "Main content" at bounding box center [529, 208] width 297 height 191
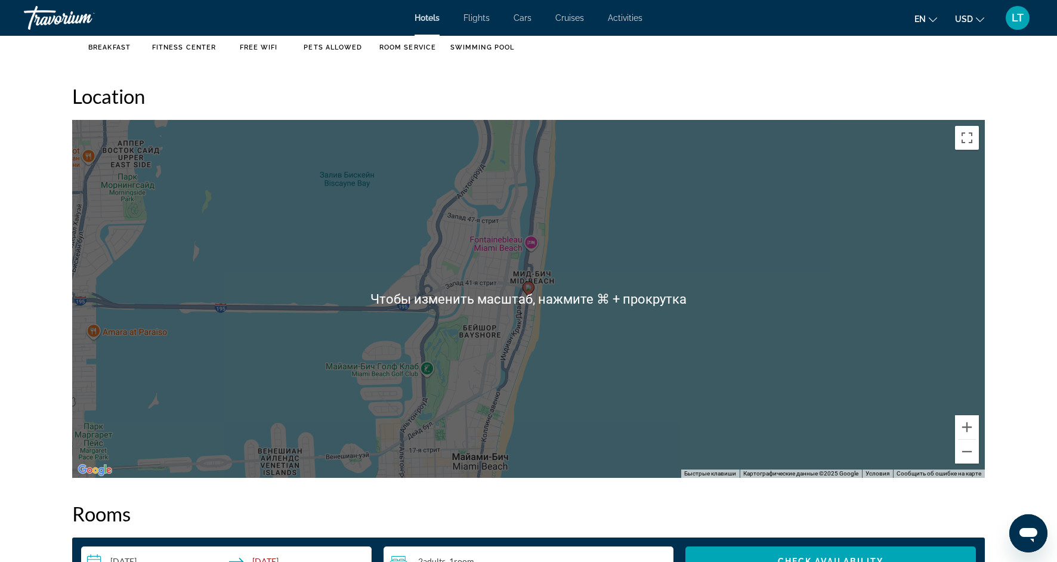
scroll to position [1081, 0]
click at [514, 362] on div "Чтобы активировать перетаскивание с помощью клавиатуры, нажмите Alt + Ввод. Пос…" at bounding box center [528, 298] width 913 height 358
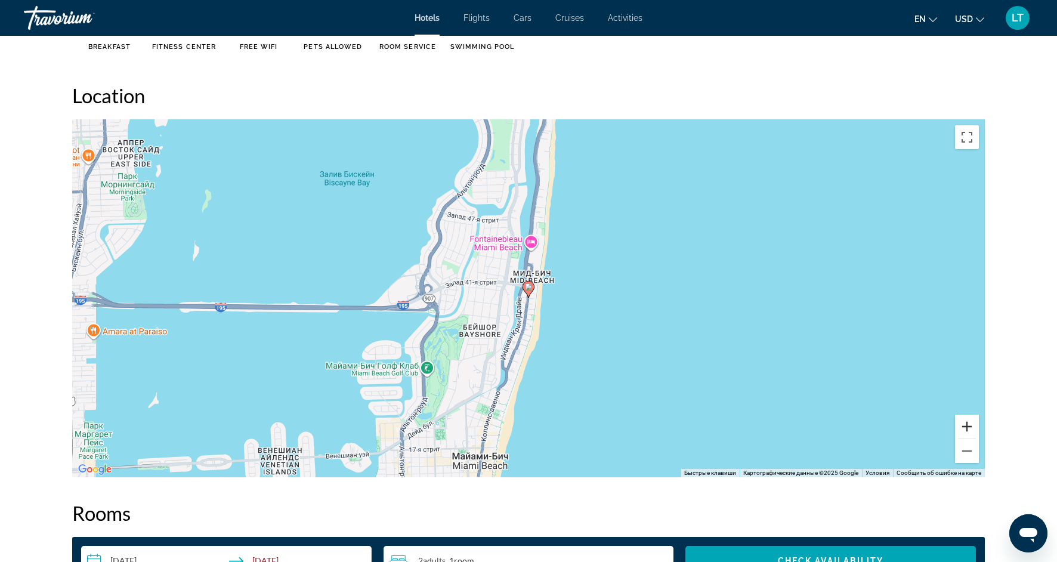
click at [971, 429] on button "Увеличить" at bounding box center [967, 427] width 24 height 24
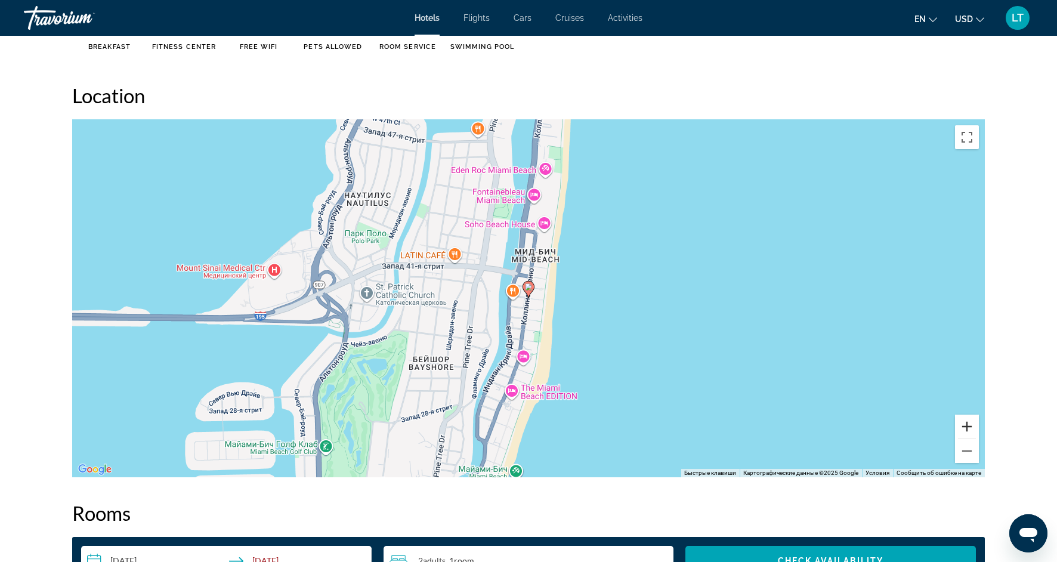
click at [971, 428] on button "Увеличить" at bounding box center [967, 427] width 24 height 24
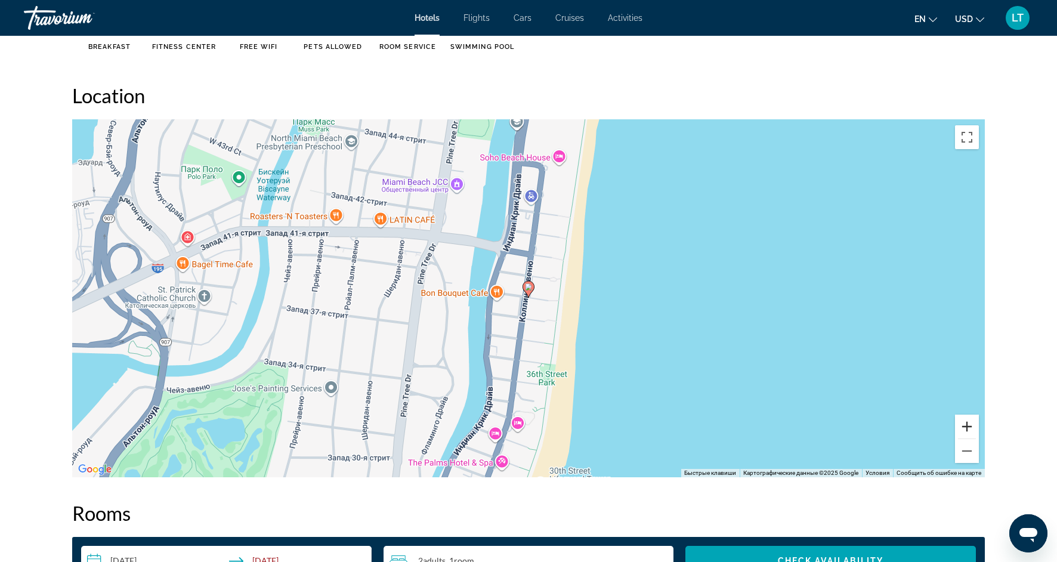
click at [971, 428] on button "Увеличить" at bounding box center [967, 427] width 24 height 24
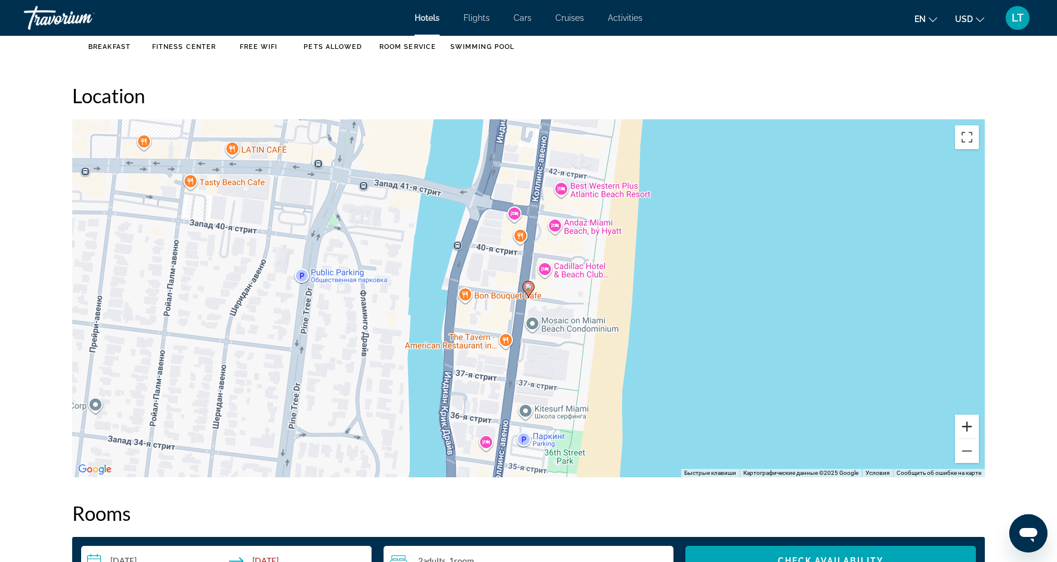
click at [971, 430] on button "Увеличить" at bounding box center [967, 427] width 24 height 24
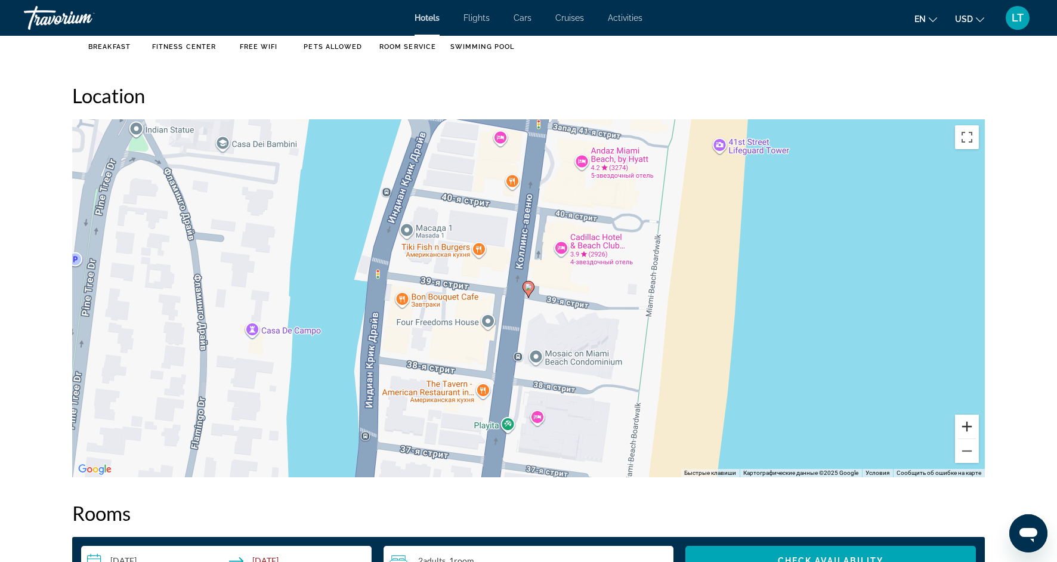
click at [971, 431] on button "Увеличить" at bounding box center [967, 427] width 24 height 24
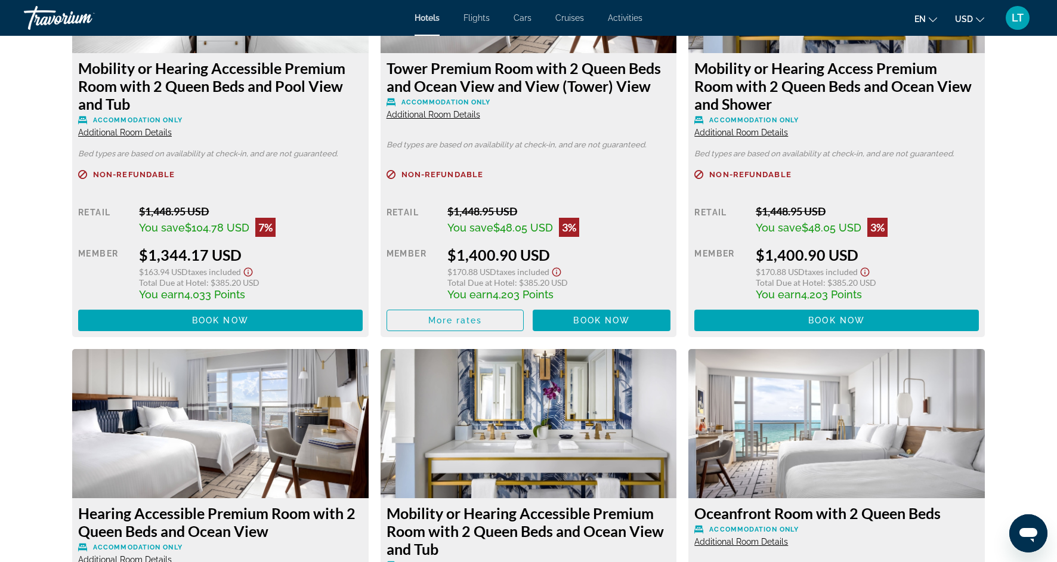
scroll to position [3069, 0]
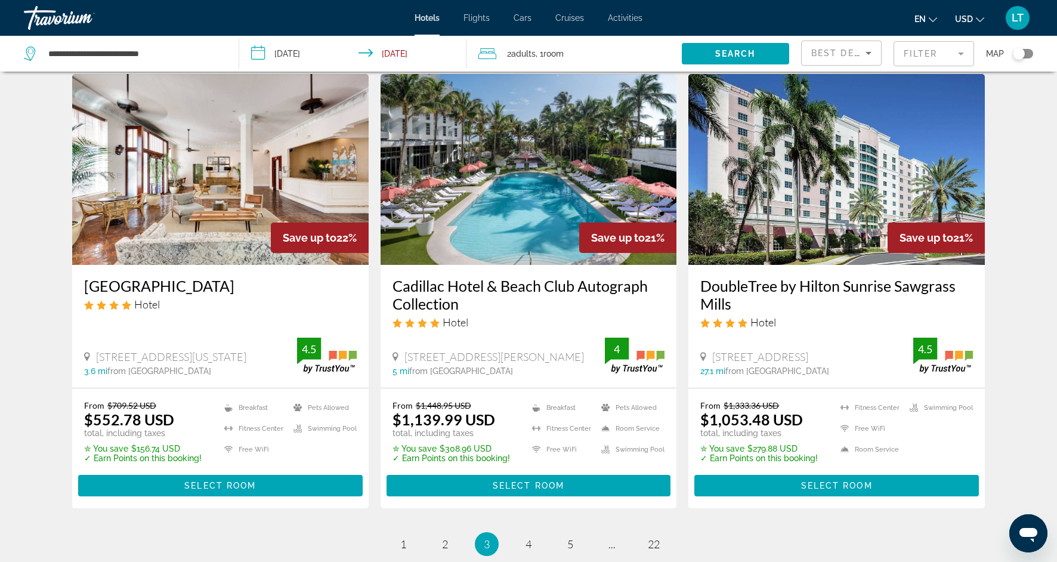
scroll to position [1541, 0]
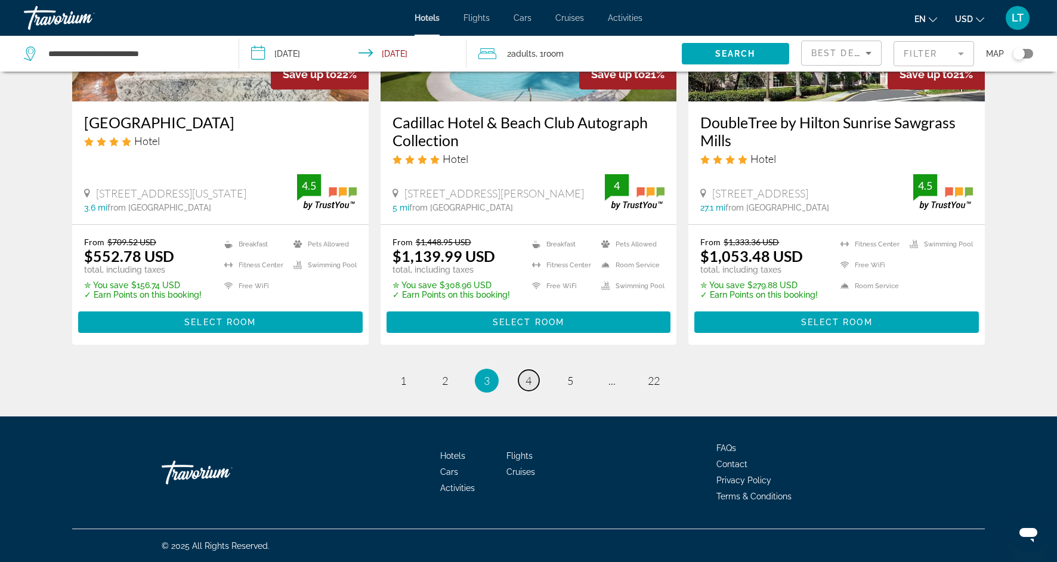
click at [528, 384] on span "4" at bounding box center [529, 380] width 6 height 13
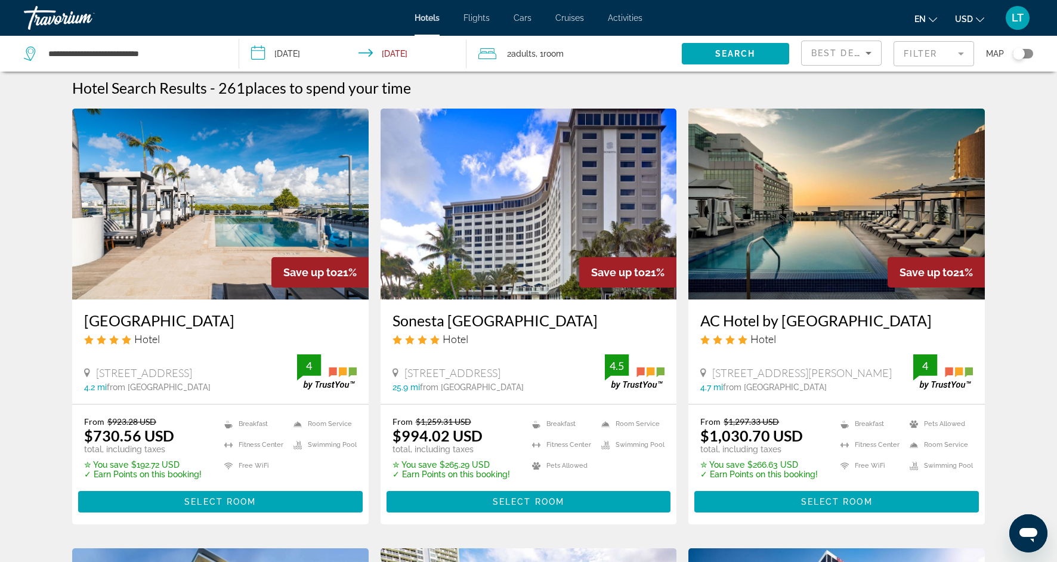
scroll to position [3, 0]
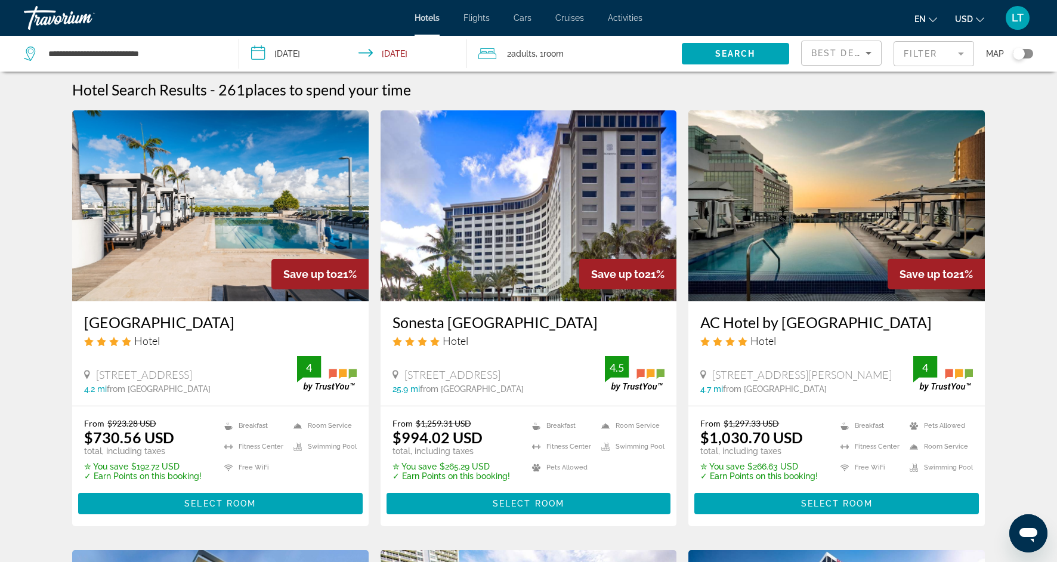
click at [530, 253] on img "Main content" at bounding box center [529, 205] width 297 height 191
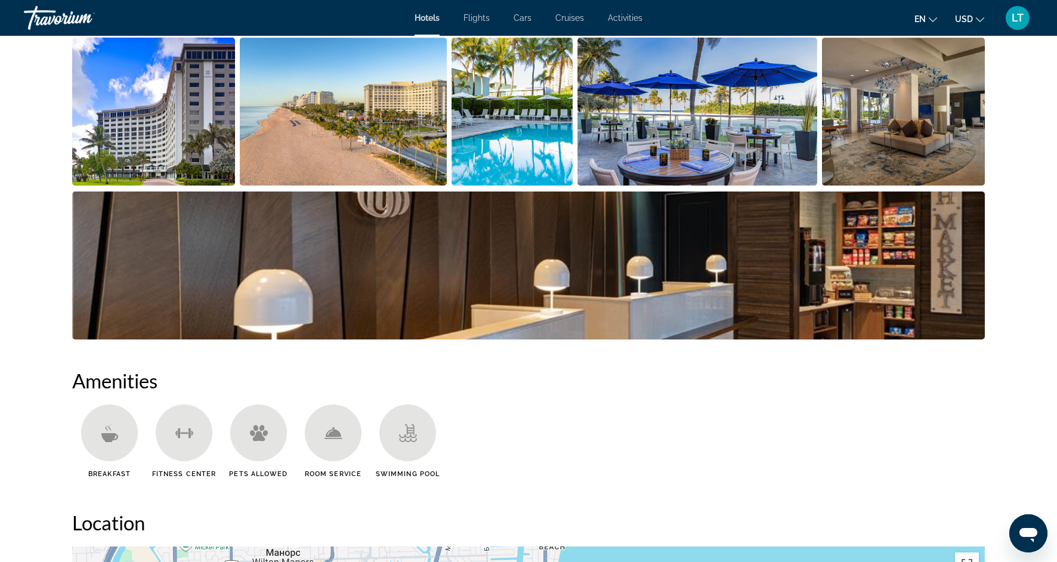
scroll to position [658, 0]
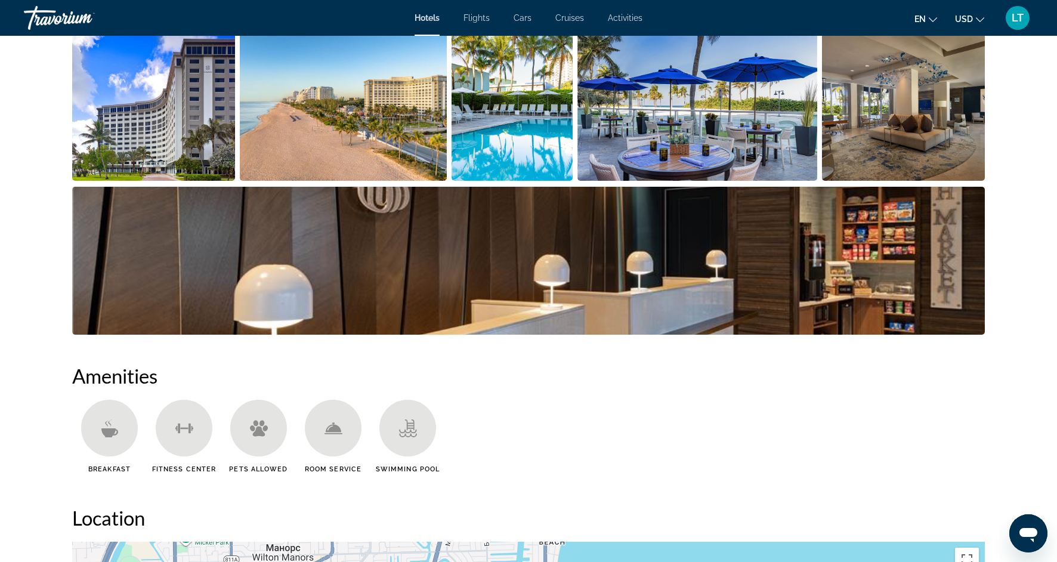
click at [446, 110] on img "Open full-screen image slider" at bounding box center [344, 107] width 208 height 148
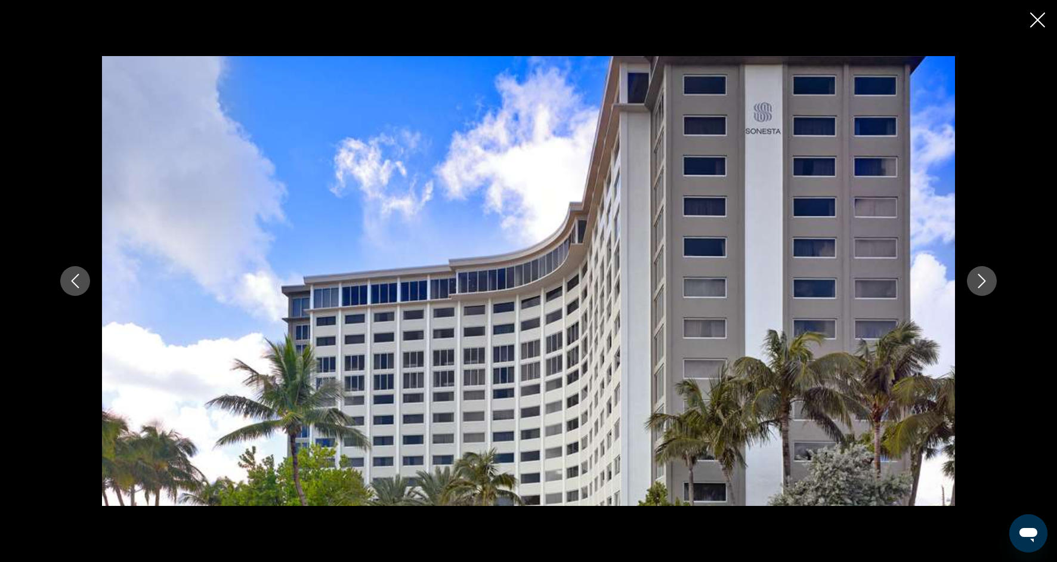
click at [862, 29] on div "prev next" at bounding box center [528, 281] width 1057 height 562
click at [985, 282] on icon "Next image" at bounding box center [982, 281] width 14 height 14
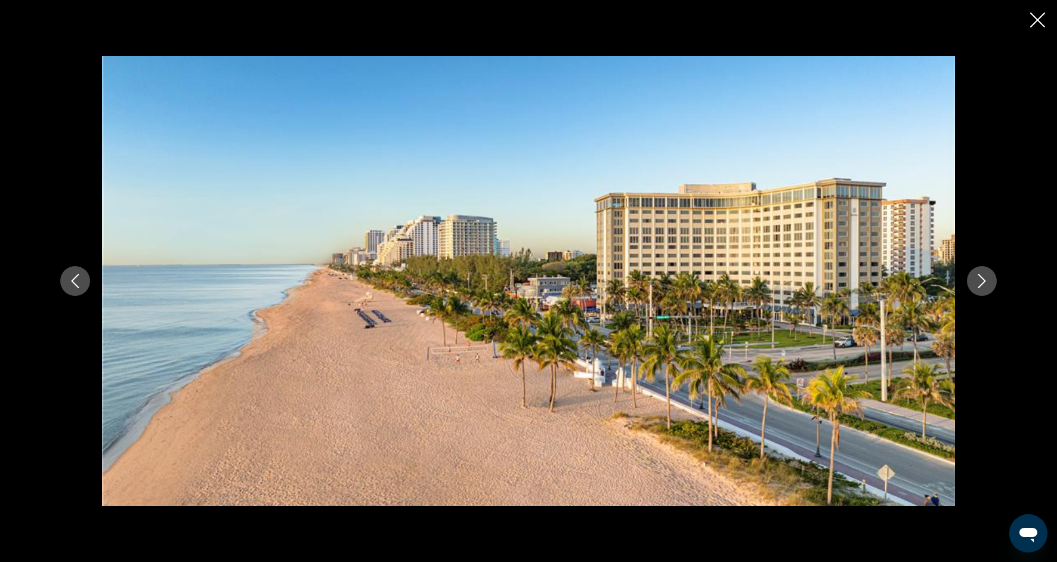
click at [988, 285] on icon "Next image" at bounding box center [982, 281] width 14 height 14
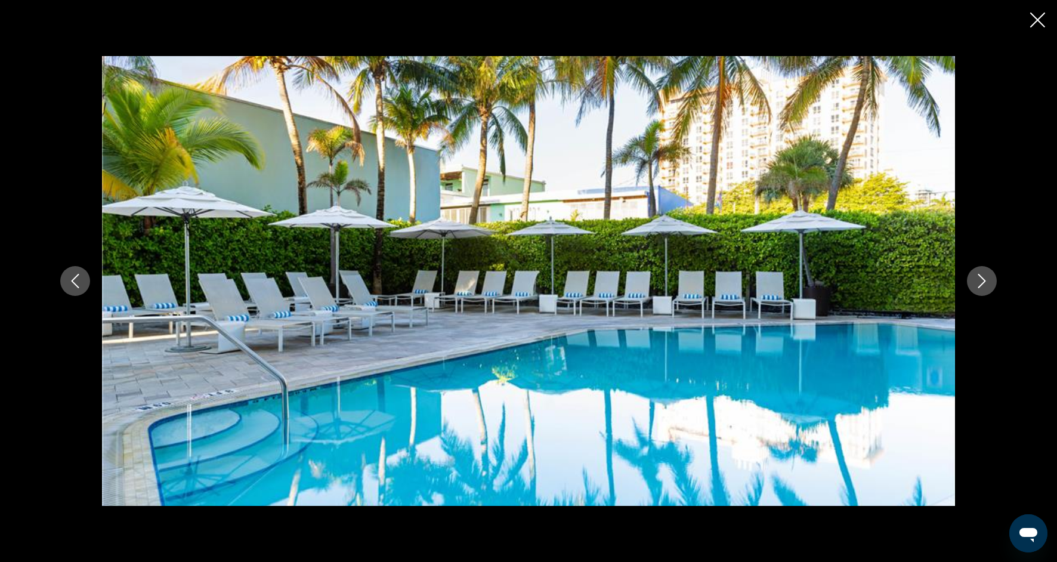
click at [988, 286] on icon "Next image" at bounding box center [982, 281] width 14 height 14
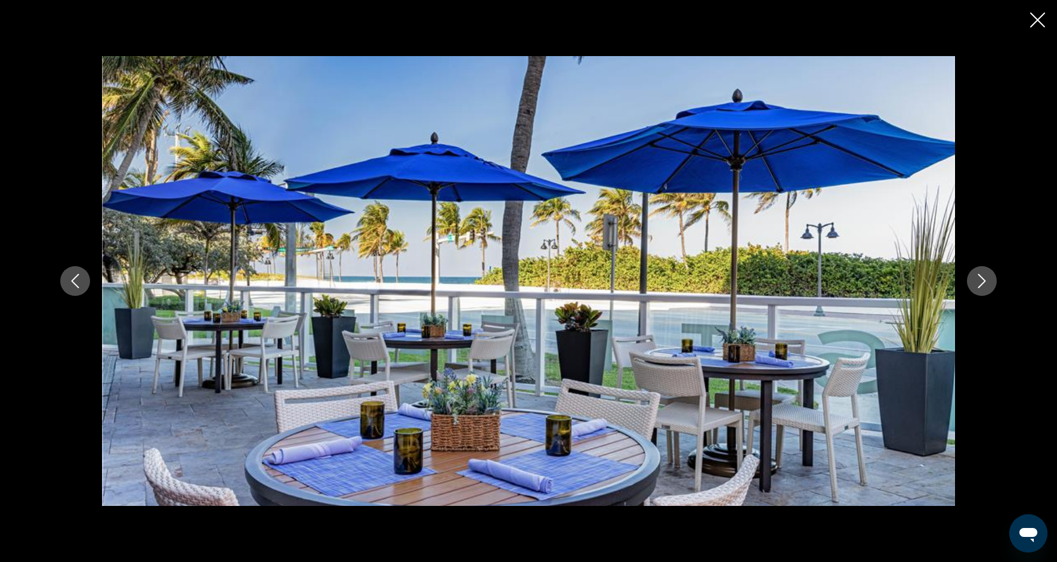
click at [989, 287] on icon "Next image" at bounding box center [982, 281] width 14 height 14
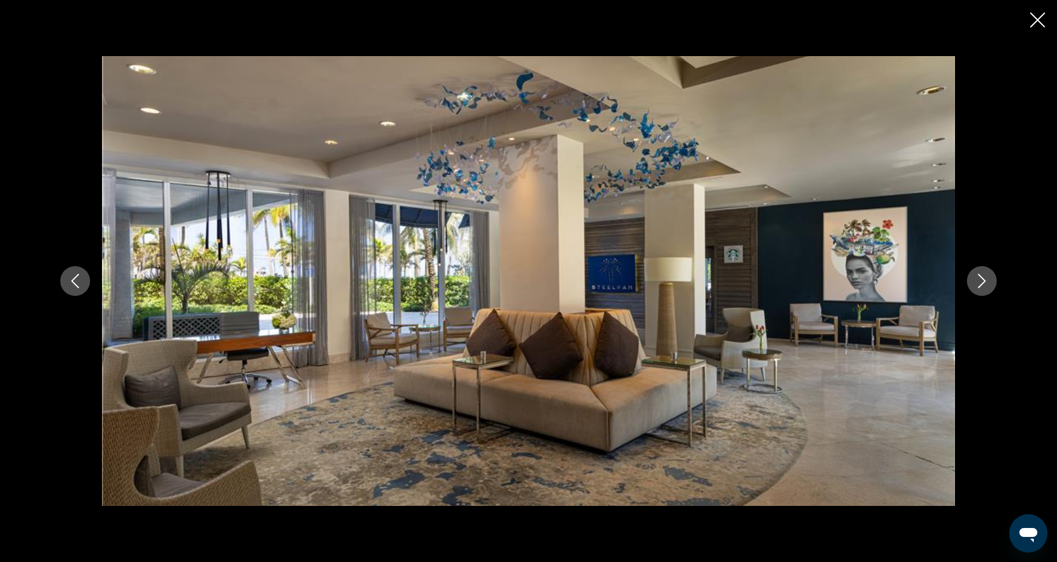
click at [989, 288] on button "Next image" at bounding box center [982, 281] width 30 height 30
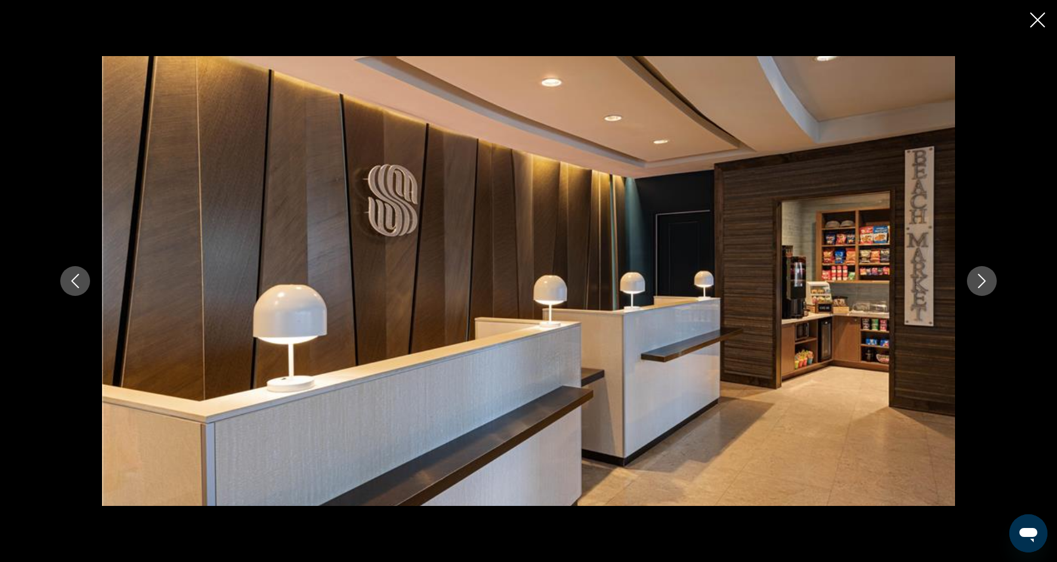
click at [991, 291] on button "Next image" at bounding box center [982, 281] width 30 height 30
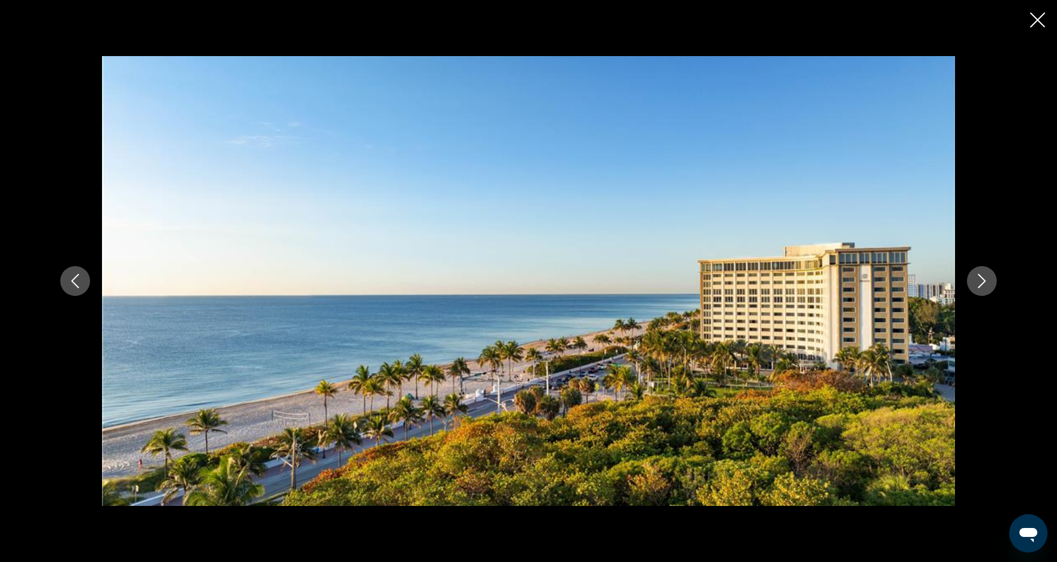
click at [992, 295] on div "prev next" at bounding box center [528, 281] width 961 height 450
click at [992, 291] on button "Next image" at bounding box center [982, 281] width 30 height 30
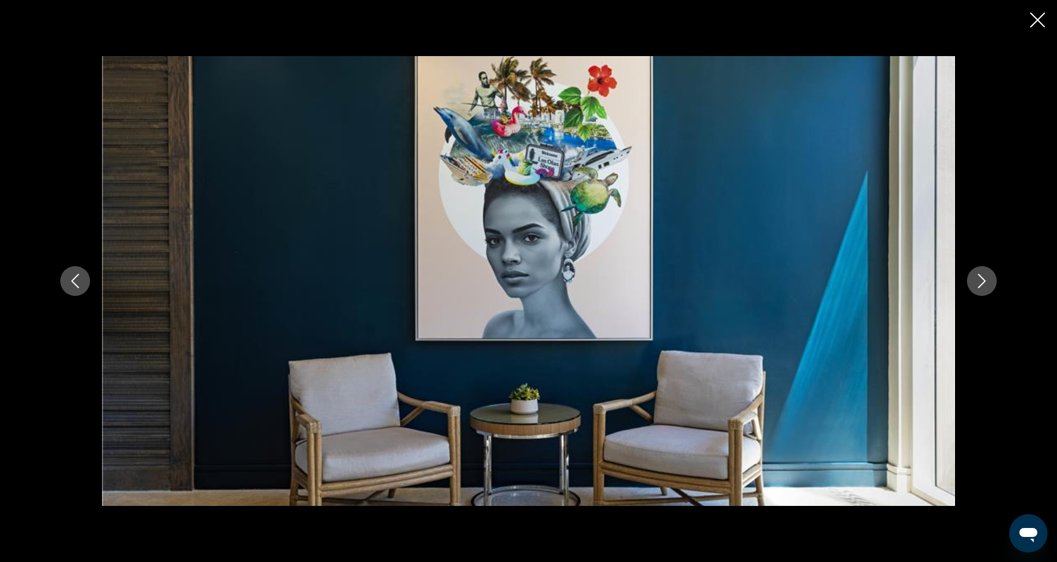
click at [993, 291] on button "Next image" at bounding box center [982, 281] width 30 height 30
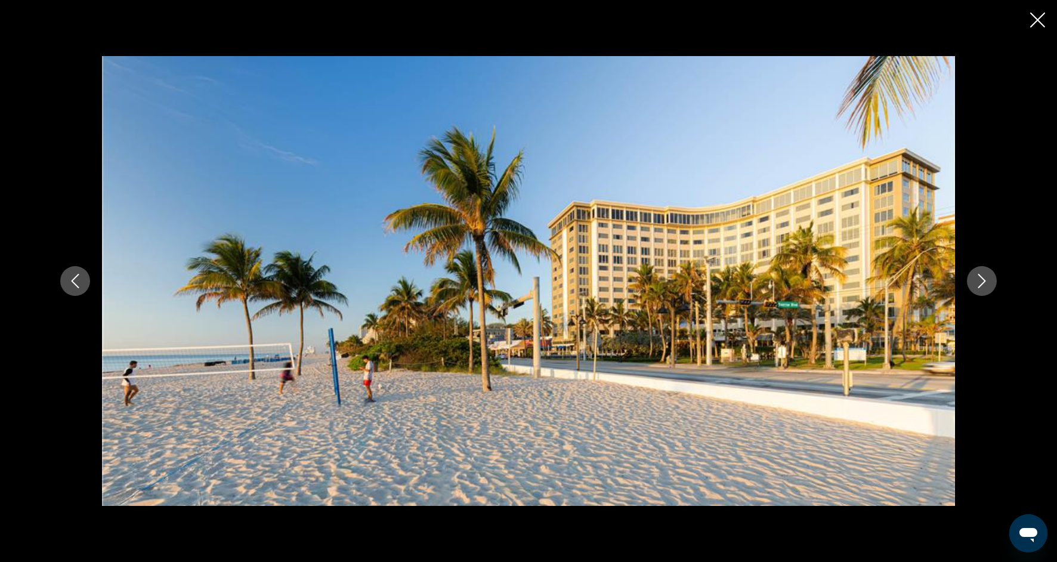
click at [993, 288] on button "Next image" at bounding box center [982, 281] width 30 height 30
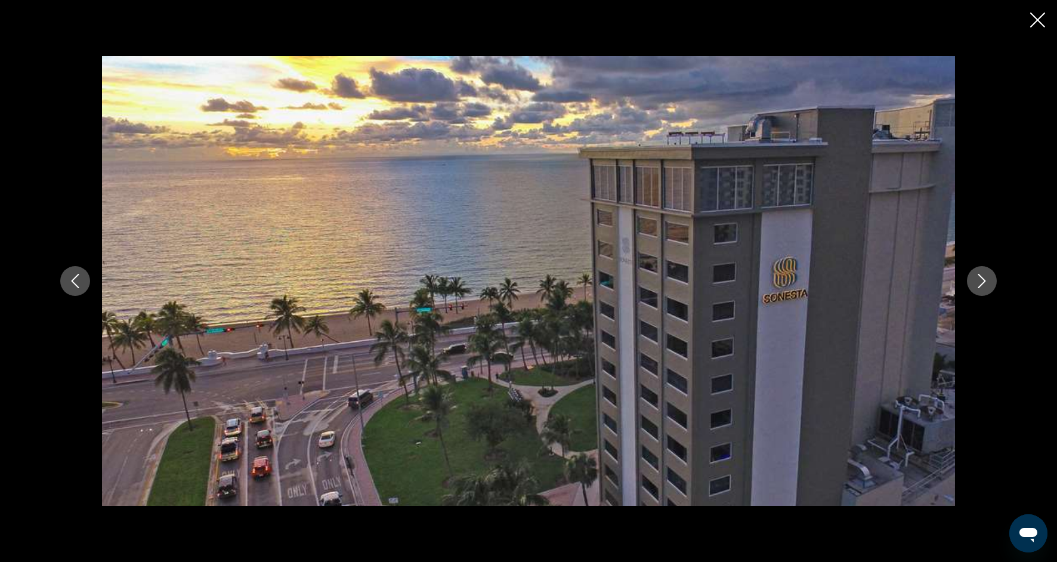
click at [993, 288] on button "Next image" at bounding box center [982, 281] width 30 height 30
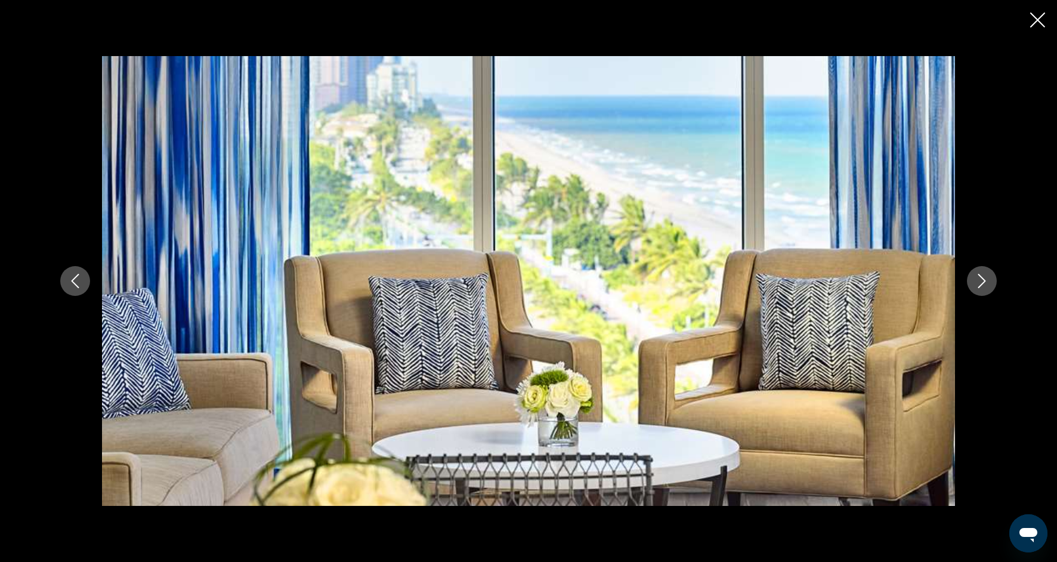
click at [993, 288] on button "Next image" at bounding box center [982, 281] width 30 height 30
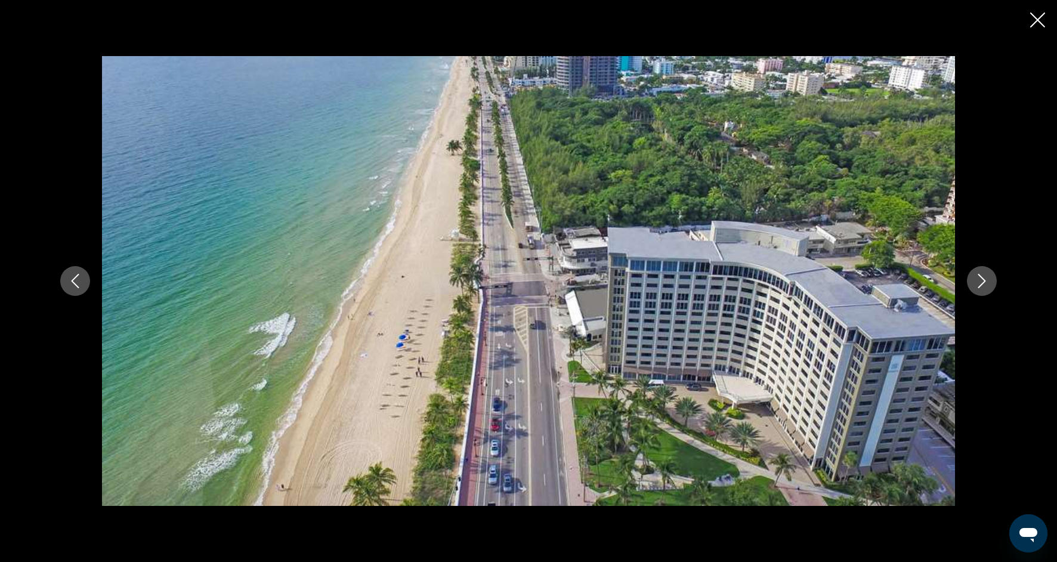
click at [993, 292] on div "prev next" at bounding box center [528, 281] width 961 height 450
click at [977, 272] on button "Next image" at bounding box center [982, 281] width 30 height 30
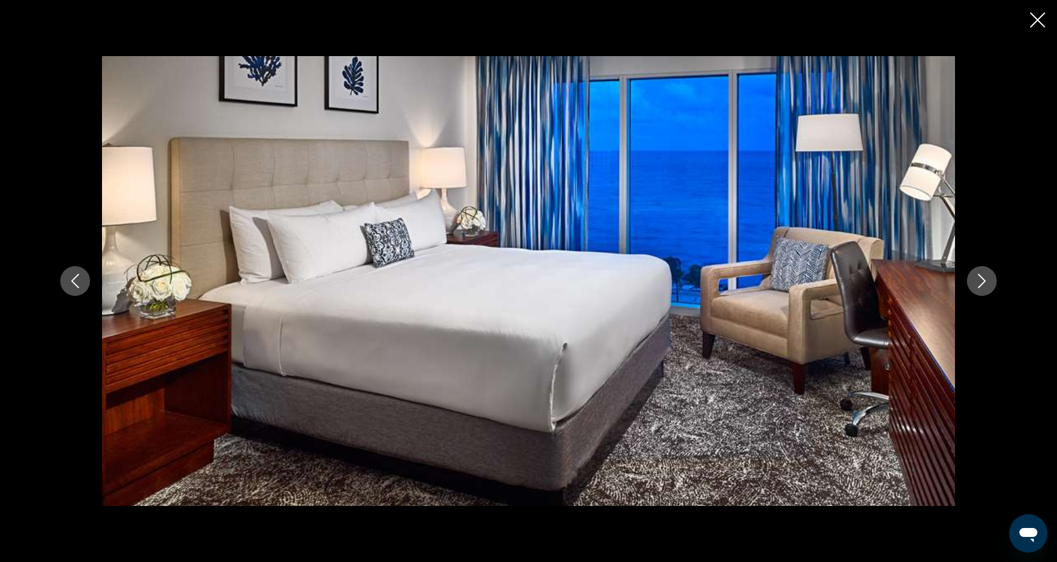
click at [977, 271] on button "Next image" at bounding box center [982, 281] width 30 height 30
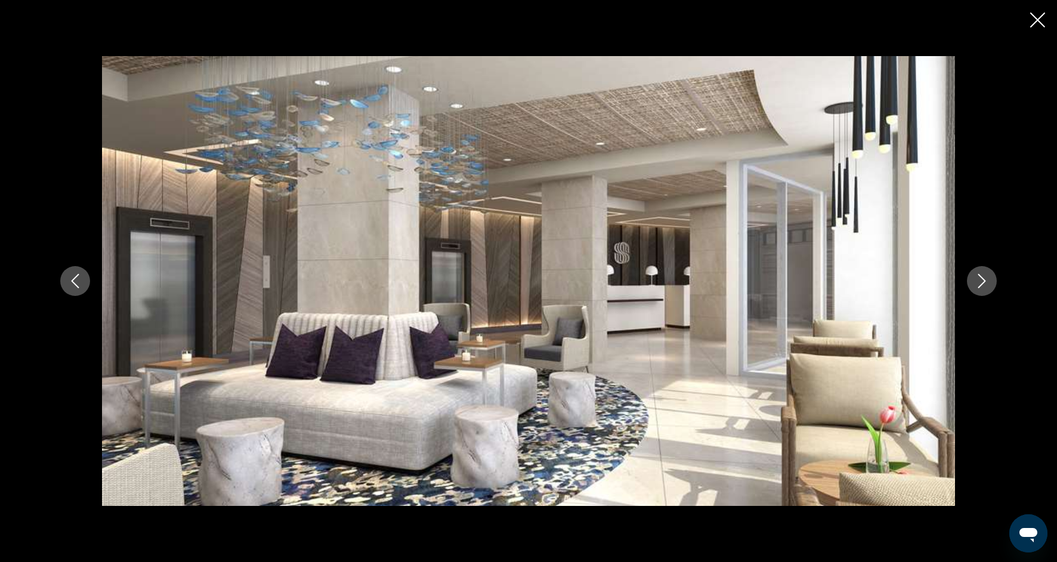
click at [977, 271] on button "Next image" at bounding box center [982, 281] width 30 height 30
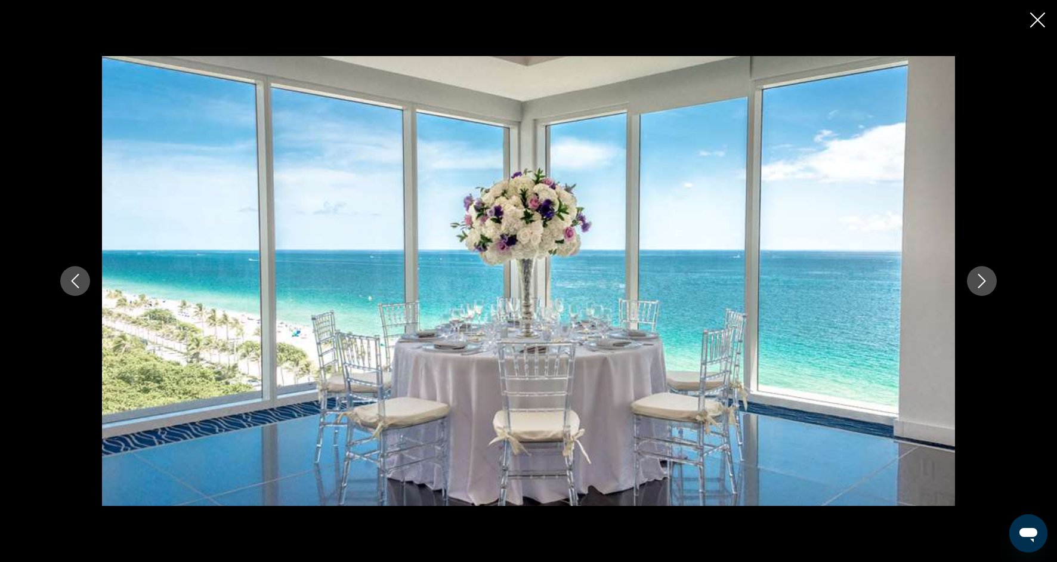
click at [977, 271] on button "Next image" at bounding box center [982, 281] width 30 height 30
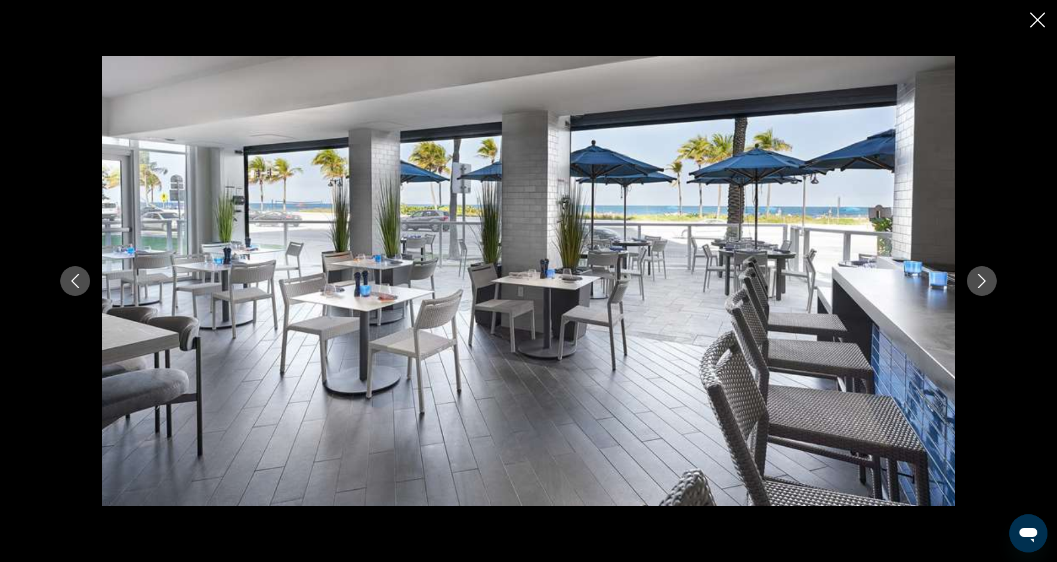
click at [977, 271] on button "Next image" at bounding box center [982, 281] width 30 height 30
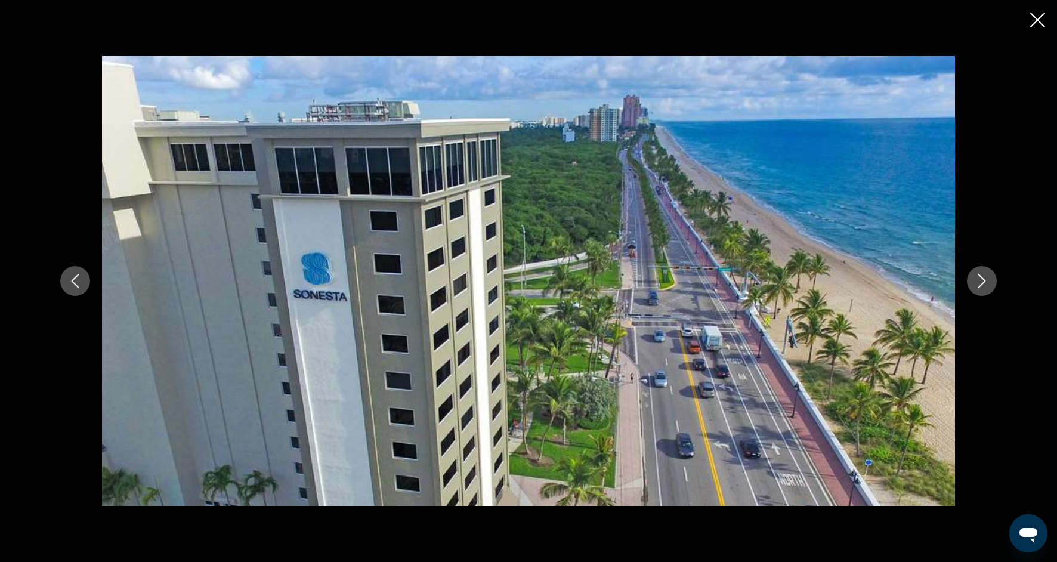
click at [1046, 15] on div "prev next" at bounding box center [528, 281] width 1057 height 562
click at [1041, 23] on icon "Close slideshow" at bounding box center [1037, 20] width 15 height 15
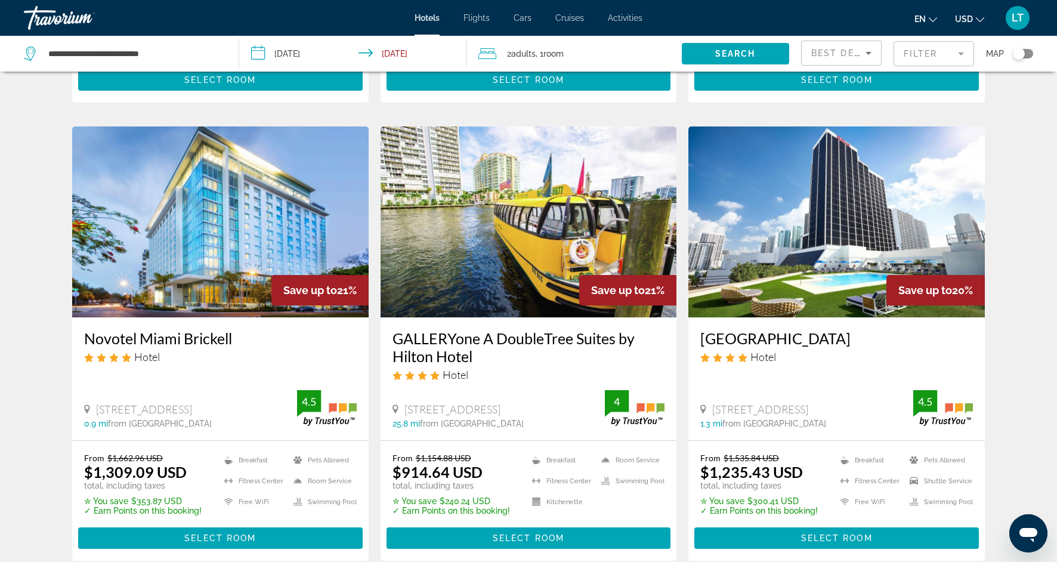
scroll to position [427, 0]
click at [447, 535] on span "Main content" at bounding box center [529, 537] width 285 height 29
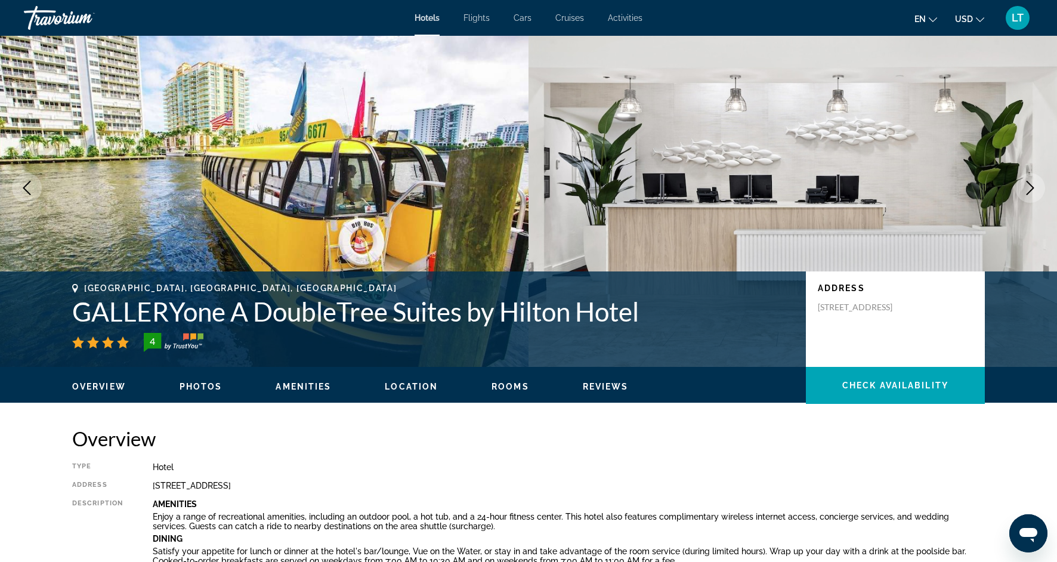
scroll to position [30, 0]
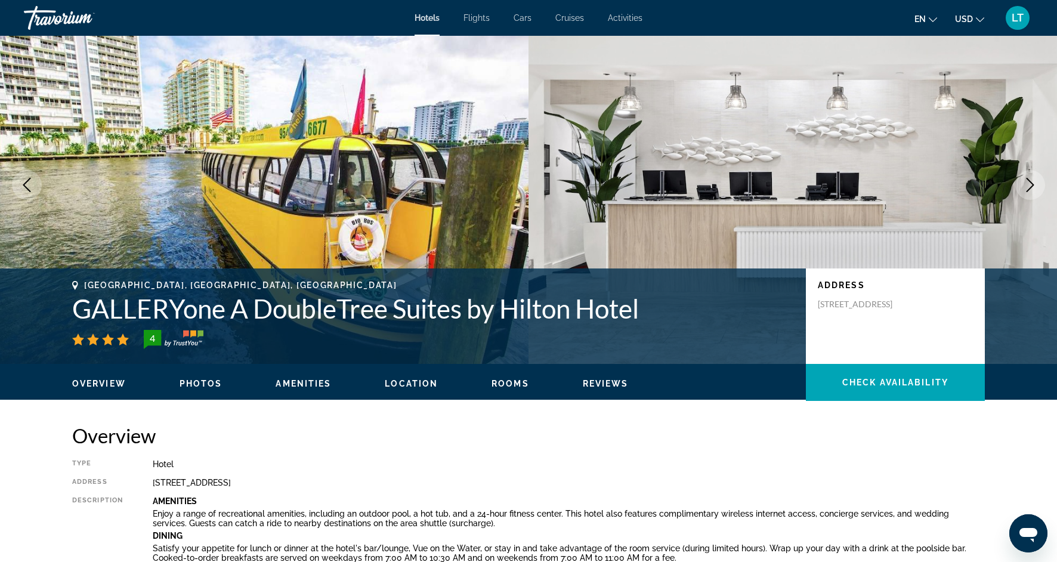
click at [1029, 187] on icon "Next image" at bounding box center [1030, 185] width 14 height 14
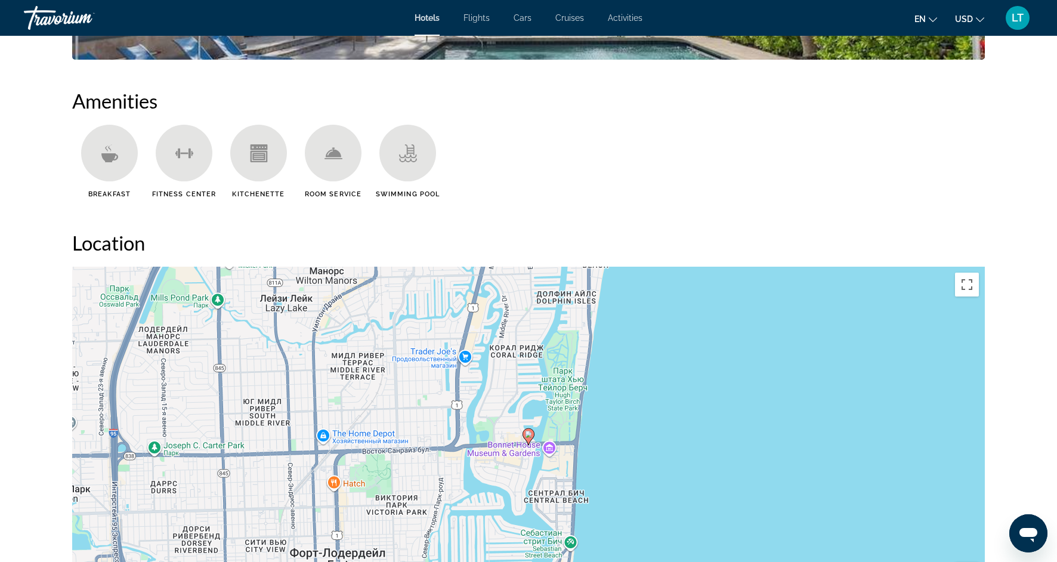
scroll to position [934, 0]
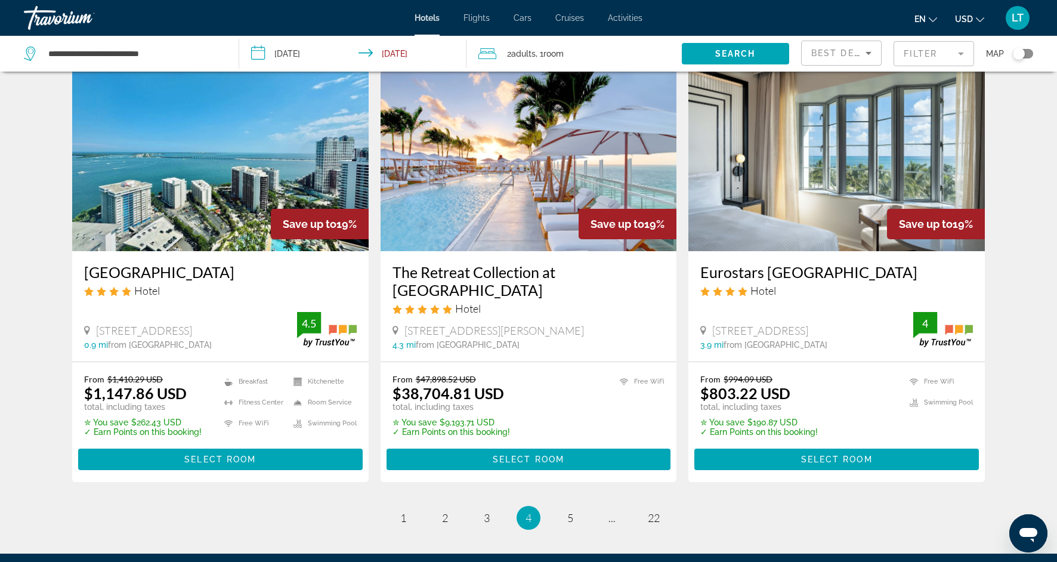
scroll to position [1406, 0]
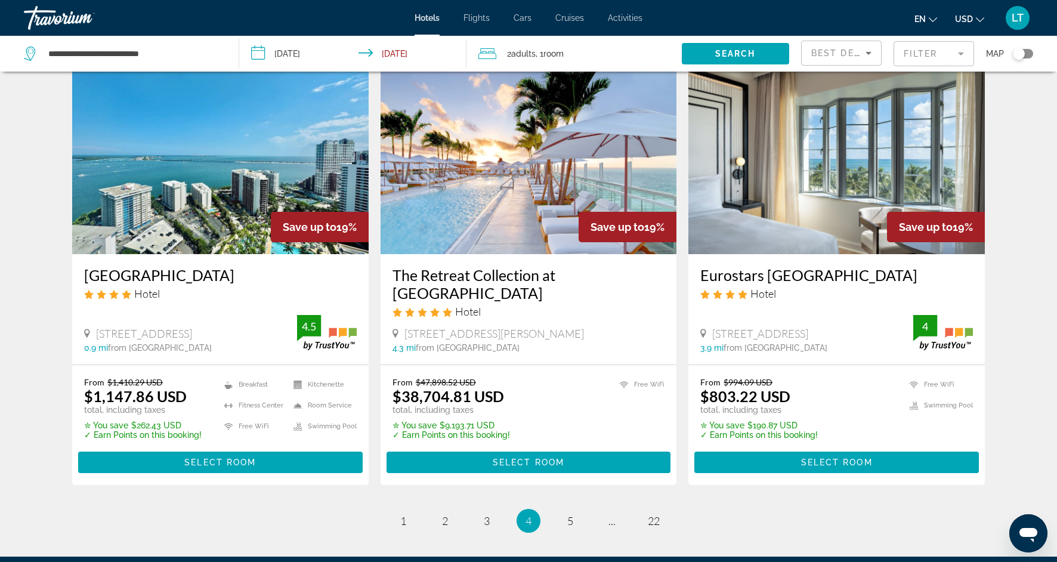
click at [811, 165] on img "Main content" at bounding box center [837, 158] width 297 height 191
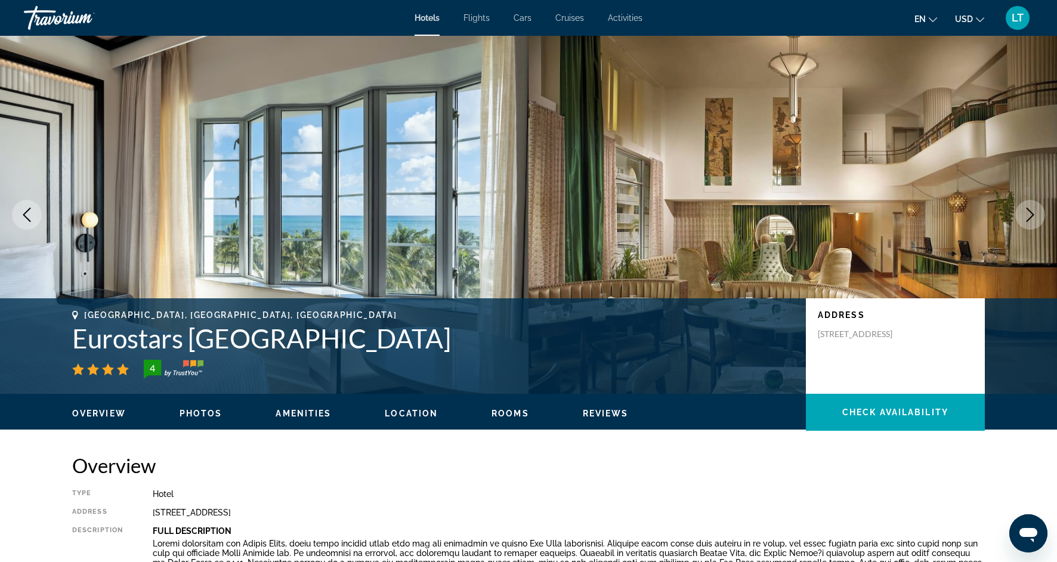
click at [1029, 218] on icon "Next image" at bounding box center [1031, 215] width 8 height 14
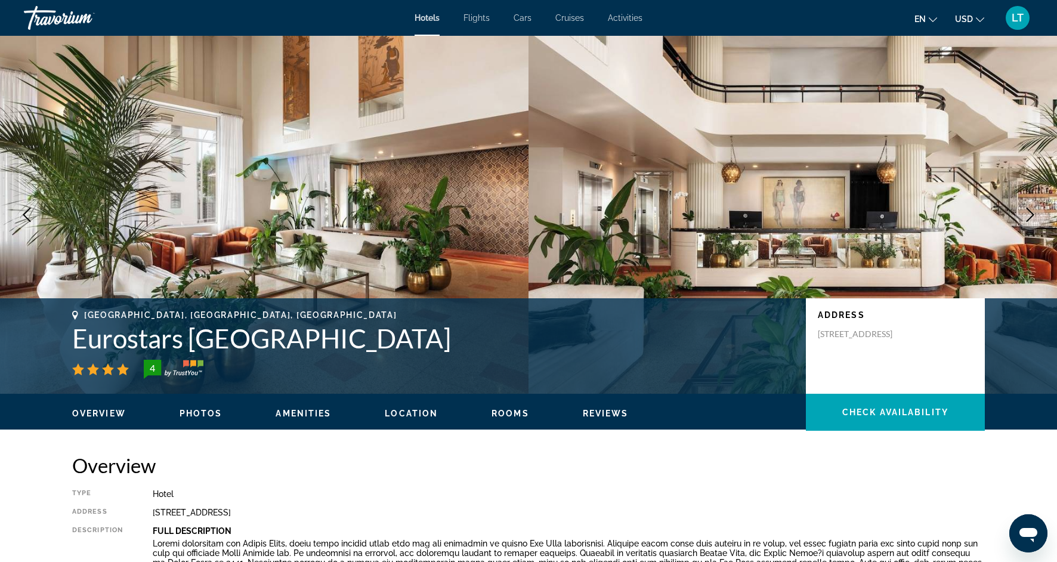
click at [1030, 218] on icon "Next image" at bounding box center [1031, 215] width 8 height 14
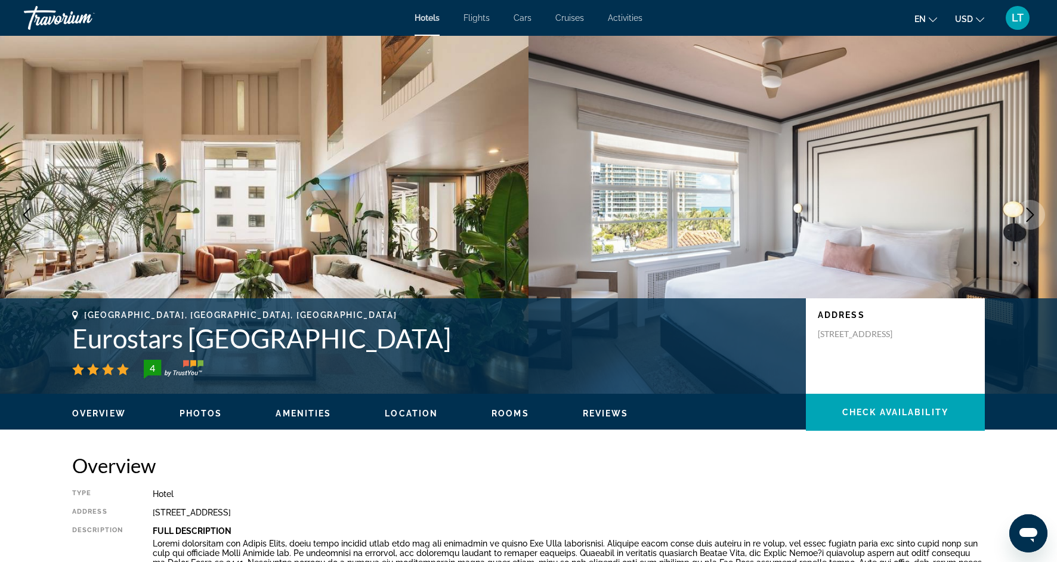
click at [1030, 219] on icon "Next image" at bounding box center [1030, 215] width 14 height 14
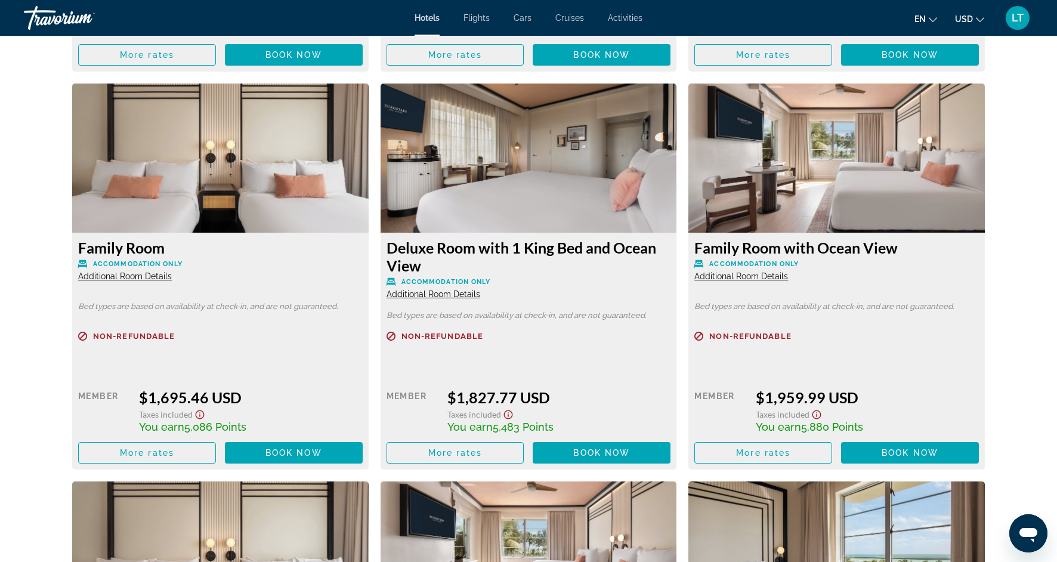
scroll to position [2407, 0]
